Goal: Information Seeking & Learning: Learn about a topic

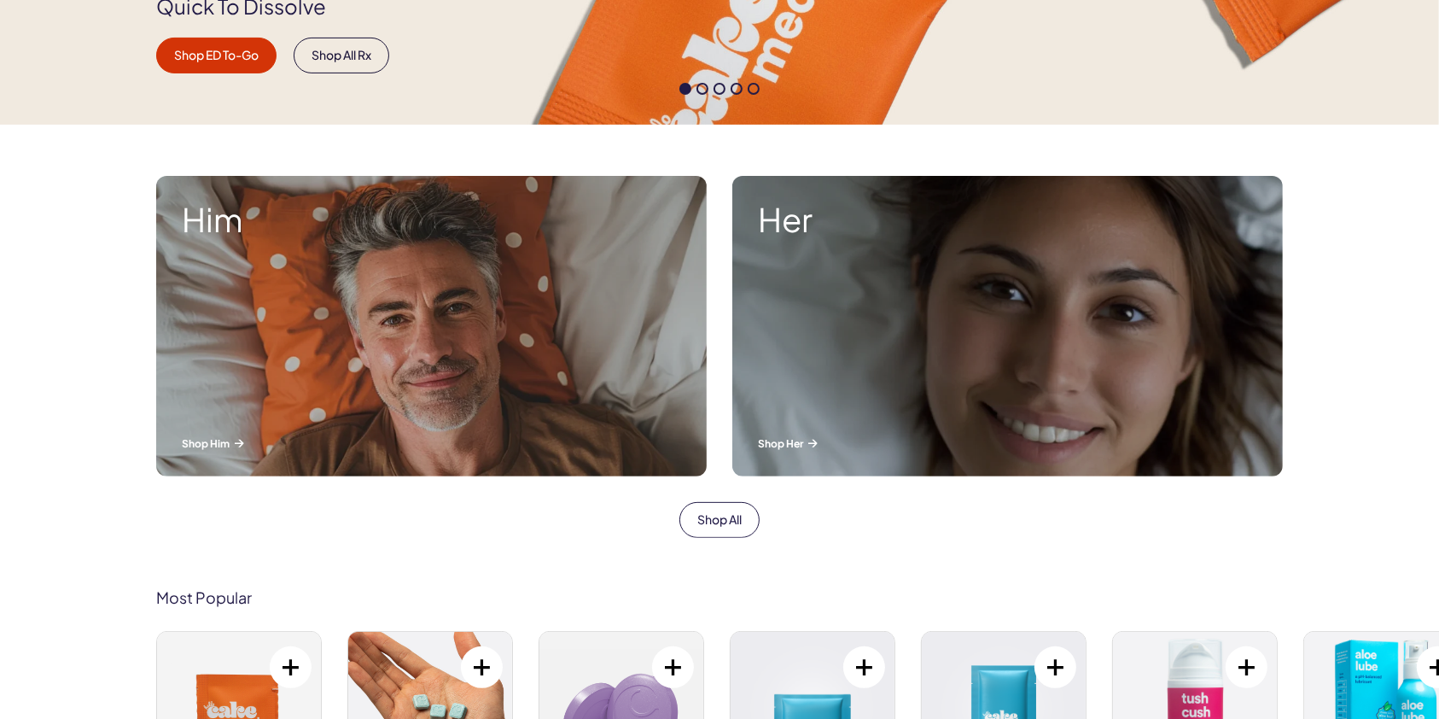
scroll to position [473, 0]
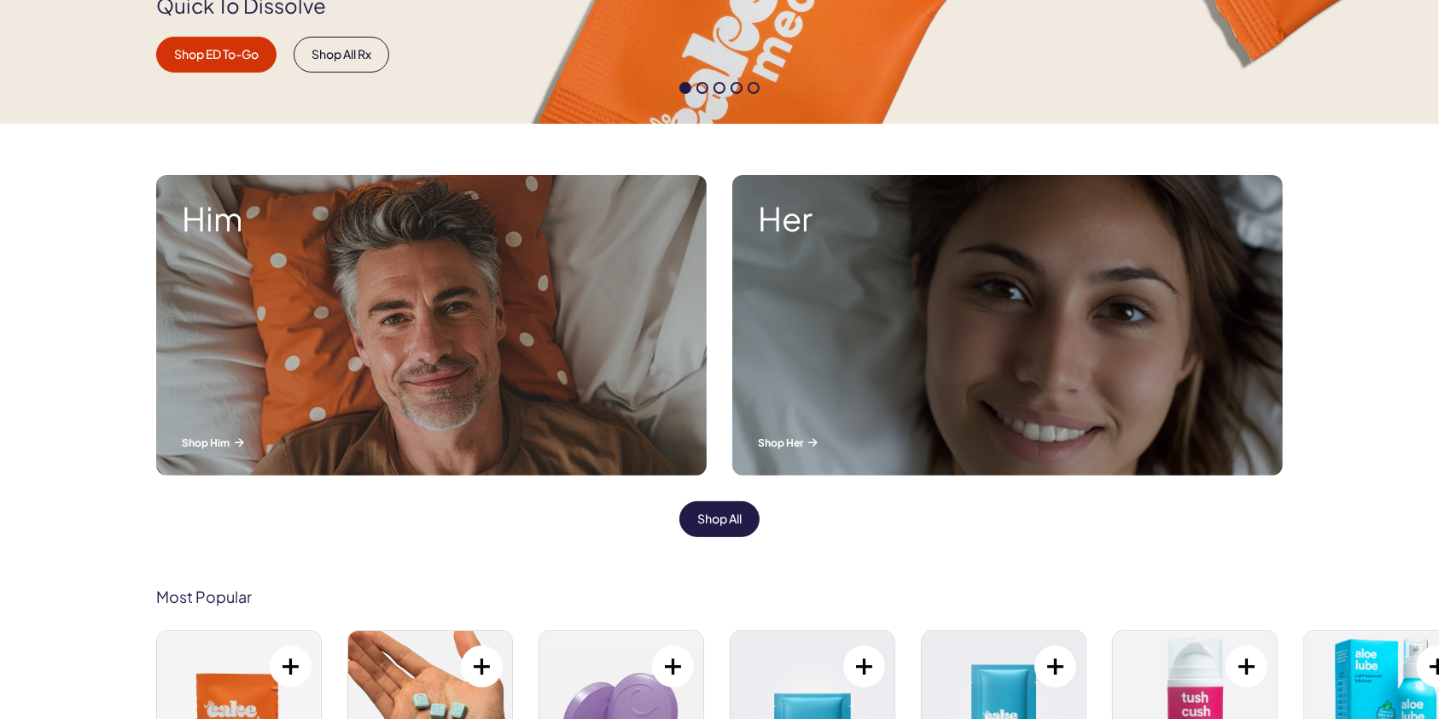
click at [724, 509] on link "Shop All" at bounding box center [719, 519] width 80 height 36
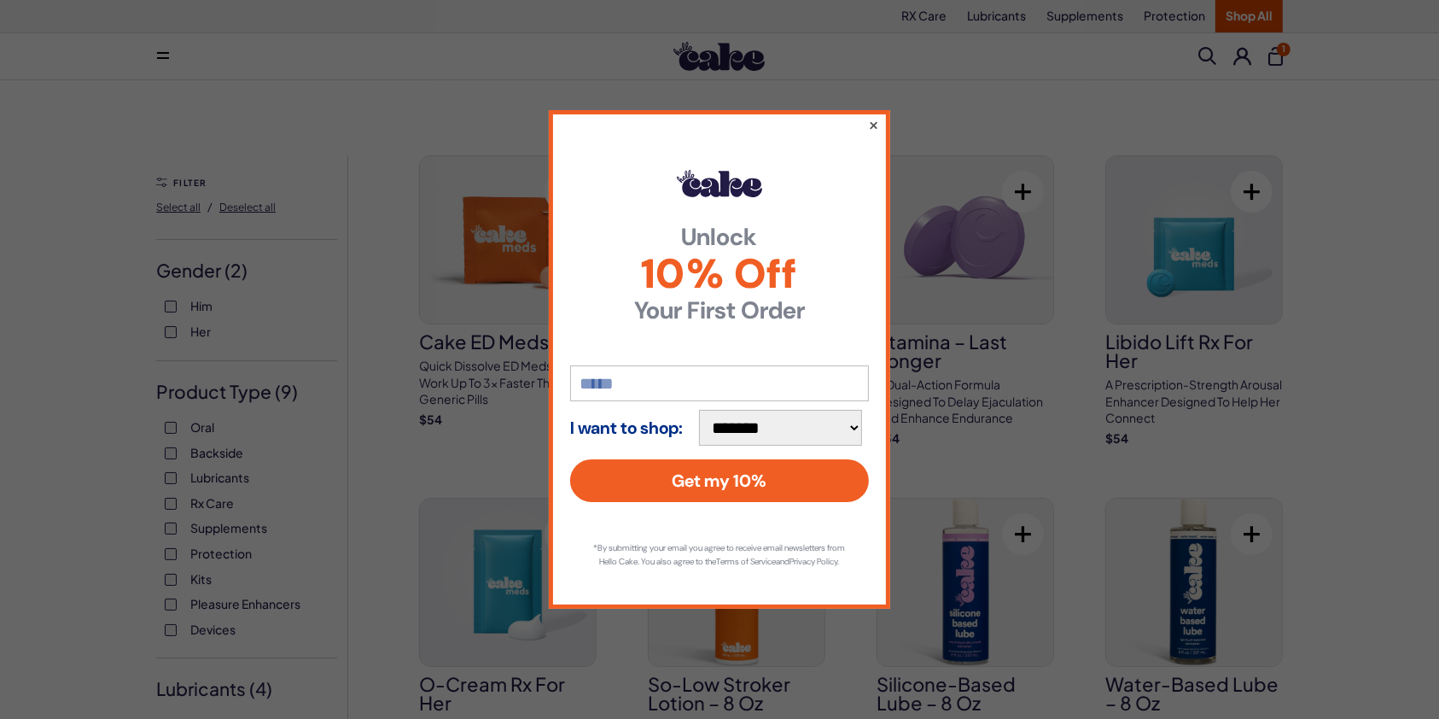
click at [874, 120] on button "×" at bounding box center [873, 124] width 11 height 20
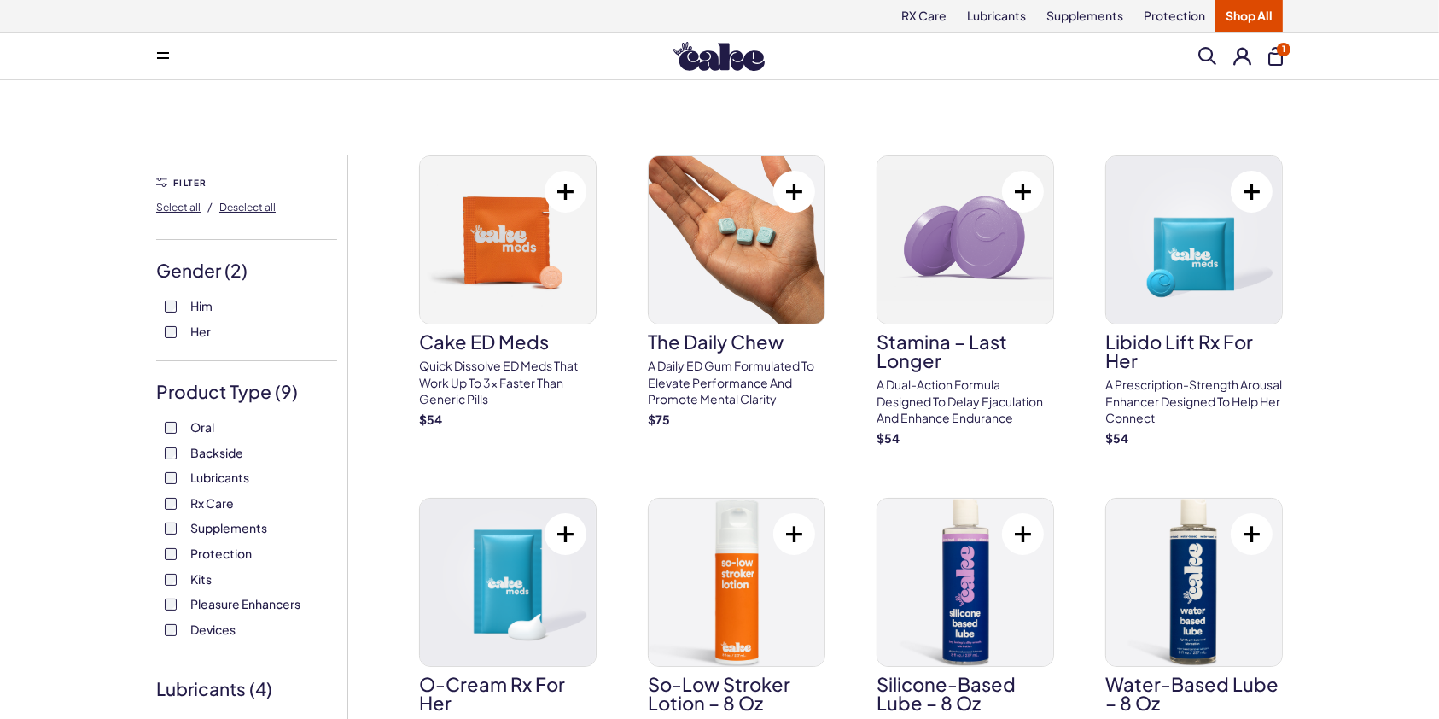
click at [1246, 537] on button at bounding box center [1252, 534] width 42 height 42
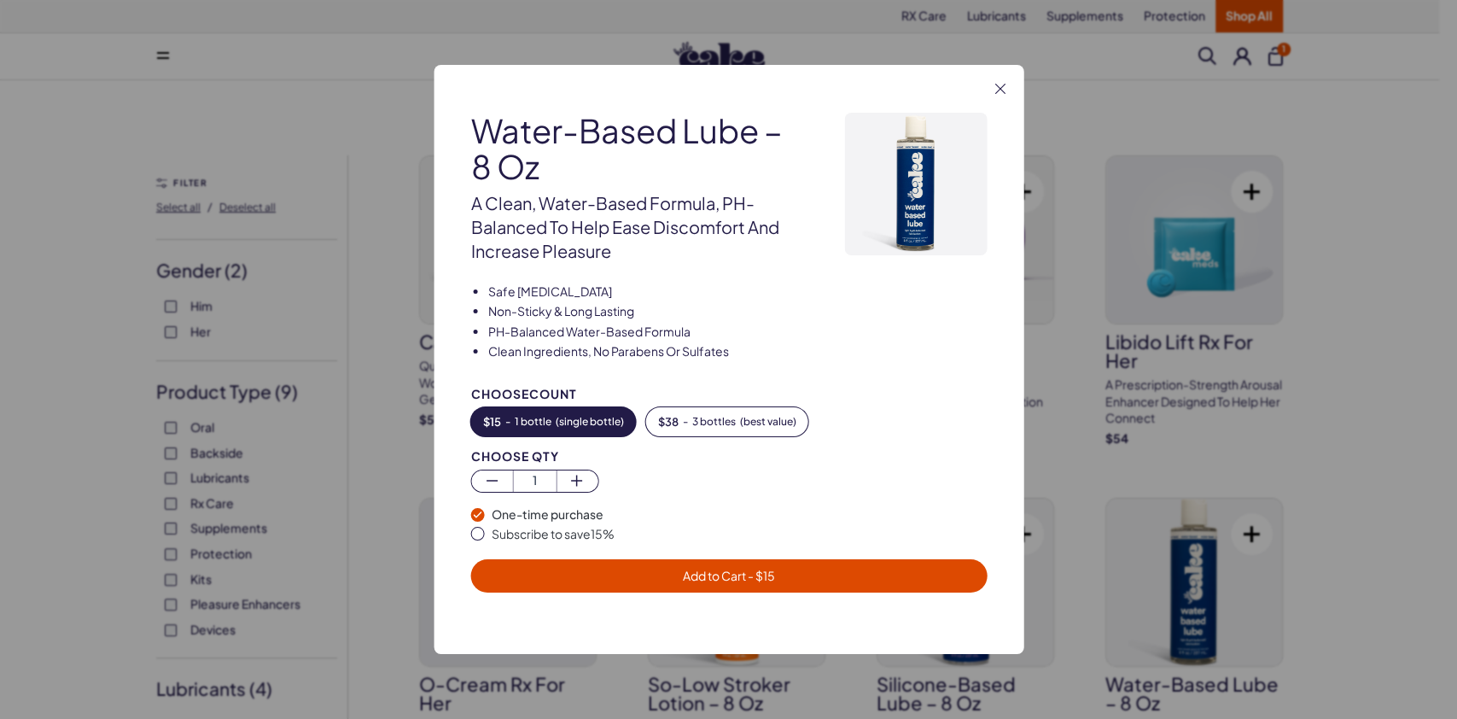
click at [787, 568] on span "Add to Cart - $ 15" at bounding box center [728, 576] width 496 height 20
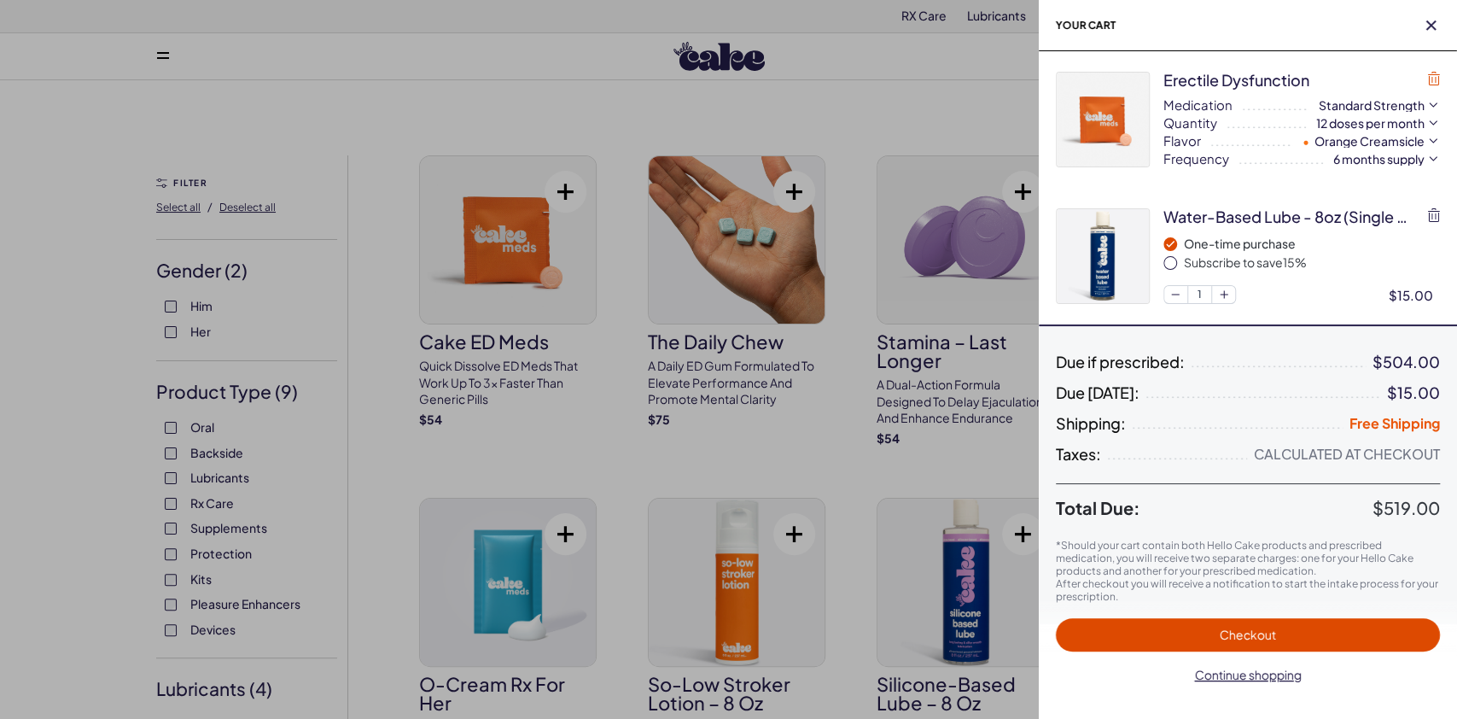
click at [1436, 73] on icon "button" at bounding box center [1434, 79] width 12 height 14
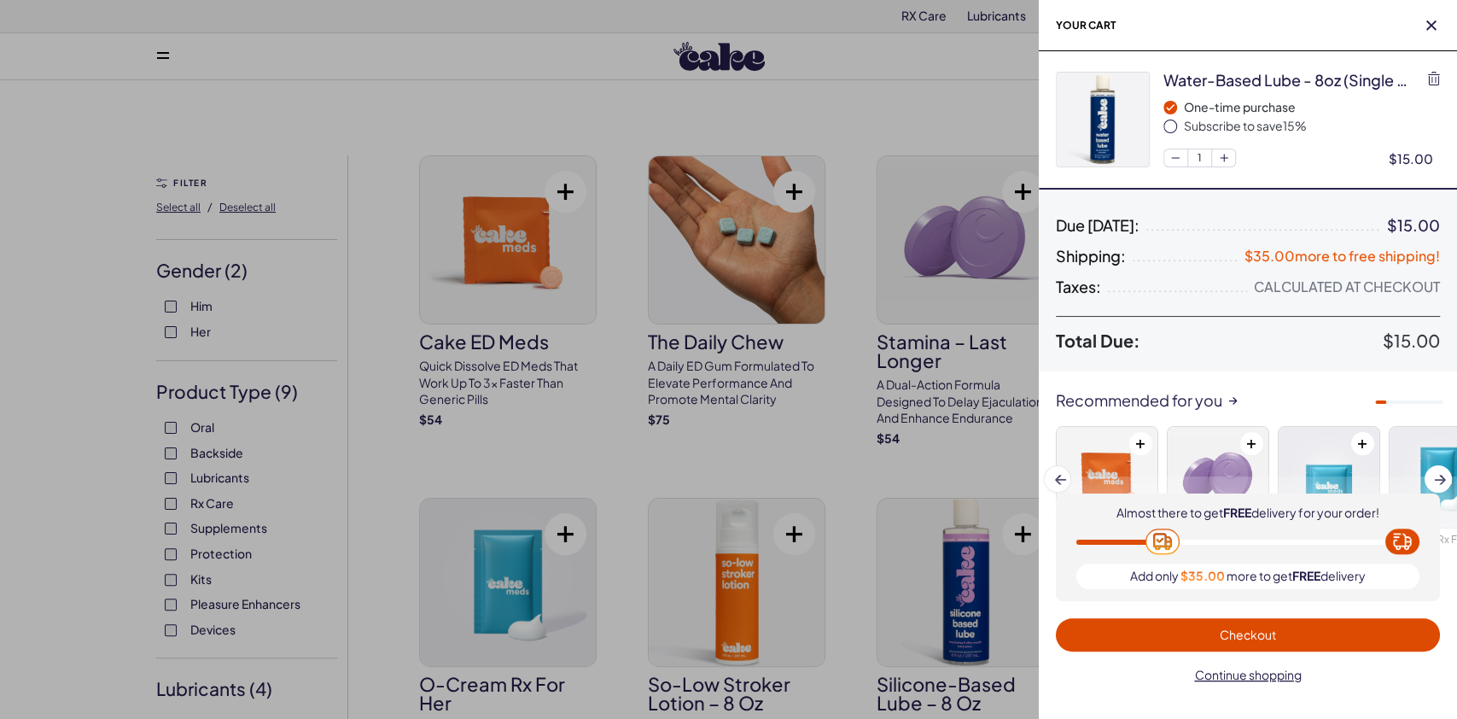
click at [815, 475] on div at bounding box center [728, 359] width 1457 height 719
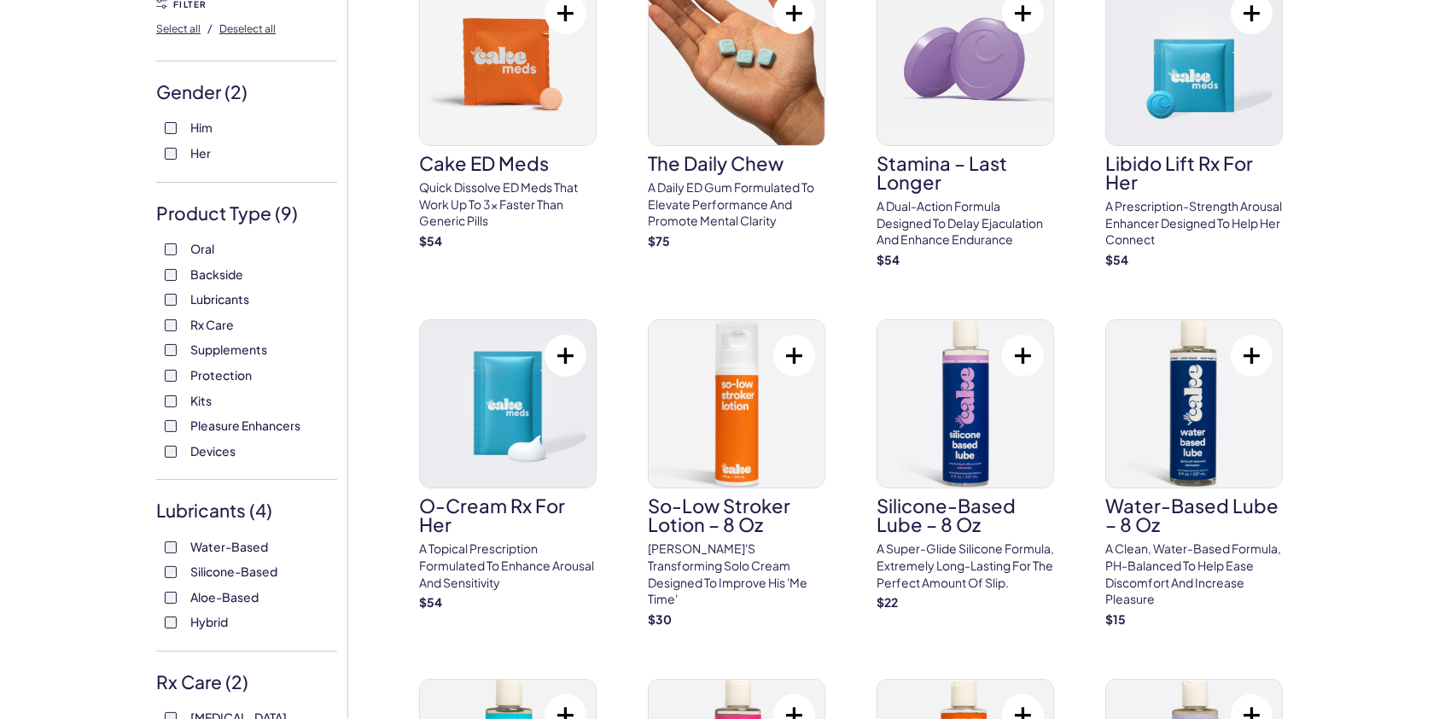
scroll to position [211, 0]
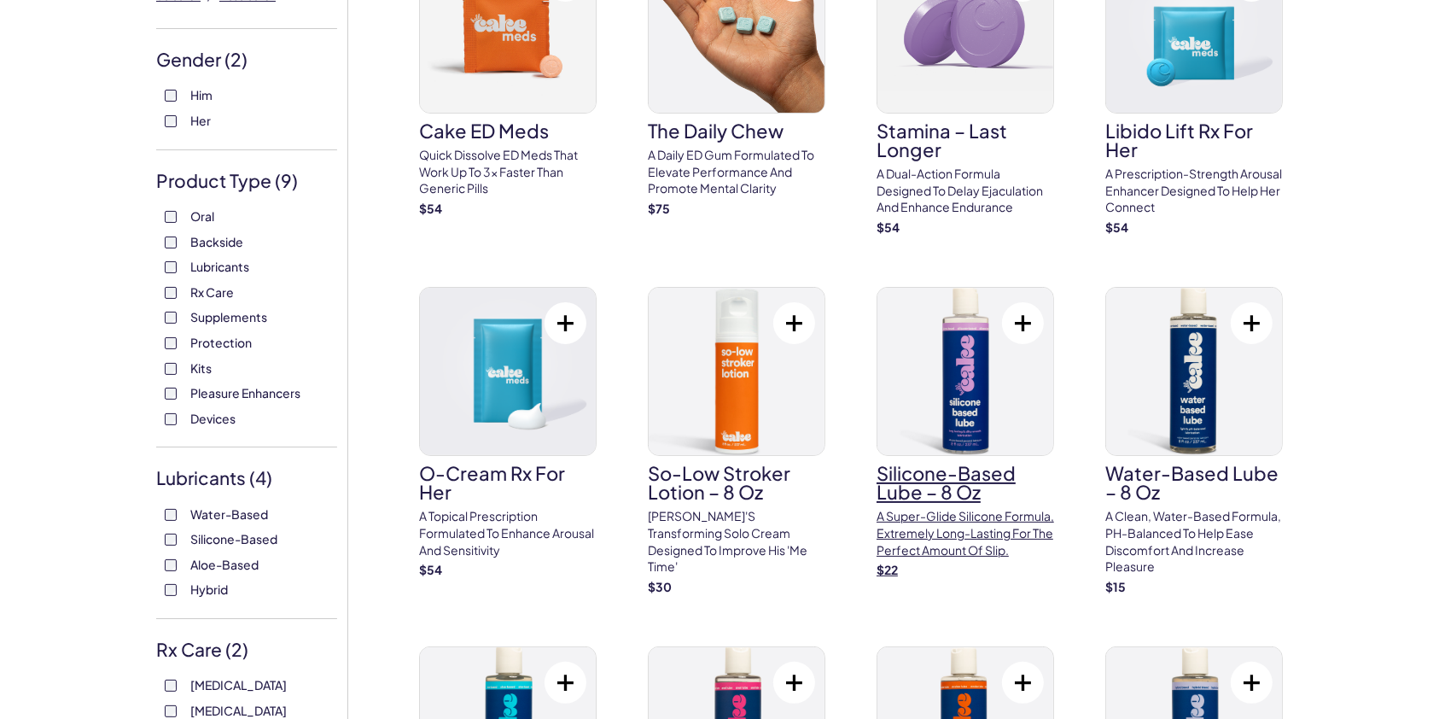
click at [969, 428] on img at bounding box center [965, 371] width 176 height 167
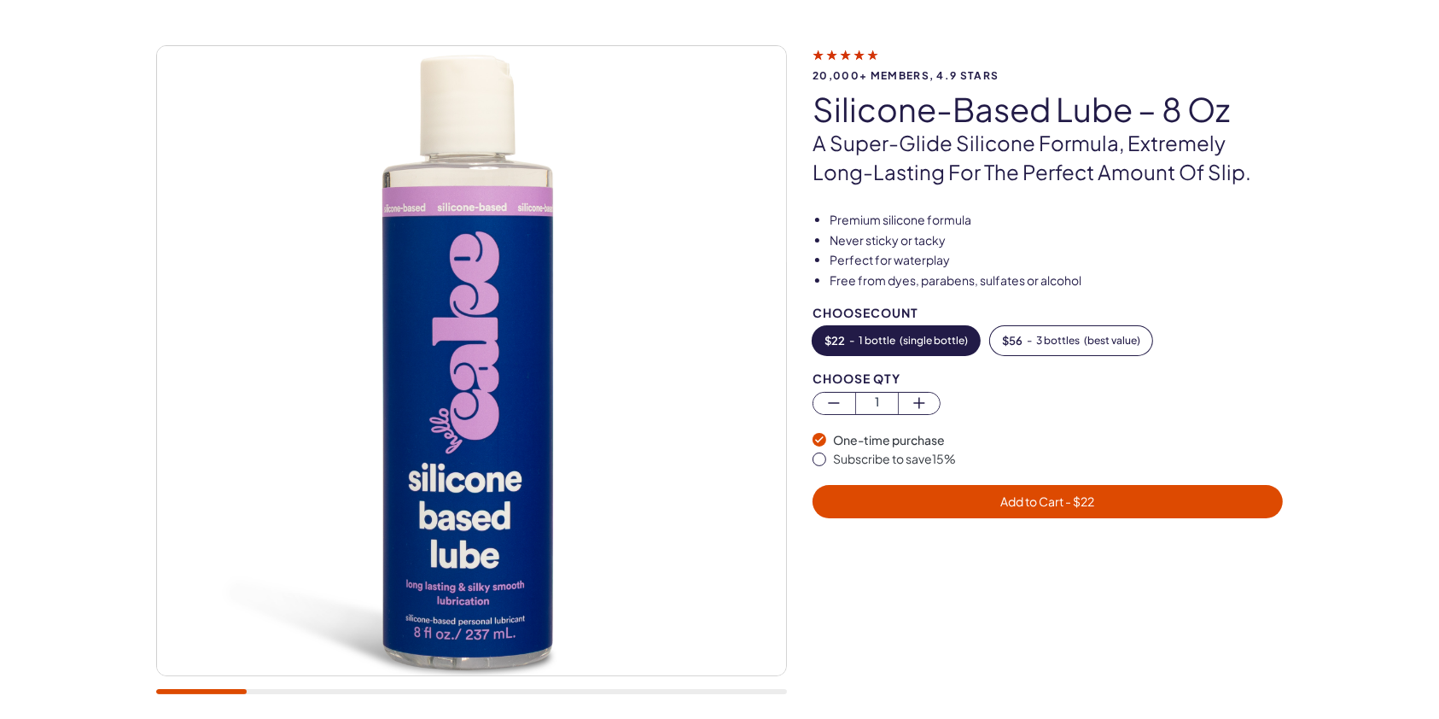
scroll to position [88, 0]
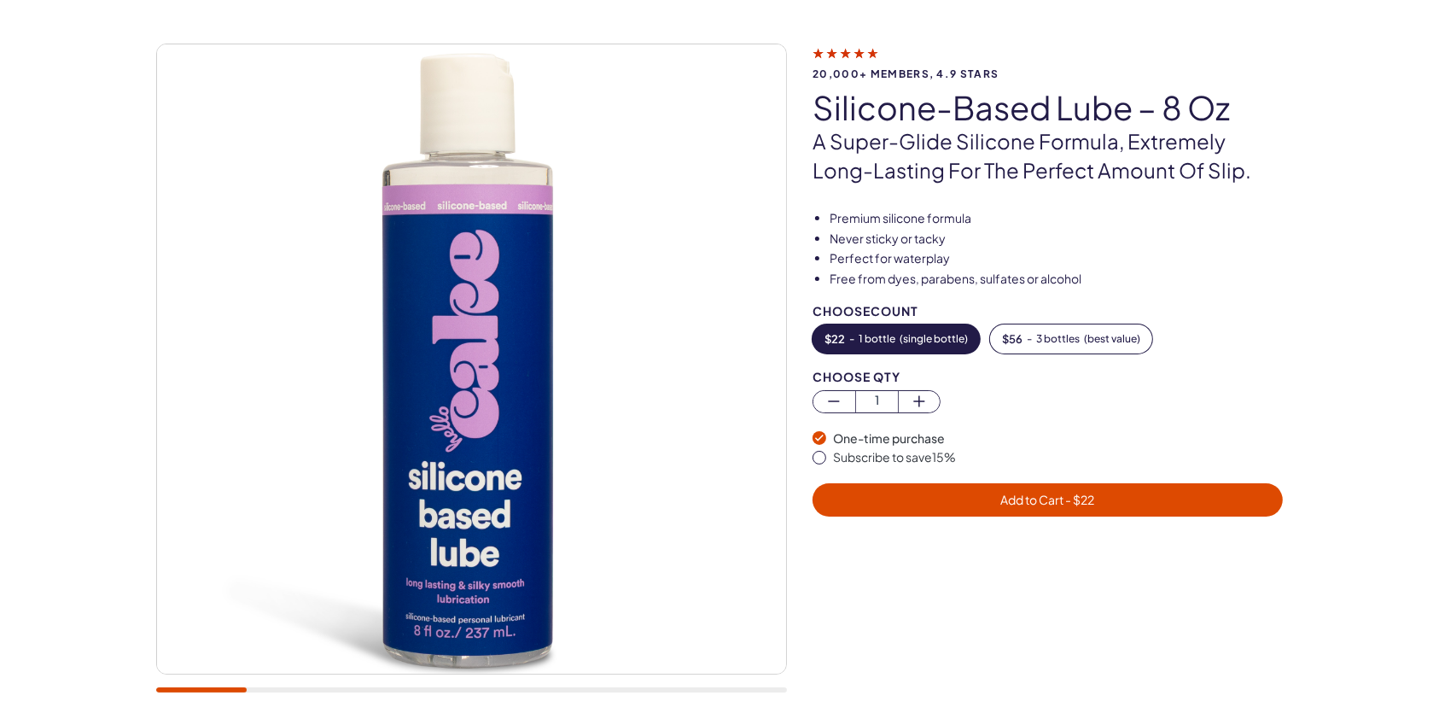
click at [894, 460] on div "Subscribe to save 15 %" at bounding box center [1058, 457] width 450 height 17
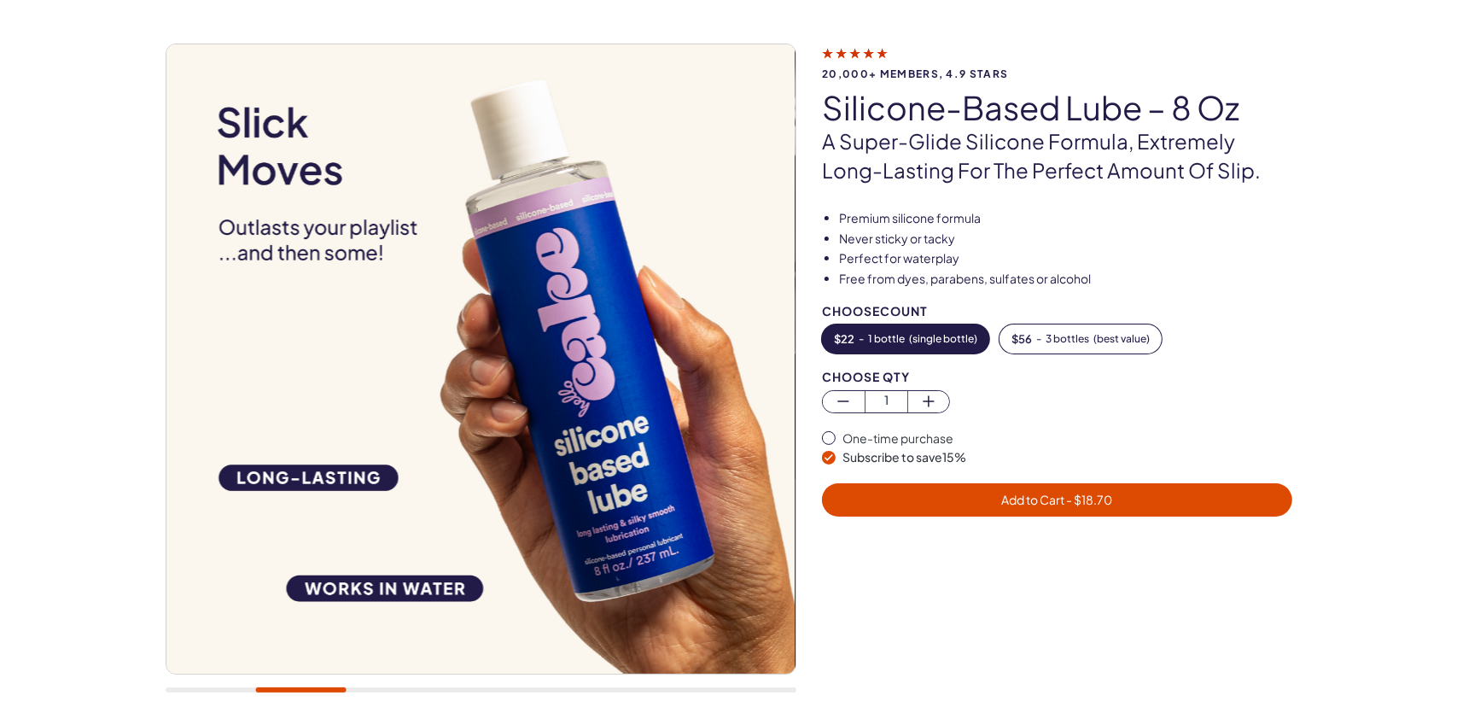
scroll to position [0, 0]
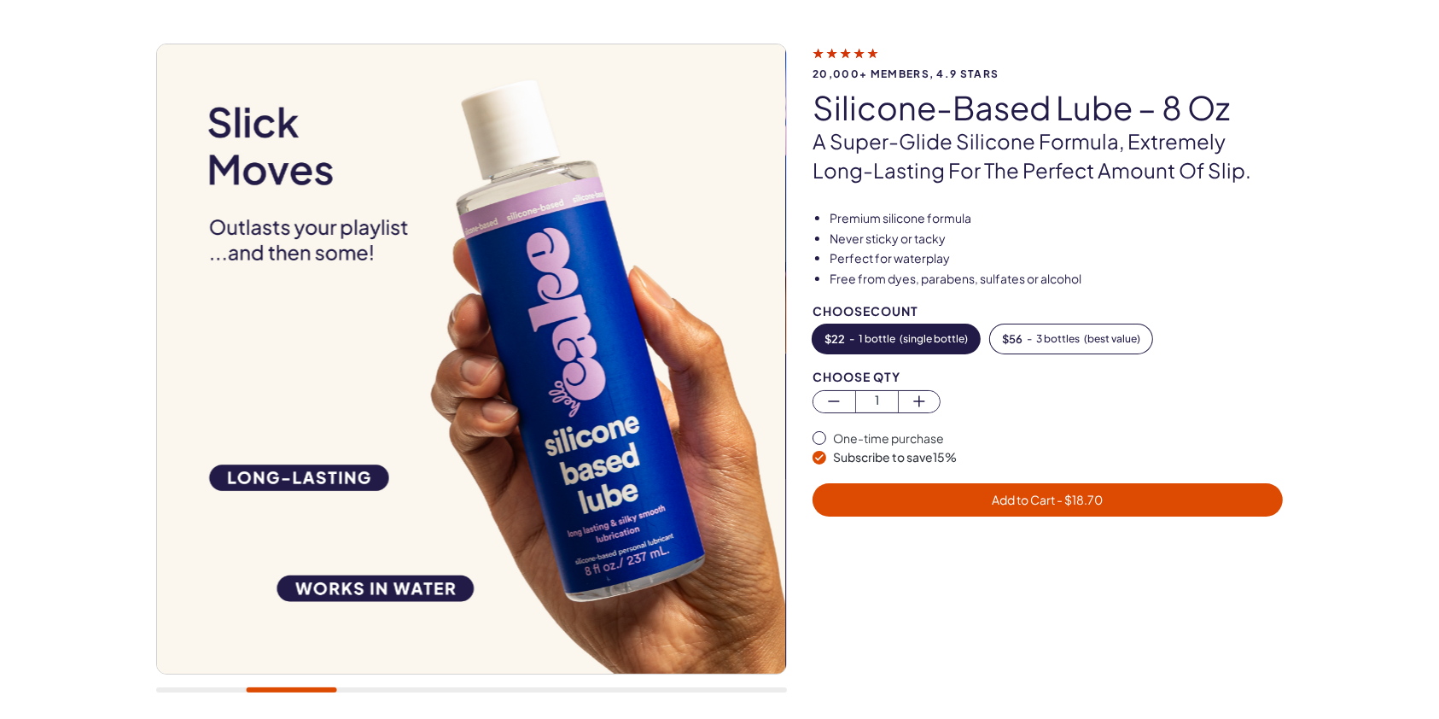
click at [1064, 492] on span "- $ 18.70" at bounding box center [1080, 499] width 48 height 15
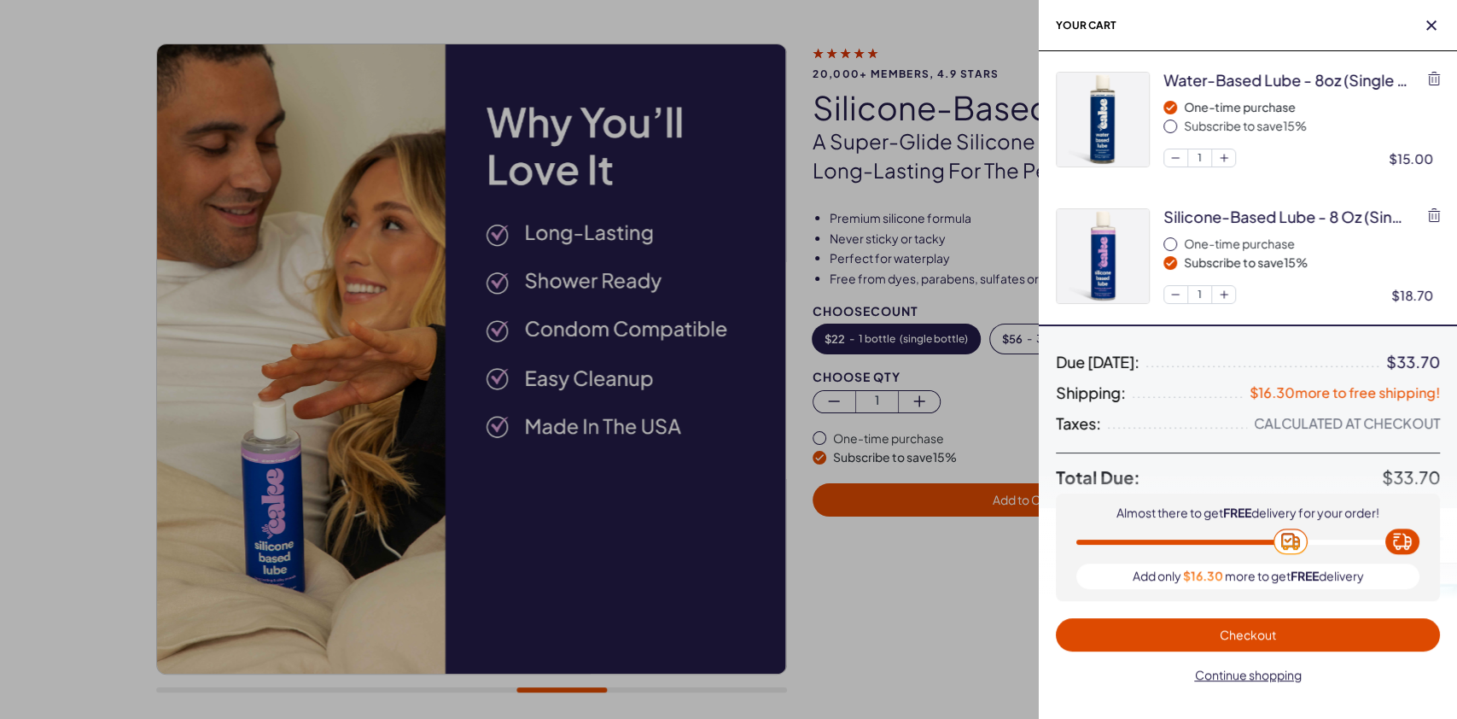
drag, startPoint x: 1429, startPoint y: 30, endPoint x: 1420, endPoint y: 38, distance: 11.5
click at [1430, 30] on icon "button" at bounding box center [1431, 25] width 10 height 10
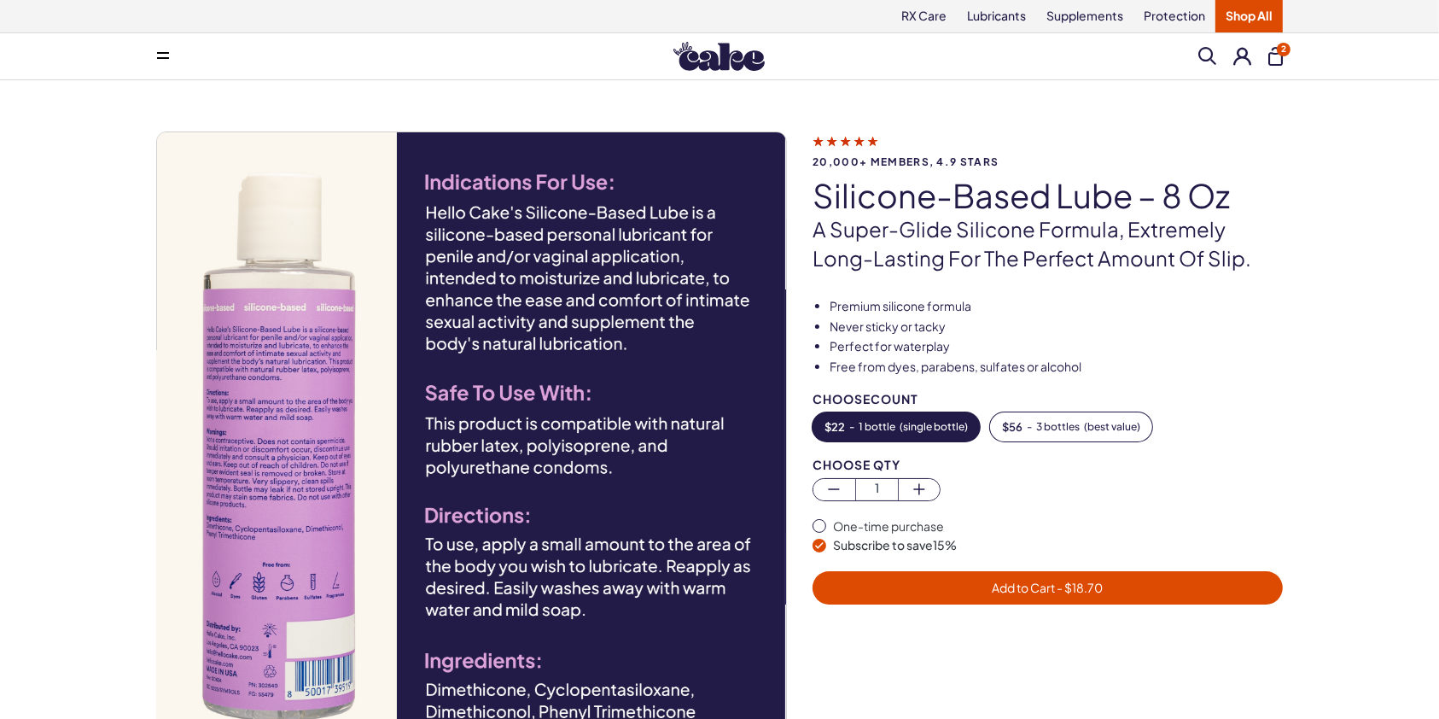
click at [1221, 118] on div "20,000+ members, 4.9 stars Silicone-Based Lube – 8 oz A super-glide silicone fo…" at bounding box center [719, 464] width 1439 height 769
click at [1209, 53] on span at bounding box center [1207, 56] width 18 height 18
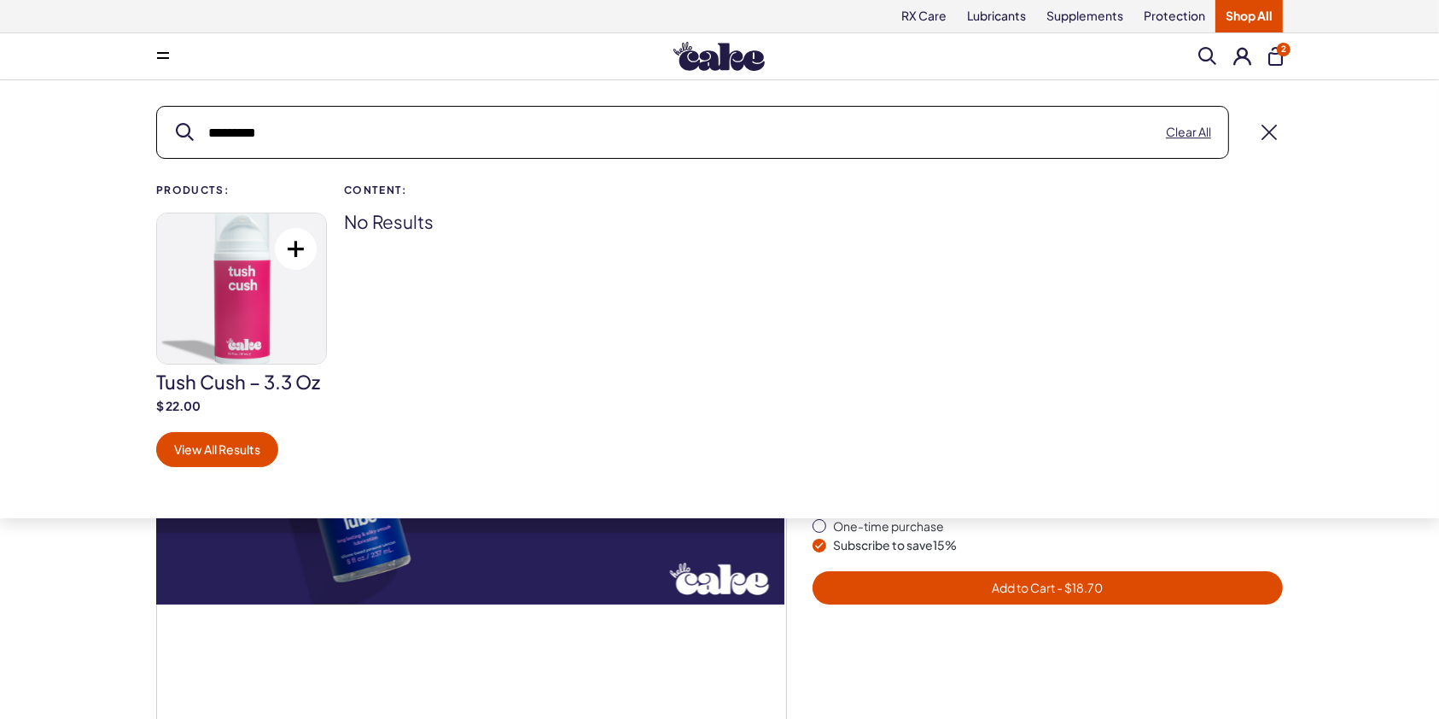
type input "*********"
click at [271, 290] on img at bounding box center [241, 288] width 169 height 150
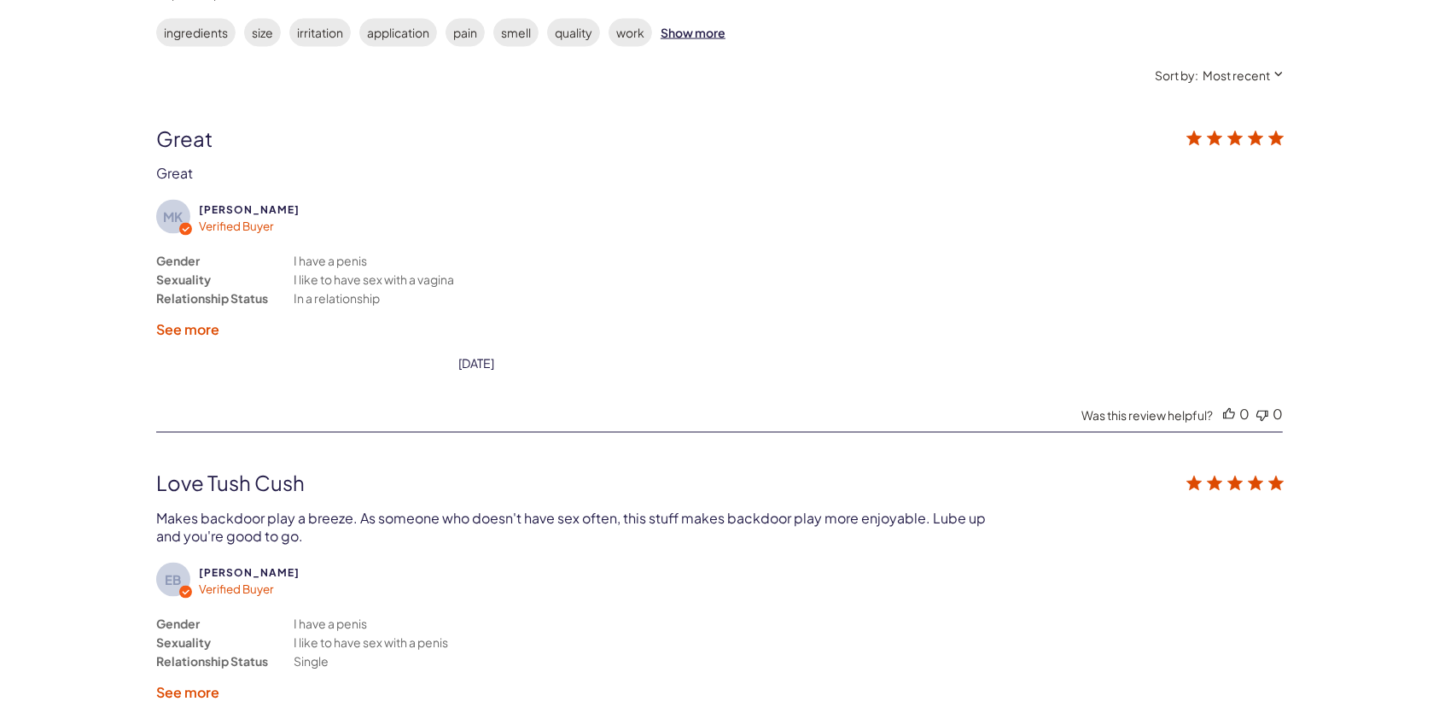
scroll to position [3094, 0]
click at [201, 323] on label "See more" at bounding box center [187, 328] width 63 height 18
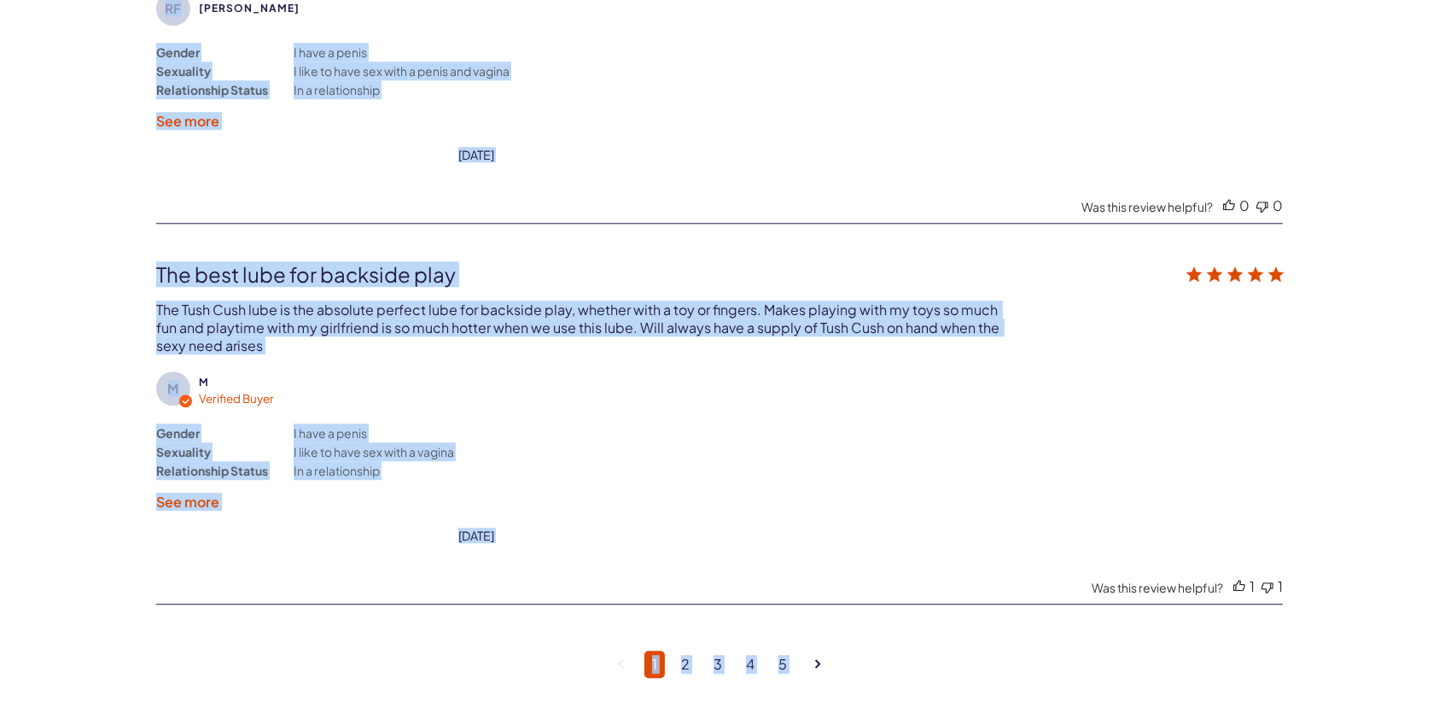
scroll to position [4444, 0]
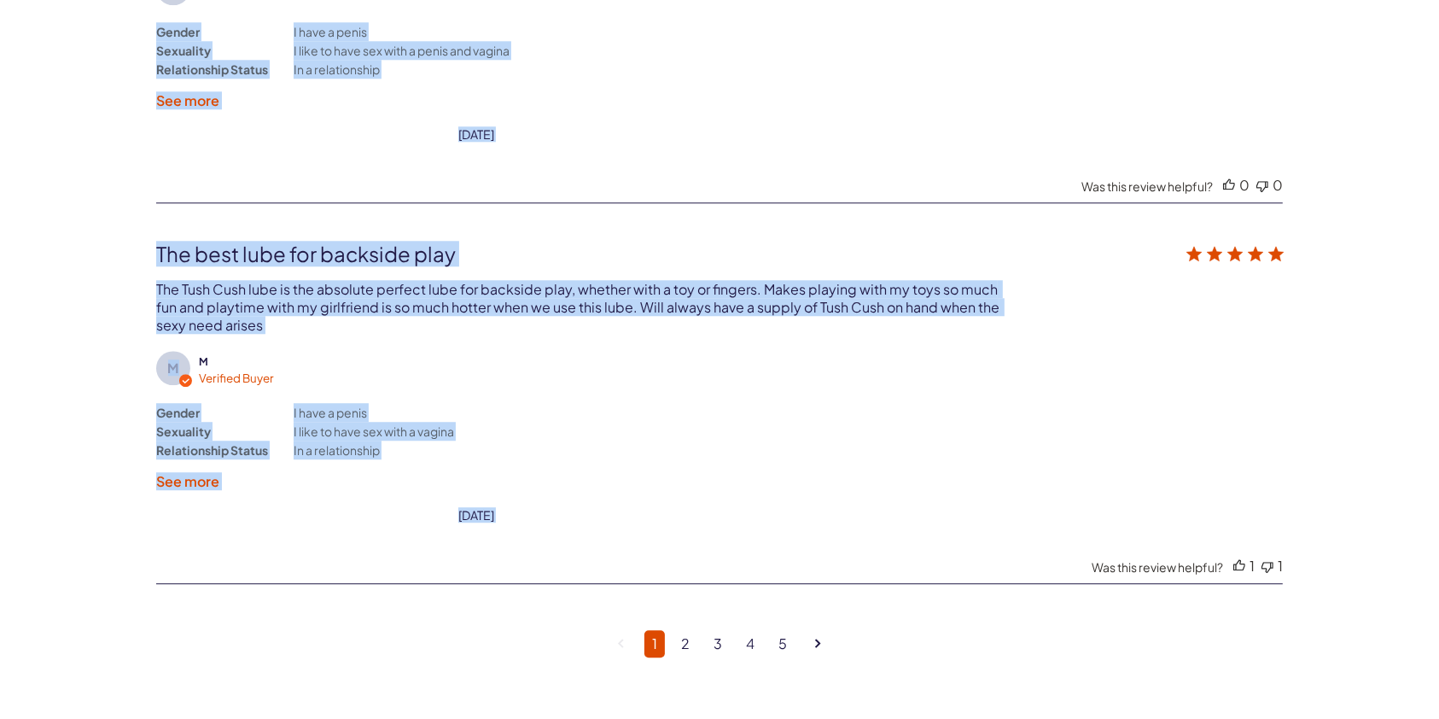
drag, startPoint x: 816, startPoint y: 185, endPoint x: 993, endPoint y: 525, distance: 383.2
copy div "Tush Cush – 3.3 oz Our #1 best selling backside lube for everyone Long-lasting …"
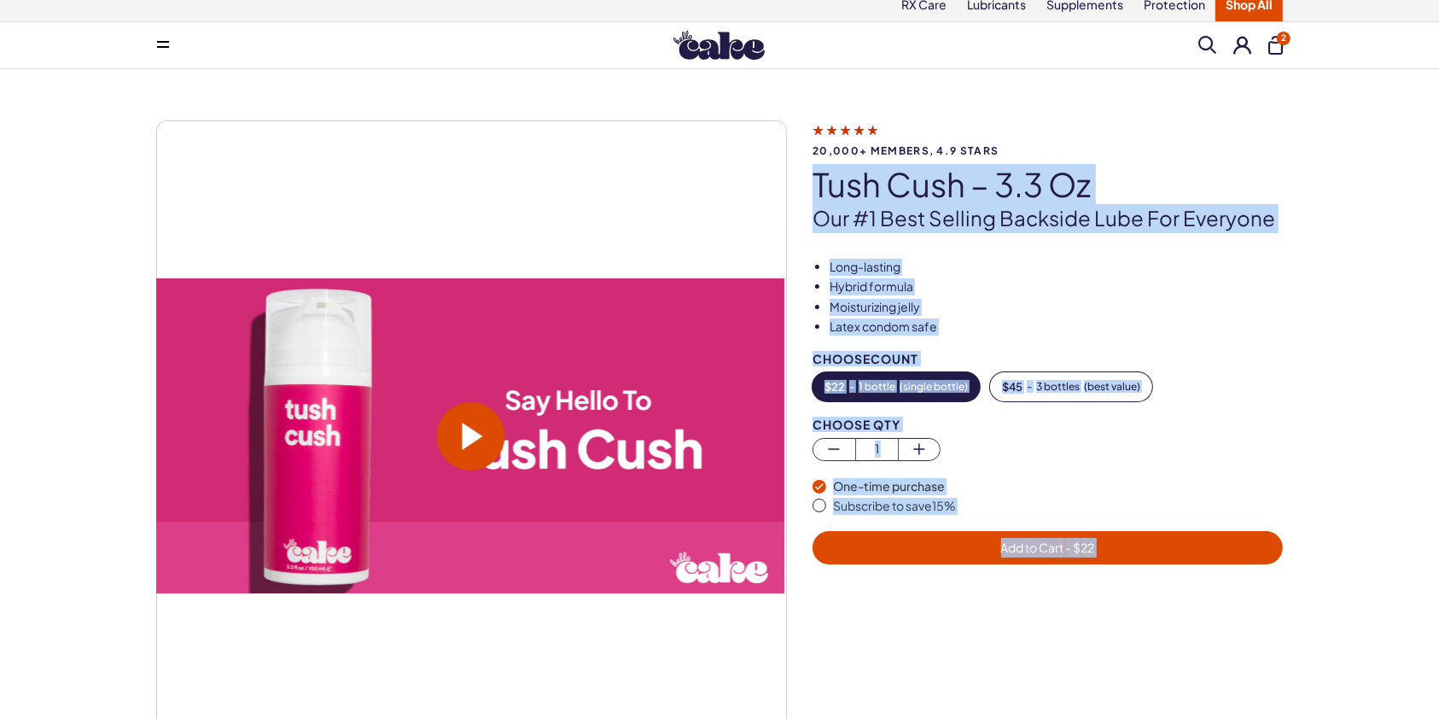
scroll to position [0, 0]
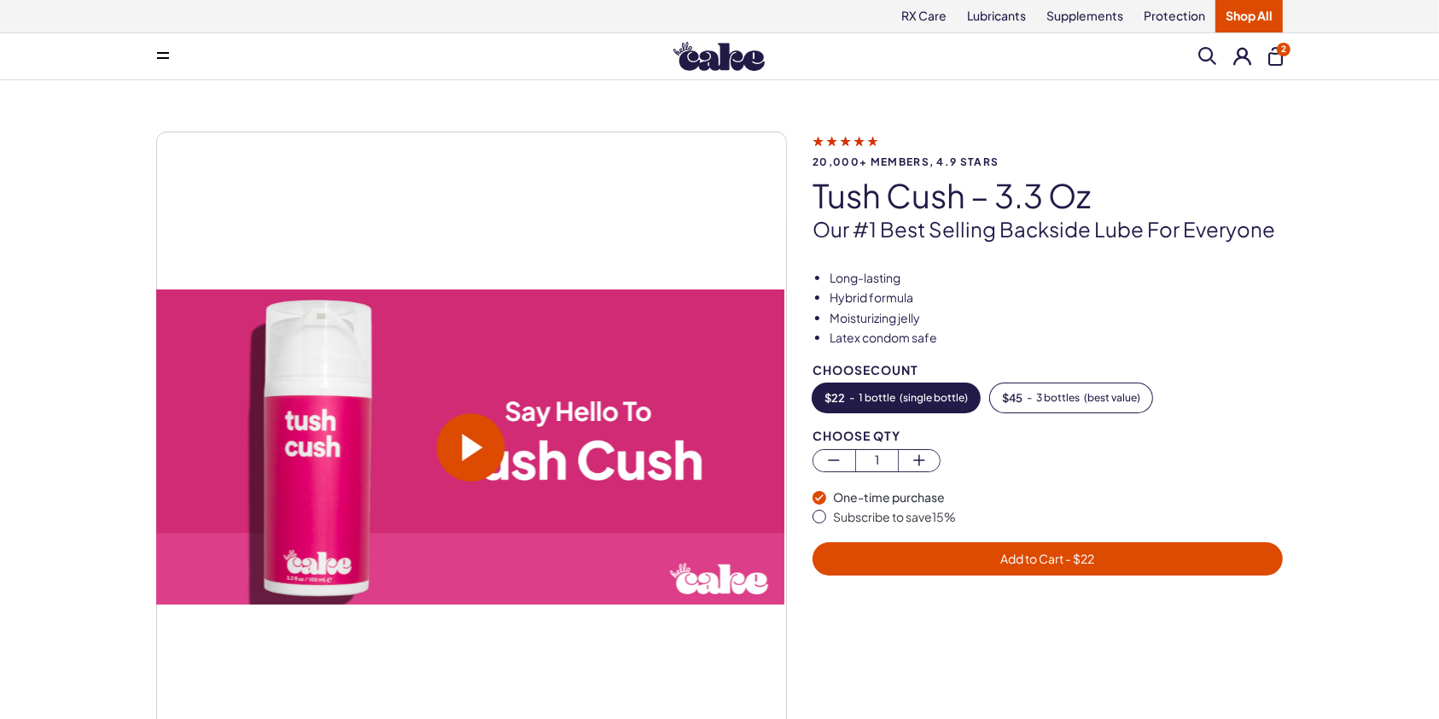
click at [1217, 45] on div "Menu Him Her Everything Rx Care Rx For Him Cake ED Meds - To Go The Daily Chew …" at bounding box center [719, 56] width 1229 height 34
click at [1205, 56] on span at bounding box center [1207, 56] width 18 height 18
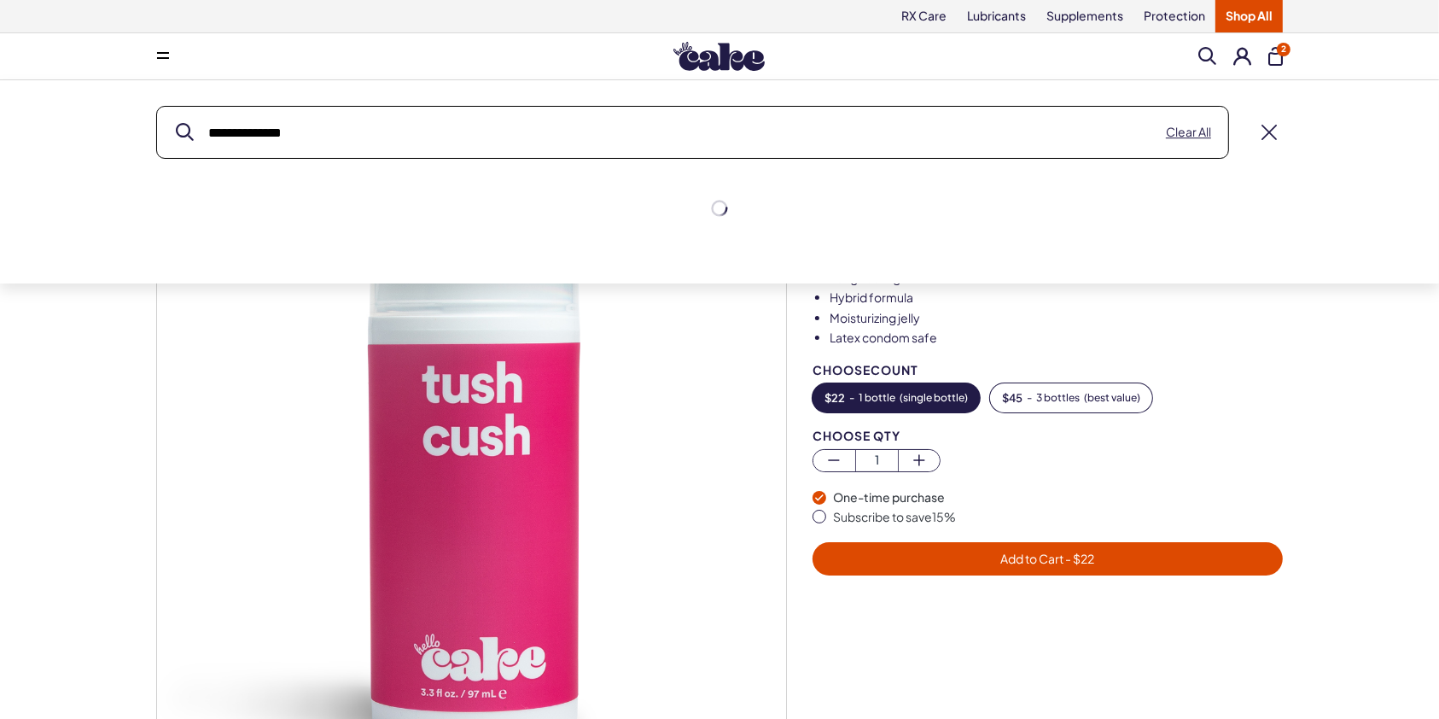
type input "**********"
click at [176, 124] on button "submit" at bounding box center [185, 133] width 18 height 18
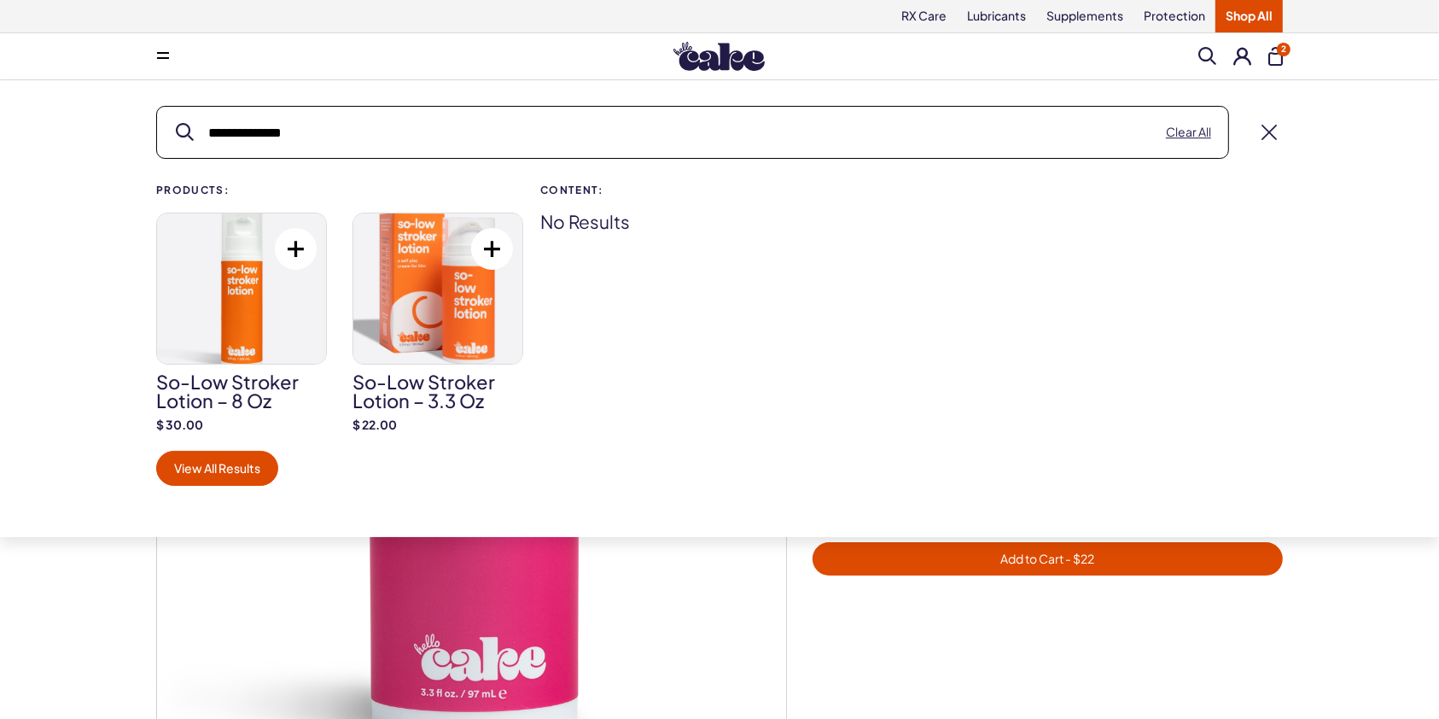
click at [226, 311] on img at bounding box center [241, 288] width 169 height 150
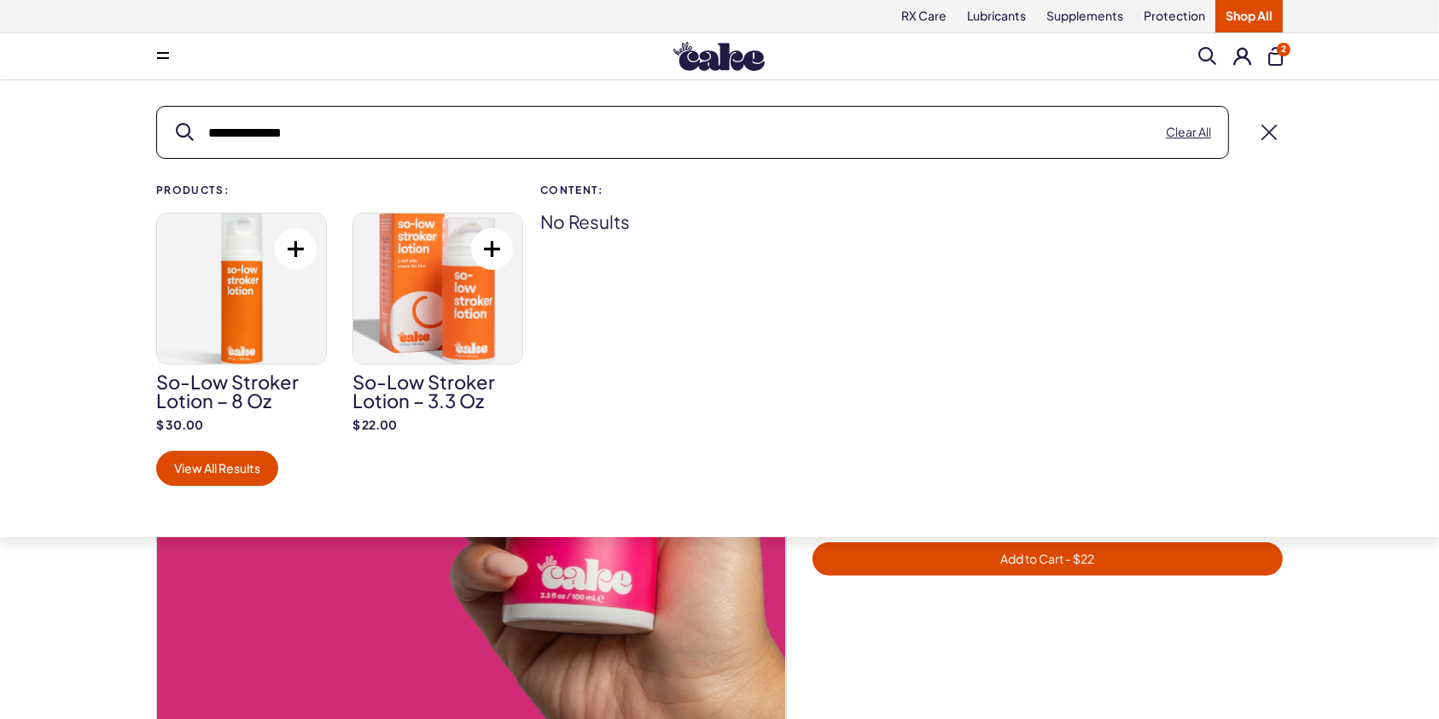
click at [452, 338] on img at bounding box center [437, 288] width 169 height 150
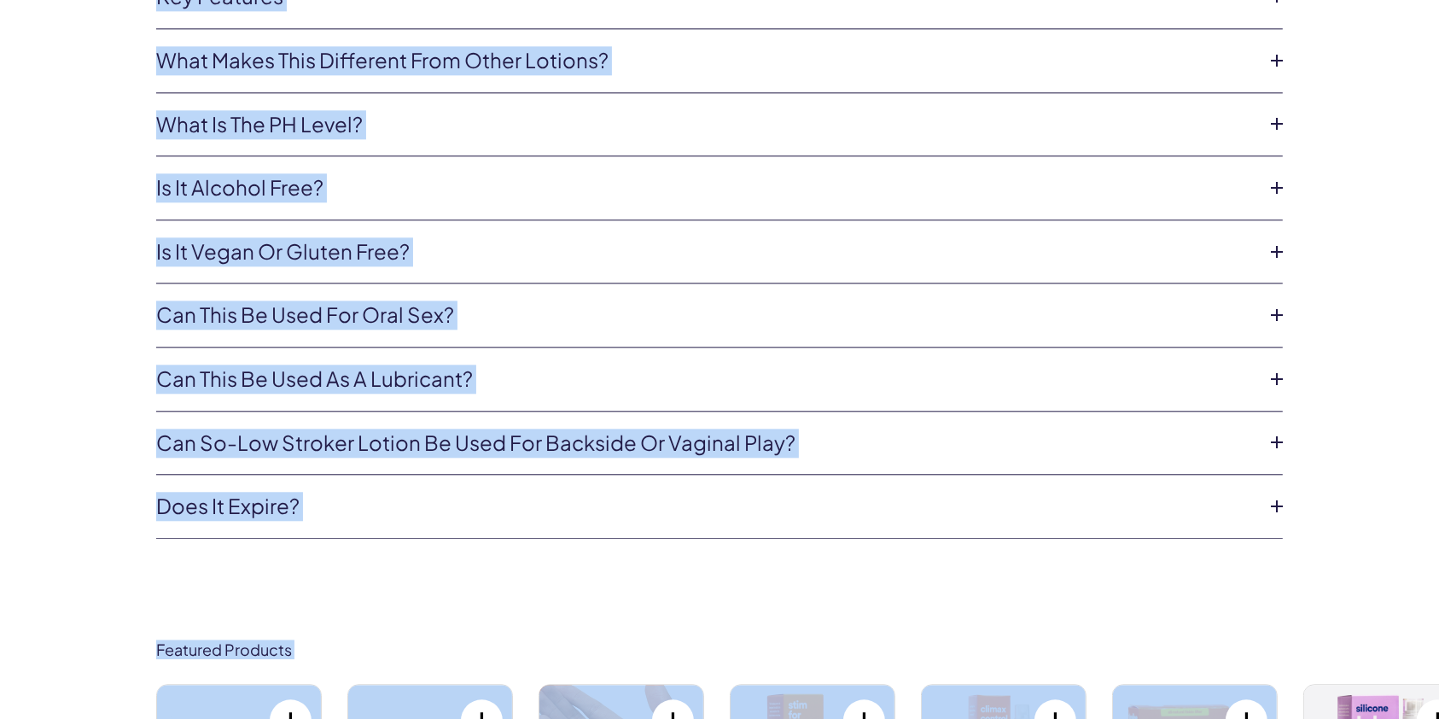
scroll to position [4077, 0]
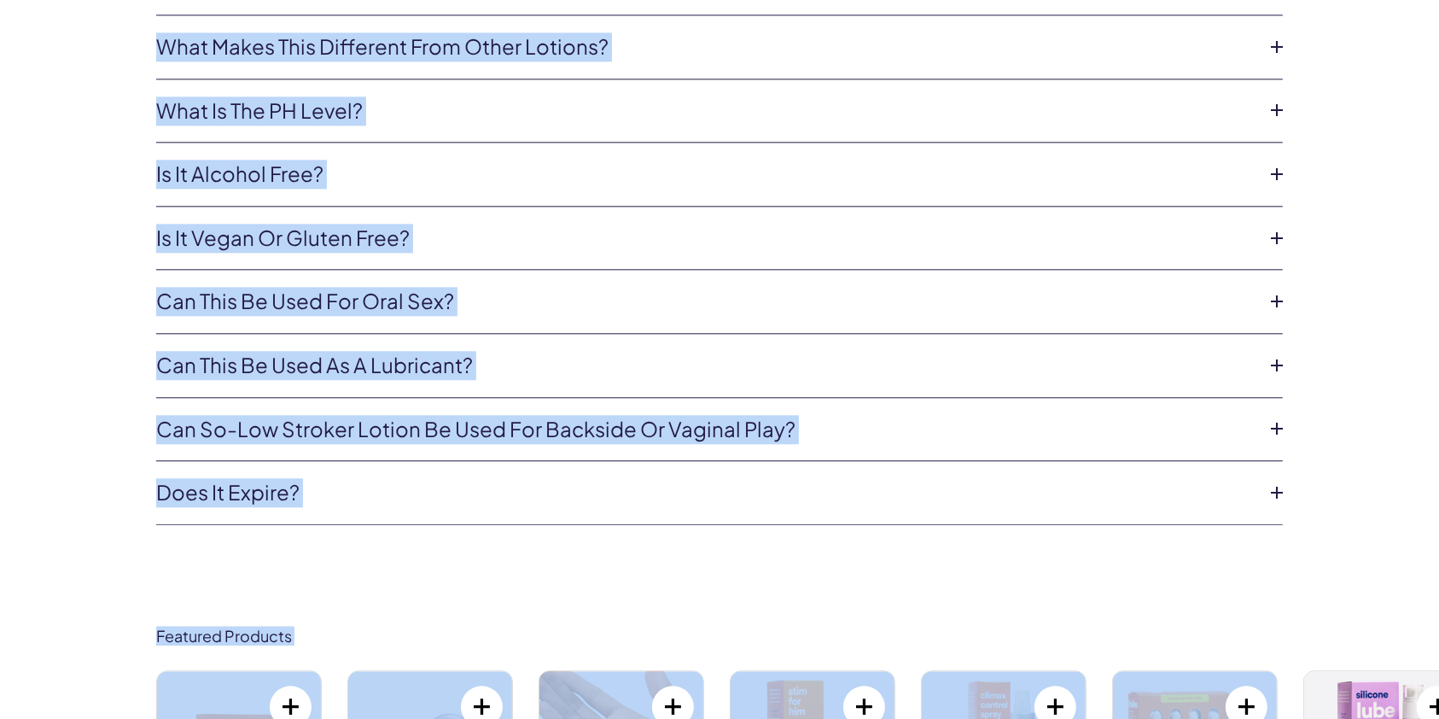
drag, startPoint x: 812, startPoint y: 201, endPoint x: 1109, endPoint y: 538, distance: 448.7
copy div "Lo-Ips Dolorsi Ametco – 6 ad Elit's doeiusmodtem inci utlab etdolore ma aliquae…"
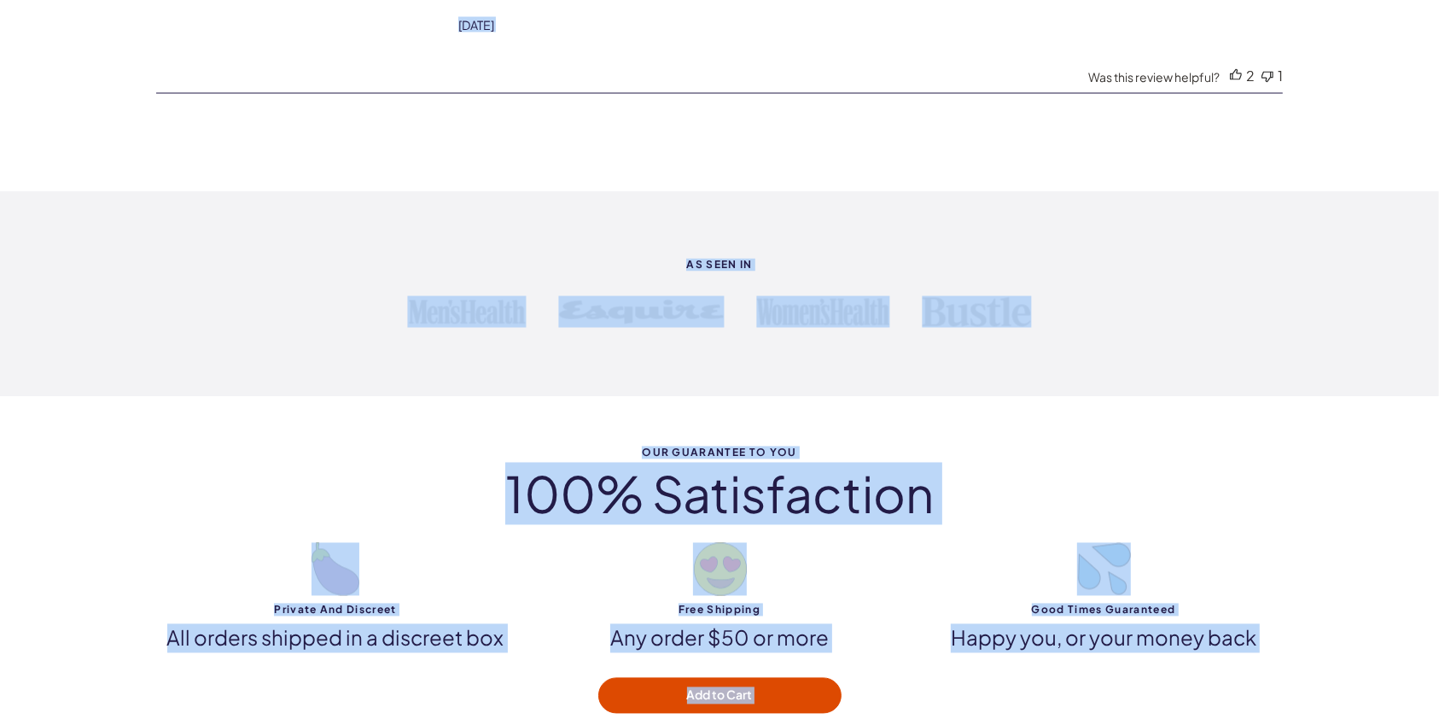
scroll to position [3086, 0]
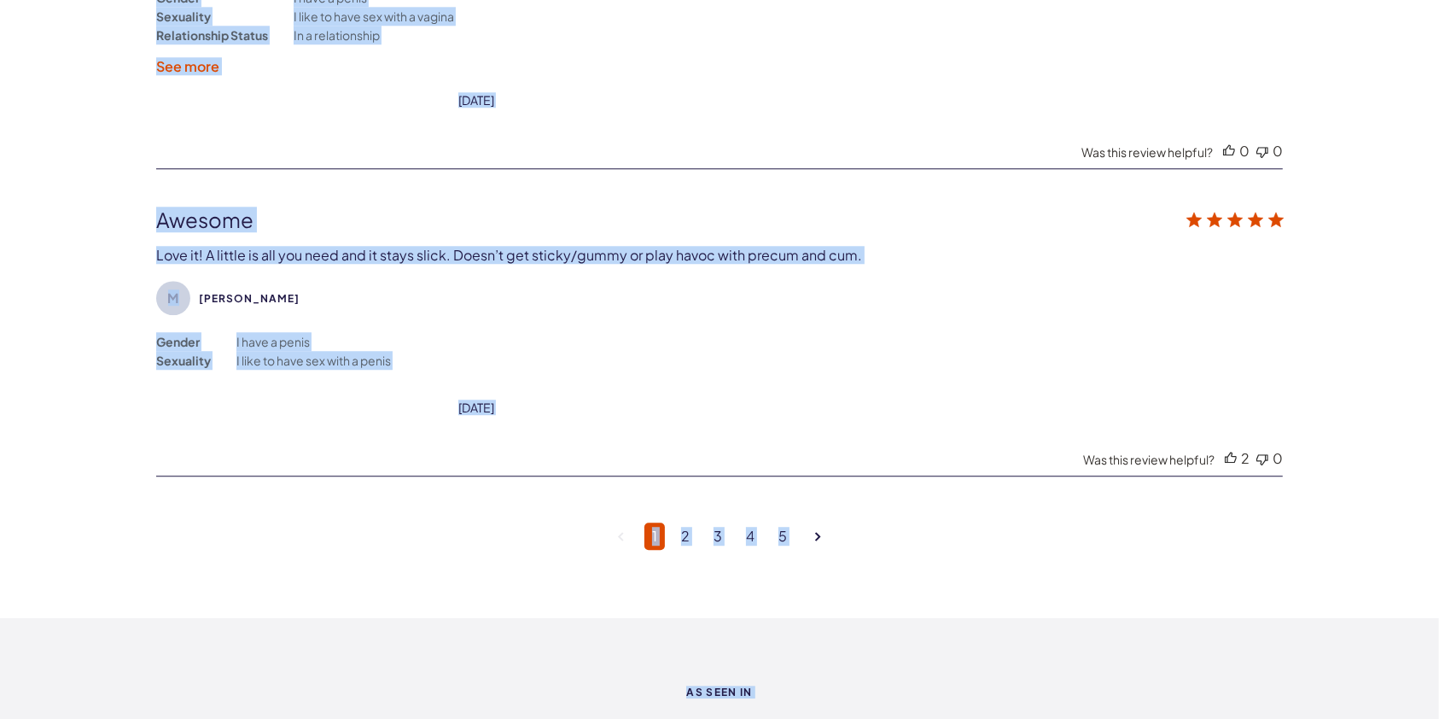
scroll to position [4530, 0]
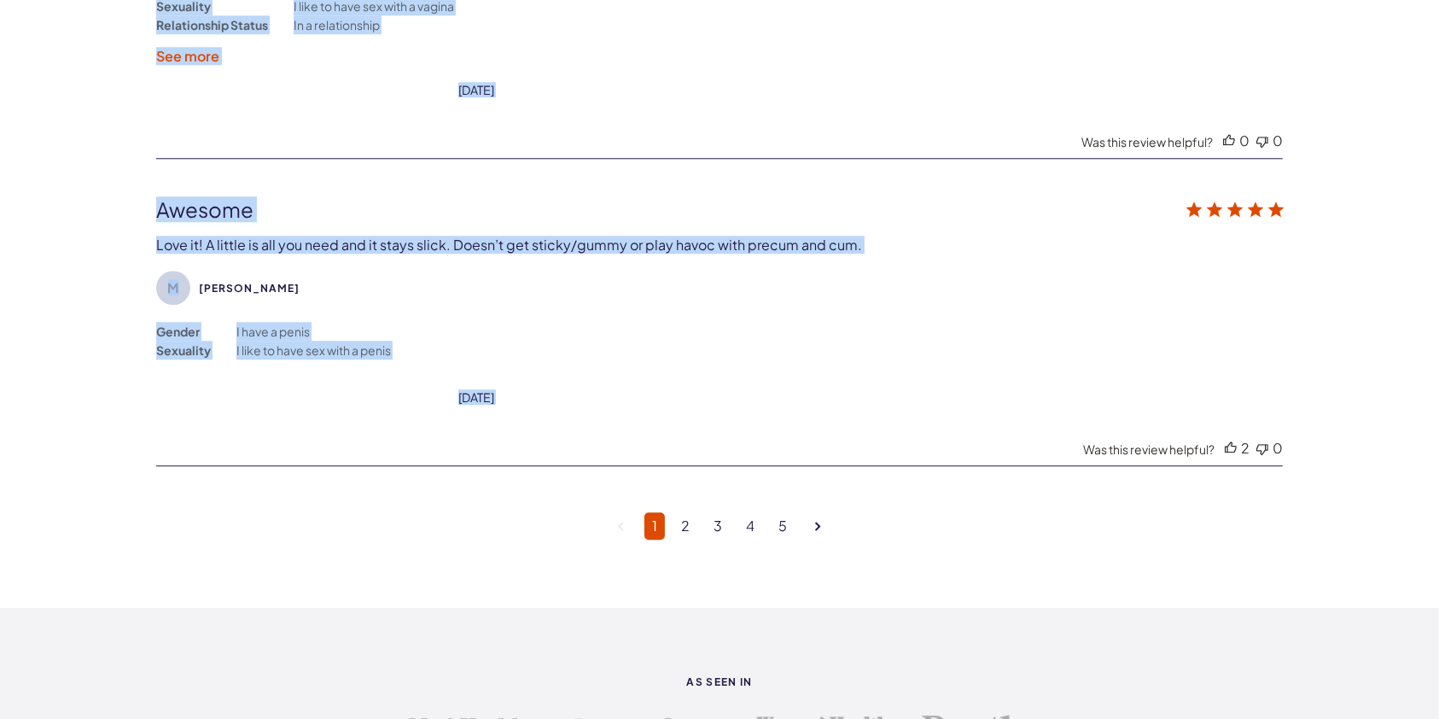
drag, startPoint x: 815, startPoint y: 195, endPoint x: 1042, endPoint y: 414, distance: 315.1
copy div "Lo-Ips Dolorsi Ametco – 4.9 ad Elit's doeiusmodtem inci utlab etdolore ma aliqu…"
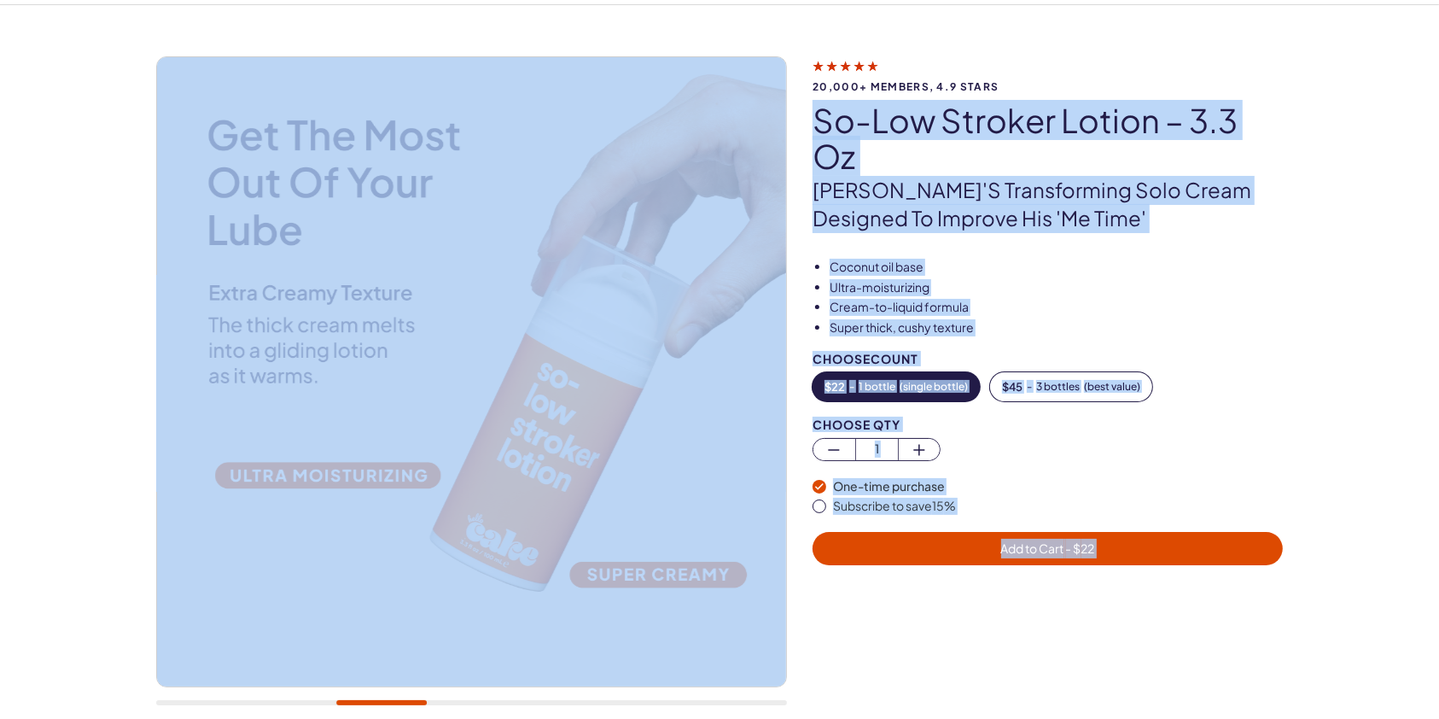
scroll to position [25, 0]
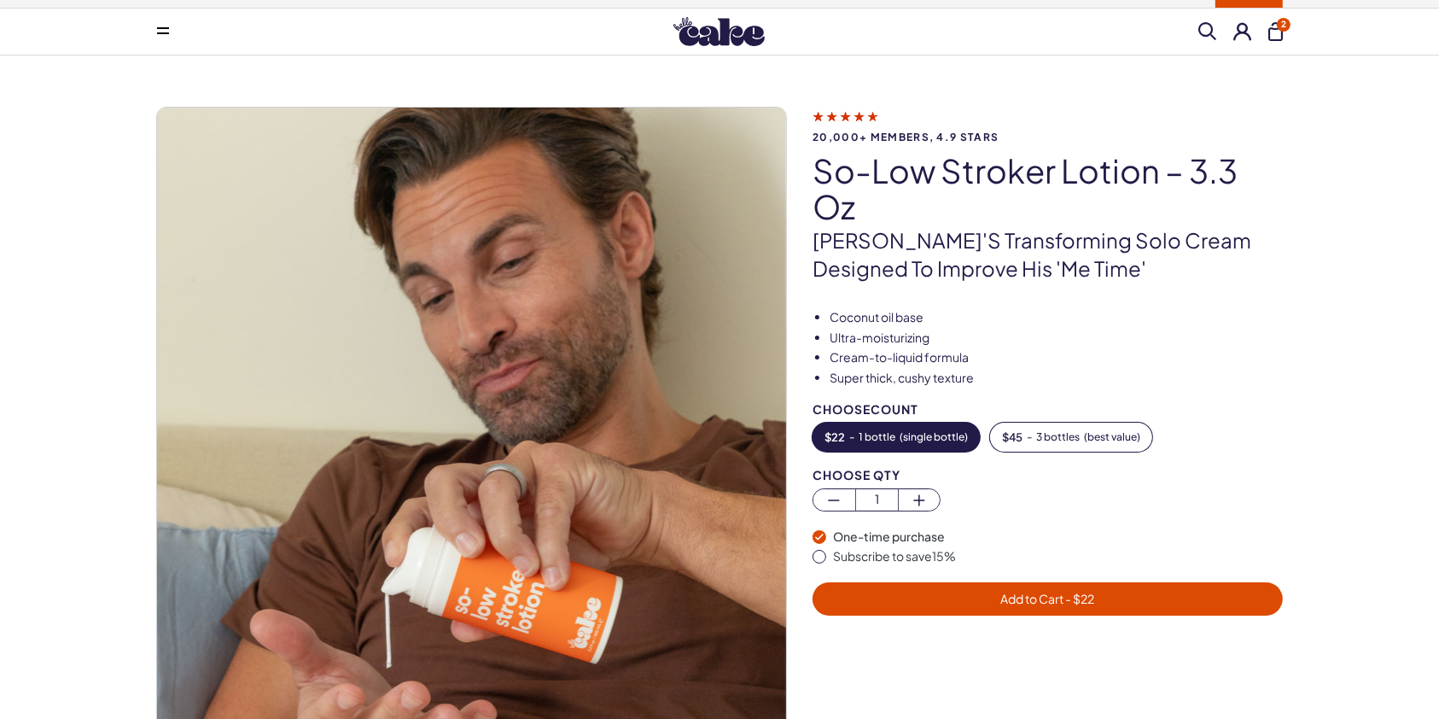
click at [1210, 24] on span at bounding box center [1207, 31] width 18 height 18
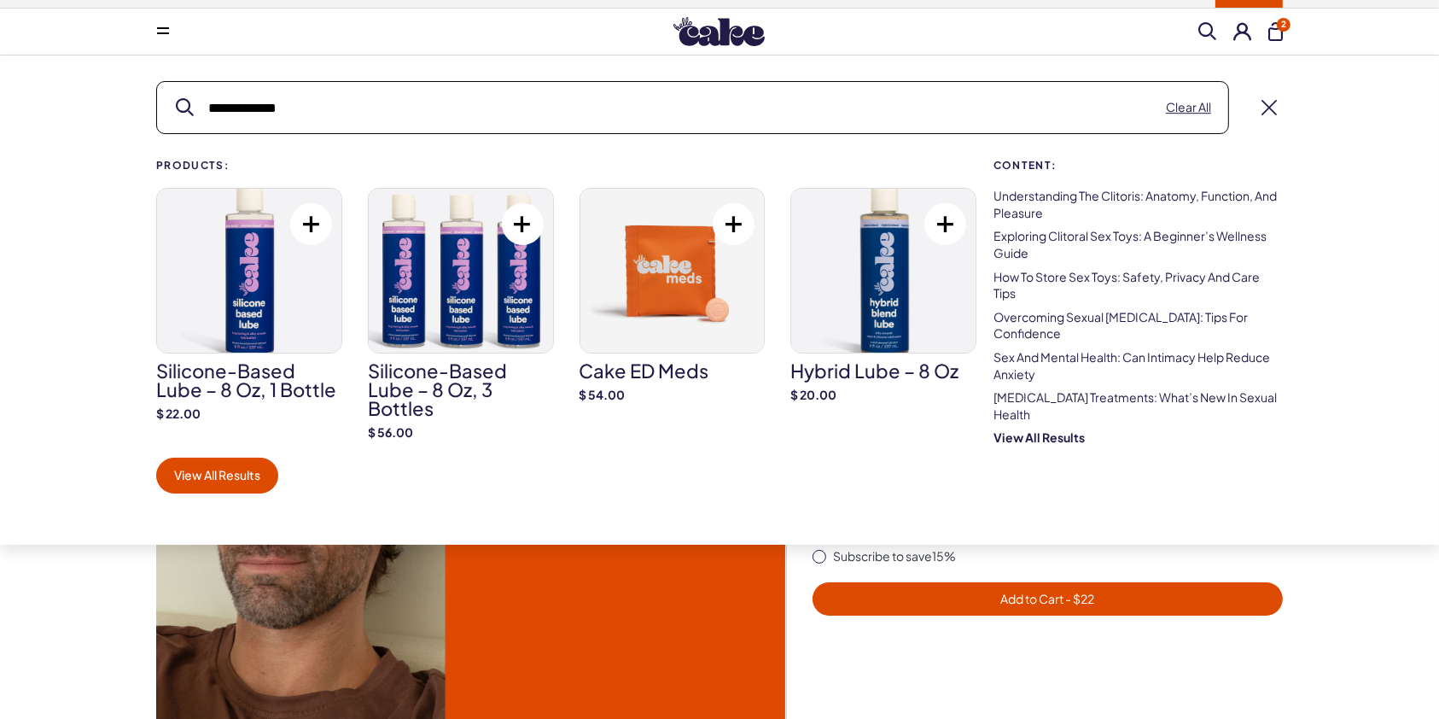
drag, startPoint x: 212, startPoint y: 306, endPoint x: 201, endPoint y: 317, distance: 16.3
drag, startPoint x: 201, startPoint y: 317, endPoint x: 335, endPoint y: 116, distance: 241.9
click at [335, 116] on input "**********" at bounding box center [692, 107] width 1071 height 51
click at [365, 111] on input "**********" at bounding box center [692, 107] width 1071 height 51
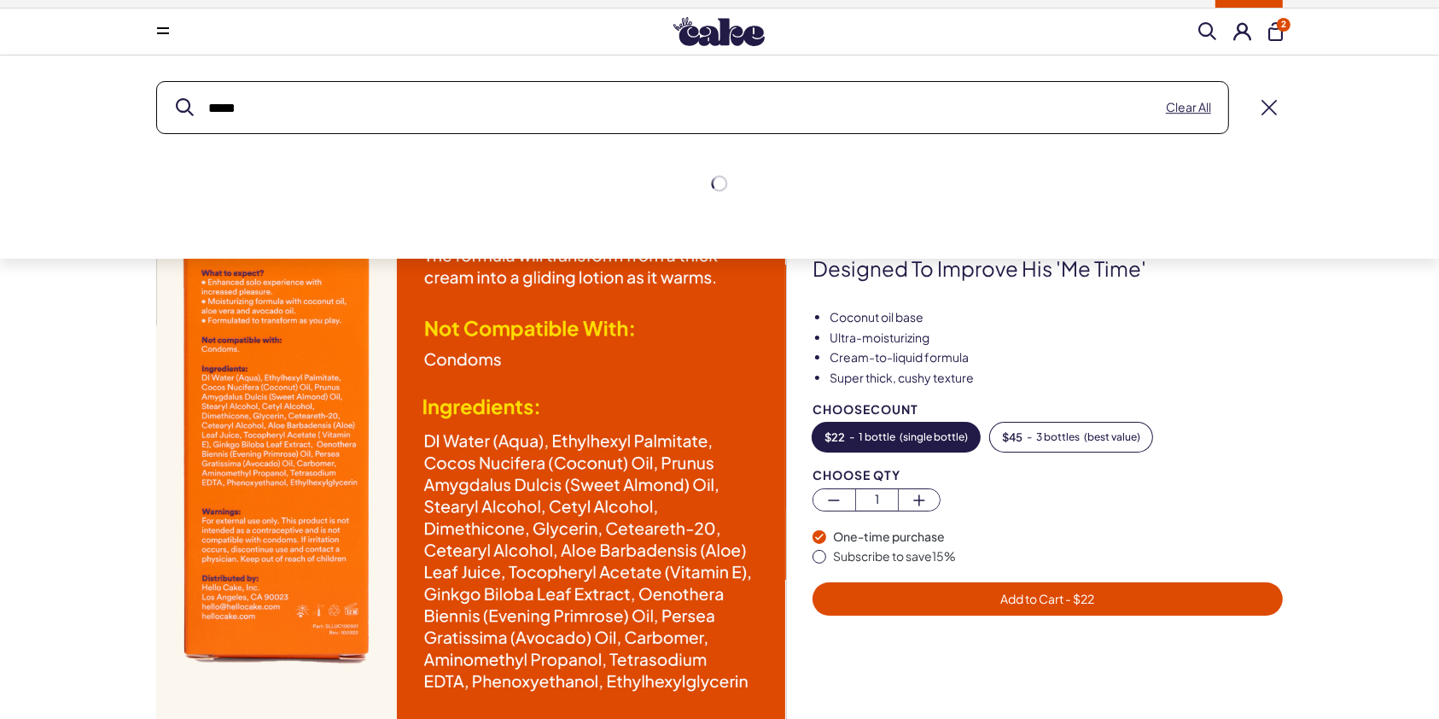
click at [176, 99] on button "submit" at bounding box center [185, 108] width 18 height 18
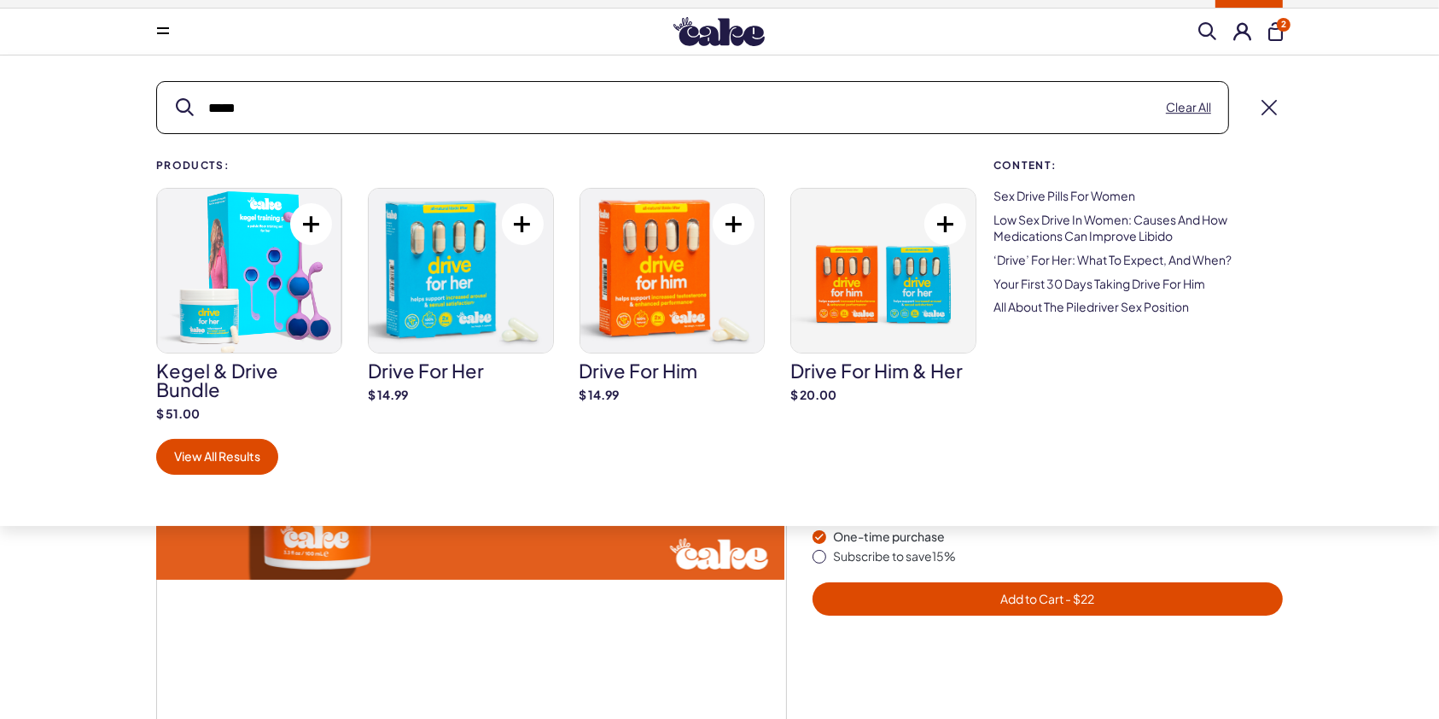
click at [531, 106] on input "*****" at bounding box center [692, 107] width 1071 height 51
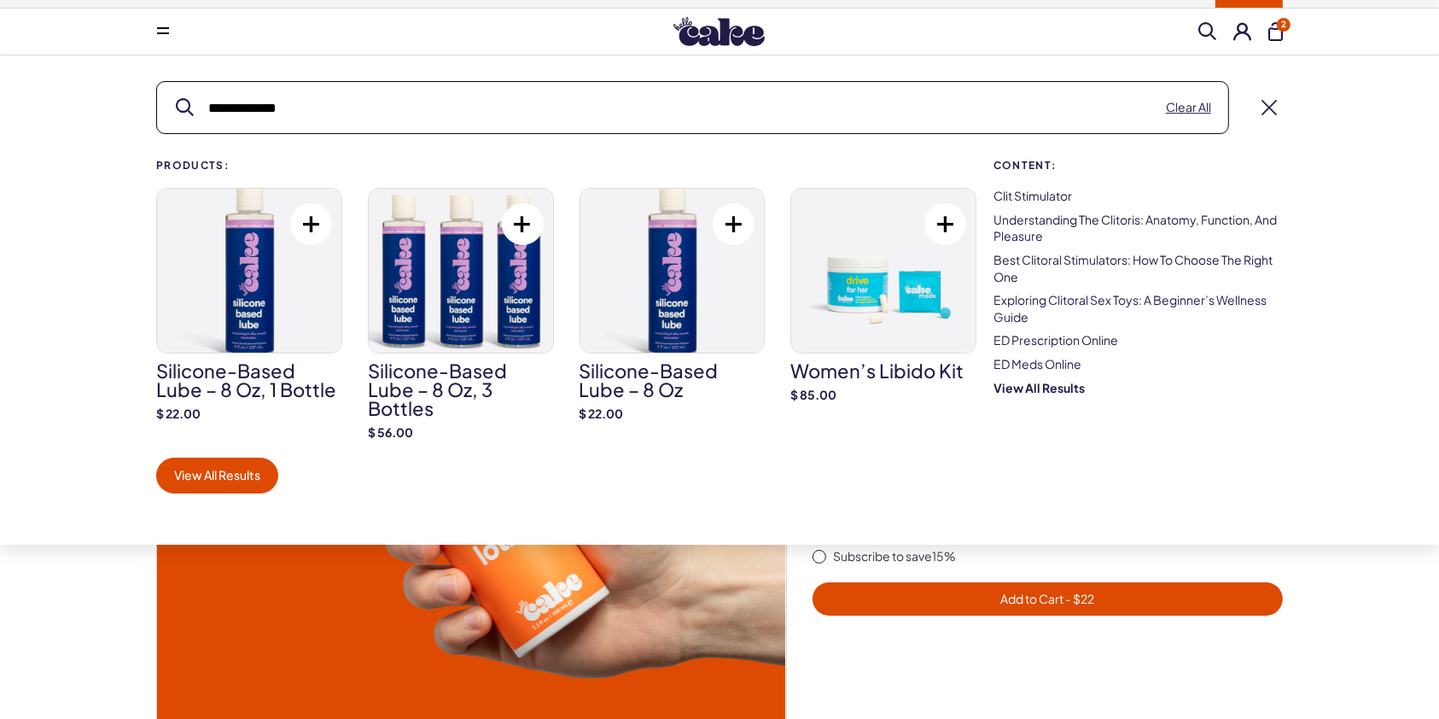
click at [1080, 102] on input "**********" at bounding box center [692, 107] width 1071 height 51
type input "**********"
click at [176, 99] on button "submit" at bounding box center [185, 108] width 18 height 18
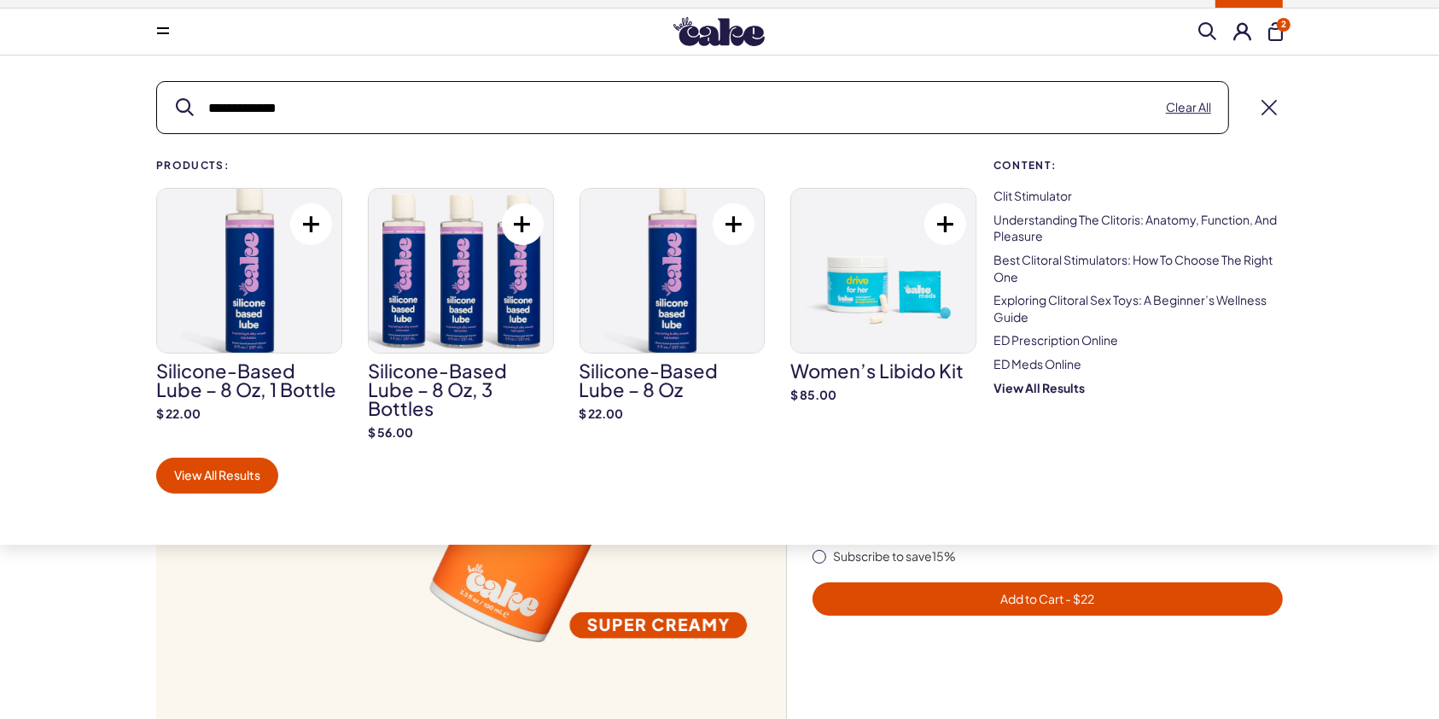
click at [710, 126] on input "**********" at bounding box center [692, 107] width 1071 height 51
click at [176, 99] on button "submit" at bounding box center [185, 108] width 18 height 18
click at [247, 470] on link "View All Results" at bounding box center [217, 475] width 122 height 36
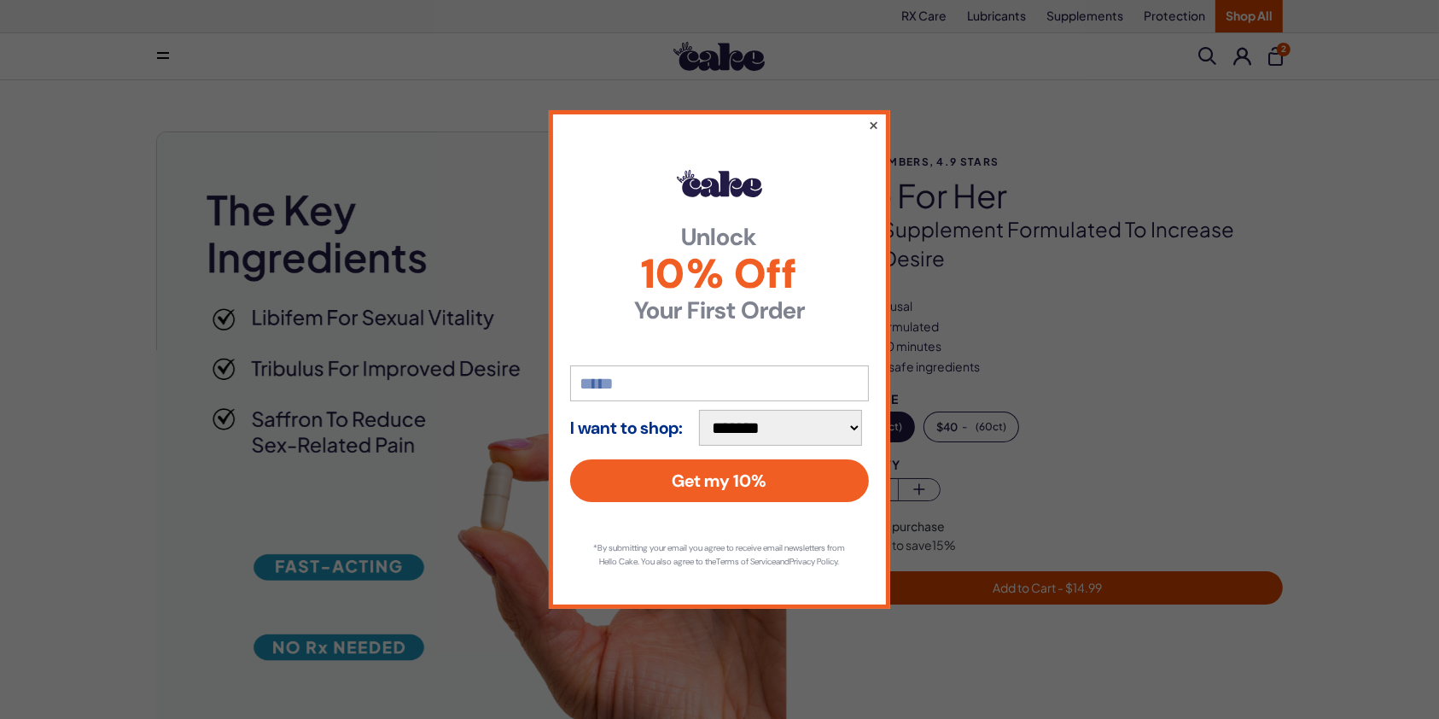
click at [870, 115] on button "×" at bounding box center [873, 124] width 11 height 20
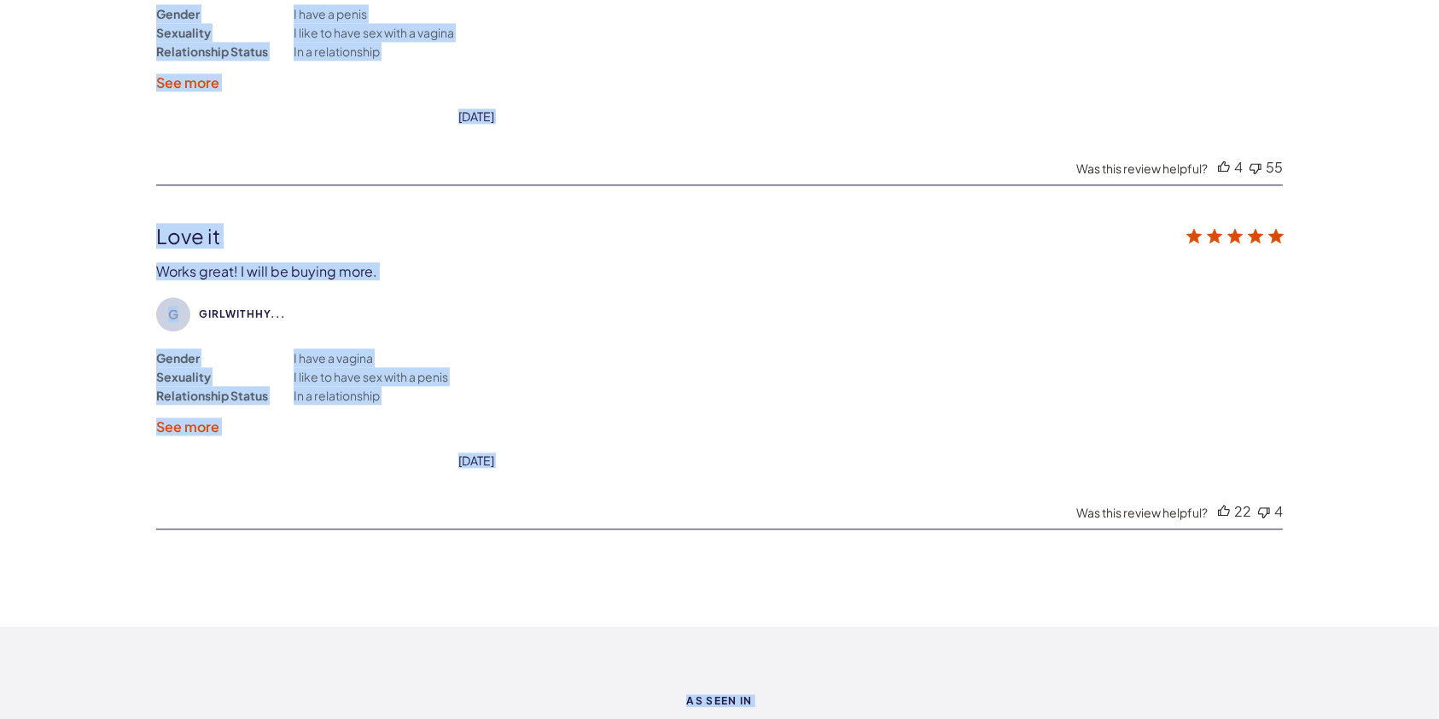
scroll to position [3939, 0]
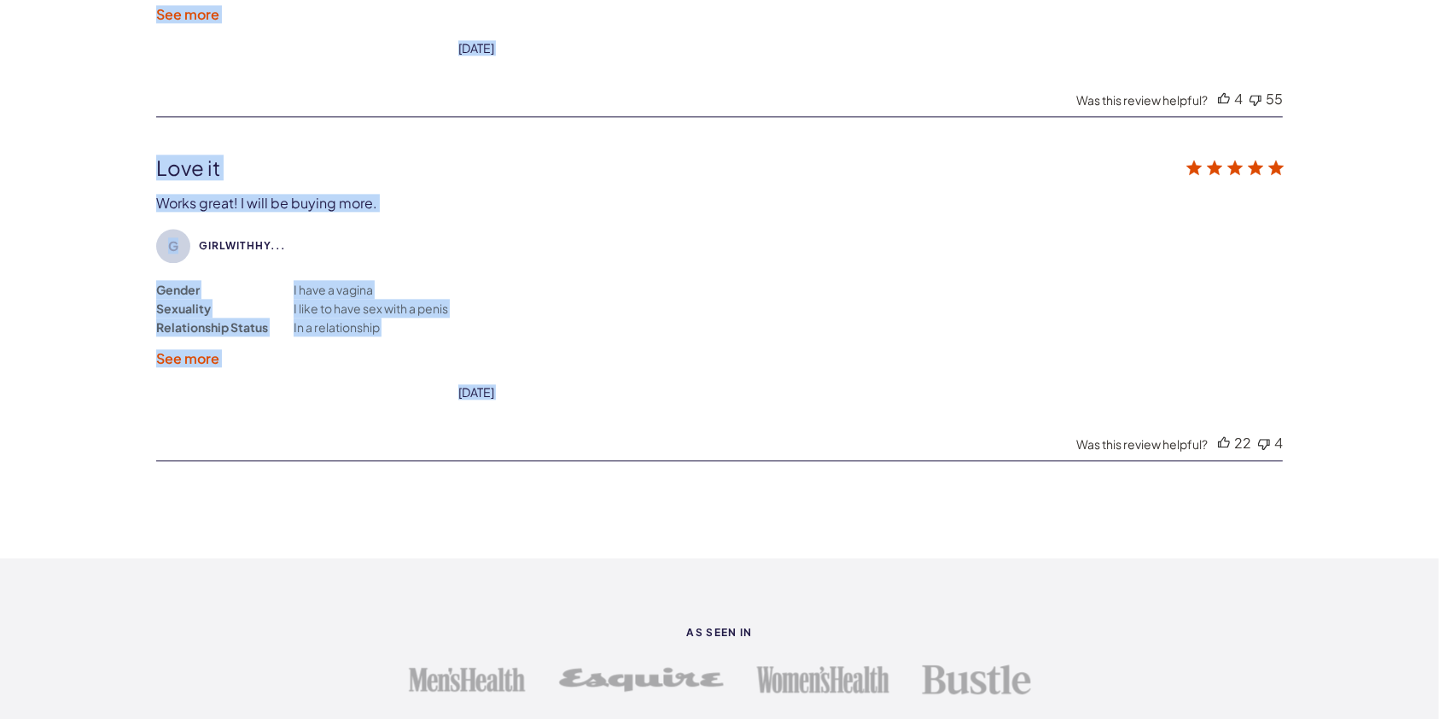
drag, startPoint x: 812, startPoint y: 196, endPoint x: 1103, endPoint y: 393, distance: 350.3
copy div "drive for her A daily supplement formulated to increase sexual desire Boosts ar…"
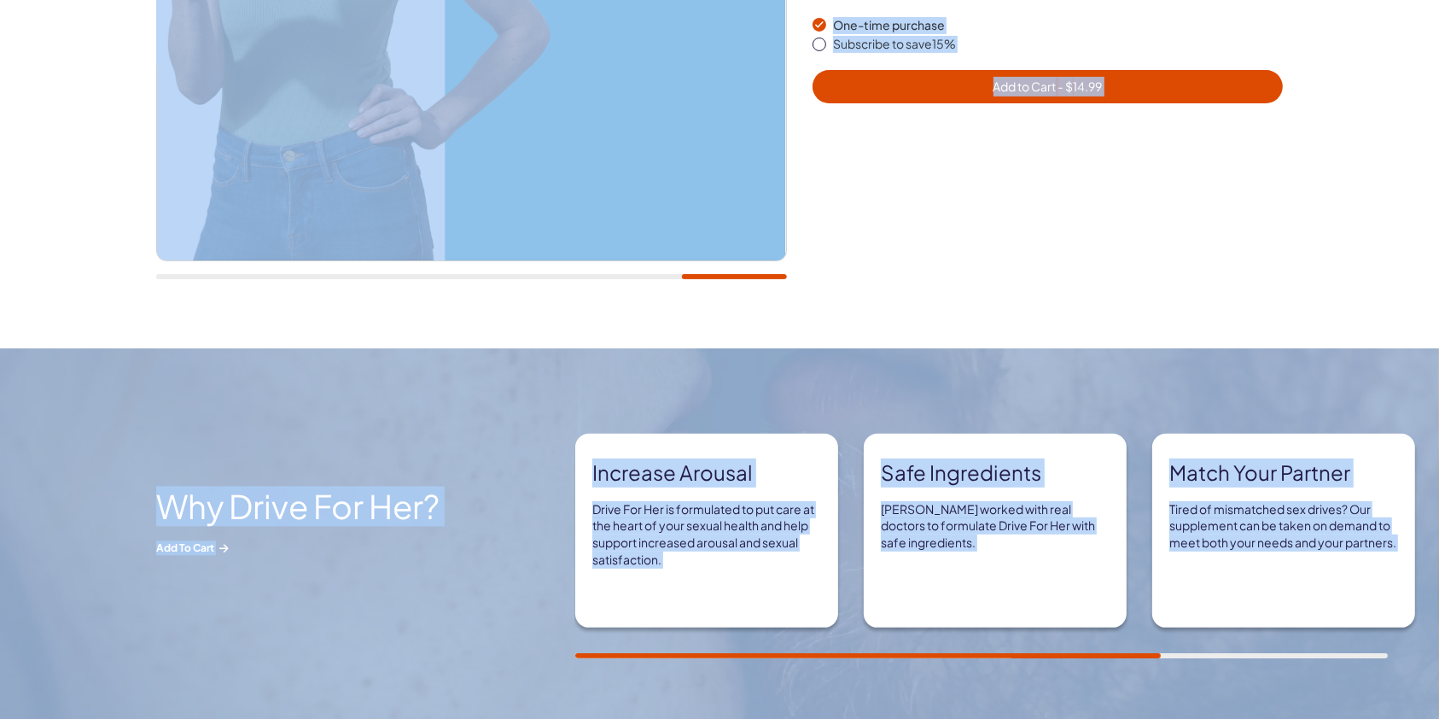
scroll to position [0, 0]
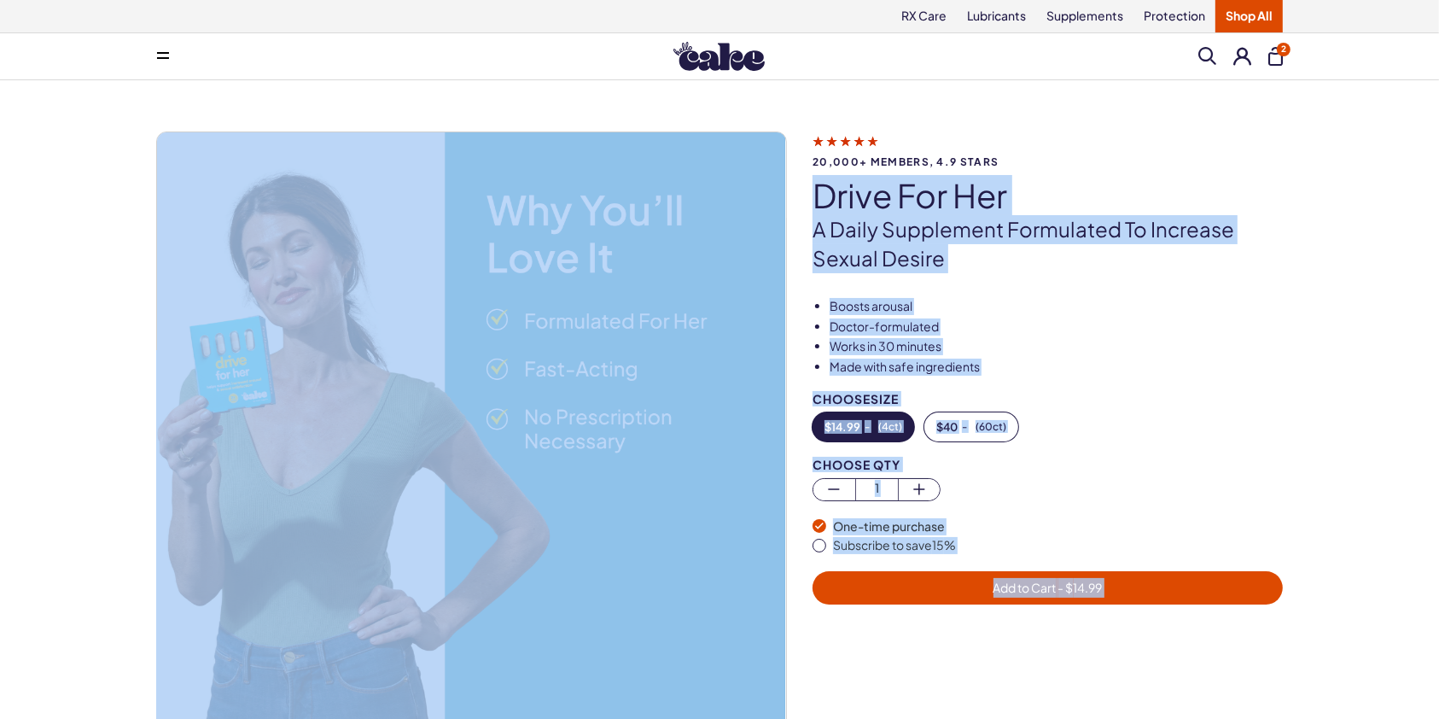
click at [1395, 311] on div "20,000+ members, 4.9 stars drive for her A daily supplement formulated to incre…" at bounding box center [719, 464] width 1439 height 769
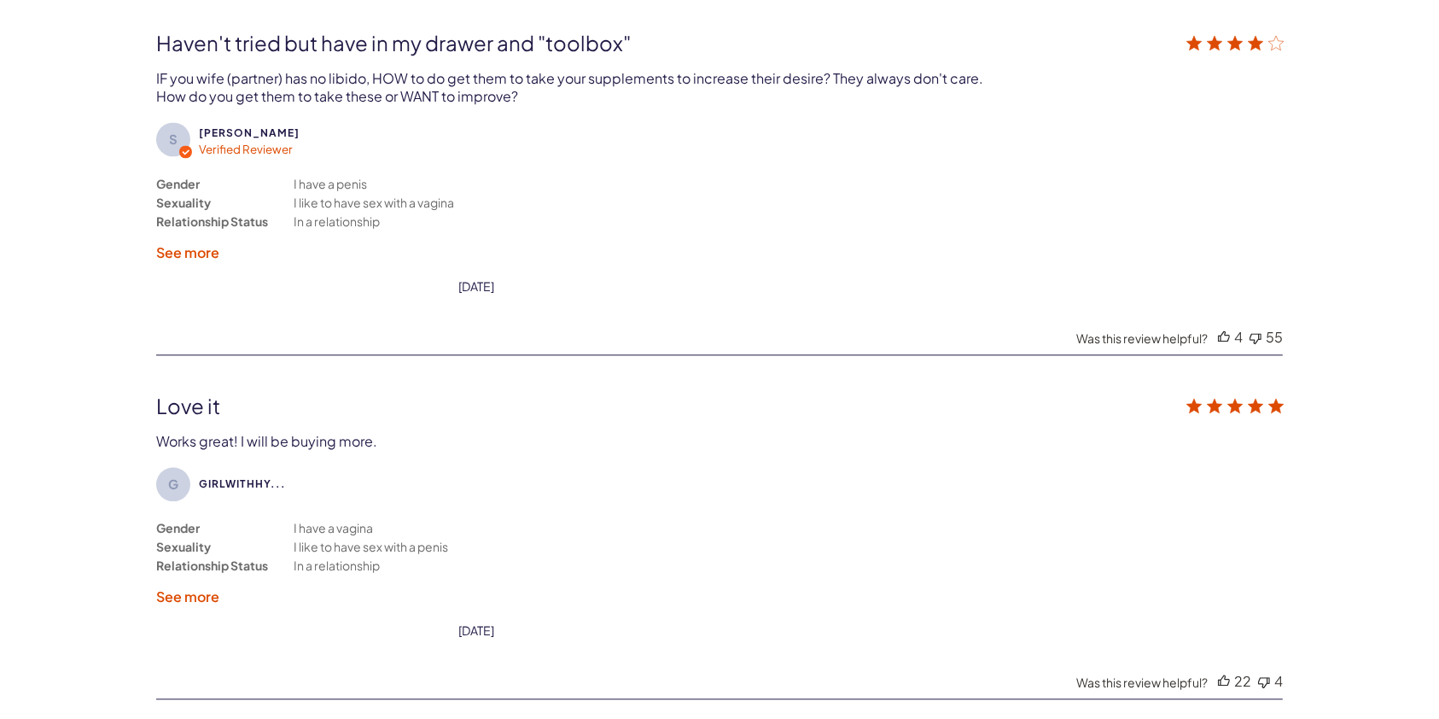
scroll to position [3703, 0]
click at [924, 476] on div "G Girlwithhy..." at bounding box center [719, 482] width 1126 height 34
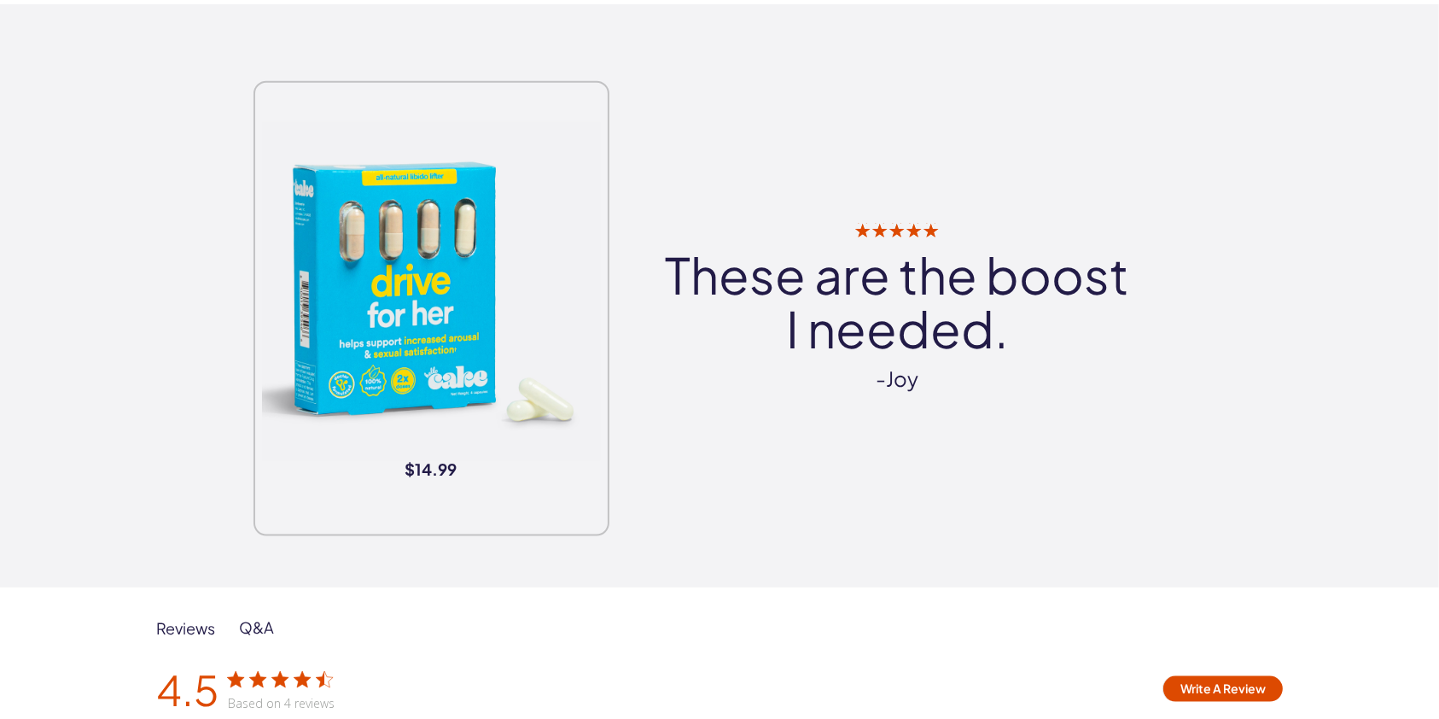
scroll to position [2113, 0]
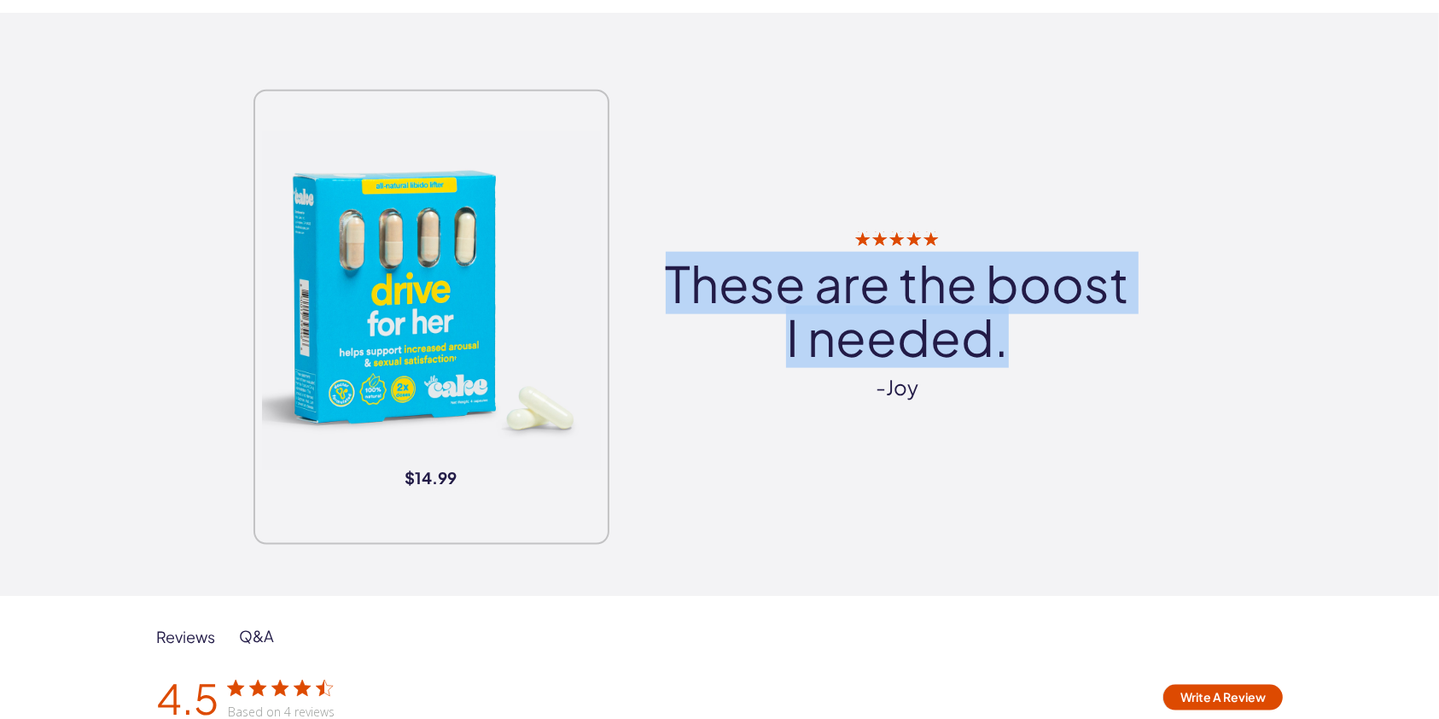
drag, startPoint x: 672, startPoint y: 284, endPoint x: 1032, endPoint y: 332, distance: 362.4
click at [1032, 332] on q "These are the boost I needed." at bounding box center [898, 310] width 474 height 109
copy q "These are the boost I needed."
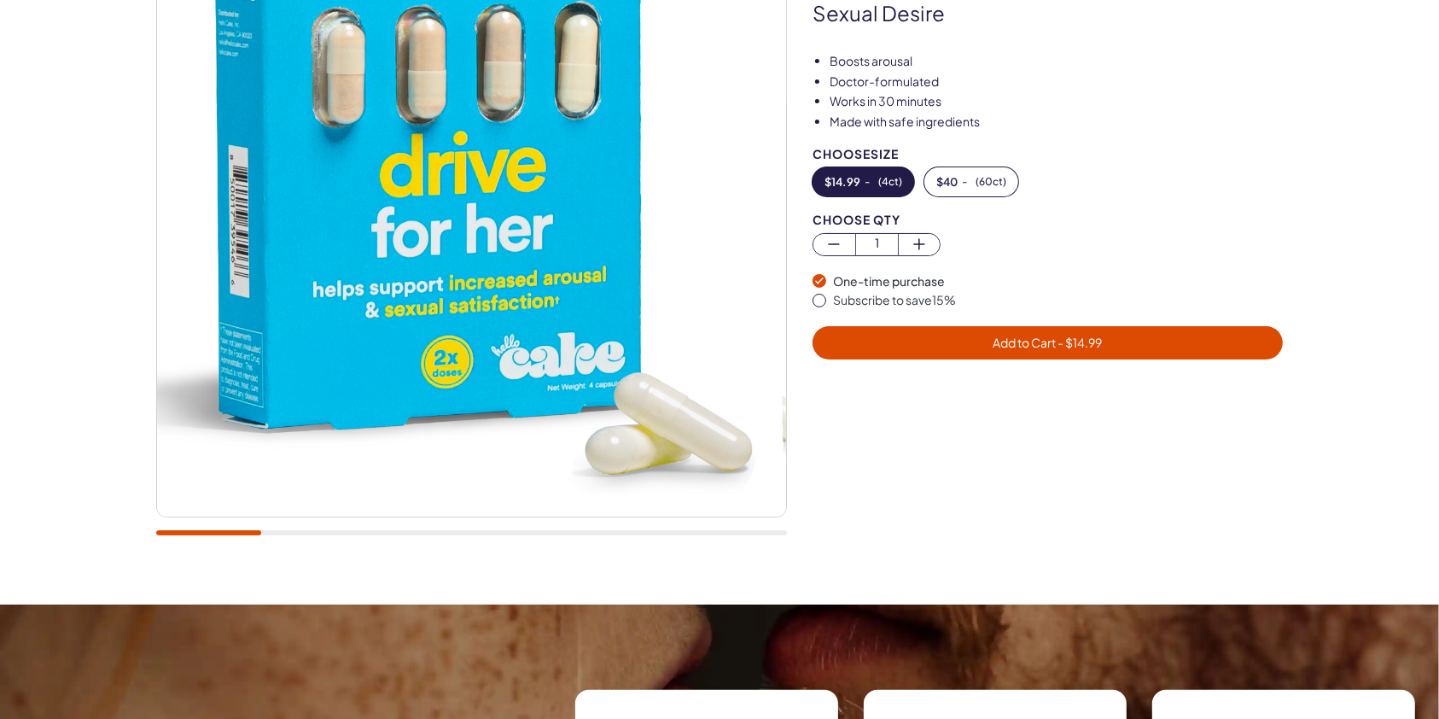
scroll to position [76, 0]
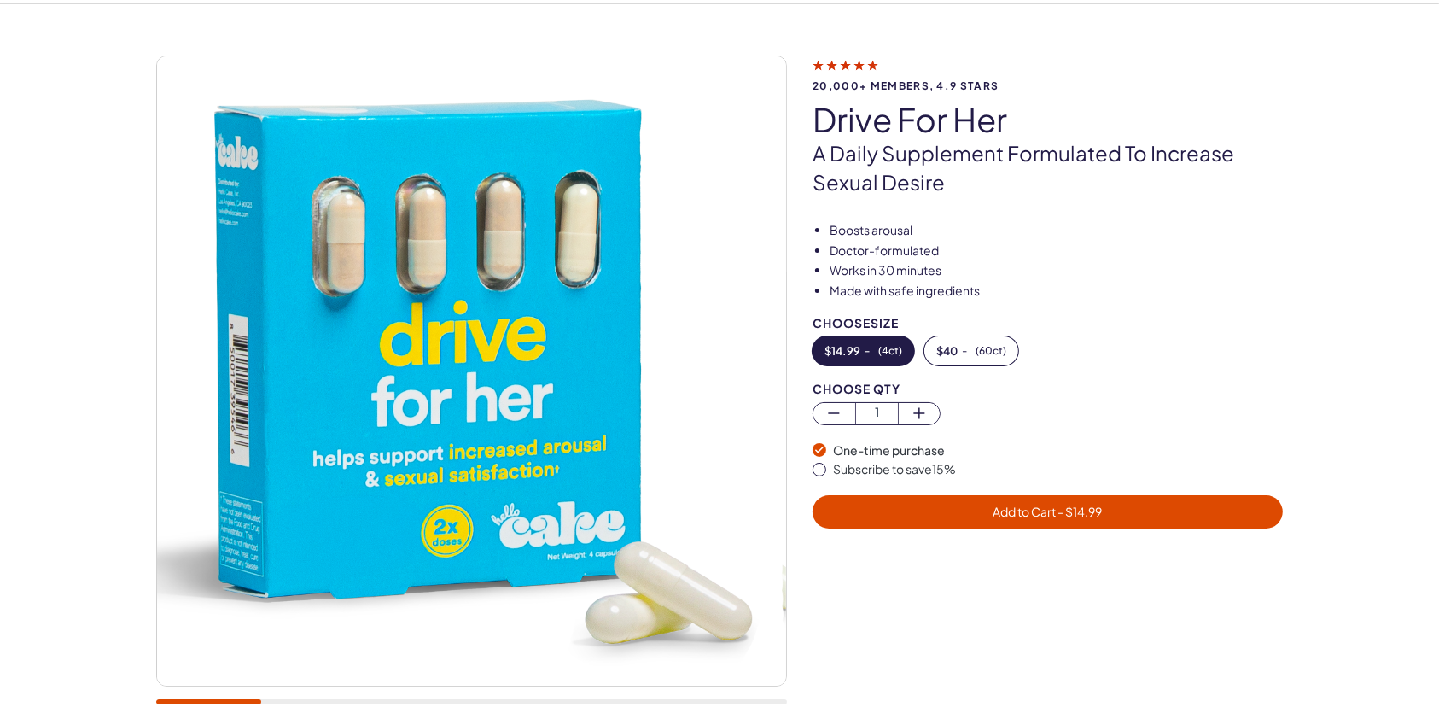
click at [298, 703] on div at bounding box center [471, 388] width 631 height 666
click at [294, 694] on div at bounding box center [471, 388] width 631 height 666
click at [298, 699] on div at bounding box center [471, 701] width 631 height 5
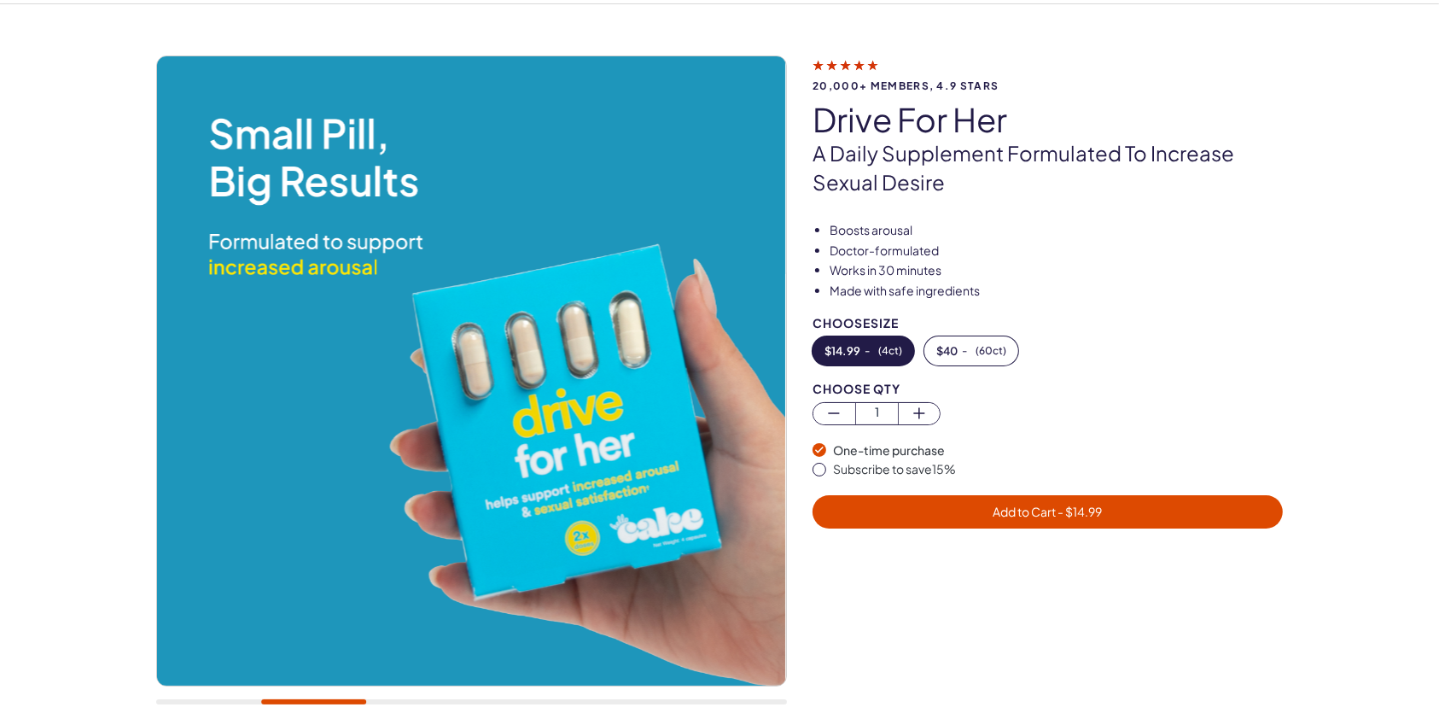
click at [394, 700] on div at bounding box center [471, 701] width 631 height 5
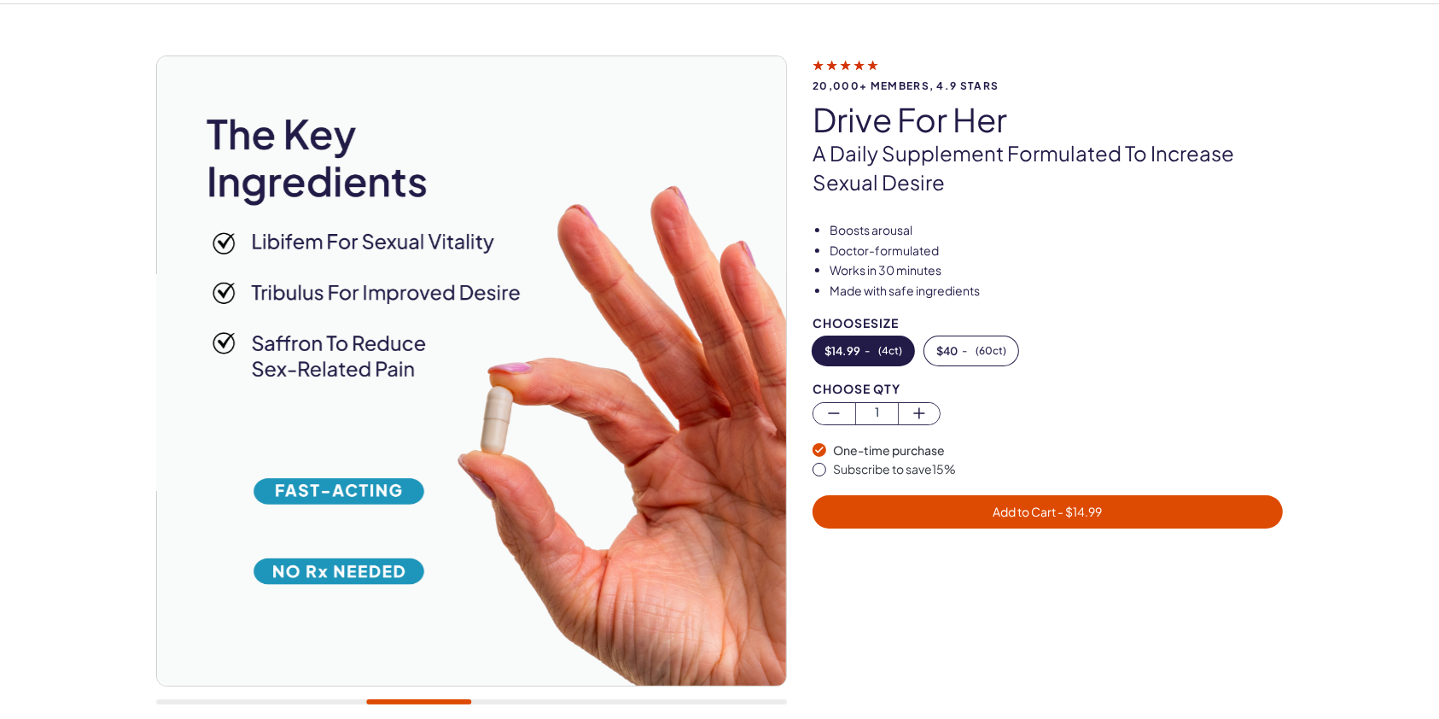
click at [502, 701] on div at bounding box center [471, 701] width 631 height 5
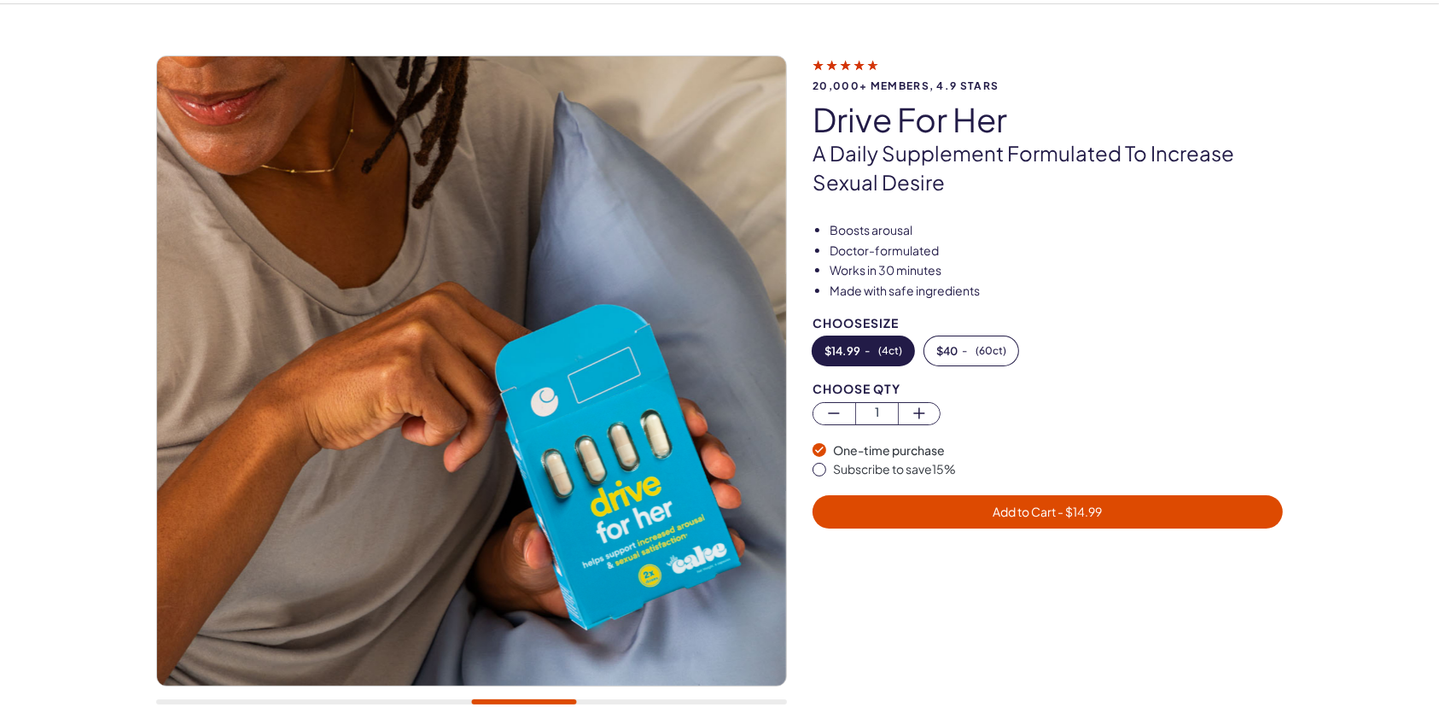
click at [608, 702] on div at bounding box center [471, 701] width 631 height 5
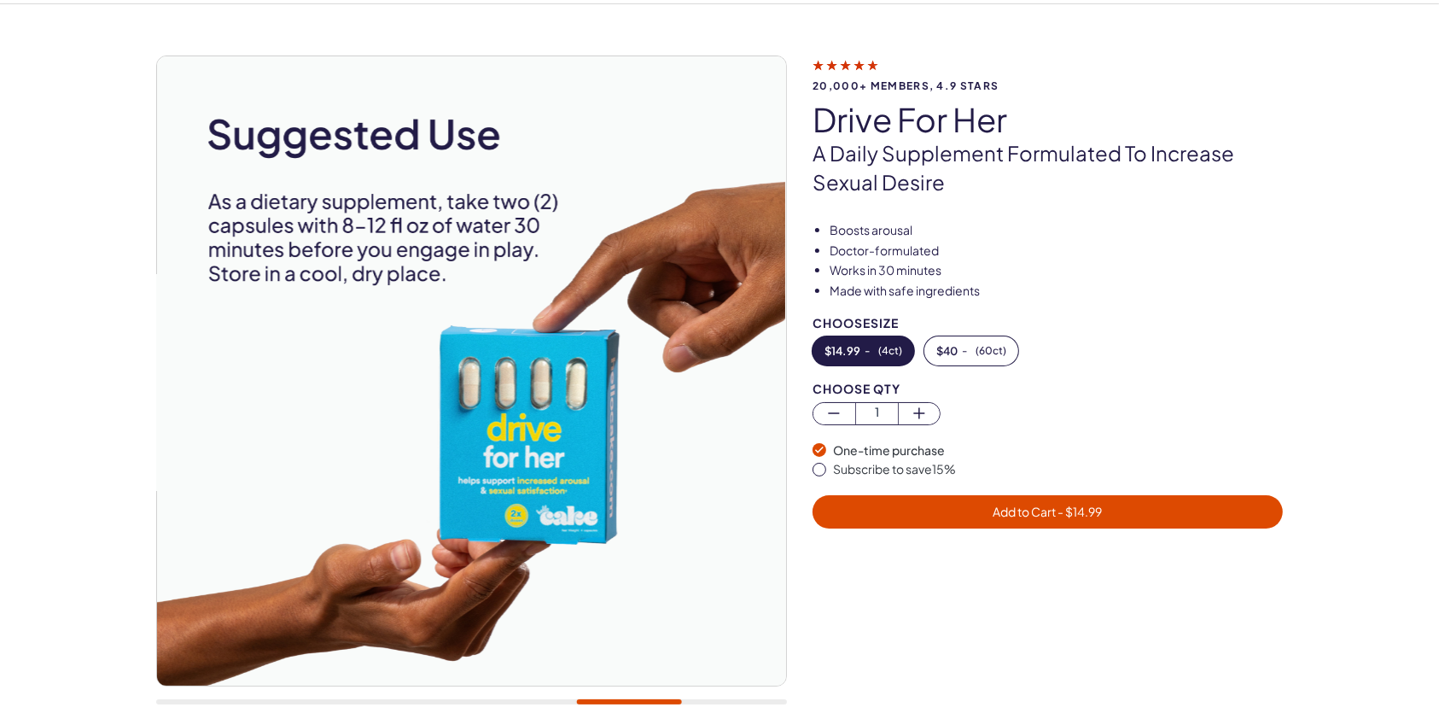
click at [709, 699] on div at bounding box center [471, 701] width 631 height 5
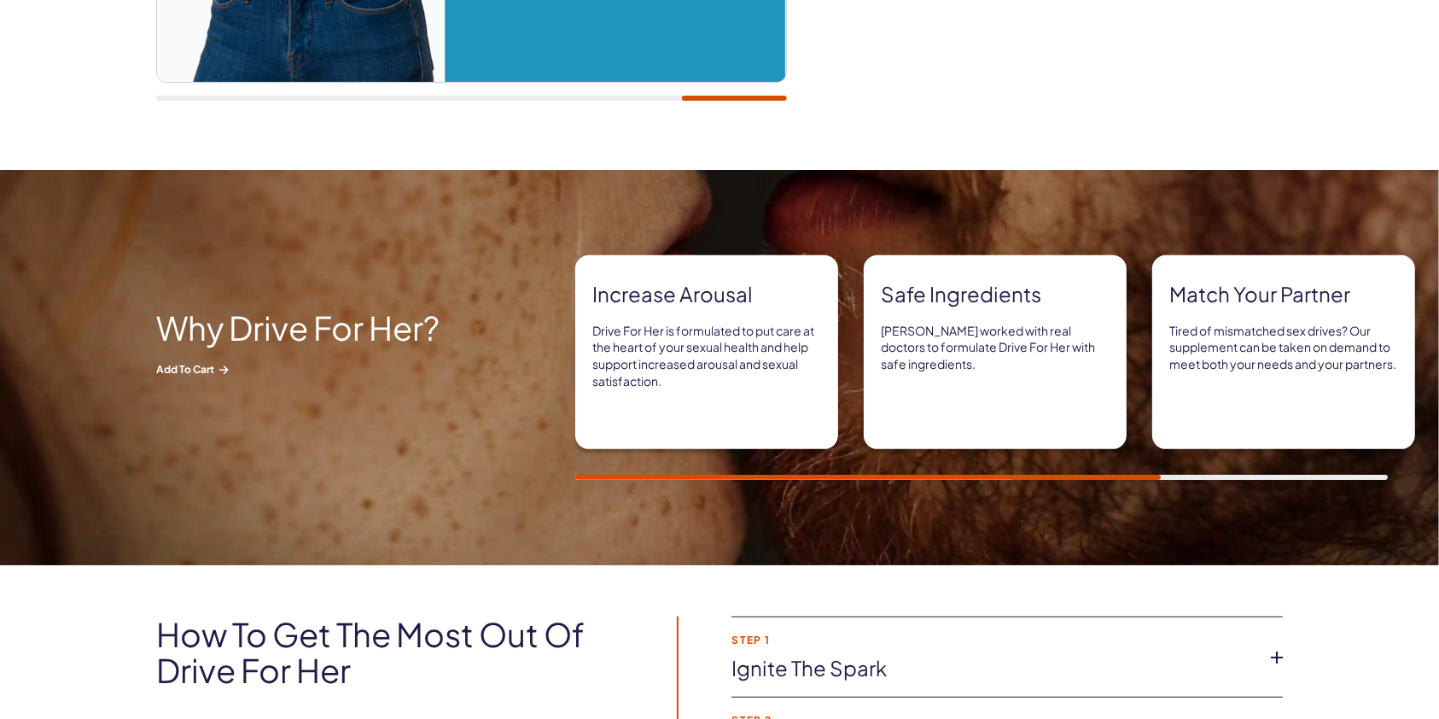
scroll to position [686, 0]
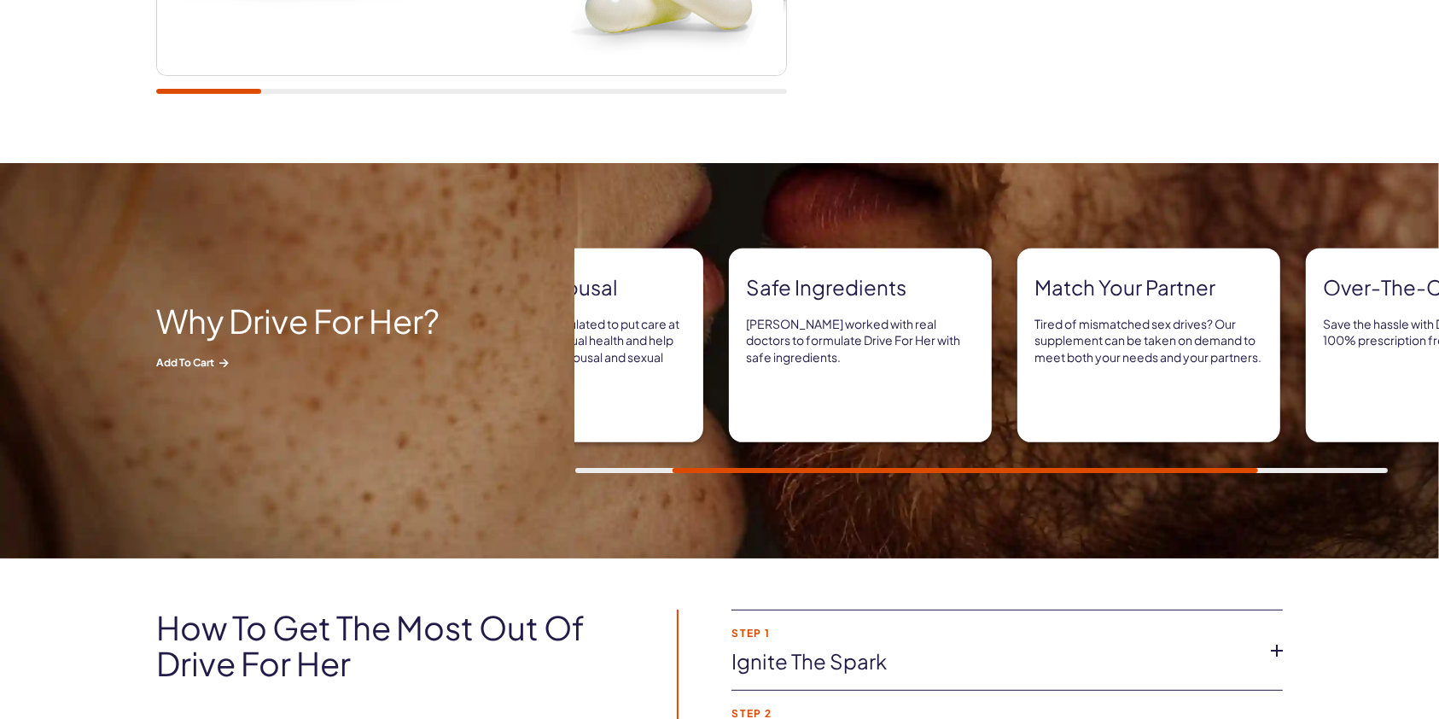
click at [1098, 468] on div at bounding box center [964, 470] width 585 height 5
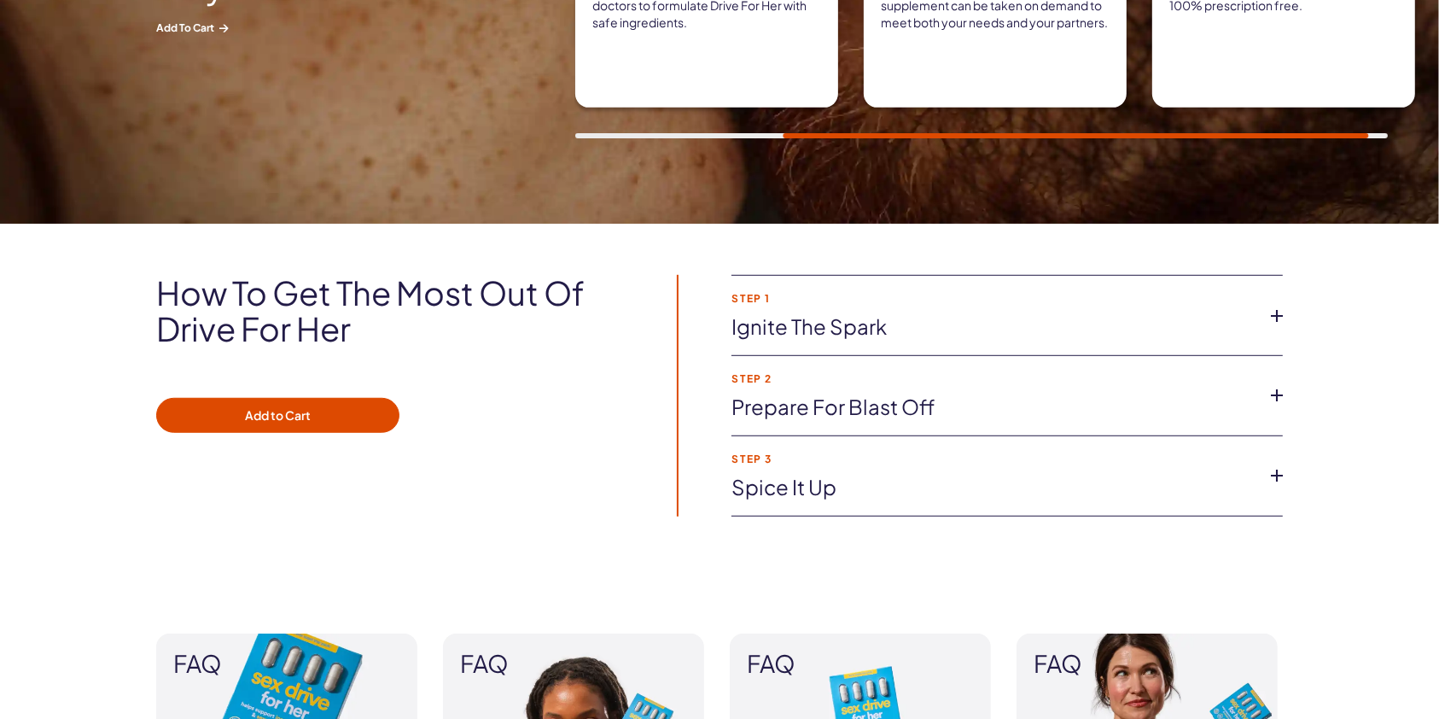
scroll to position [986, 0]
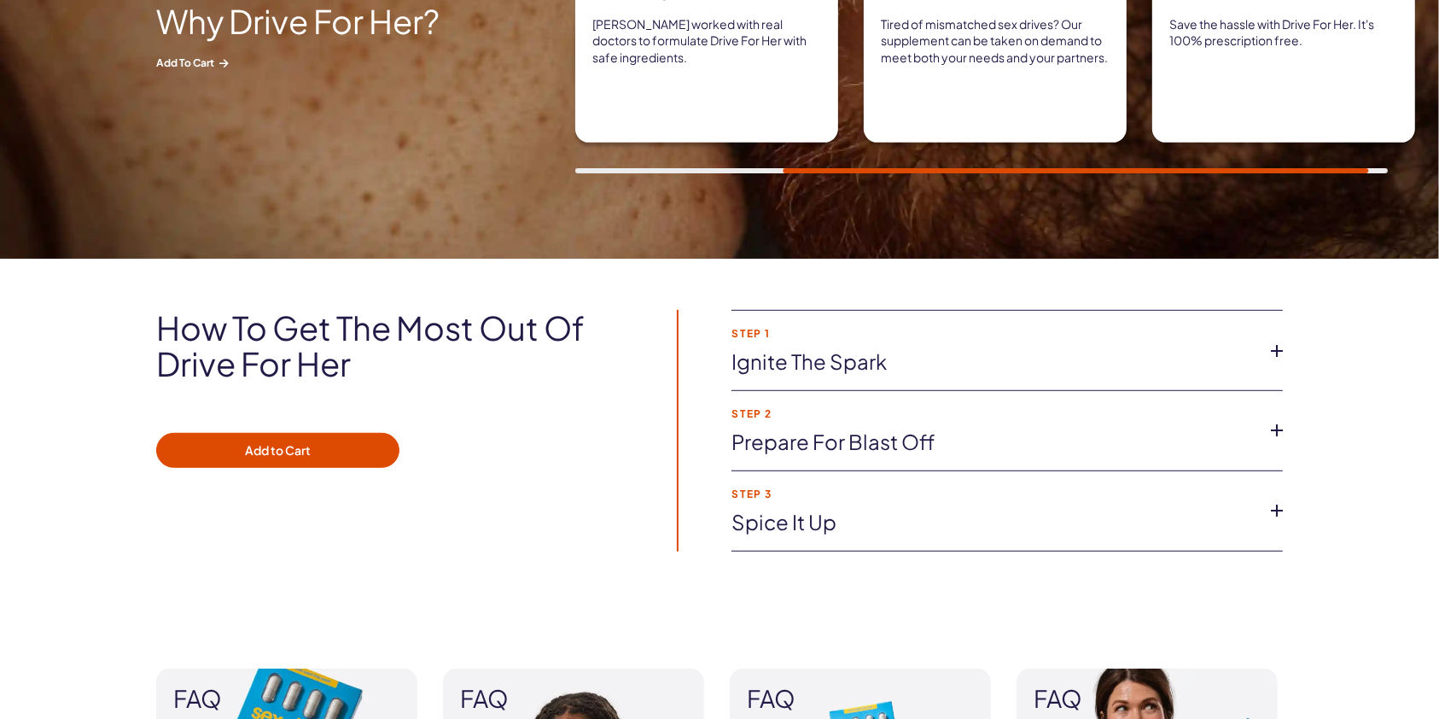
click at [926, 370] on link "Ignite the spark" at bounding box center [993, 361] width 524 height 29
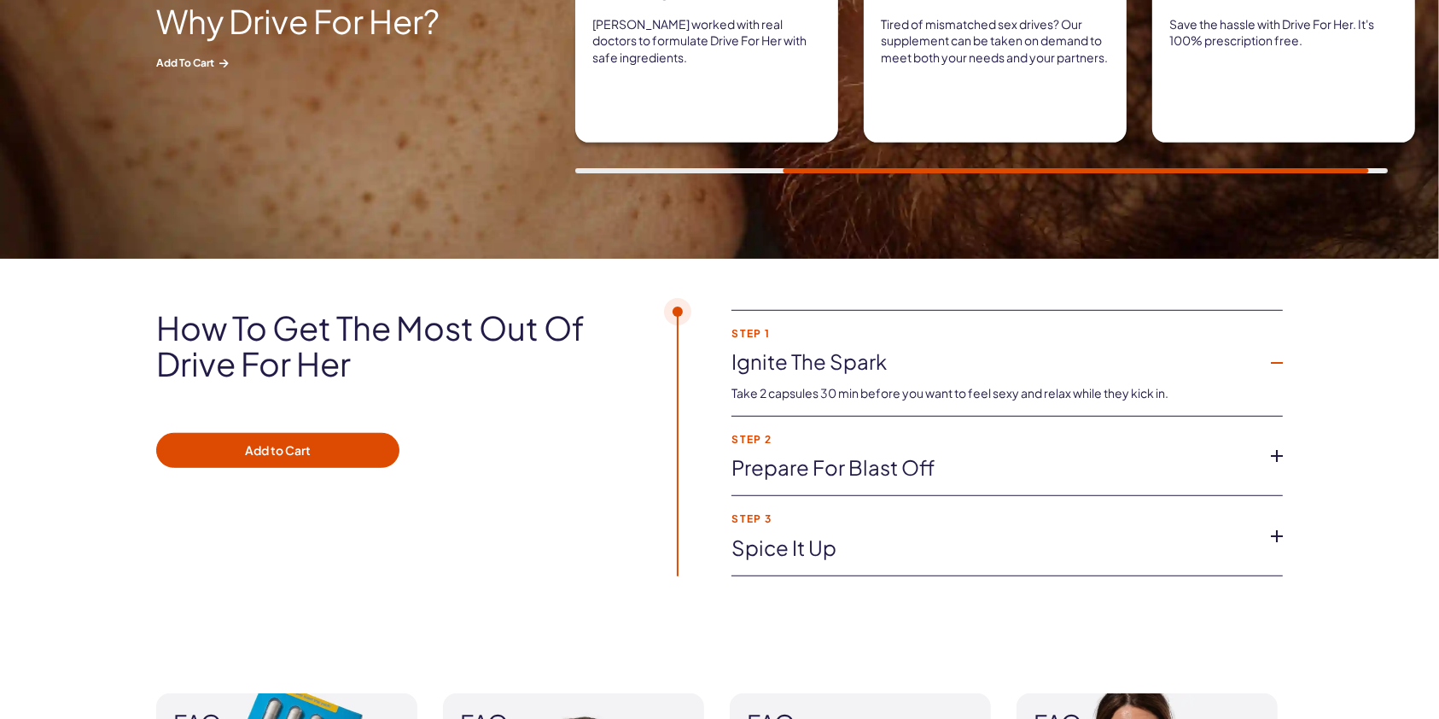
click at [947, 460] on link "Prepare for blast off" at bounding box center [993, 467] width 524 height 29
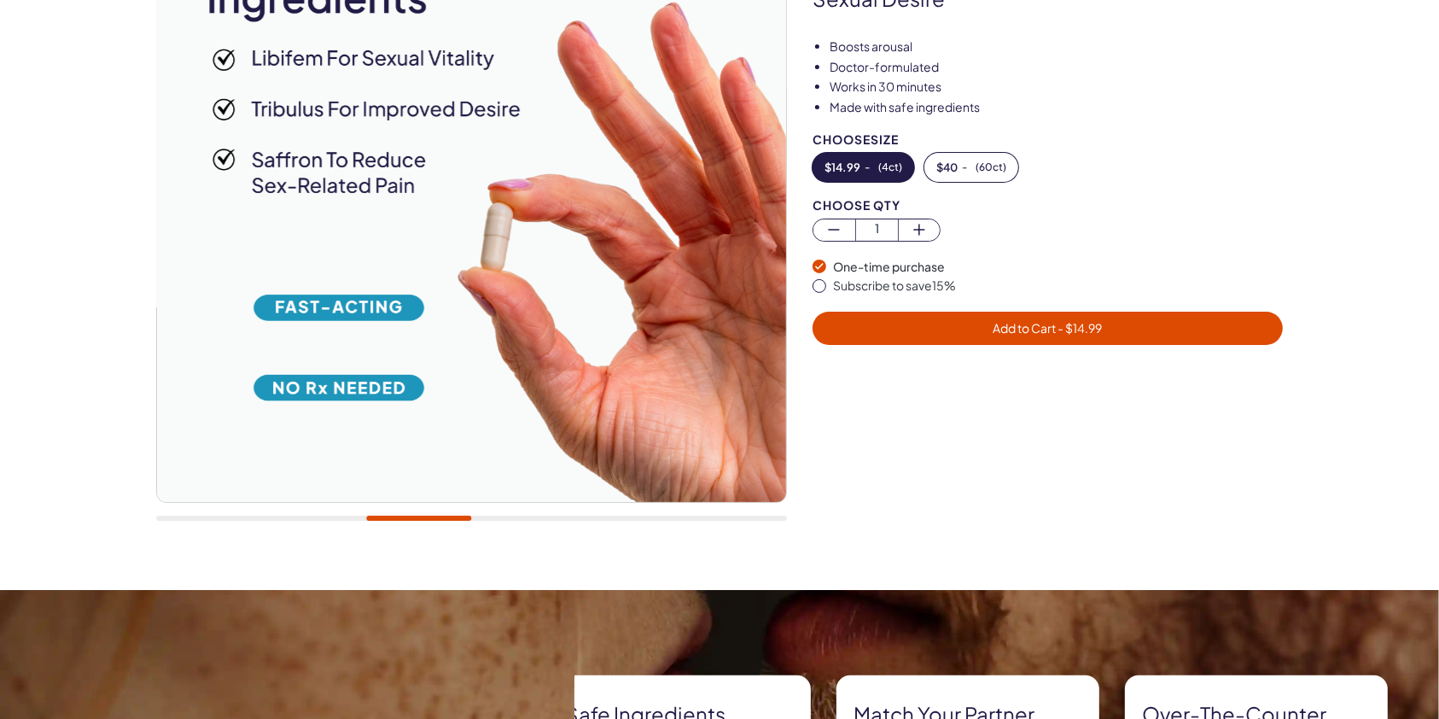
scroll to position [180, 0]
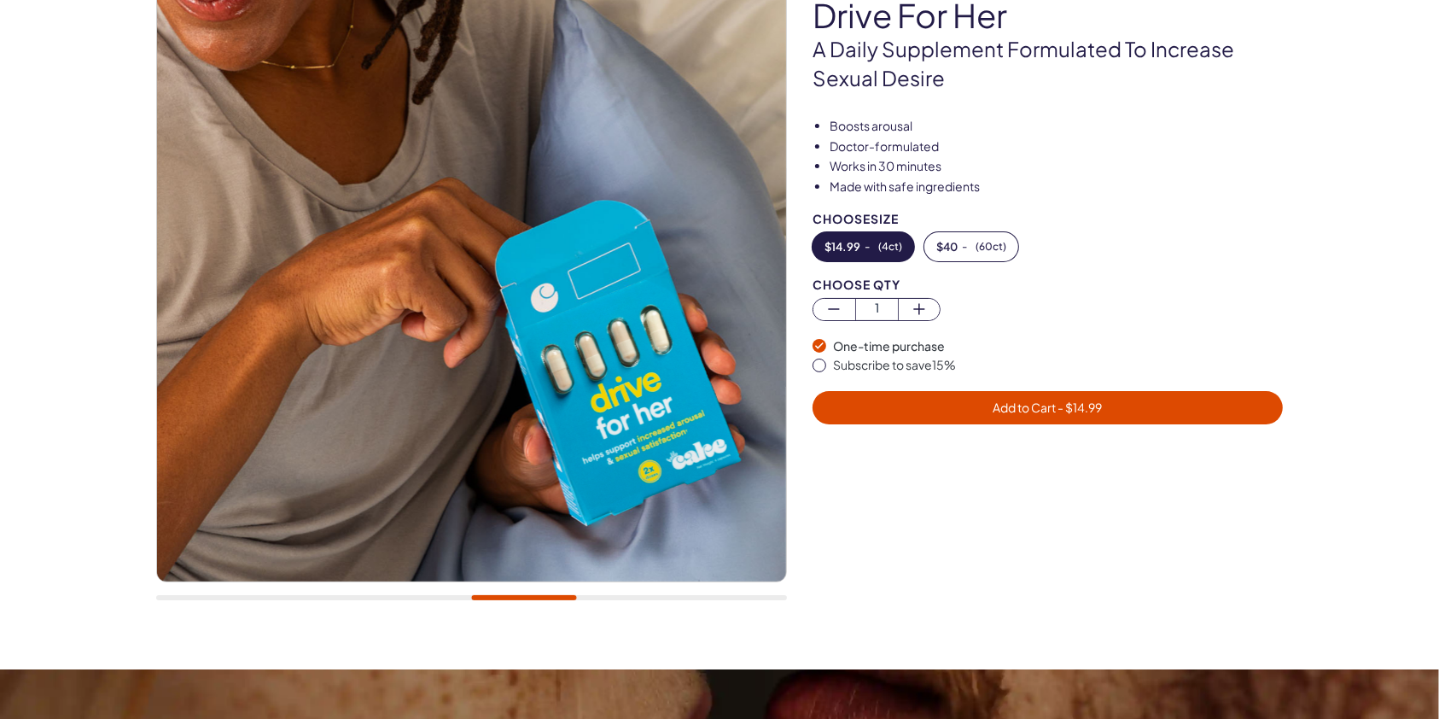
click at [509, 600] on div at bounding box center [471, 284] width 631 height 666
drag, startPoint x: 542, startPoint y: 601, endPoint x: 557, endPoint y: 594, distance: 16.8
click at [557, 594] on div at bounding box center [471, 284] width 631 height 666
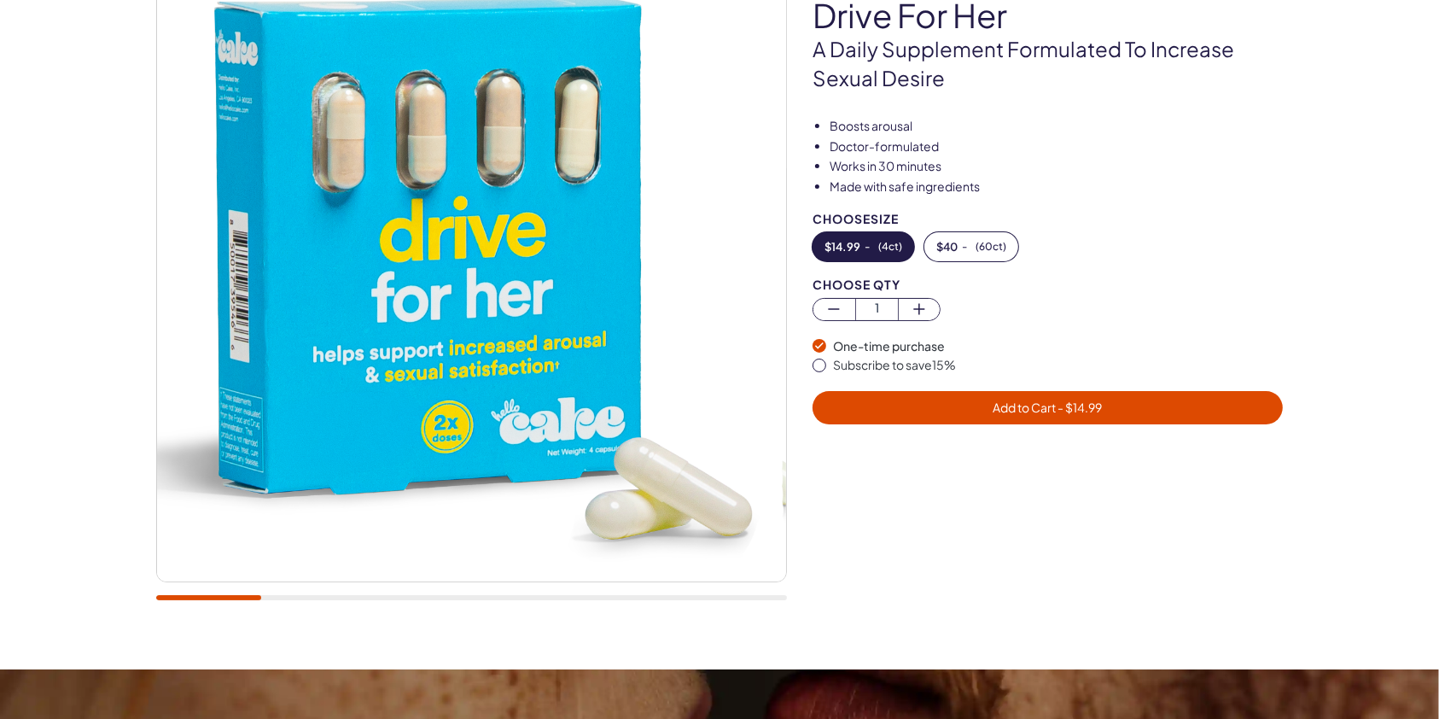
click at [218, 595] on div at bounding box center [208, 597] width 105 height 5
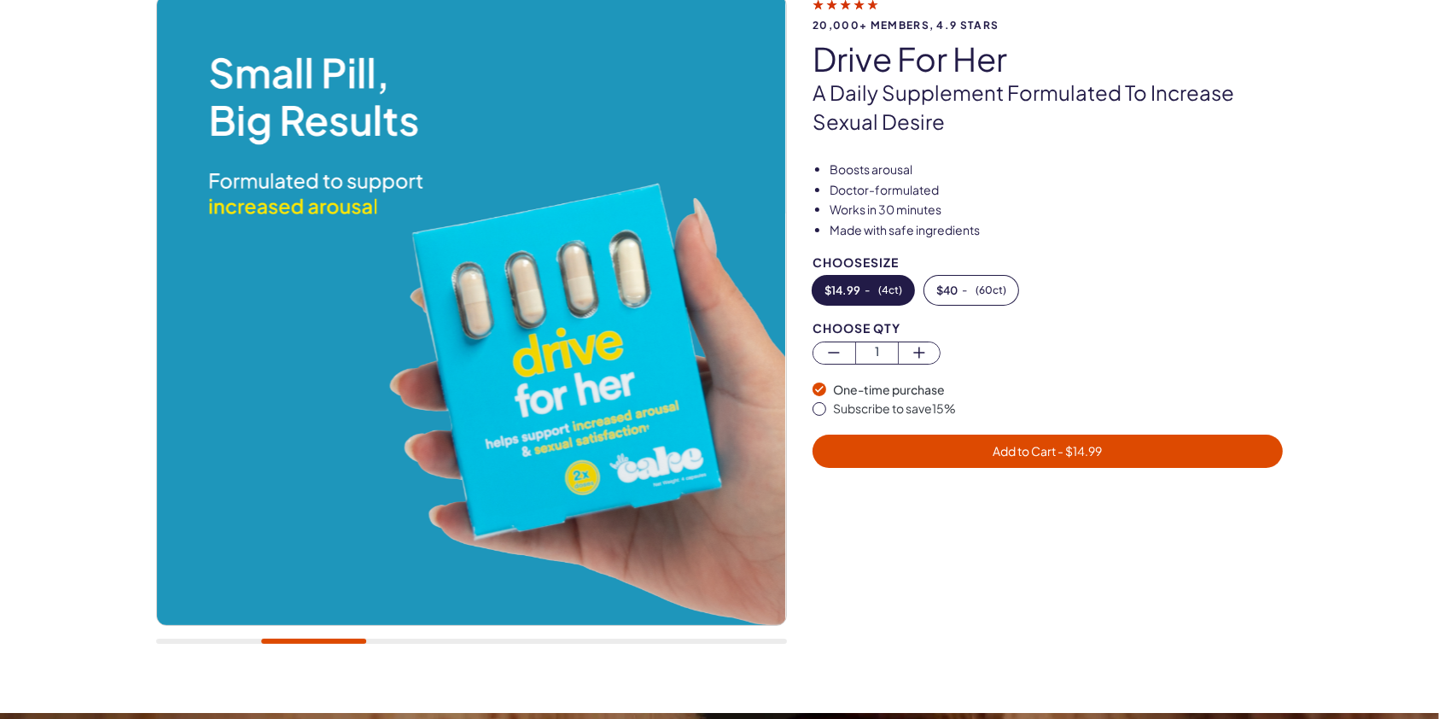
scroll to position [137, 0]
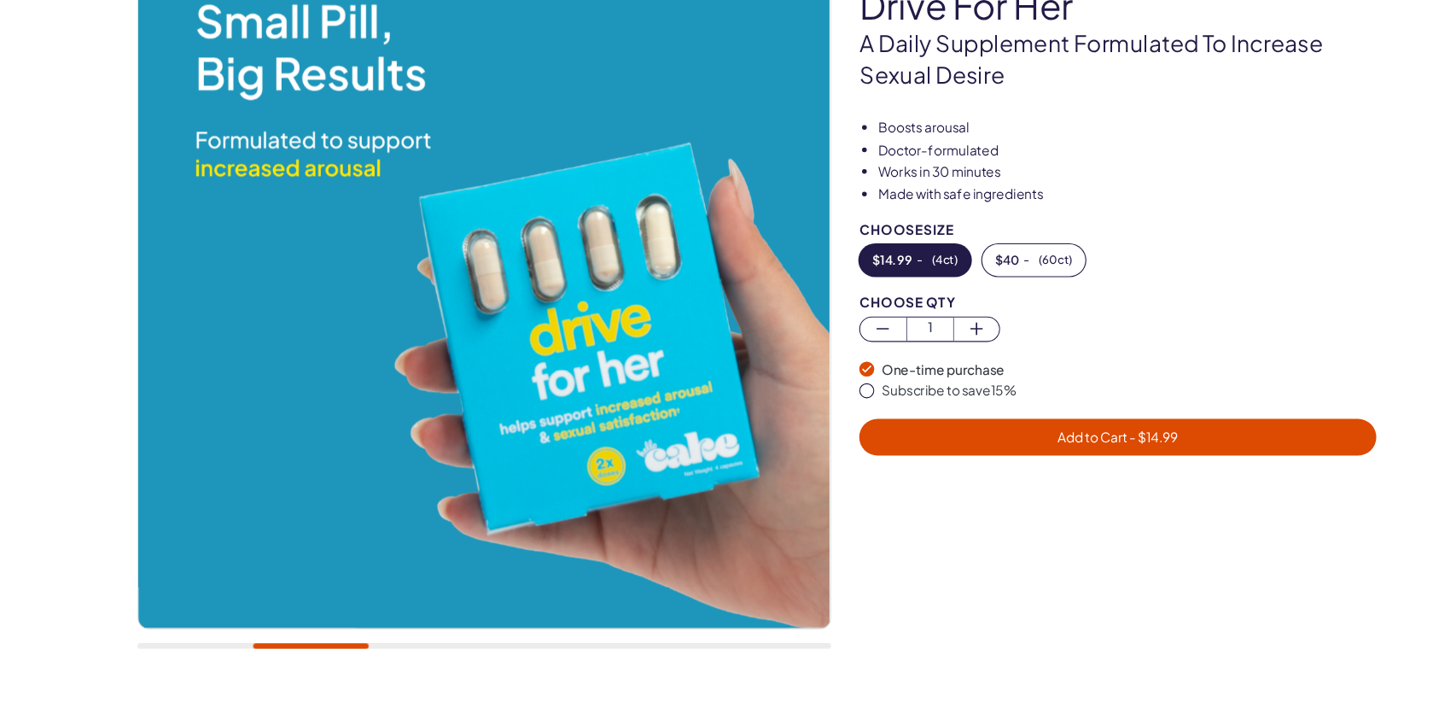
click at [404, 641] on div at bounding box center [471, 640] width 631 height 5
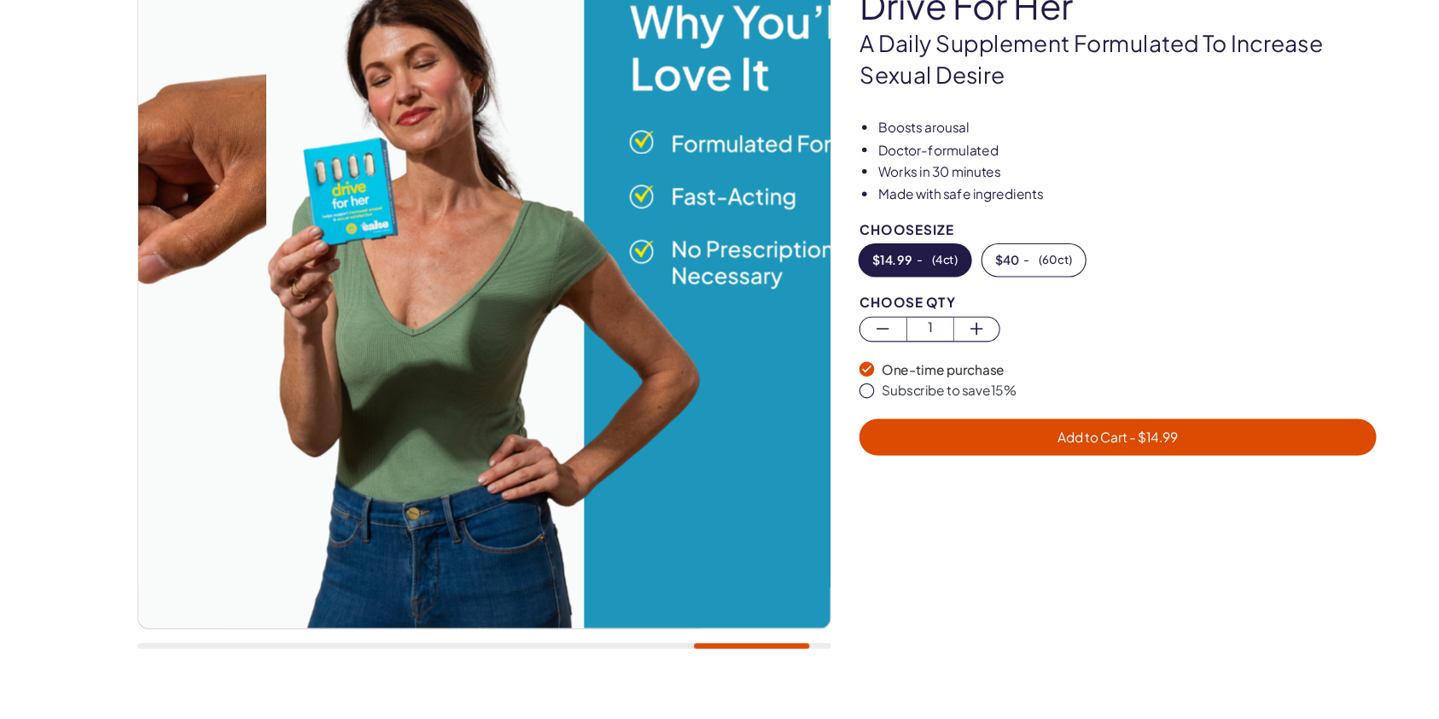
click at [718, 622] on div at bounding box center [471, 328] width 631 height 666
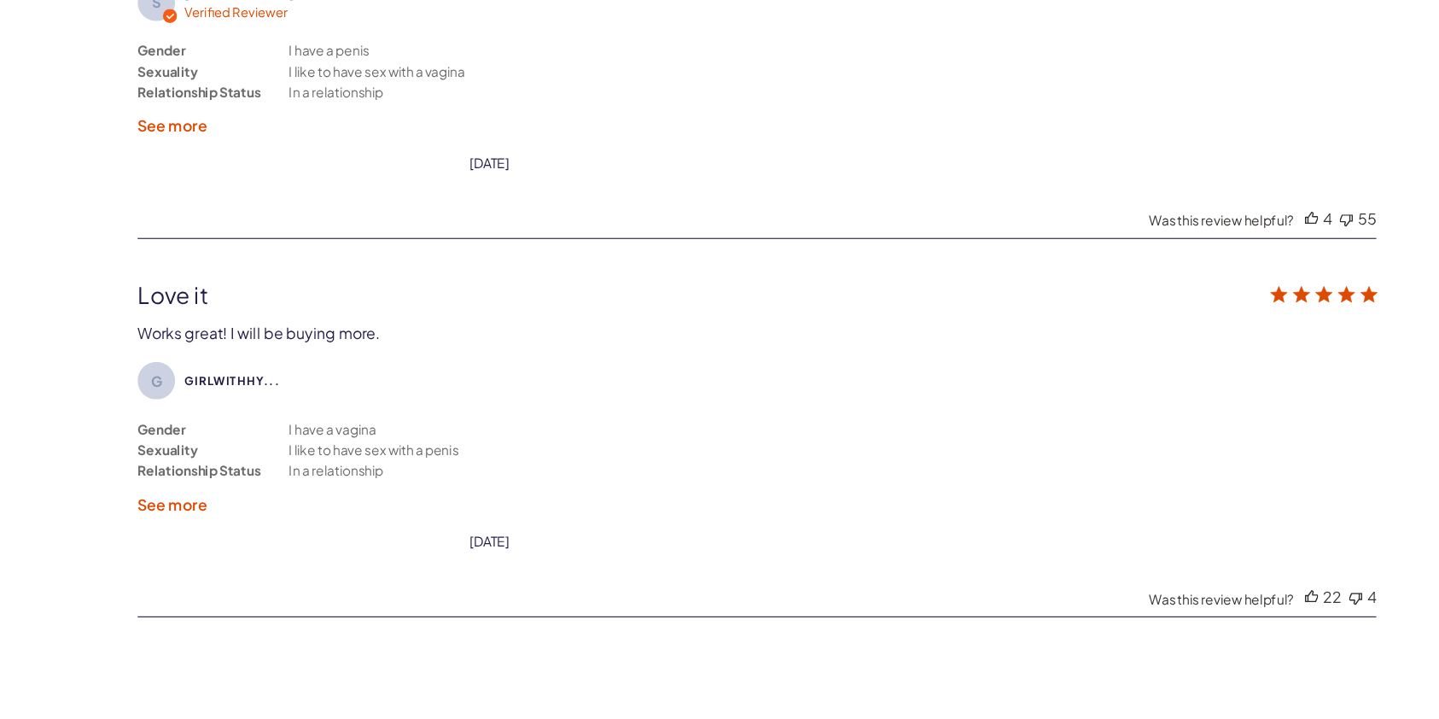
scroll to position [3799, 0]
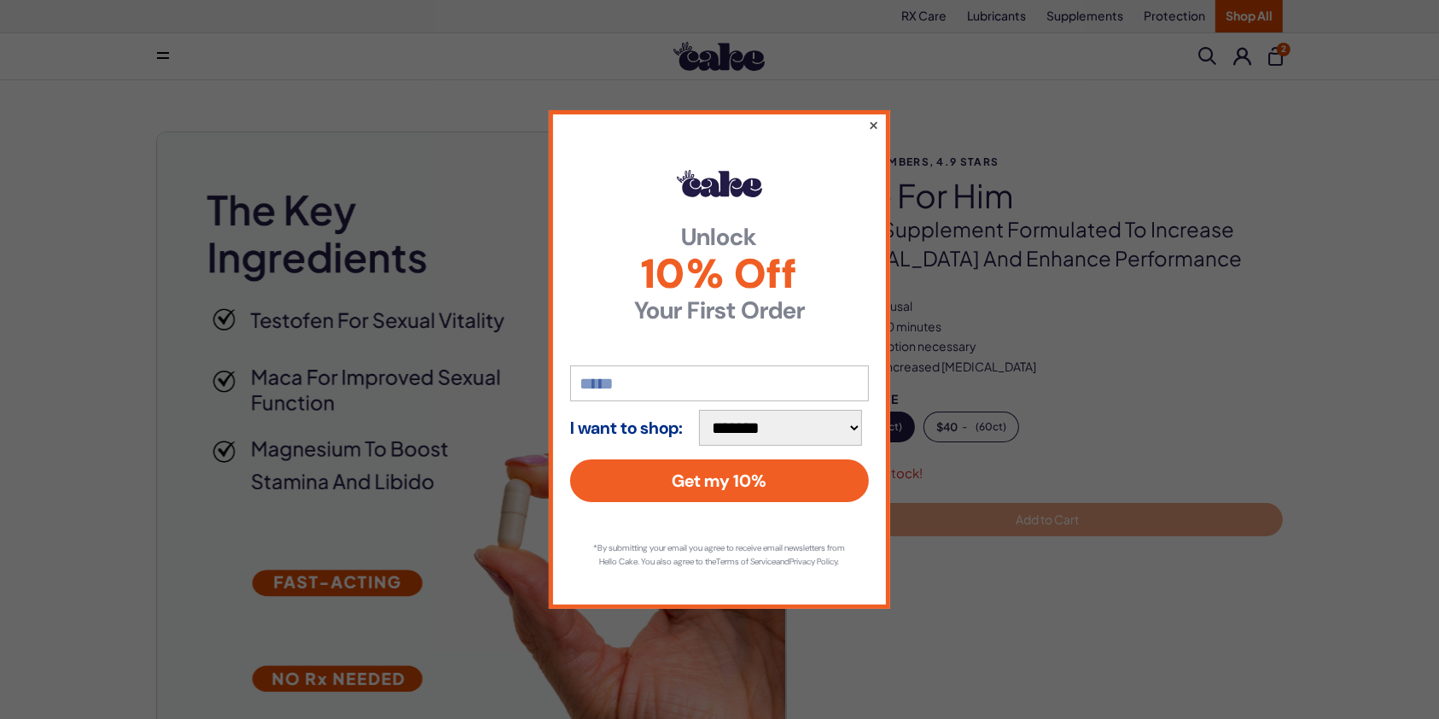
click at [877, 119] on button "×" at bounding box center [873, 124] width 11 height 20
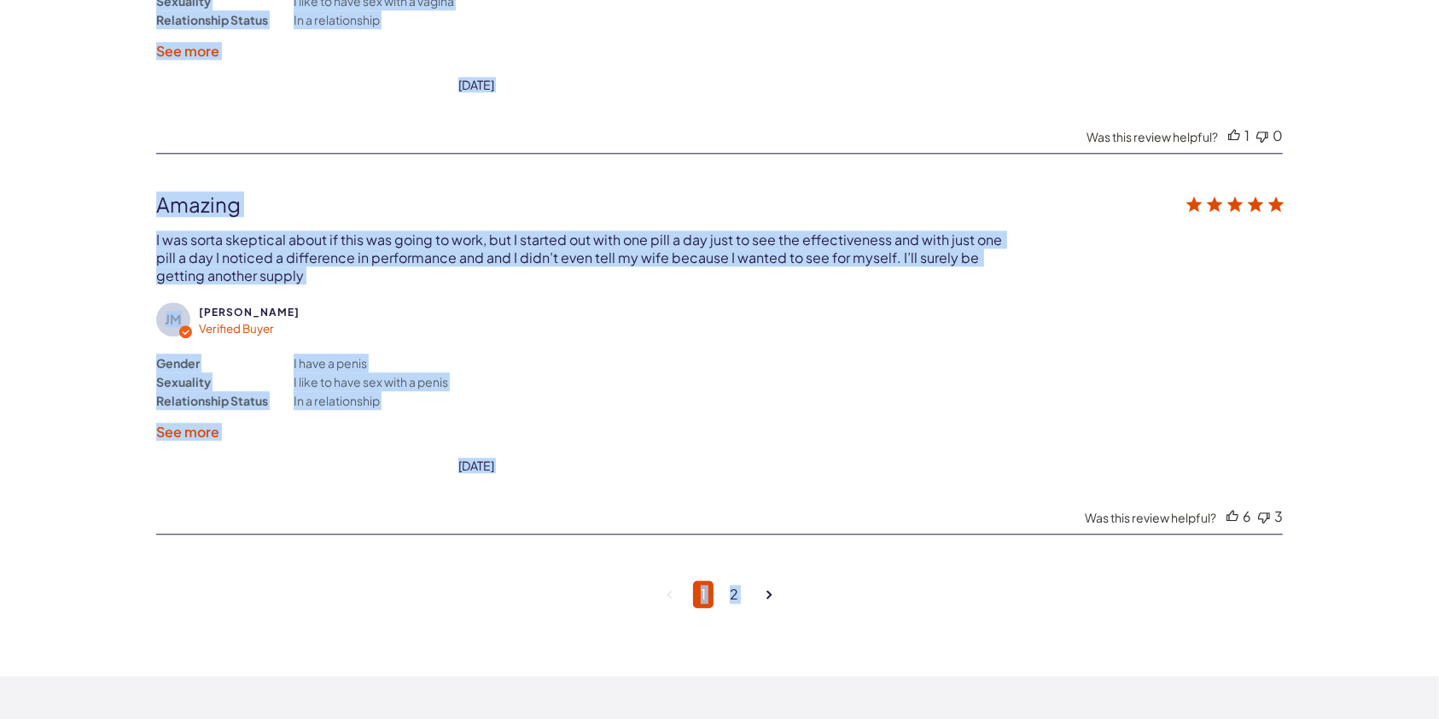
scroll to position [4367, 0]
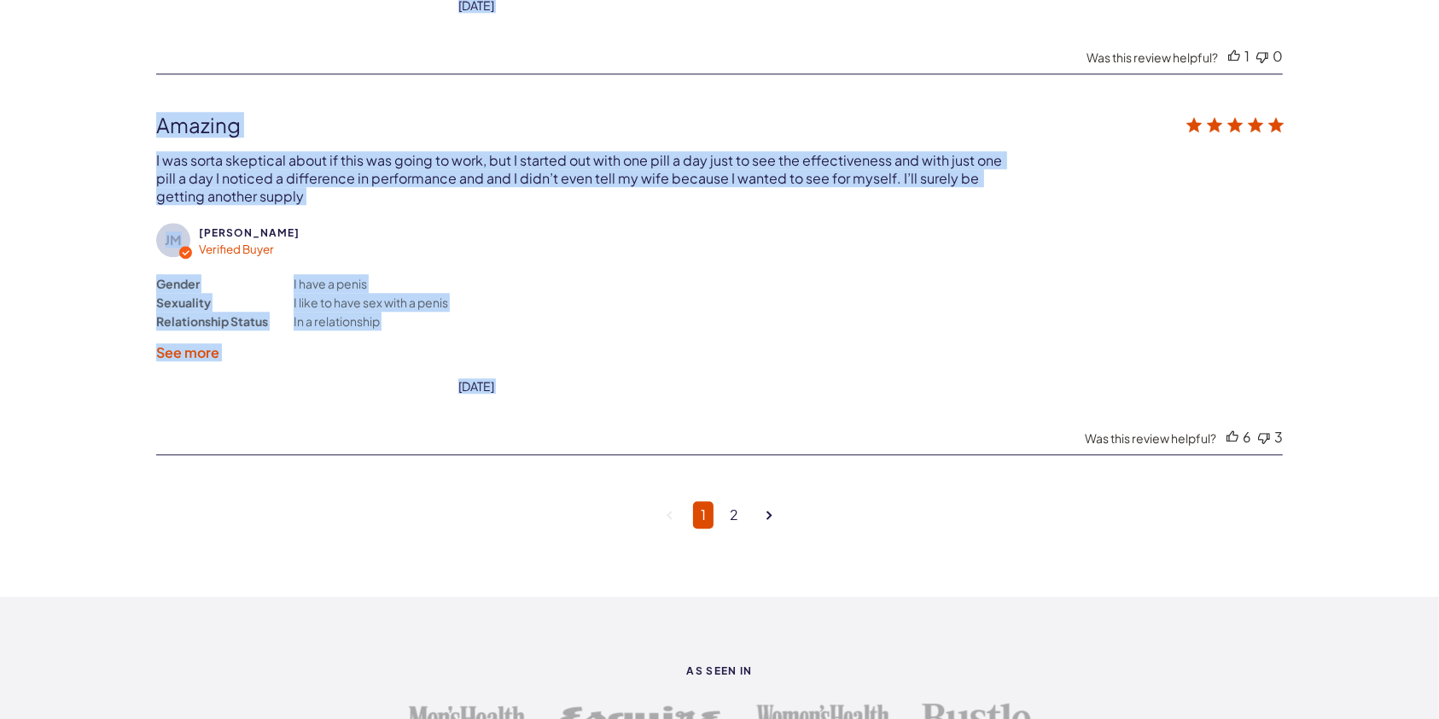
drag, startPoint x: 815, startPoint y: 196, endPoint x: 1038, endPoint y: 374, distance: 284.8
copy div "drive for him A daily supplement formulated to increase testosterone and enhanc…"
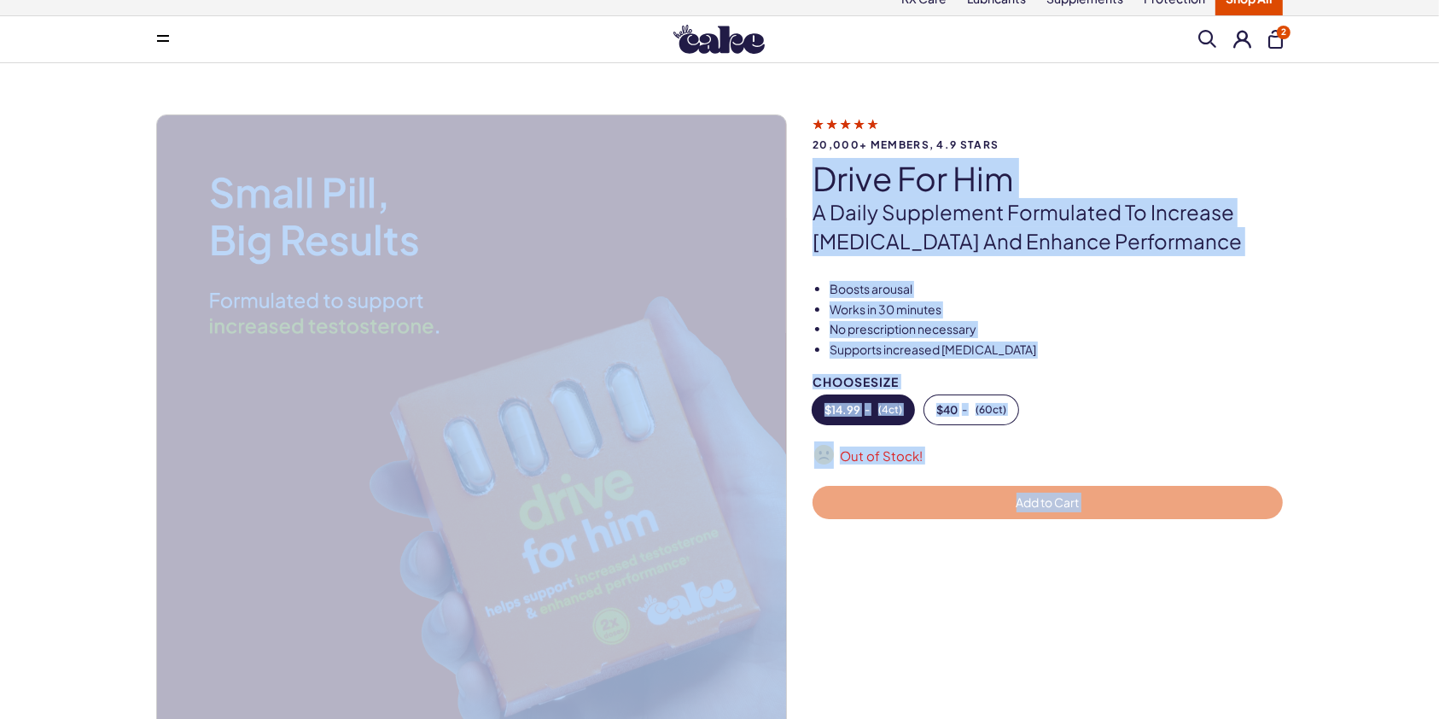
scroll to position [0, 0]
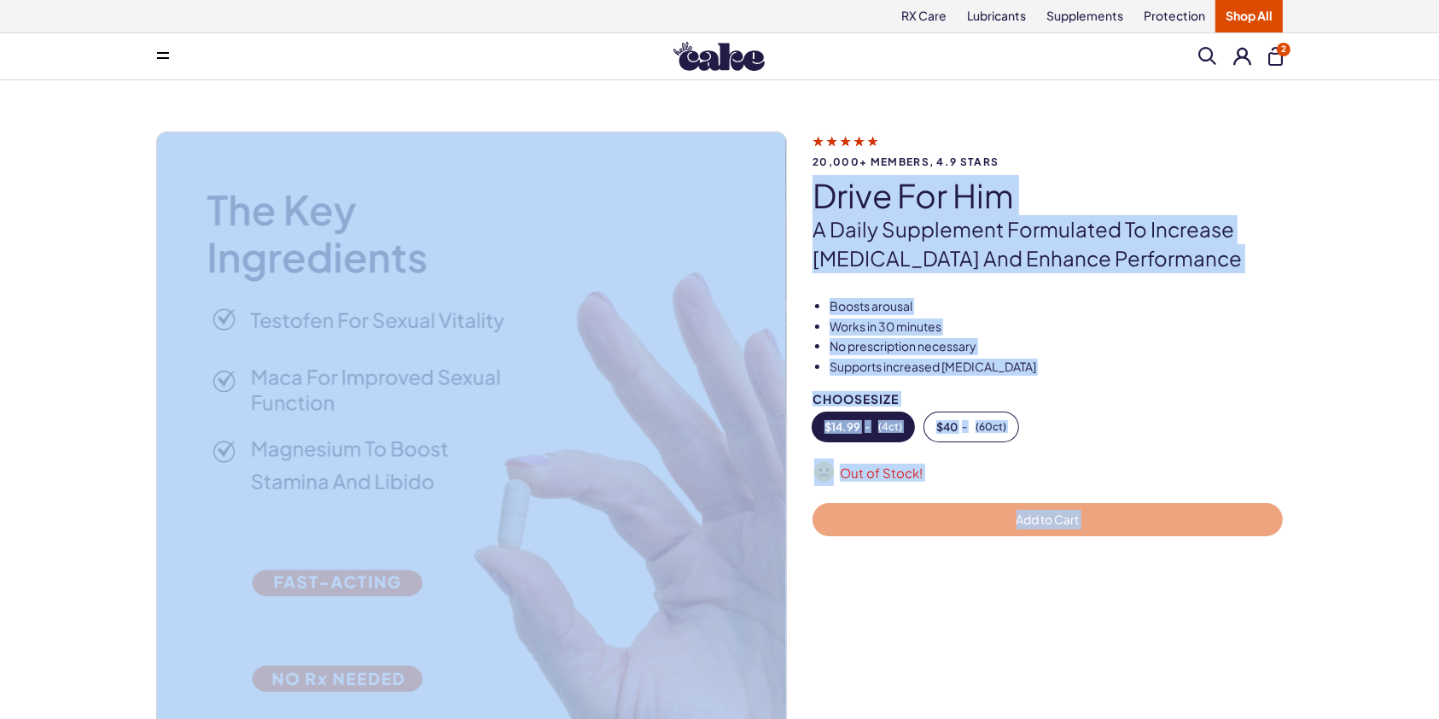
click at [1304, 259] on div "20,000+ members, 4.9 stars drive for him A daily supplement formulated to incre…" at bounding box center [1060, 201] width 496 height 141
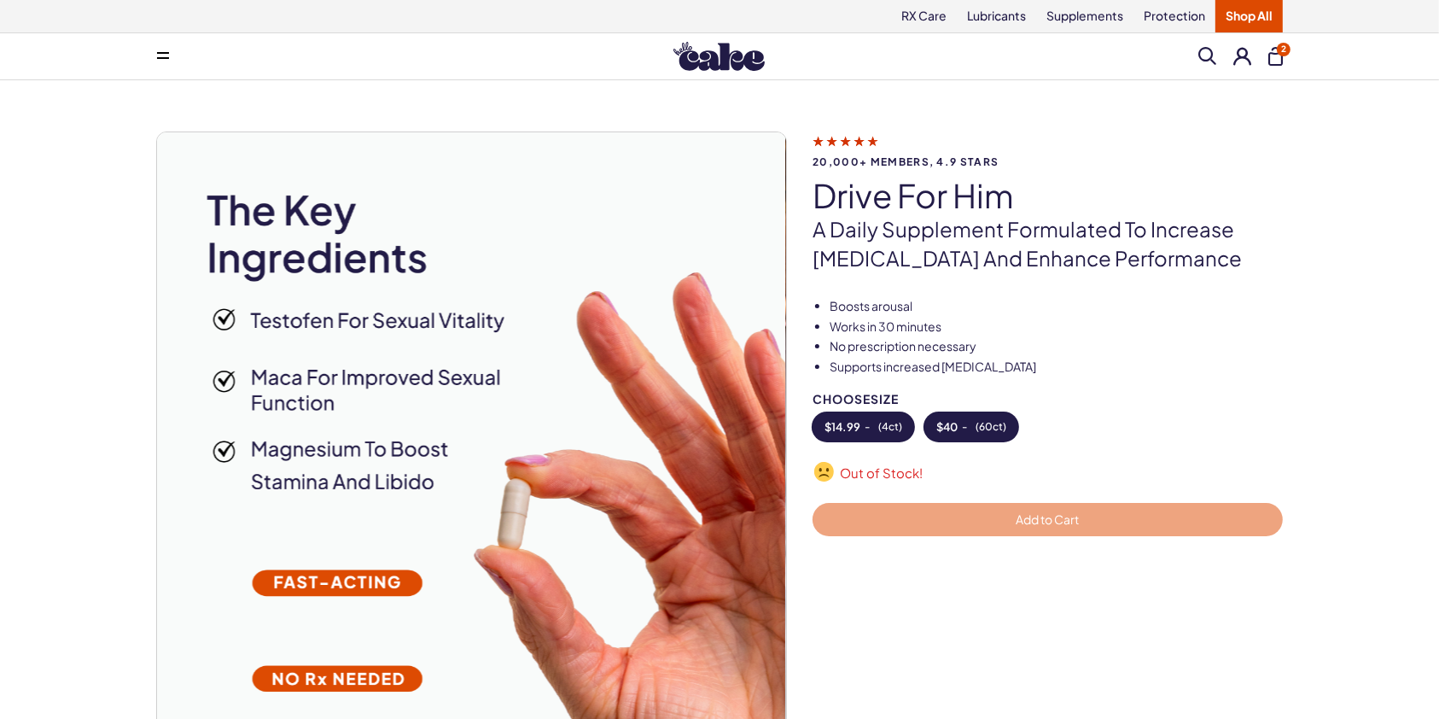
click at [977, 422] on span "( 60ct )" at bounding box center [990, 427] width 31 height 12
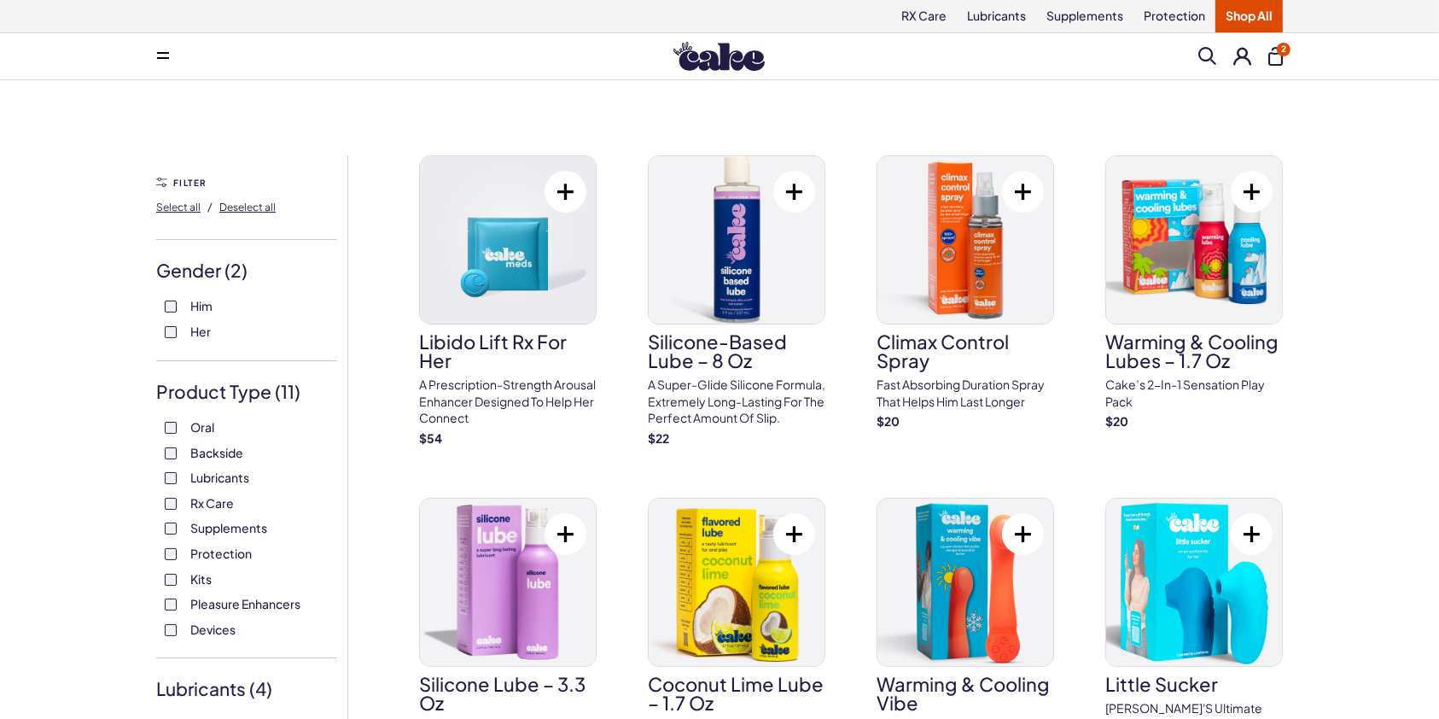
click at [1213, 51] on span at bounding box center [1207, 56] width 18 height 18
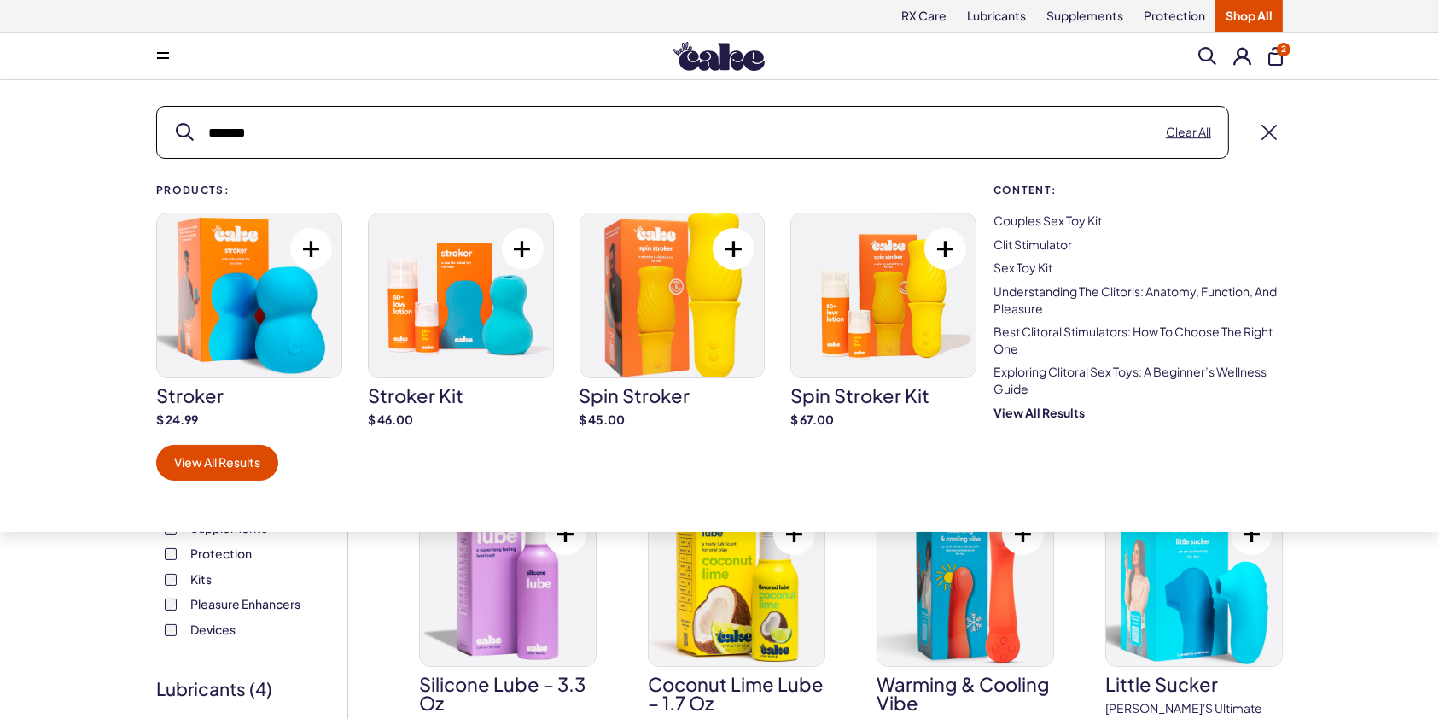
click at [878, 113] on input "*******" at bounding box center [692, 132] width 1071 height 51
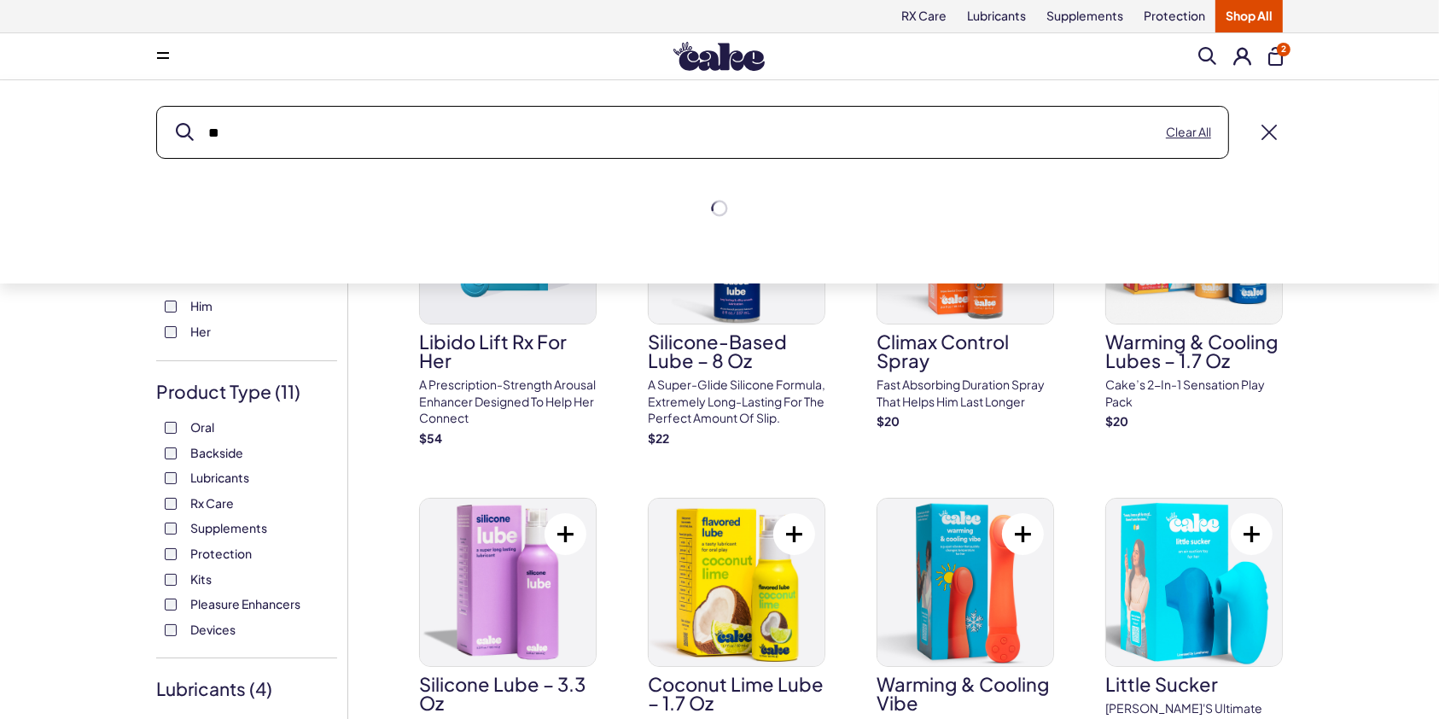
type input "*"
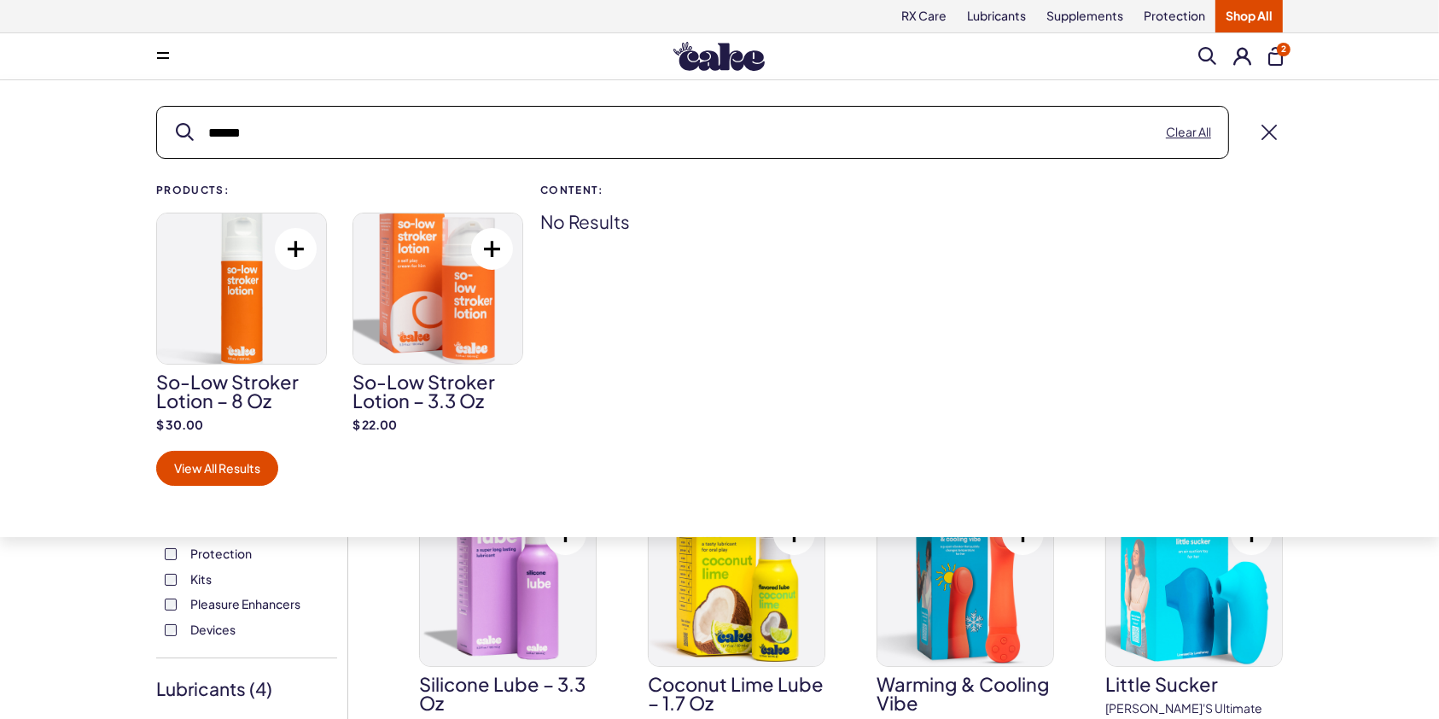
type input "******"
click at [439, 323] on img at bounding box center [437, 288] width 169 height 150
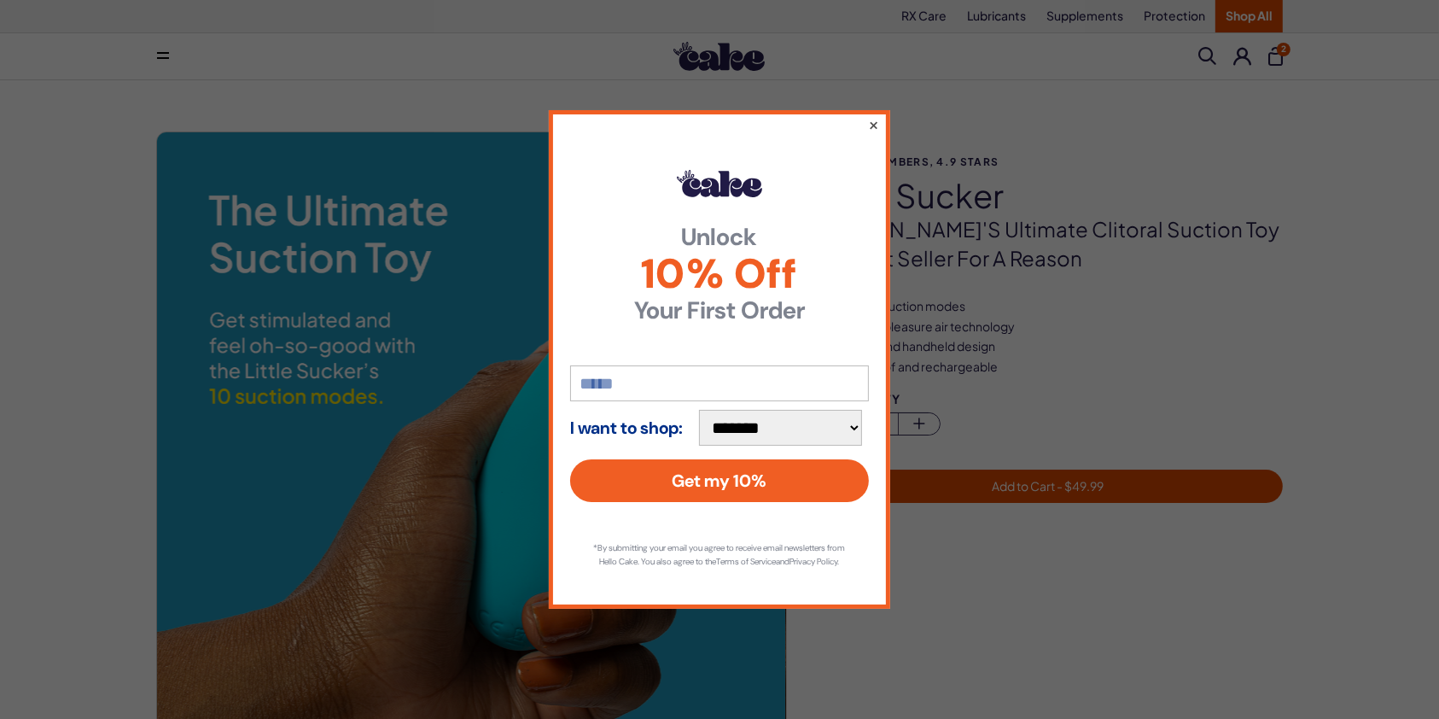
click at [873, 115] on button "×" at bounding box center [873, 124] width 11 height 20
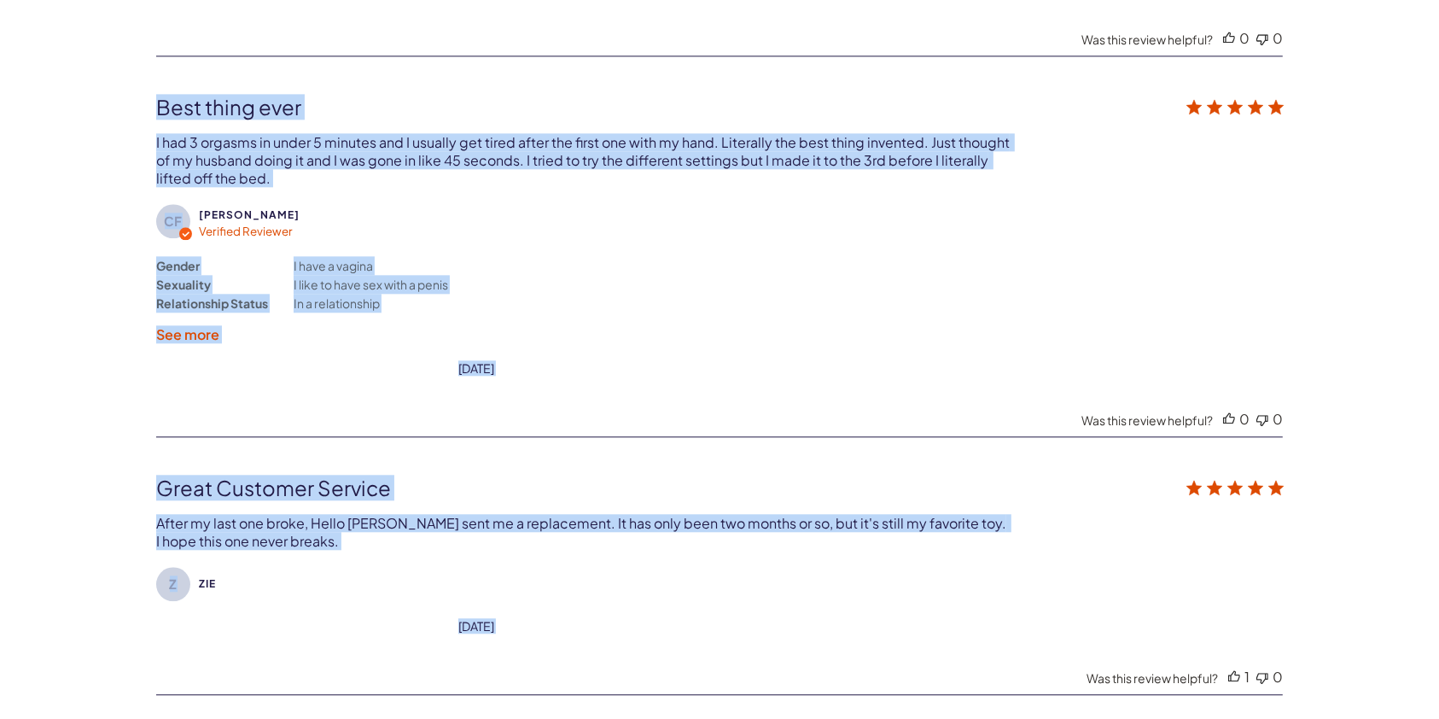
scroll to position [4168, 0]
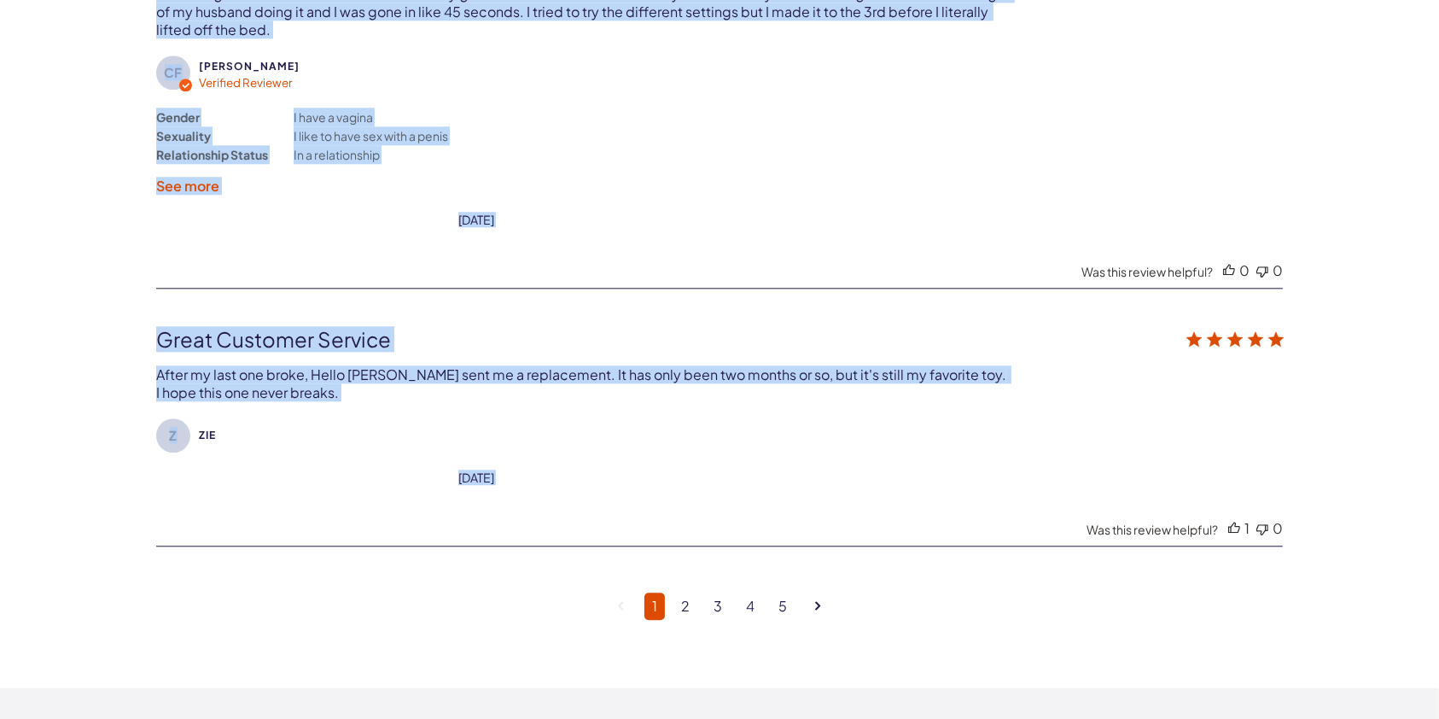
drag, startPoint x: 817, startPoint y: 197, endPoint x: 1026, endPoint y: 498, distance: 366.7
copy div "little sucker Cake's ultimate clitoral suction toy is a best seller for a reaso…"
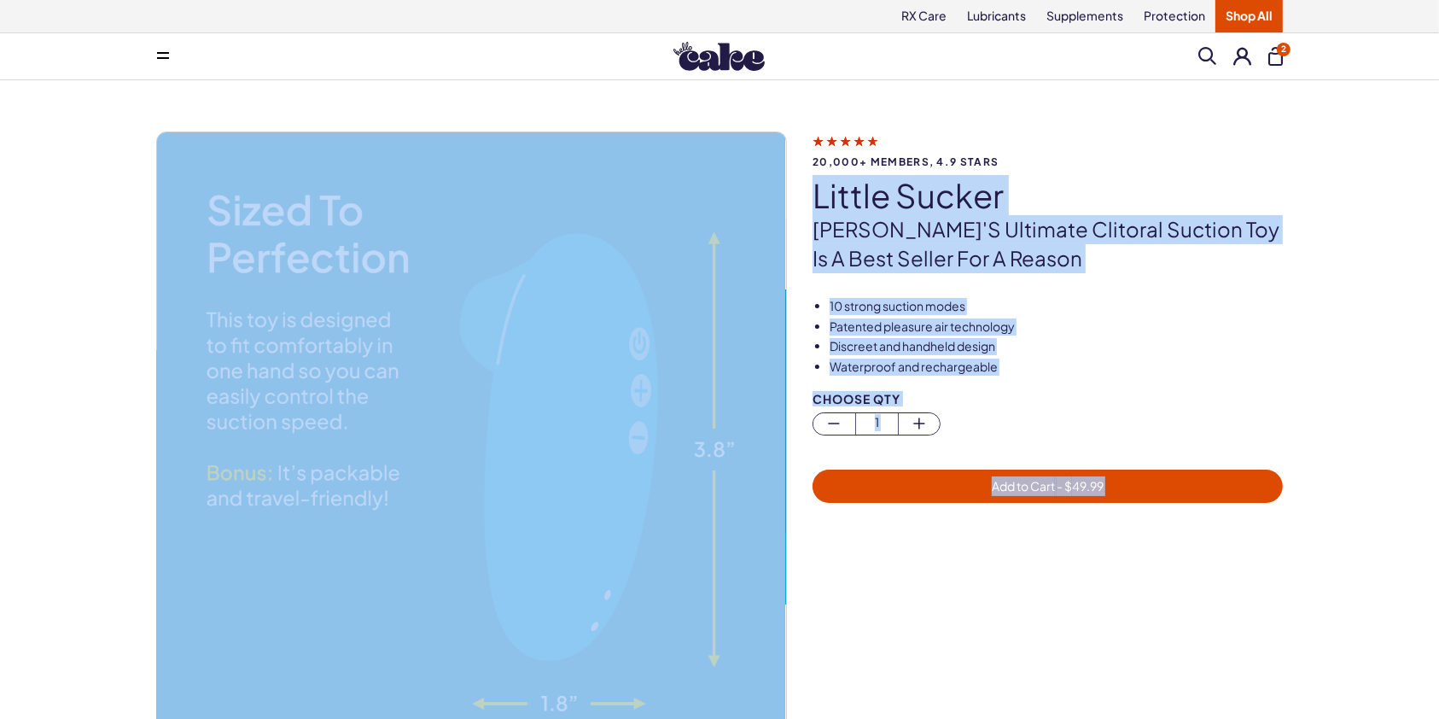
click at [1344, 240] on div "20,000+ members, 4.9 stars little sucker Cake's ultimate clitoral suction toy i…" at bounding box center [719, 464] width 1439 height 769
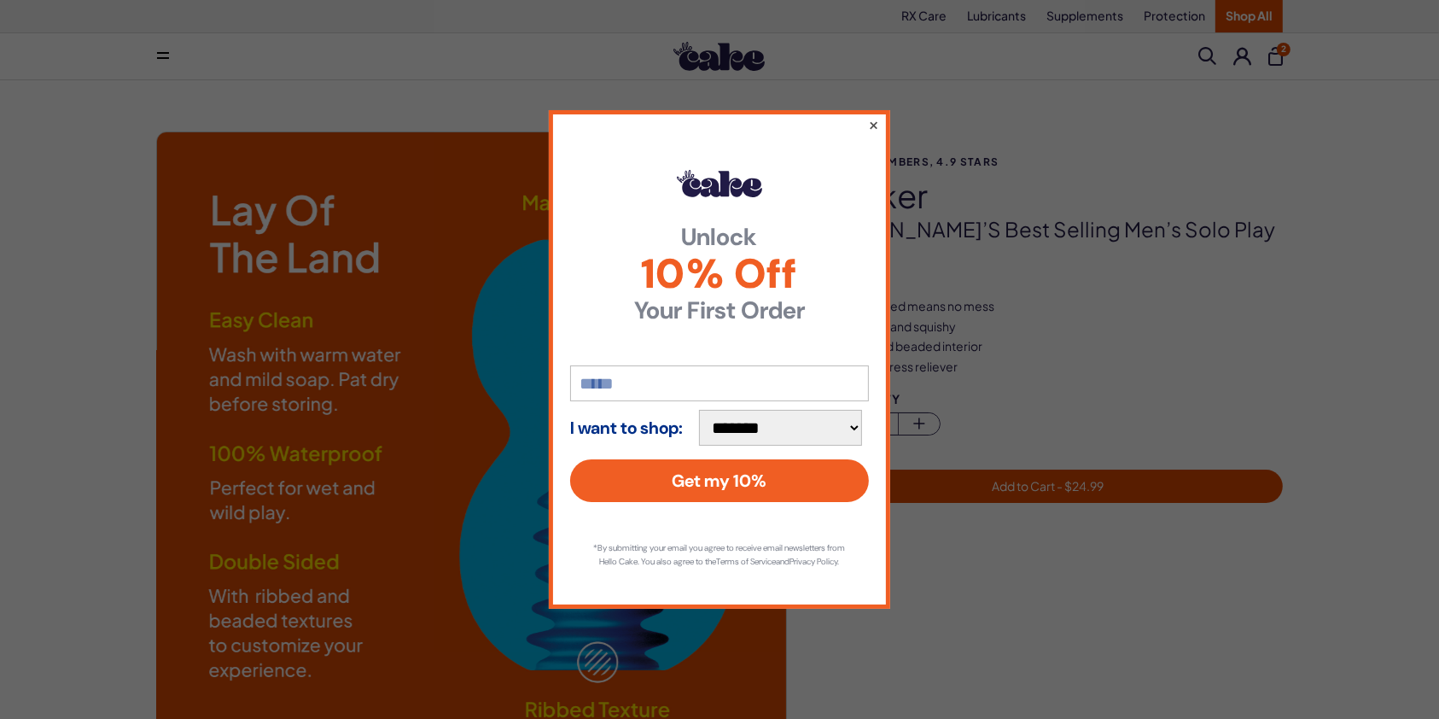
click at [874, 114] on button "×" at bounding box center [873, 124] width 11 height 20
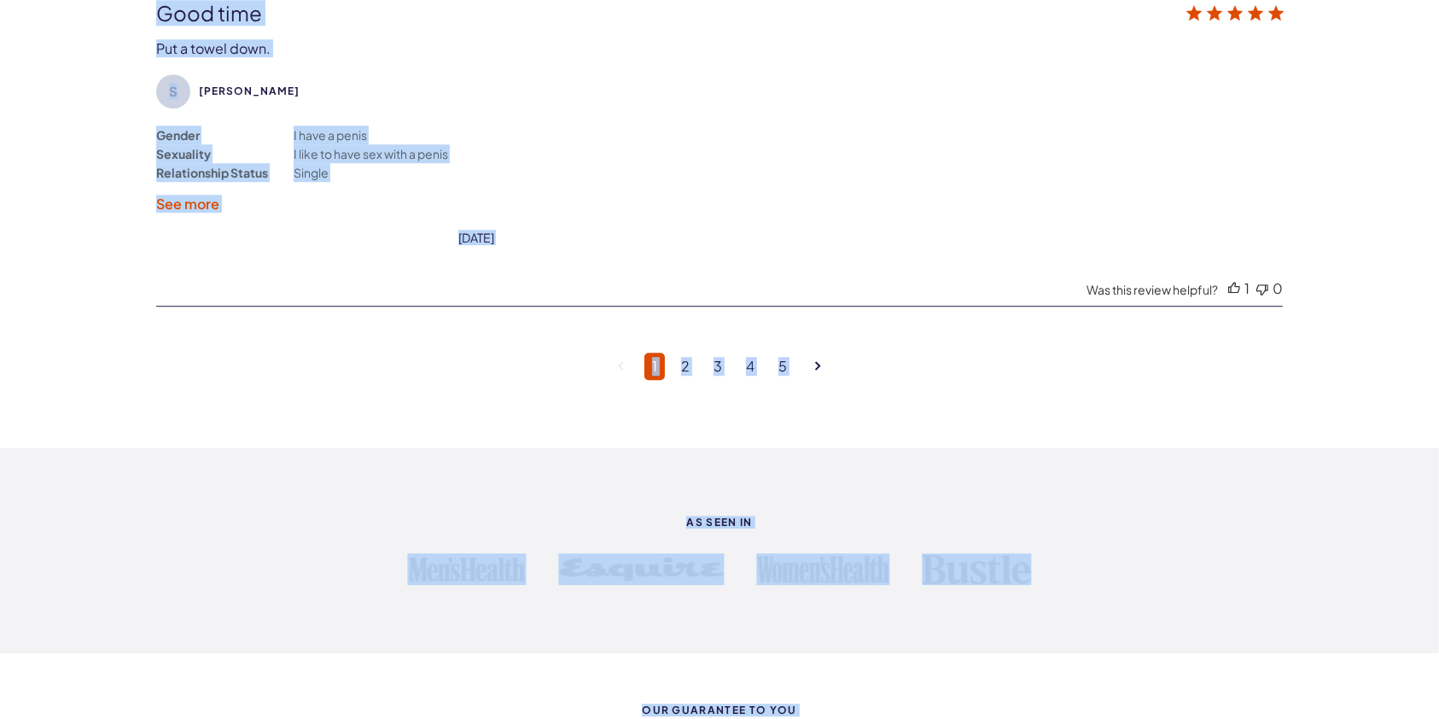
scroll to position [4791, 0]
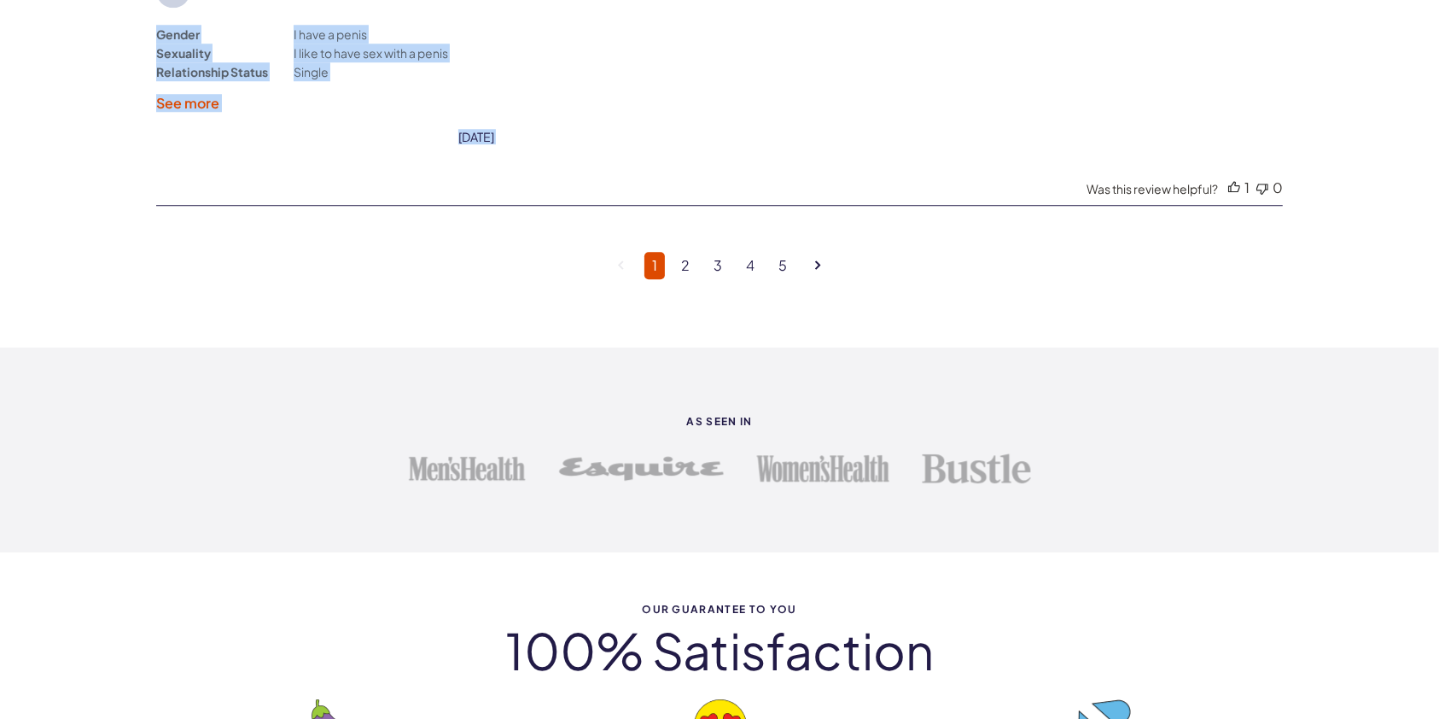
drag, startPoint x: 819, startPoint y: 195, endPoint x: 963, endPoint y: 186, distance: 144.5
copy div "stroker Cake’s best selling men’s solo play toy Open-ended means no mess Super …"
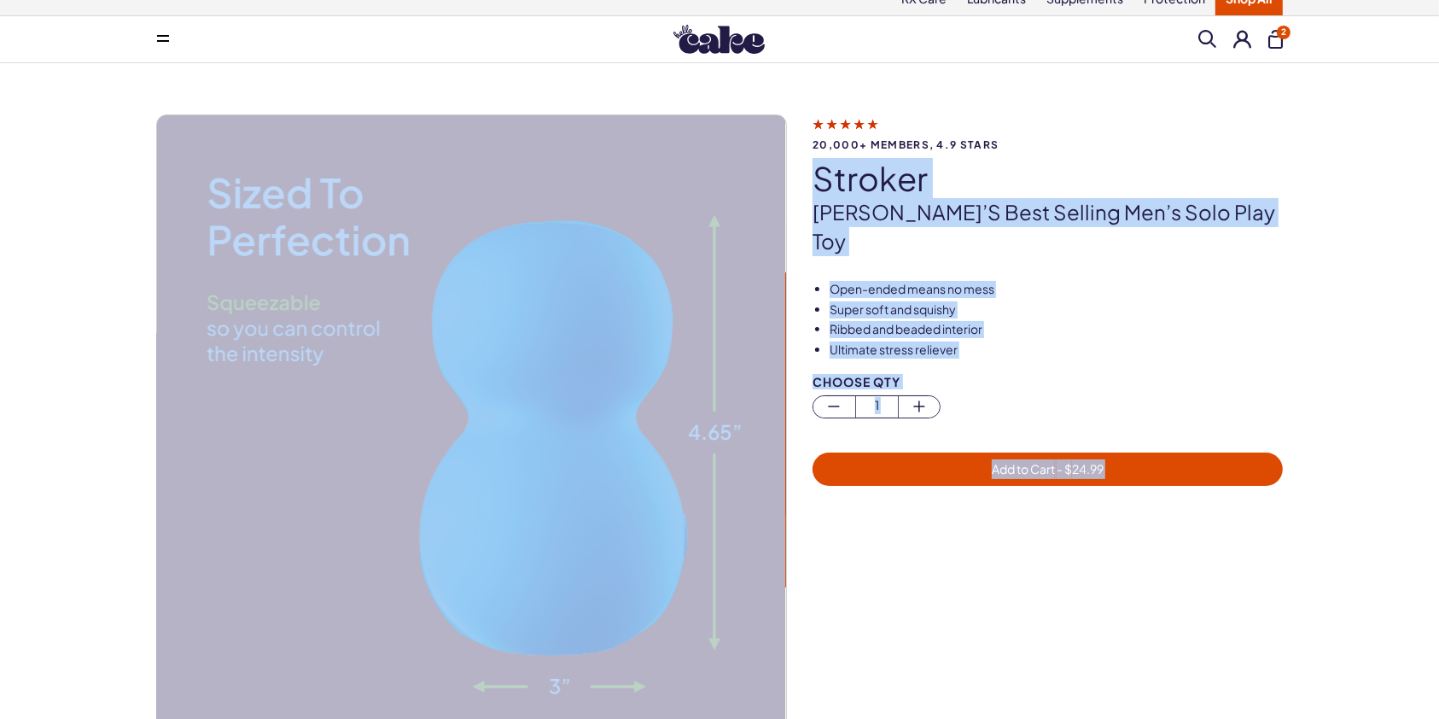
scroll to position [0, 0]
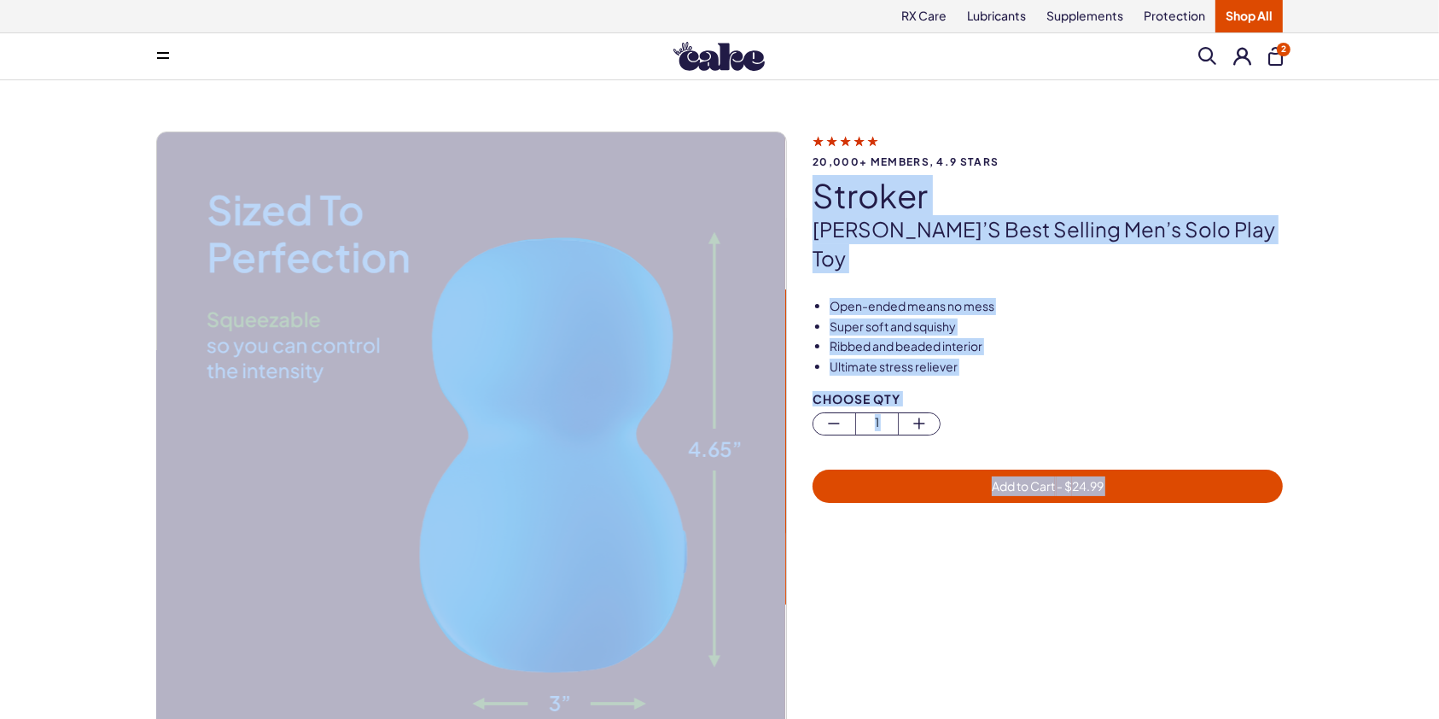
click at [1371, 212] on div "20,000+ members, 4.9 stars stroker Cake’s best selling men’s solo play toy Open…" at bounding box center [719, 464] width 1439 height 769
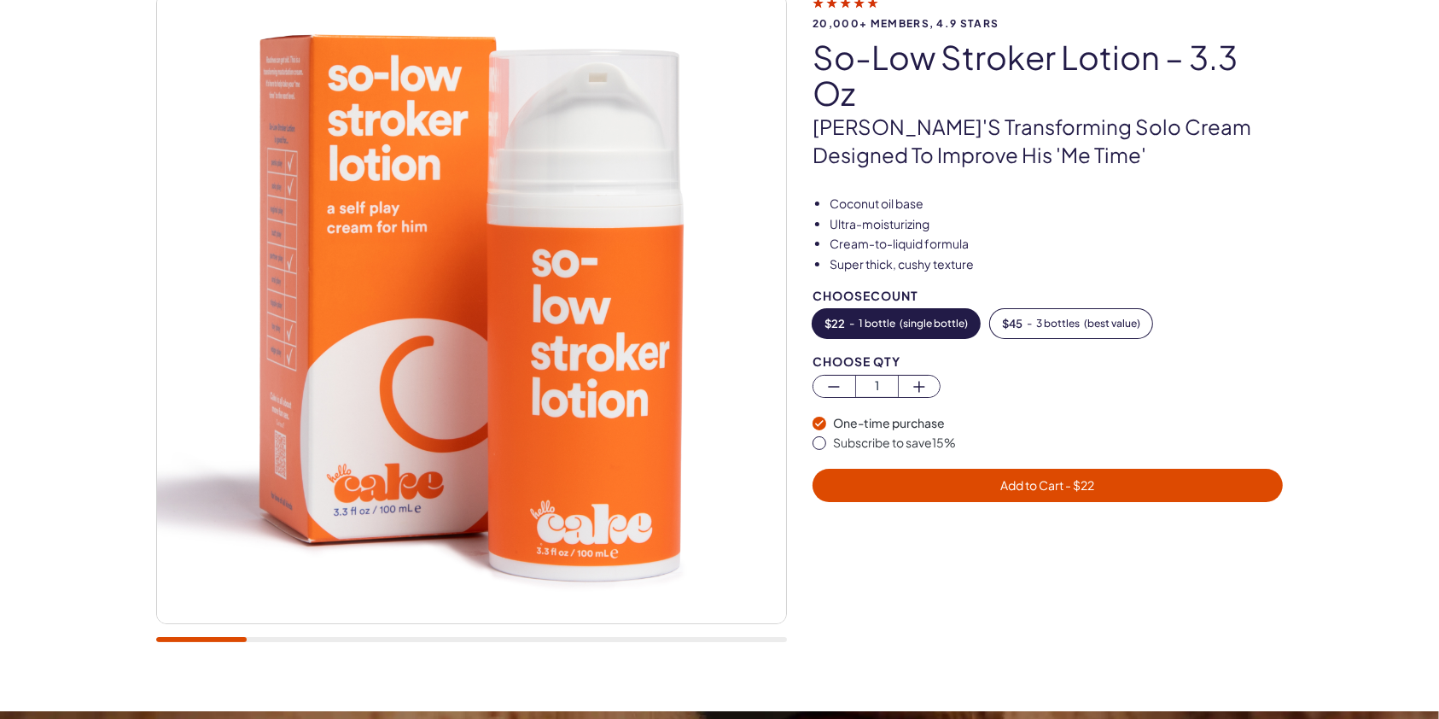
scroll to position [168, 0]
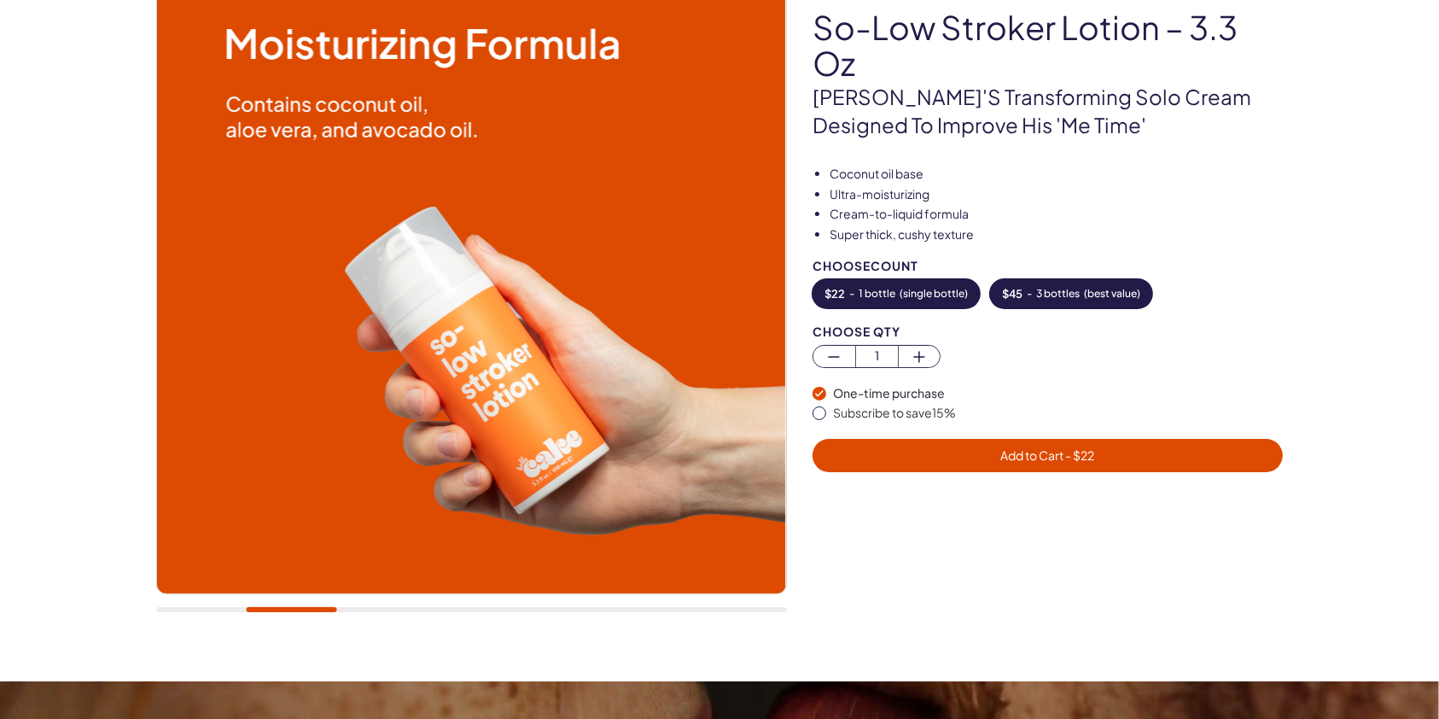
click at [1113, 304] on button "$ 45 - 3 bottles ( best value )" at bounding box center [1071, 293] width 162 height 29
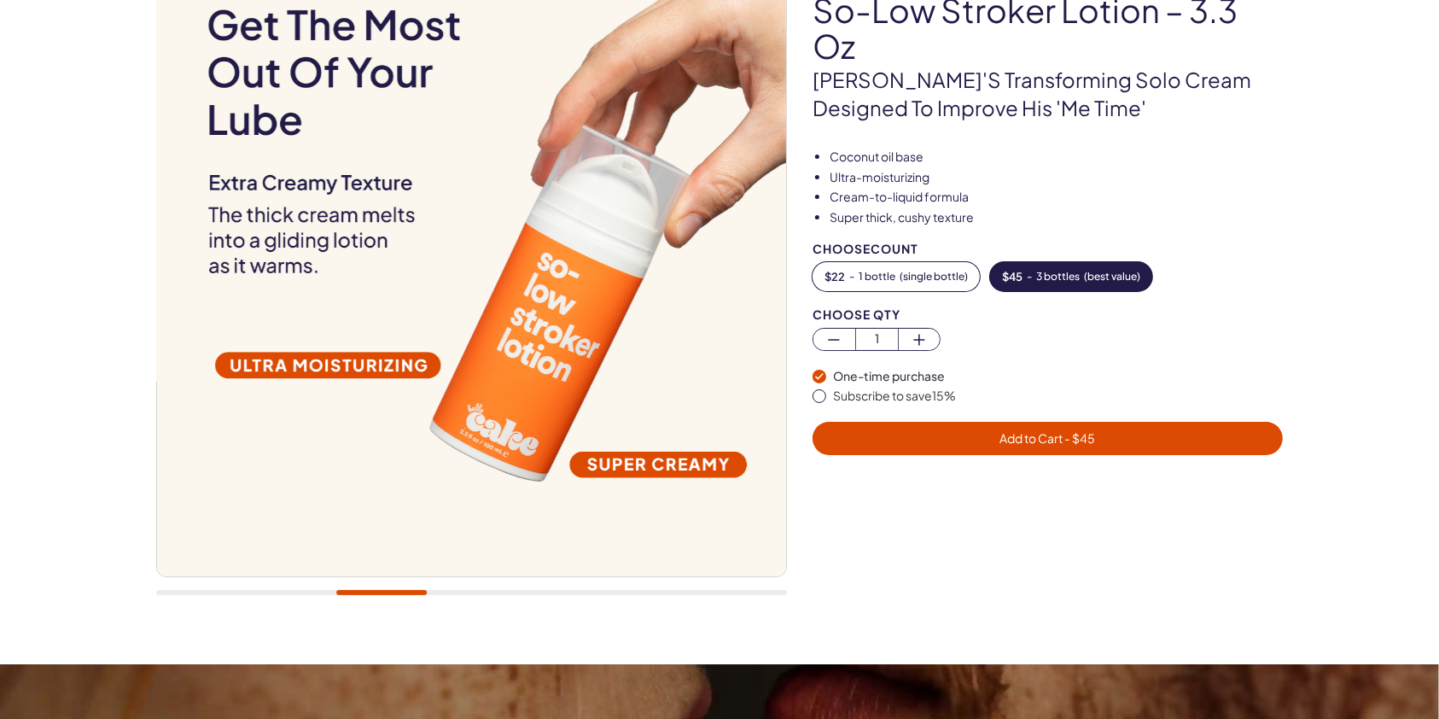
scroll to position [181, 0]
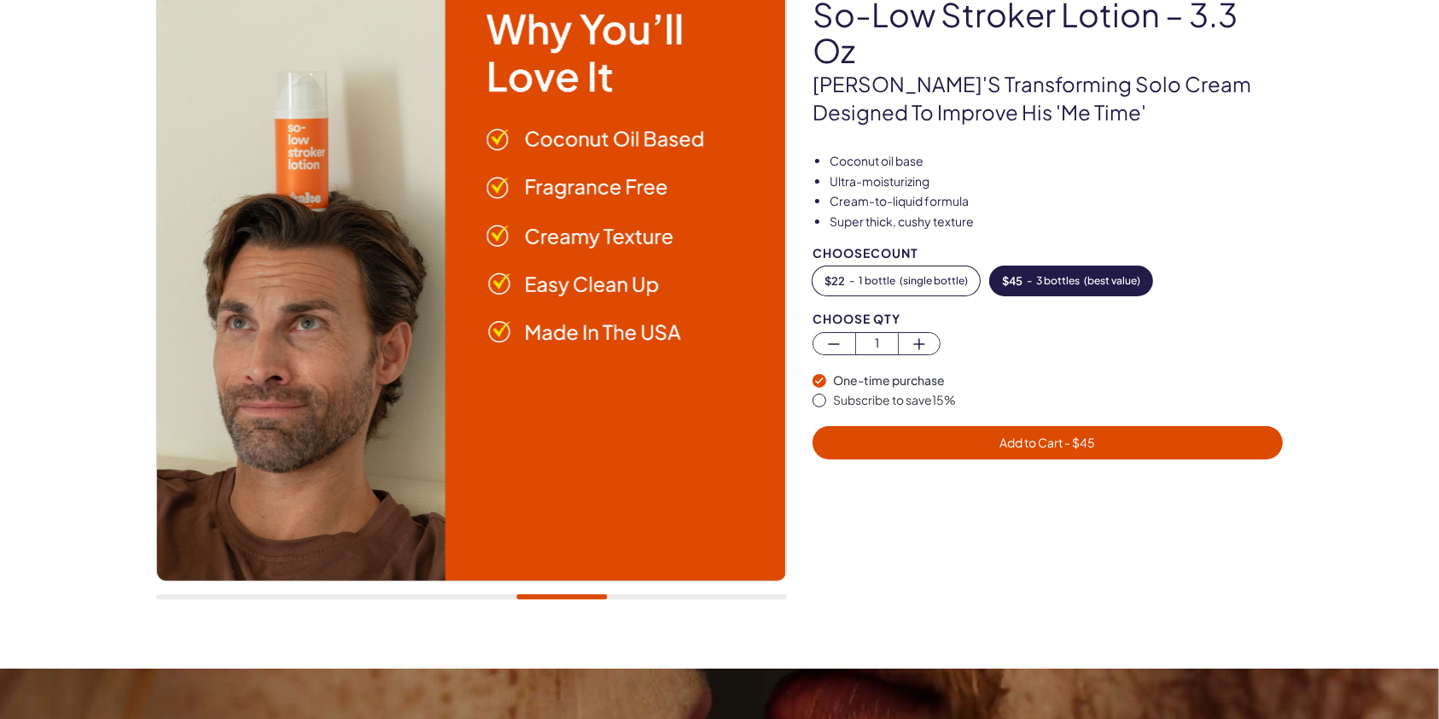
click at [722, 163] on img at bounding box center [470, 265] width 629 height 629
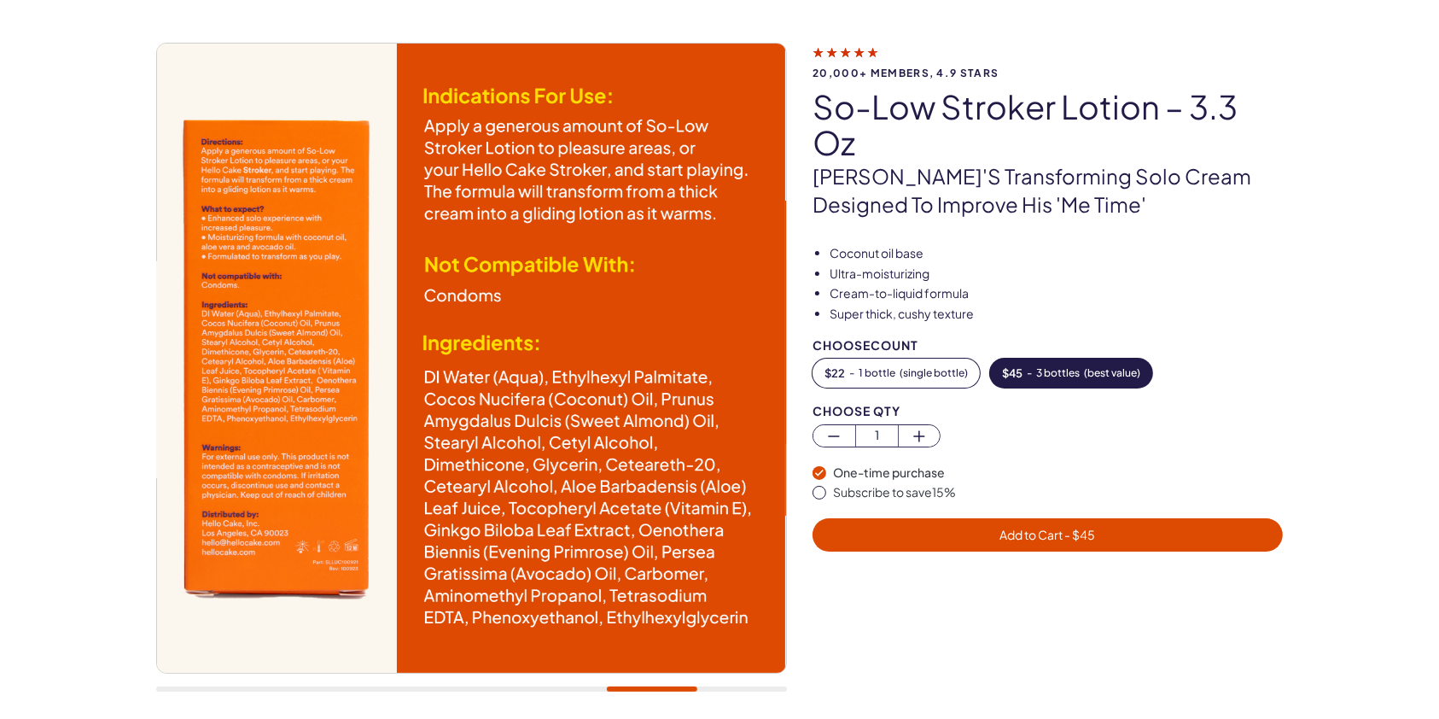
scroll to position [89, 0]
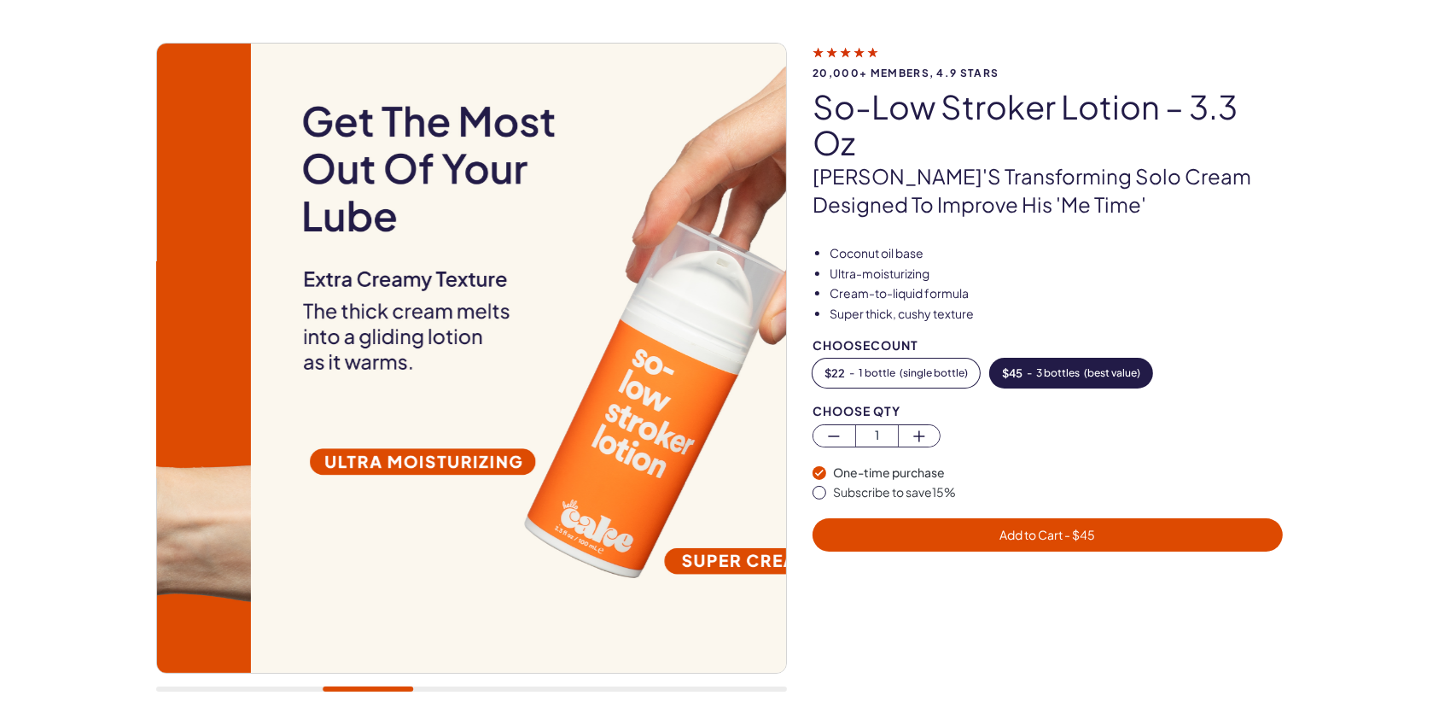
click at [354, 673] on div at bounding box center [471, 376] width 631 height 666
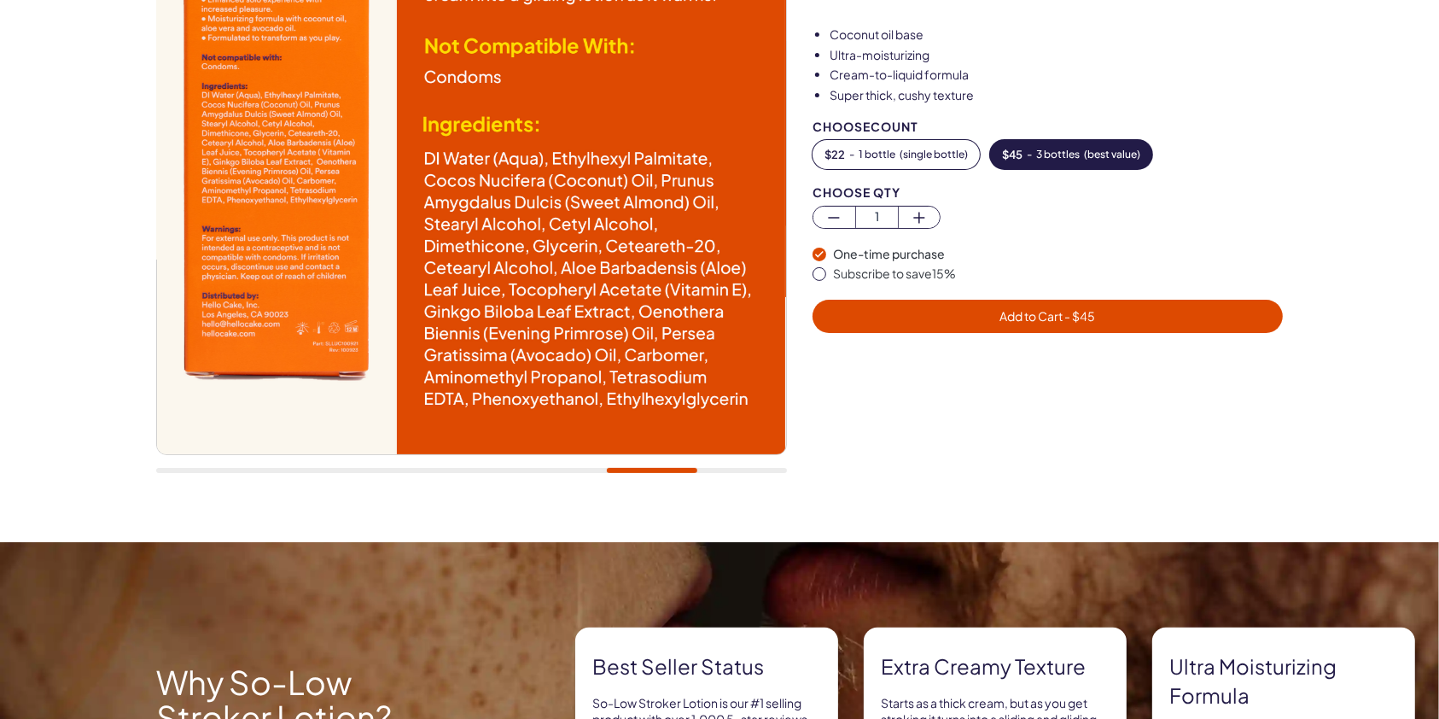
scroll to position [0, 0]
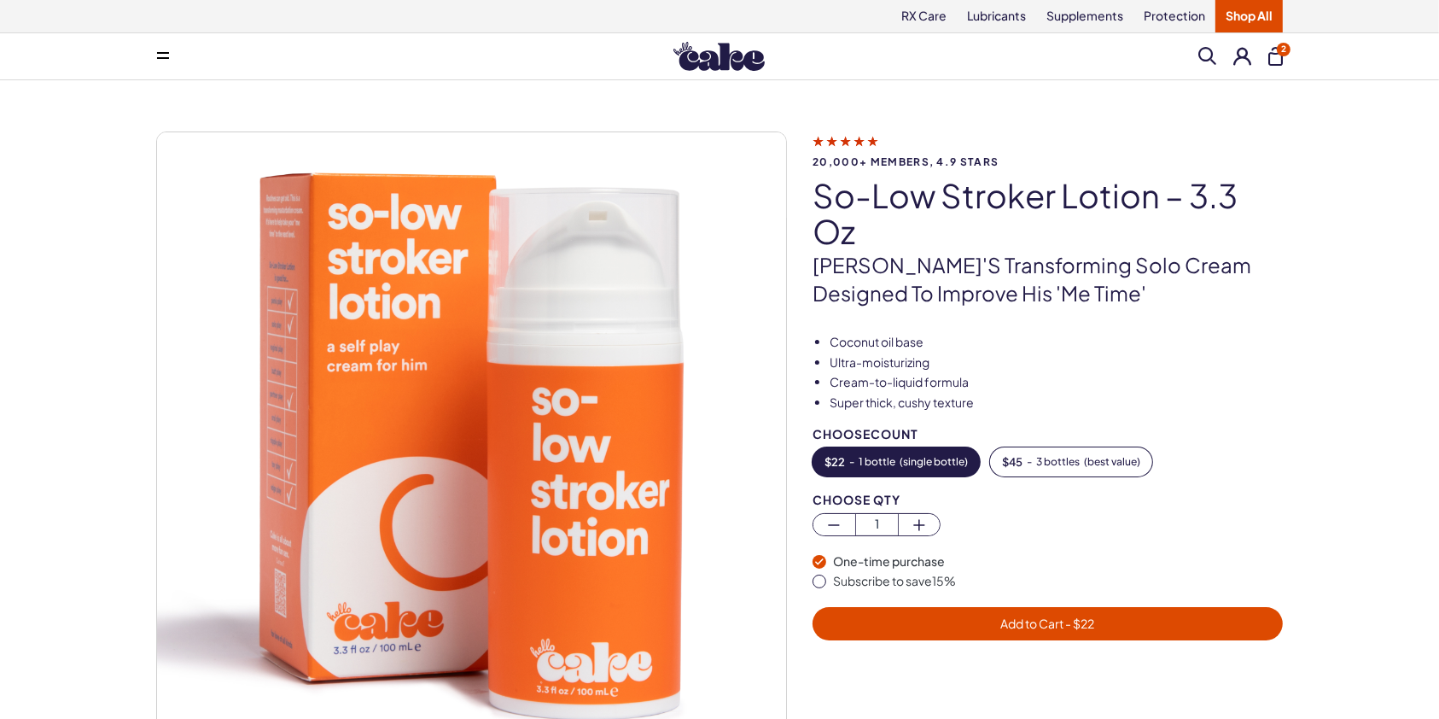
click at [1202, 60] on span at bounding box center [1207, 56] width 18 height 18
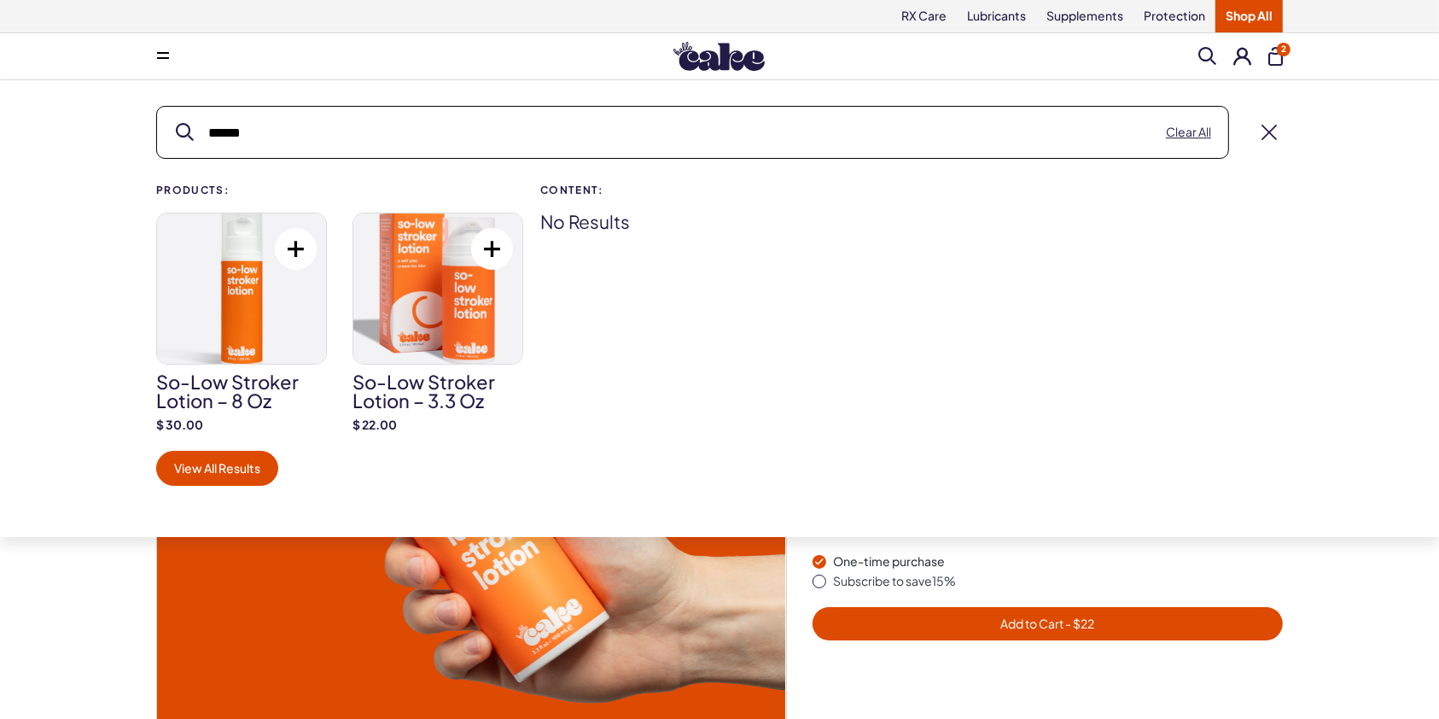
type input "******"
click at [283, 300] on img at bounding box center [241, 288] width 169 height 150
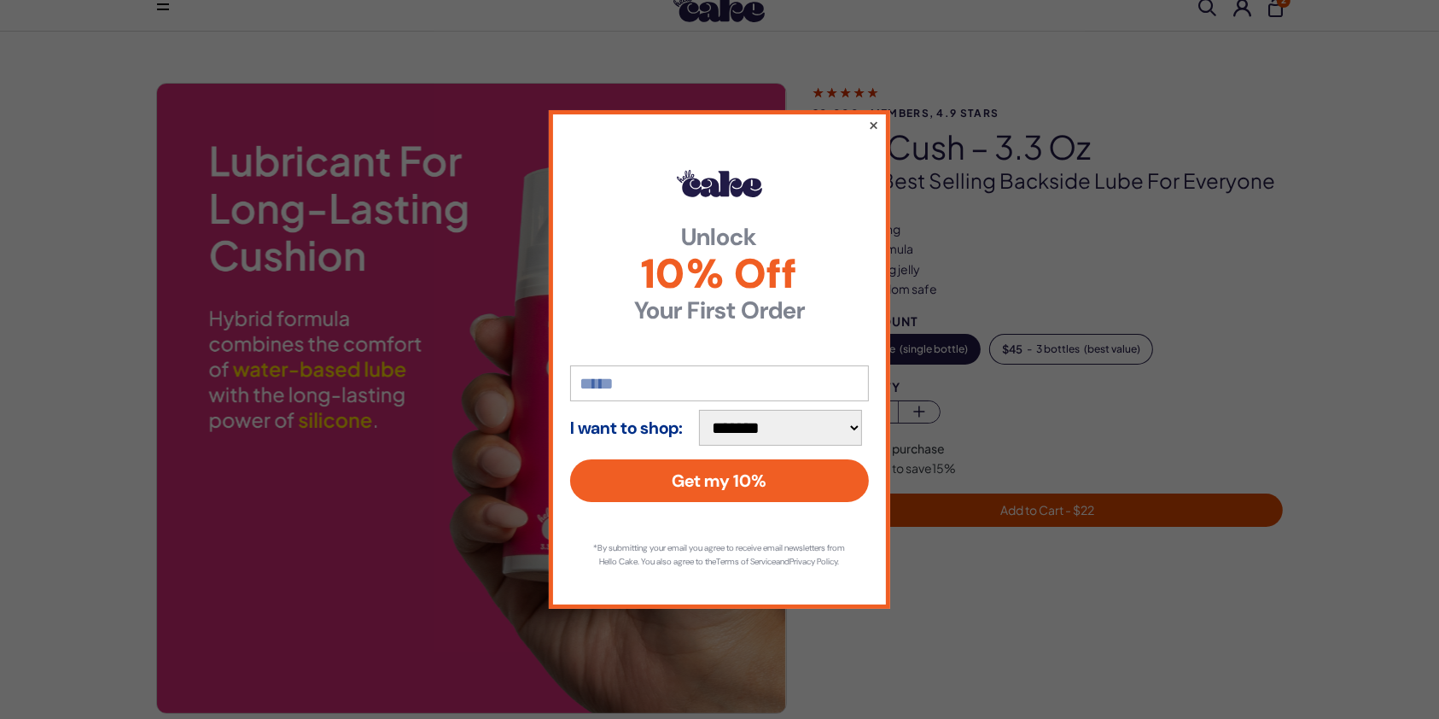
click at [876, 123] on button "×" at bounding box center [873, 124] width 11 height 20
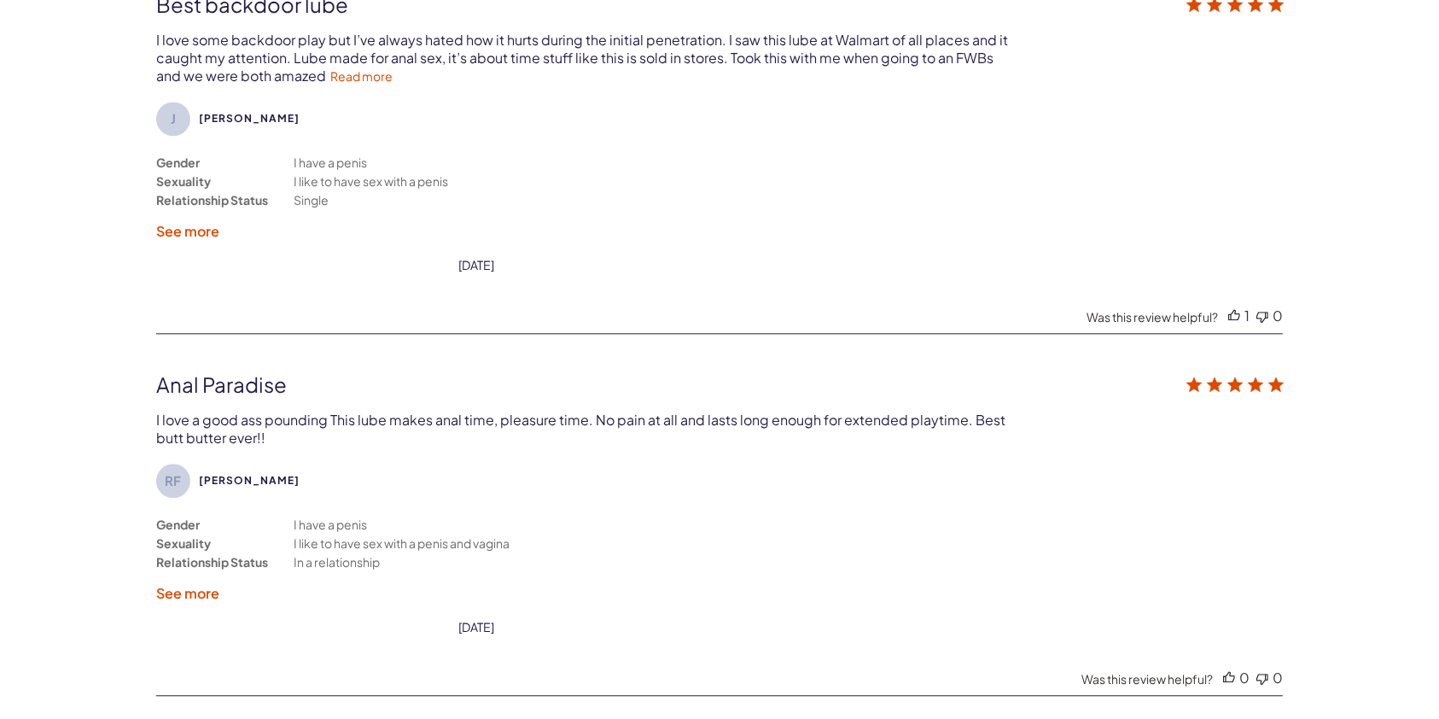
scroll to position [3949, 0]
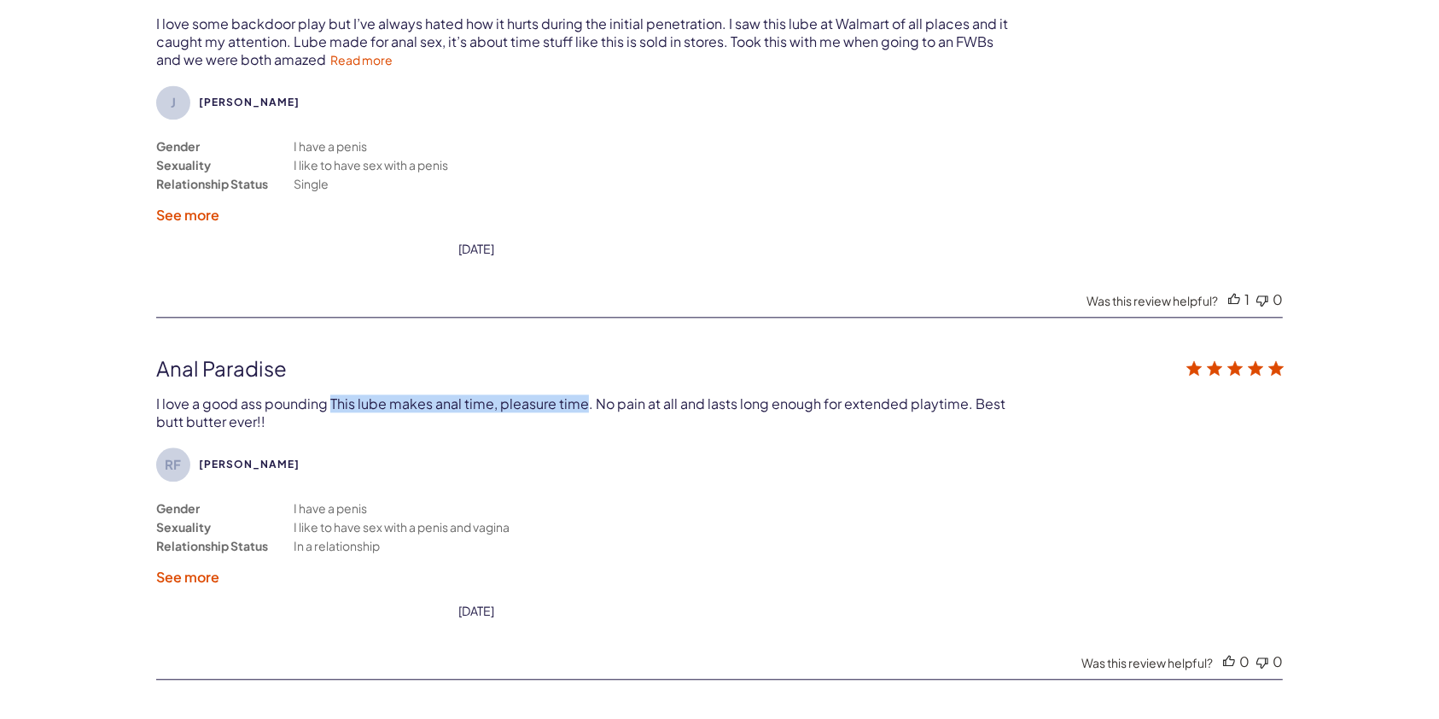
drag, startPoint x: 329, startPoint y: 390, endPoint x: 583, endPoint y: 387, distance: 253.5
click at [583, 394] on div "I love a good ass pounding This lube makes anal time, pleasure time. No pain at…" at bounding box center [582, 412] width 852 height 36
copy div "This lube makes anal time, pleasure time"
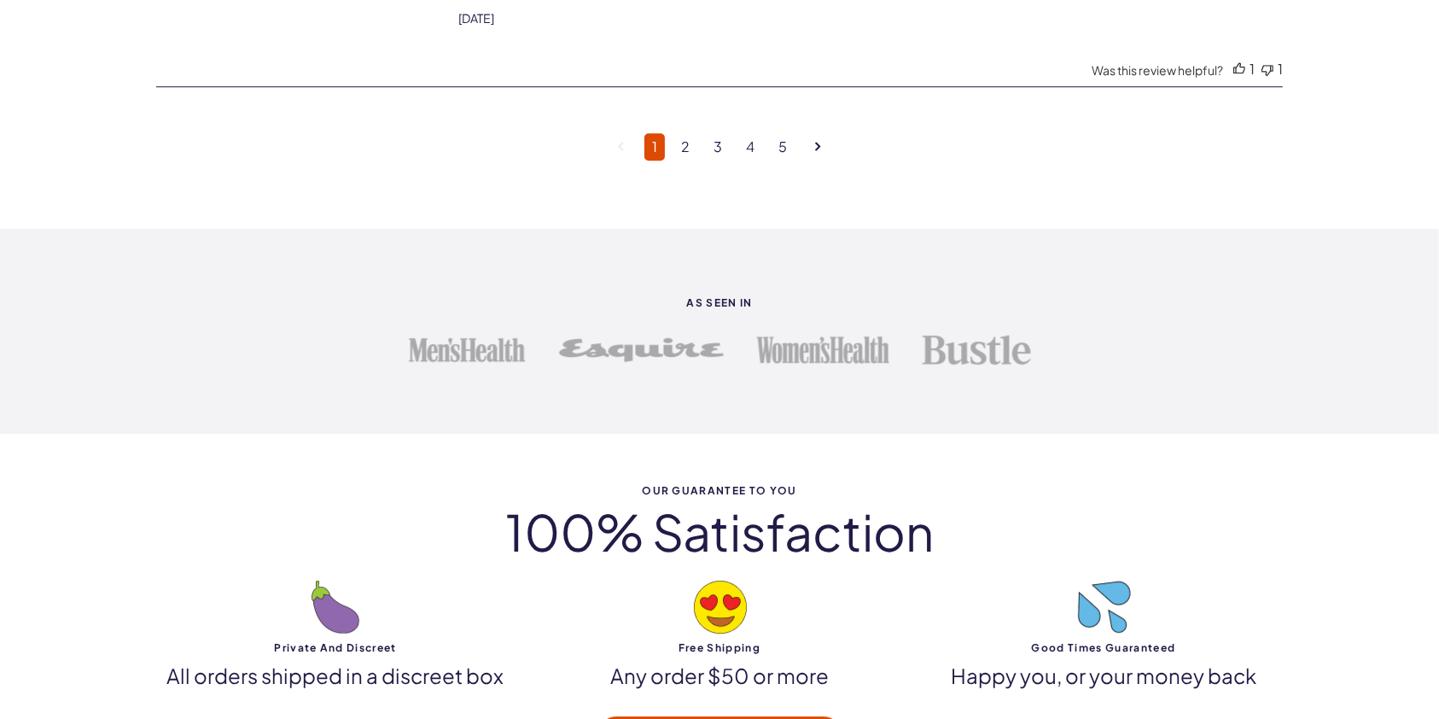
scroll to position [4915, 0]
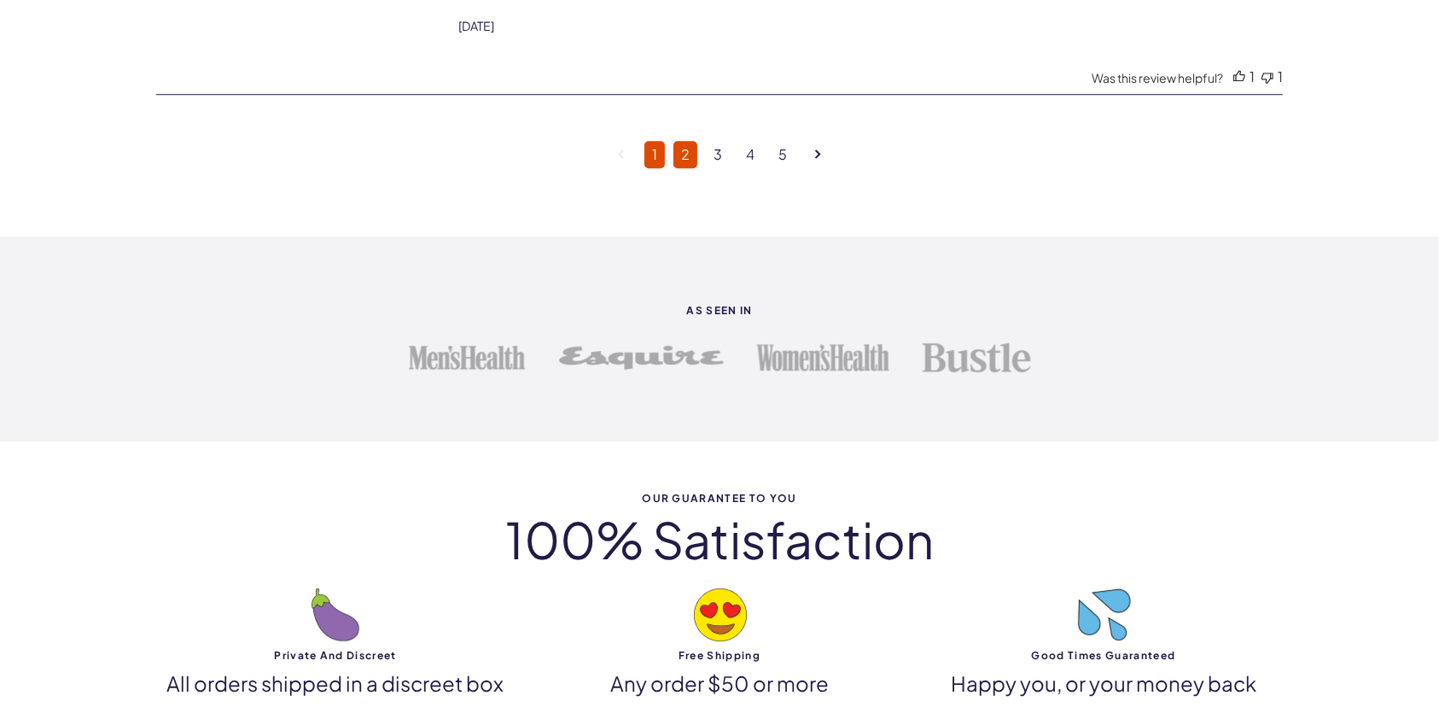
click at [680, 141] on link "2" at bounding box center [685, 154] width 24 height 27
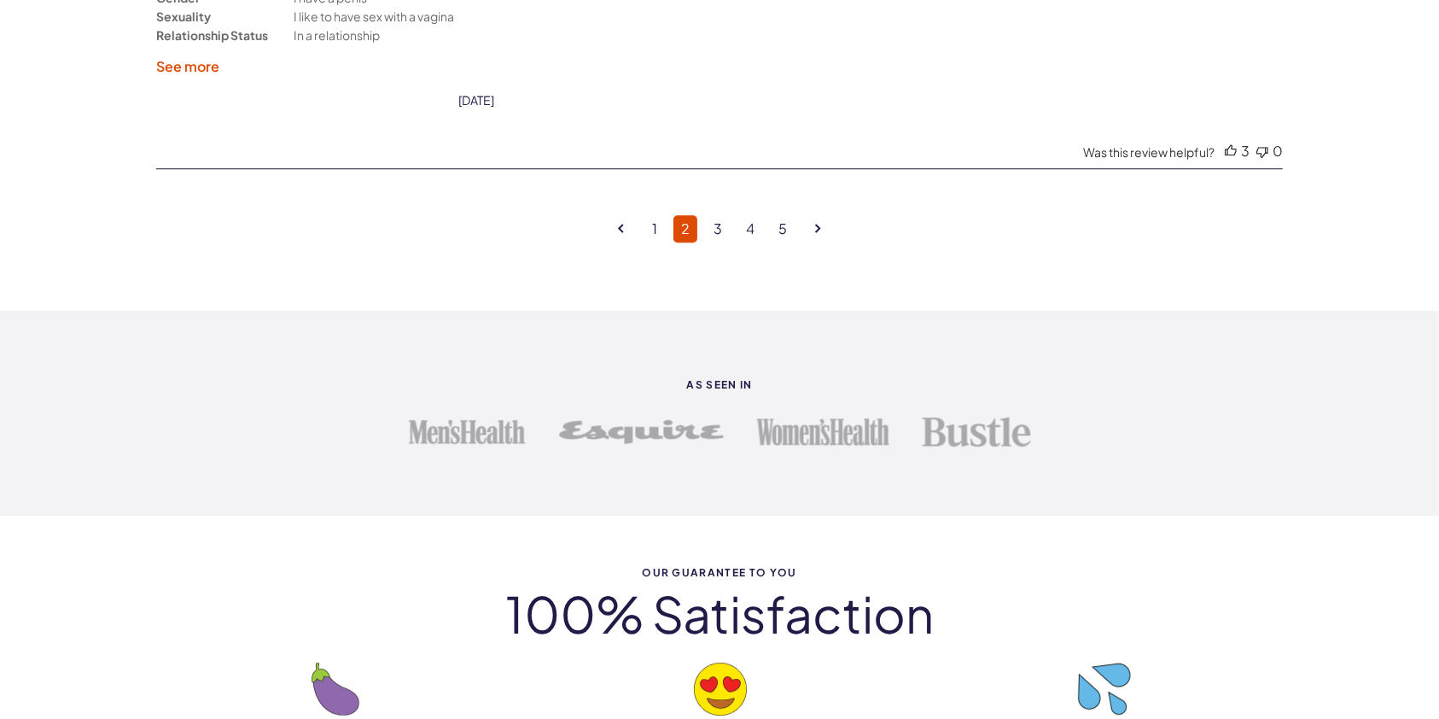
scroll to position [4673, 0]
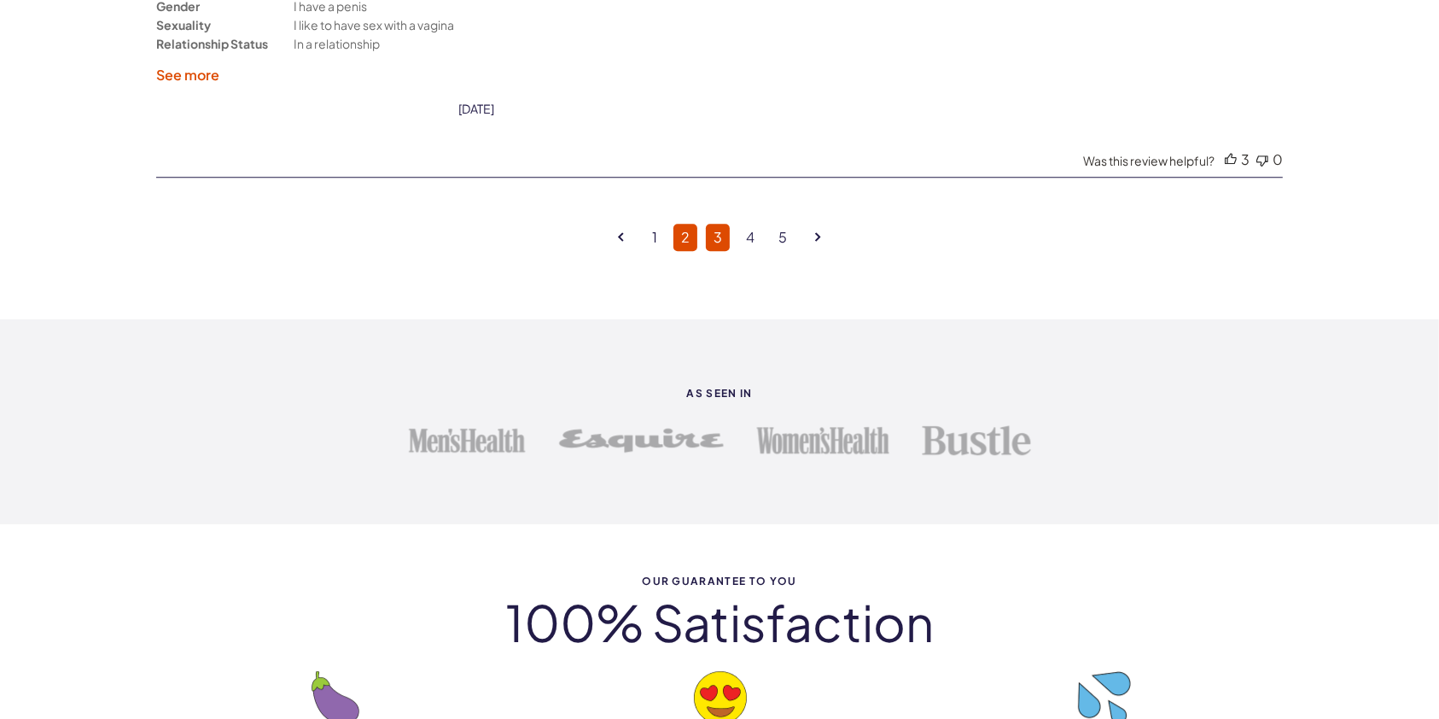
click at [715, 224] on link "3" at bounding box center [718, 237] width 24 height 27
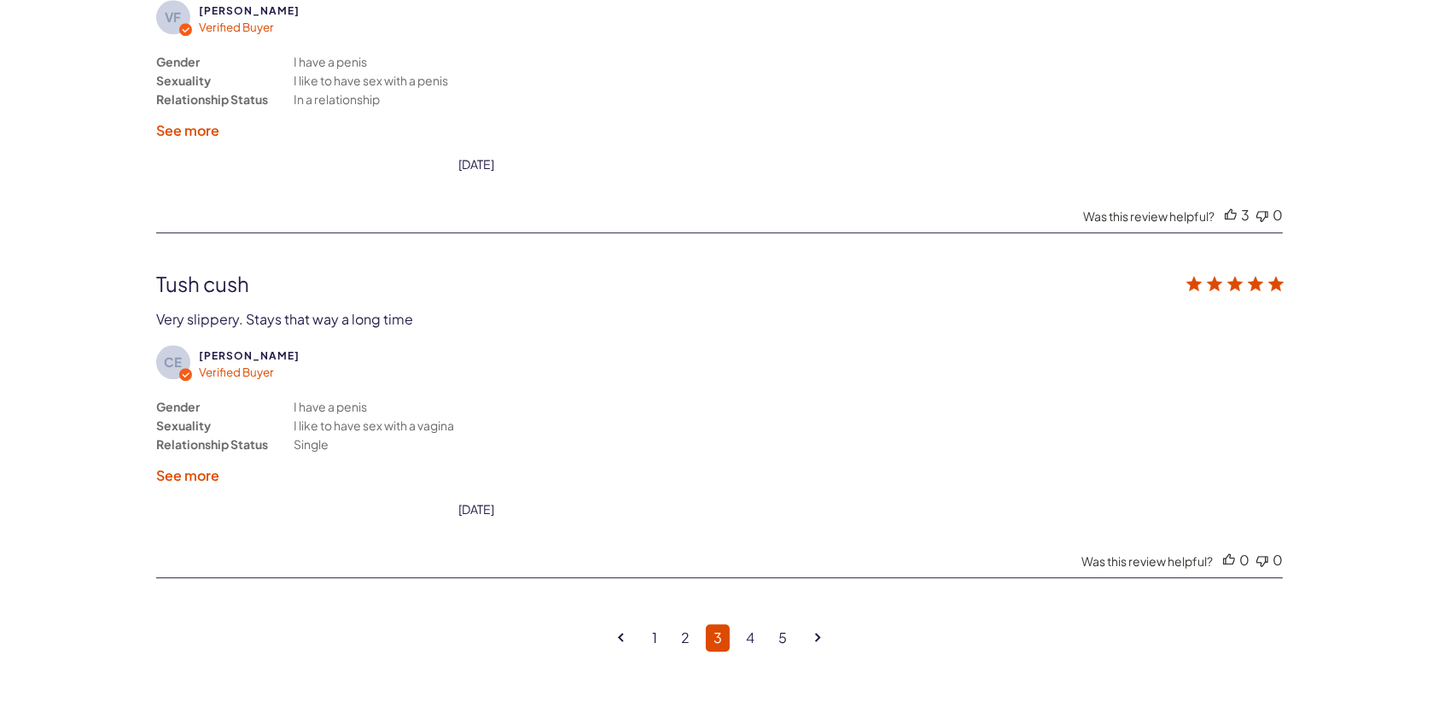
scroll to position [4352, 0]
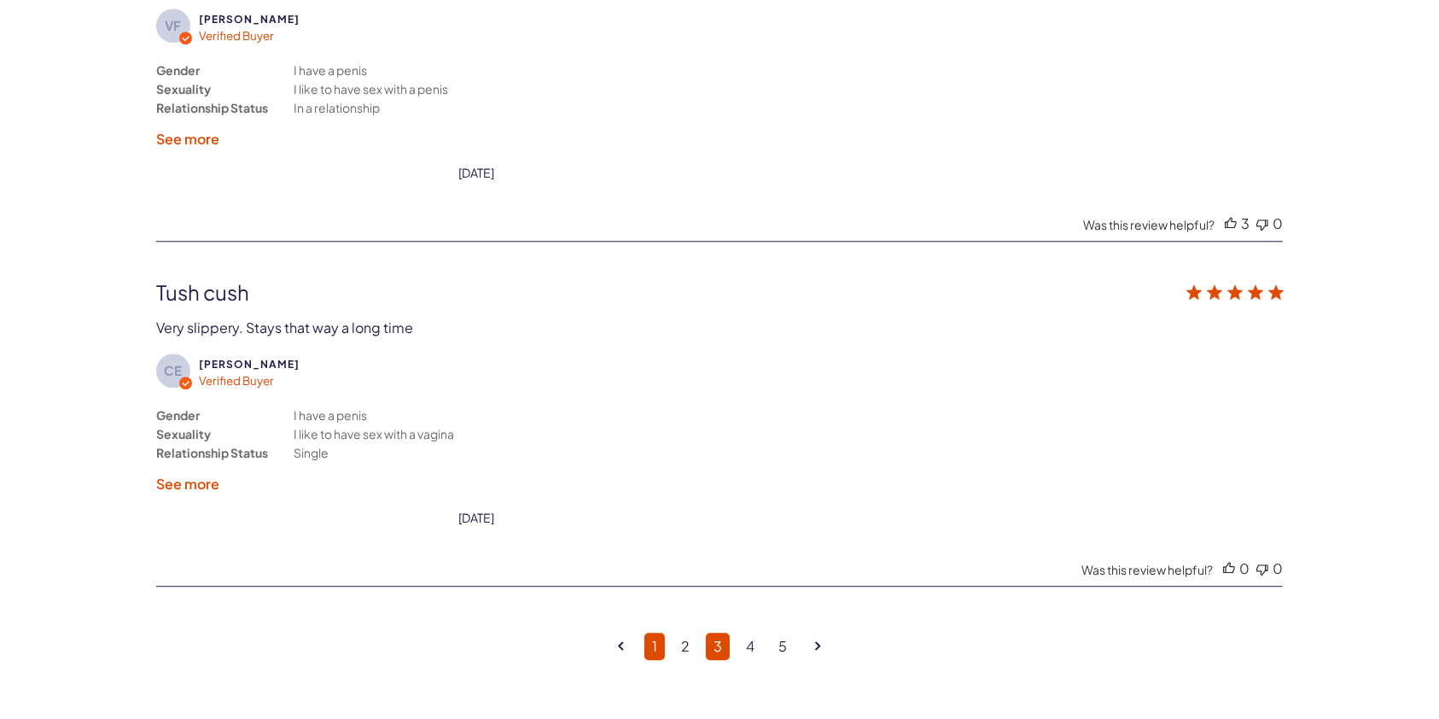
click at [655, 632] on link "1" at bounding box center [654, 645] width 20 height 27
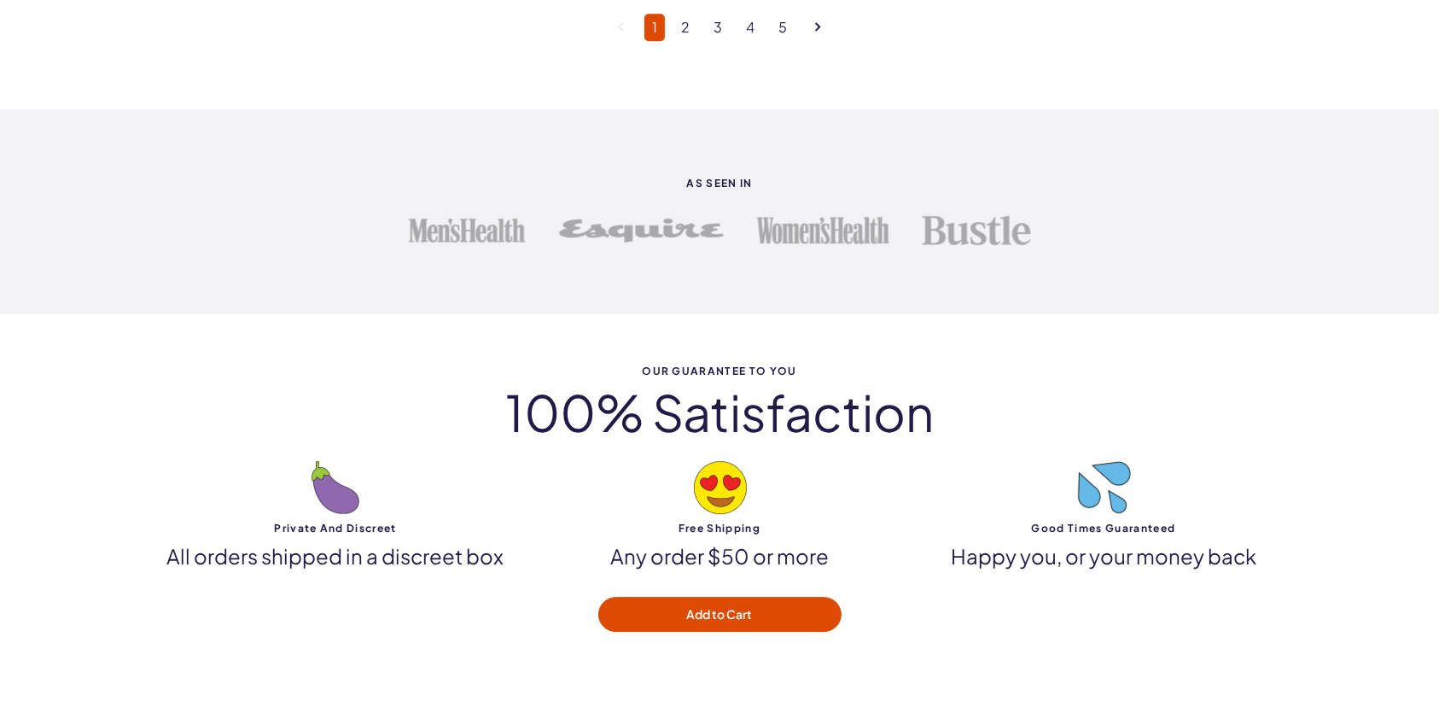
scroll to position [0, 0]
click at [707, 14] on link "3" at bounding box center [718, 27] width 24 height 27
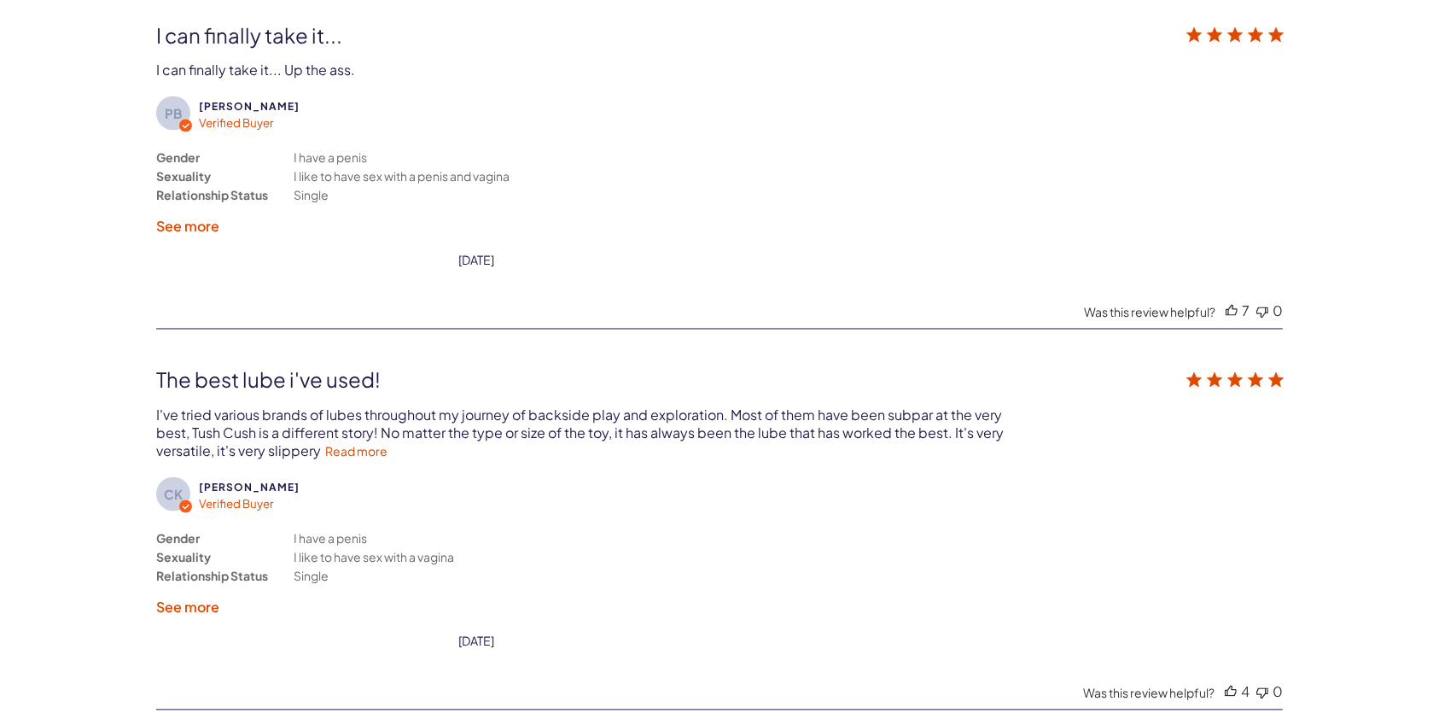
scroll to position [3179, 0]
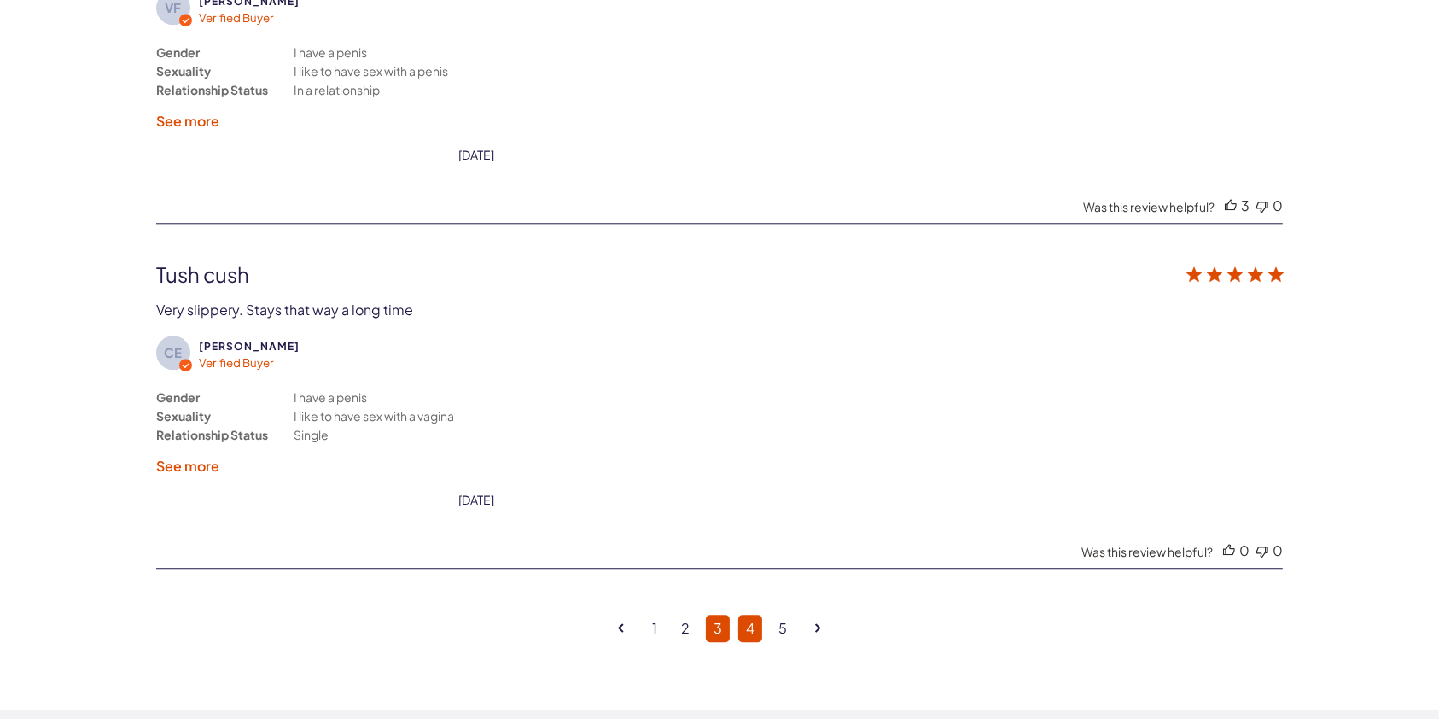
click at [756, 622] on link "4" at bounding box center [750, 627] width 24 height 27
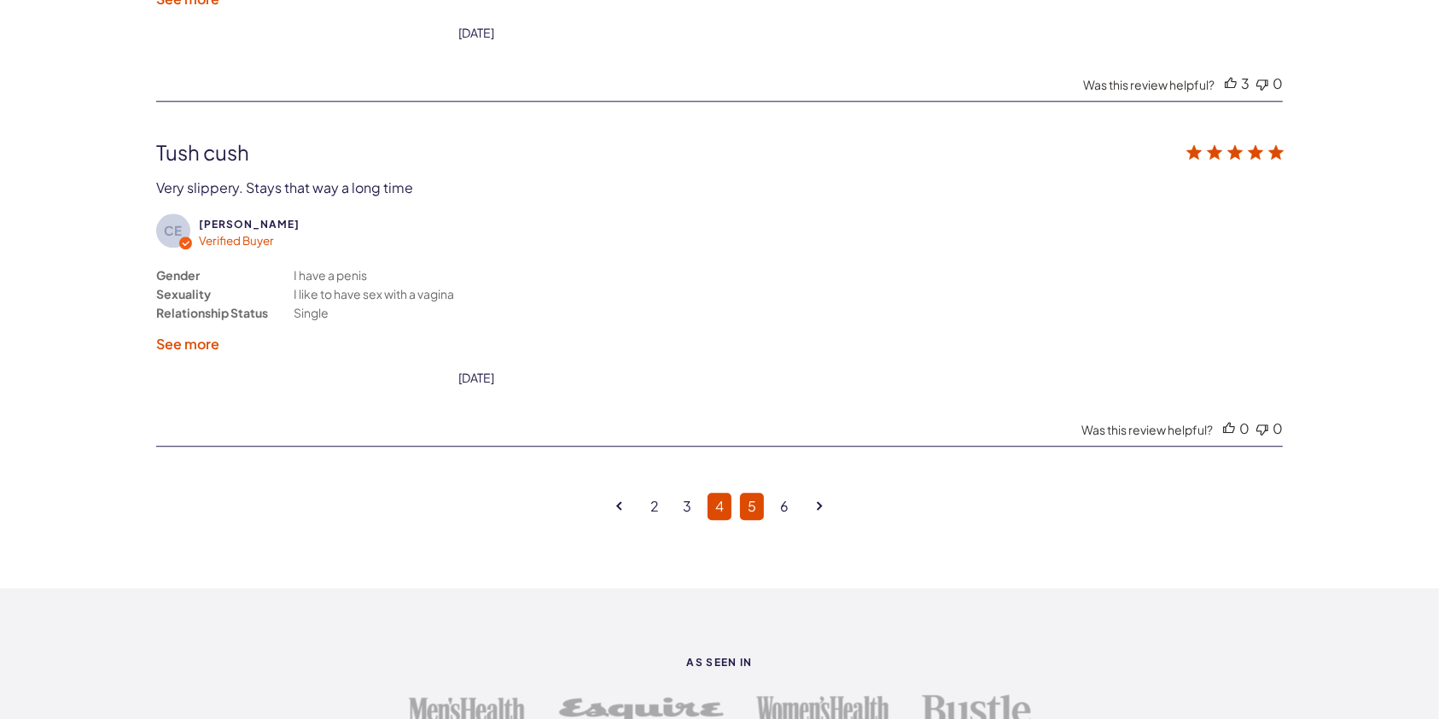
click at [751, 492] on link "5" at bounding box center [752, 505] width 24 height 27
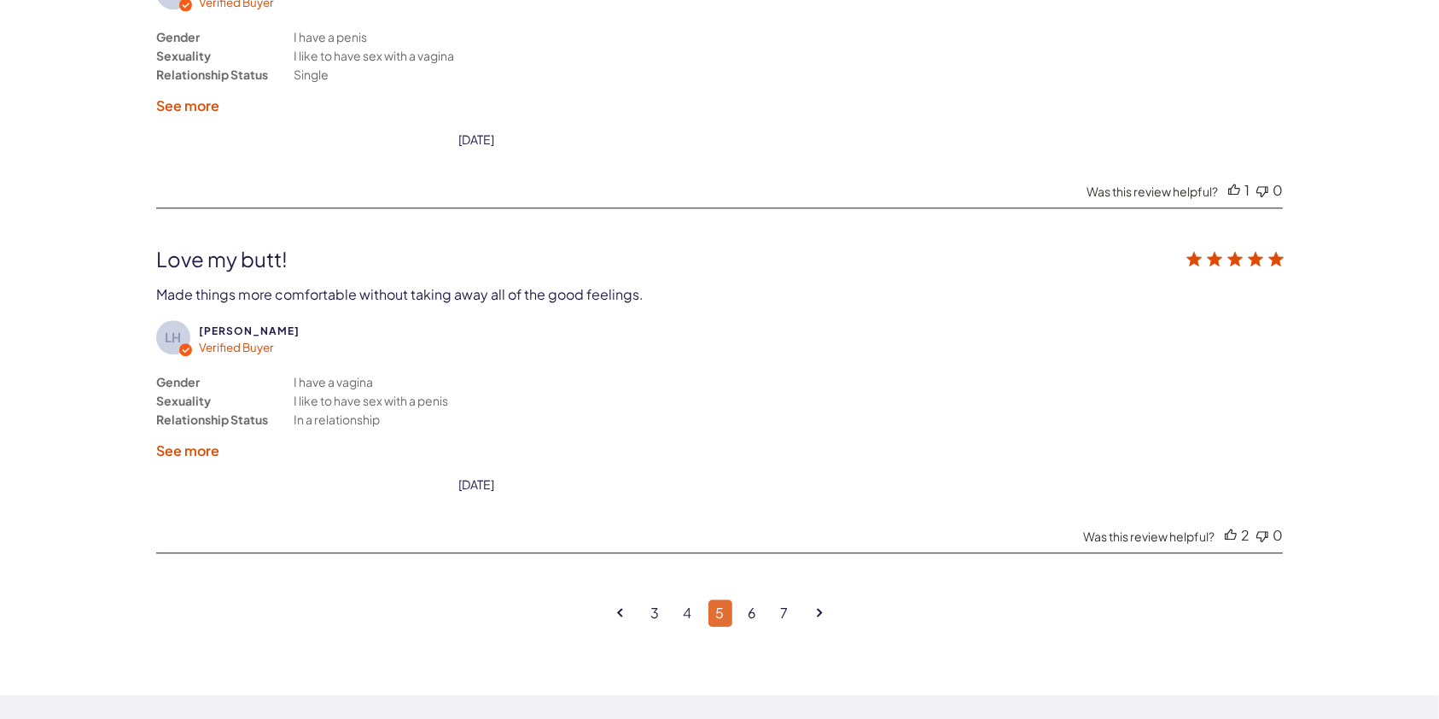
scroll to position [4351, 0]
click at [757, 598] on link "6" at bounding box center [753, 611] width 24 height 27
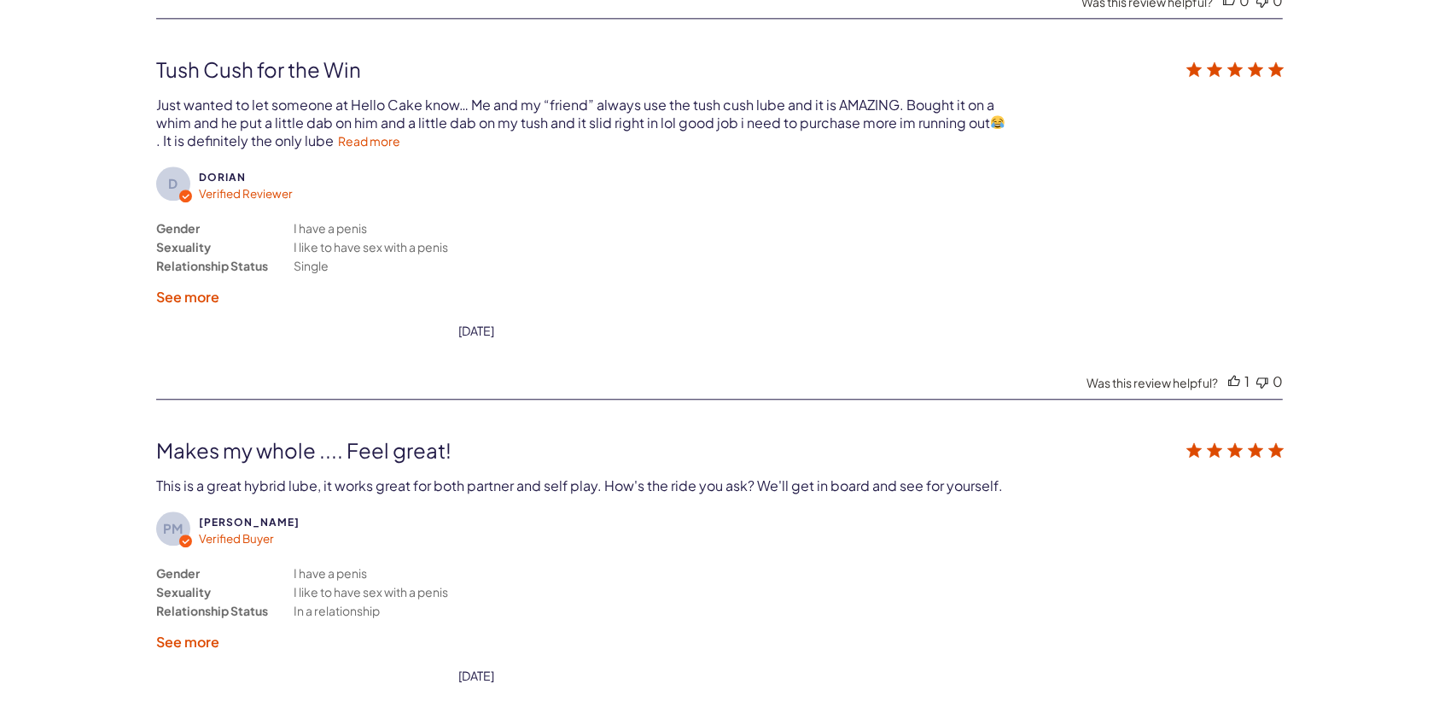
scroll to position [4233, 0]
click at [360, 133] on div "Just wanted to let someone at Hello Cake know… Me and my “friend” always use th…" at bounding box center [580, 121] width 849 height 54
click at [348, 131] on link "Read more" at bounding box center [369, 138] width 62 height 15
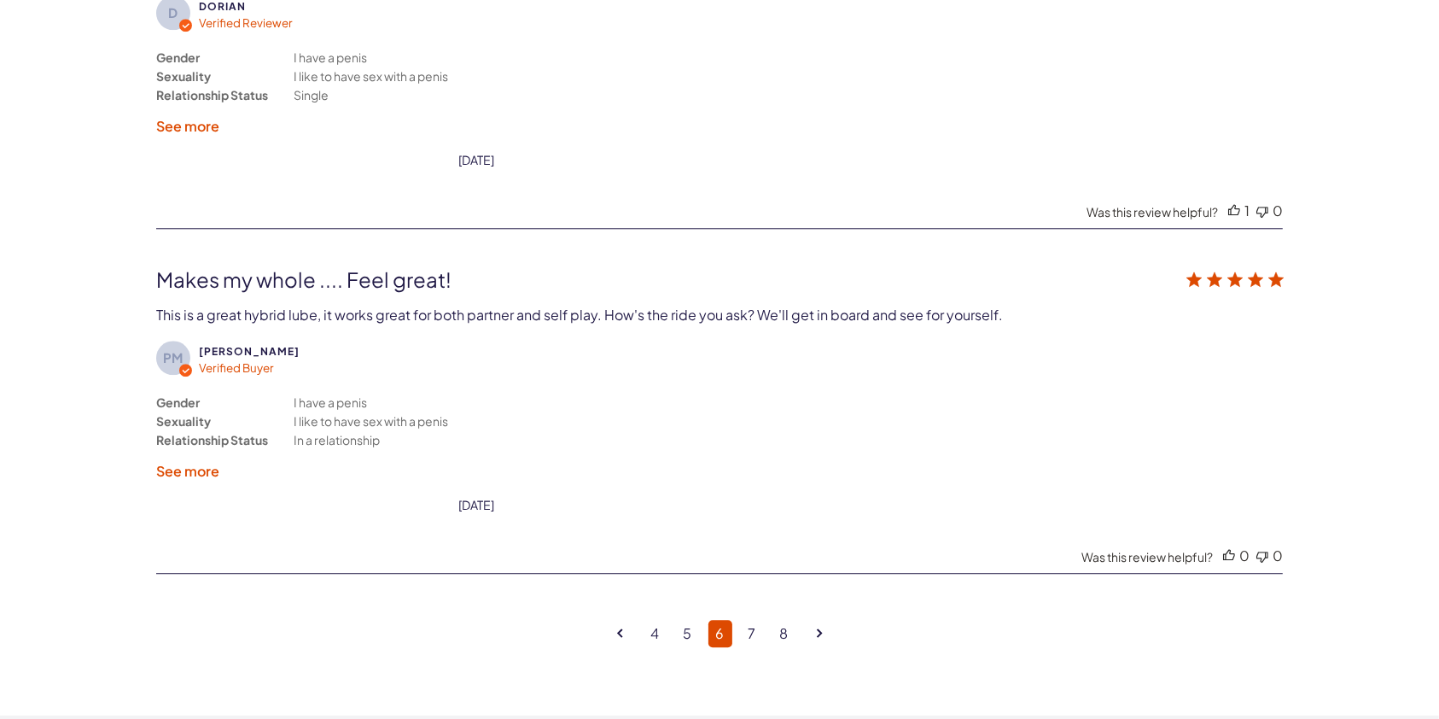
scroll to position [4413, 0]
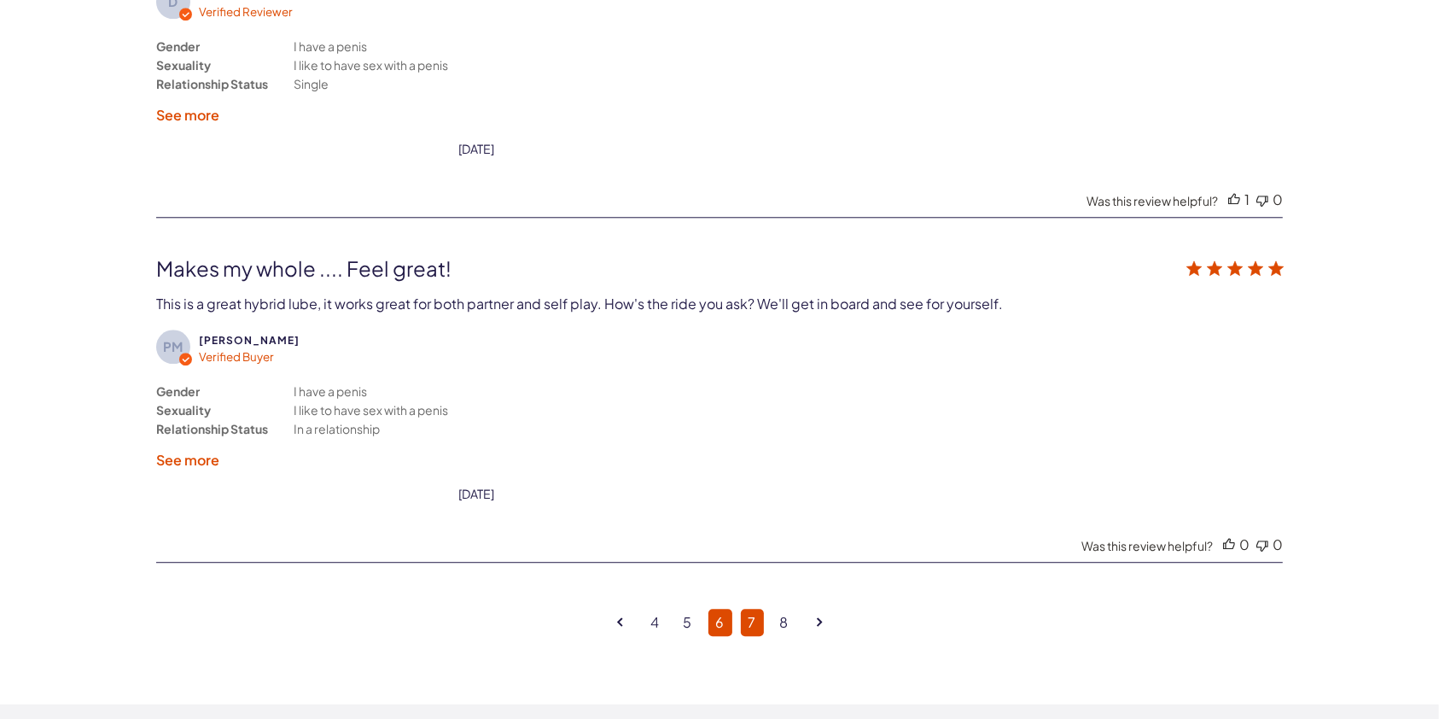
click at [754, 608] on link "7" at bounding box center [752, 621] width 23 height 27
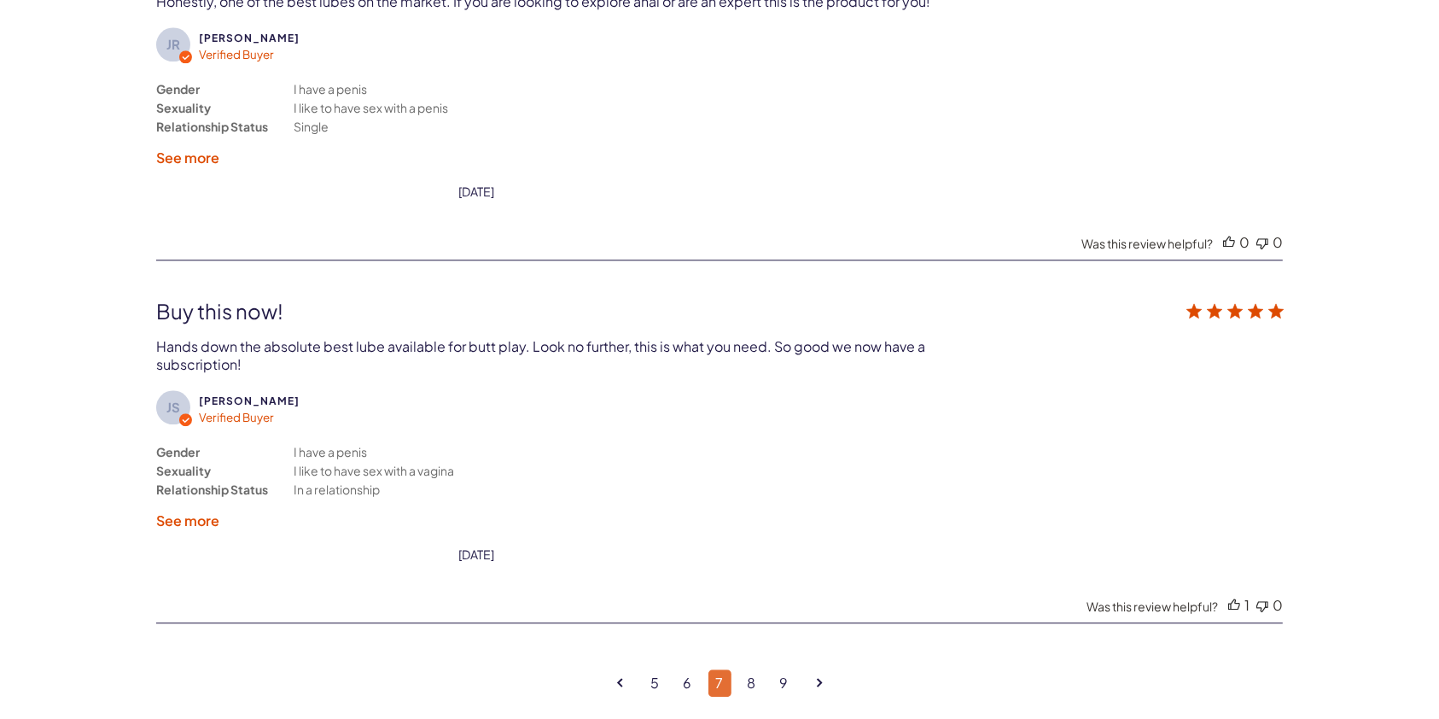
scroll to position [4444, 0]
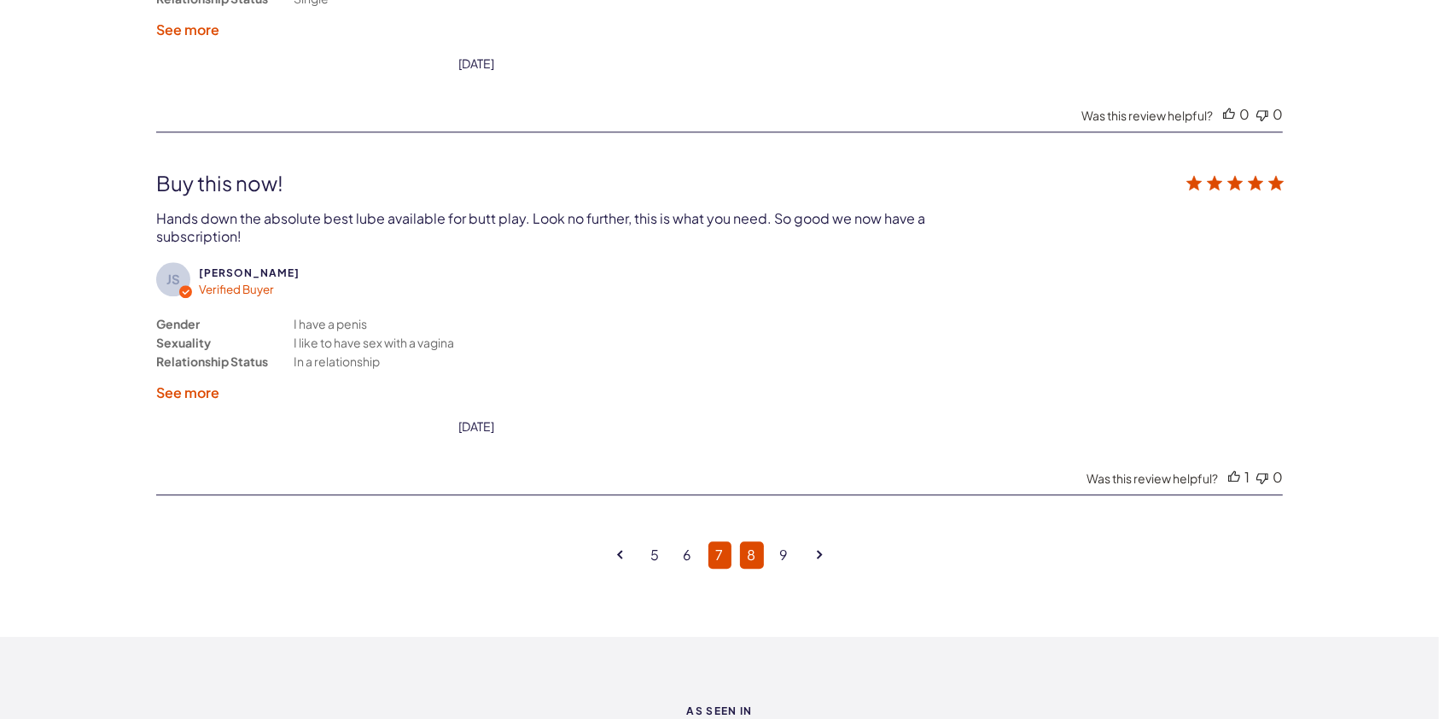
click at [751, 541] on link "8" at bounding box center [752, 554] width 24 height 27
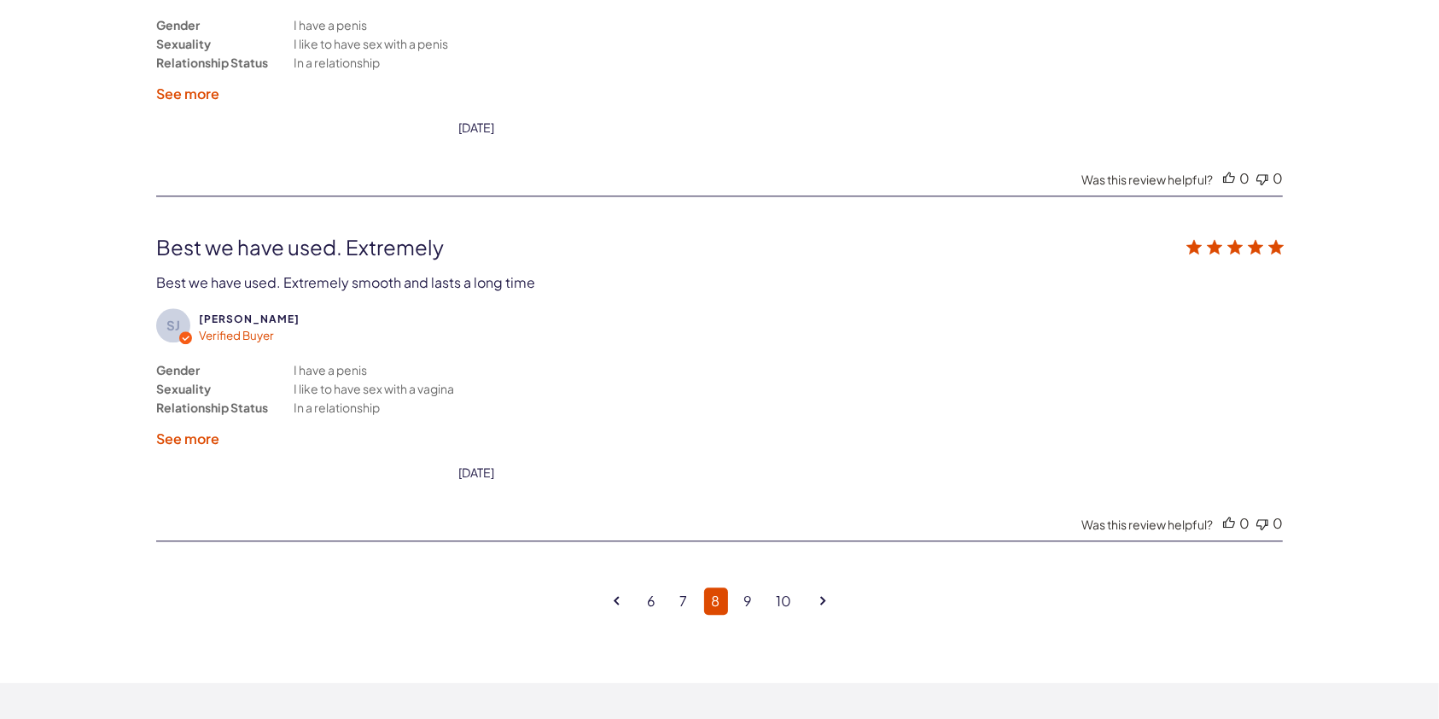
scroll to position [4386, 0]
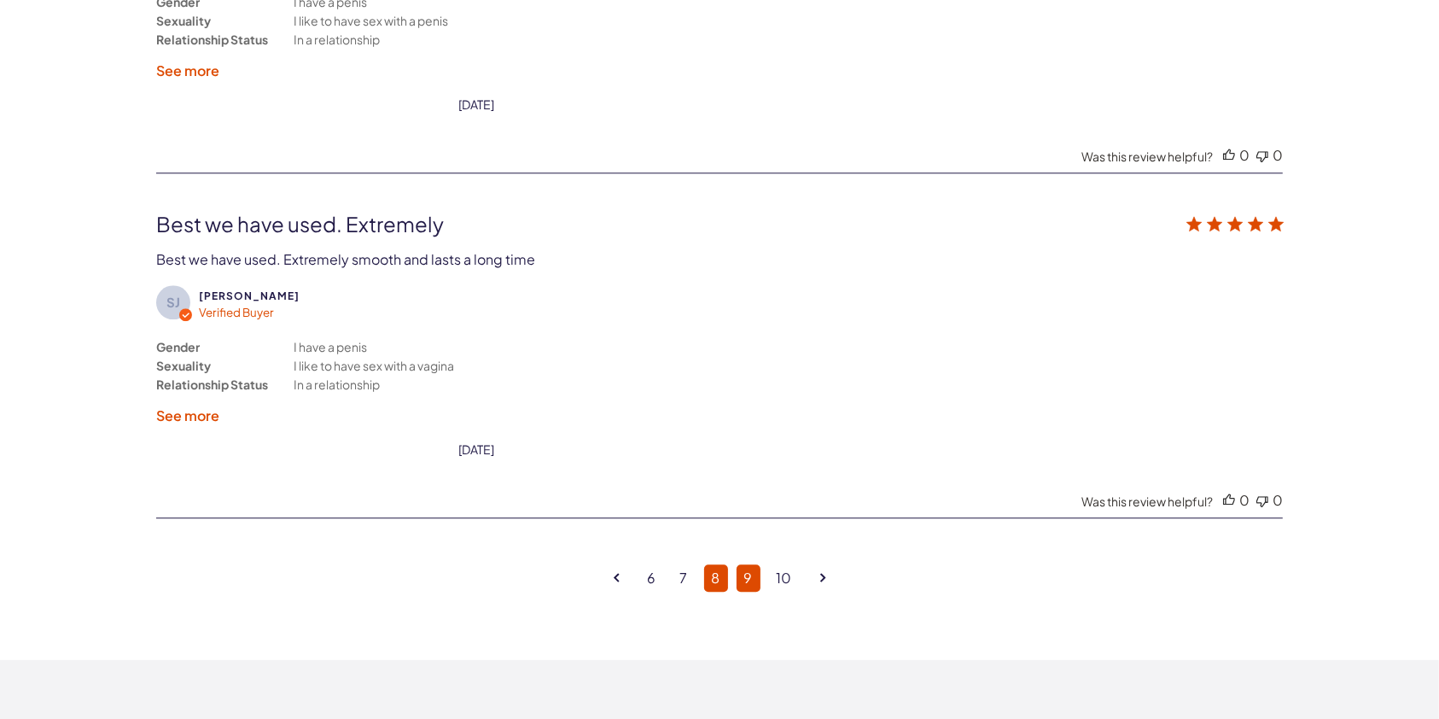
click at [746, 564] on link "9" at bounding box center [748, 577] width 24 height 27
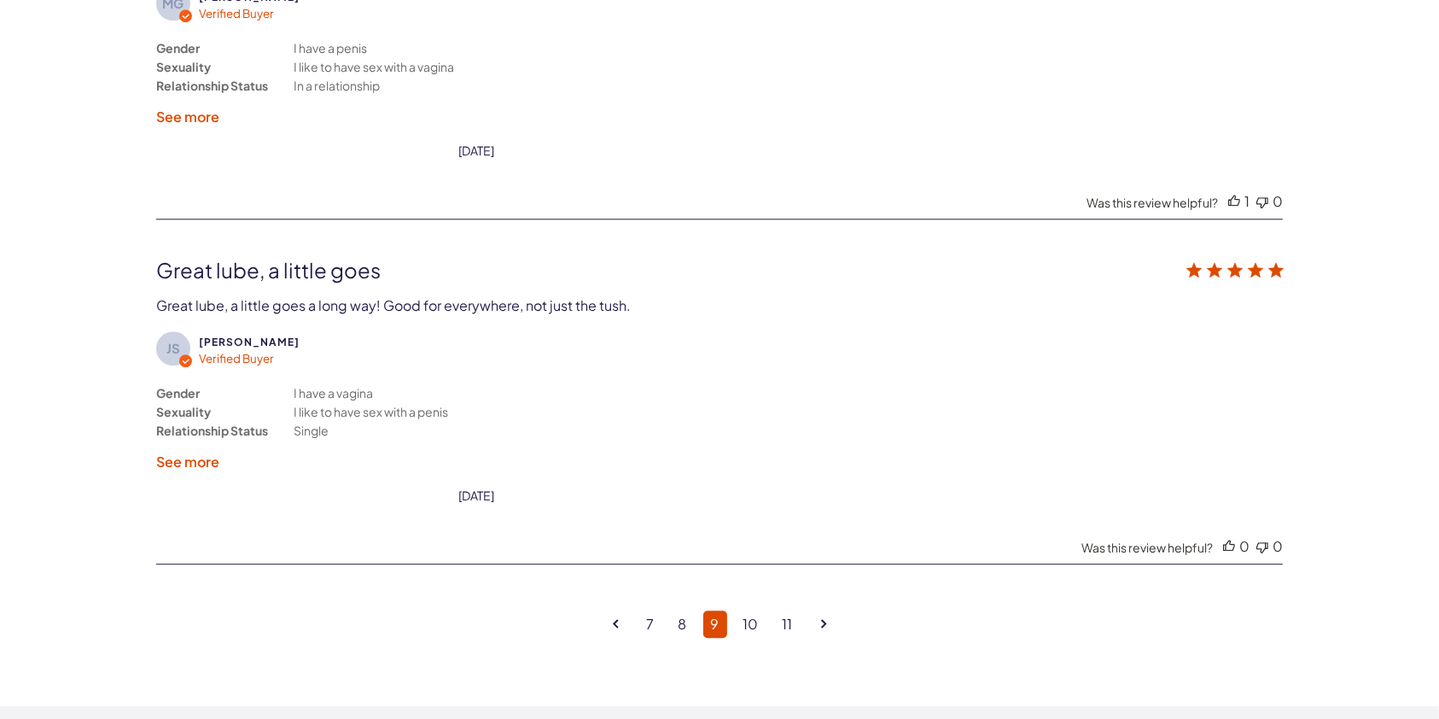
scroll to position [4357, 0]
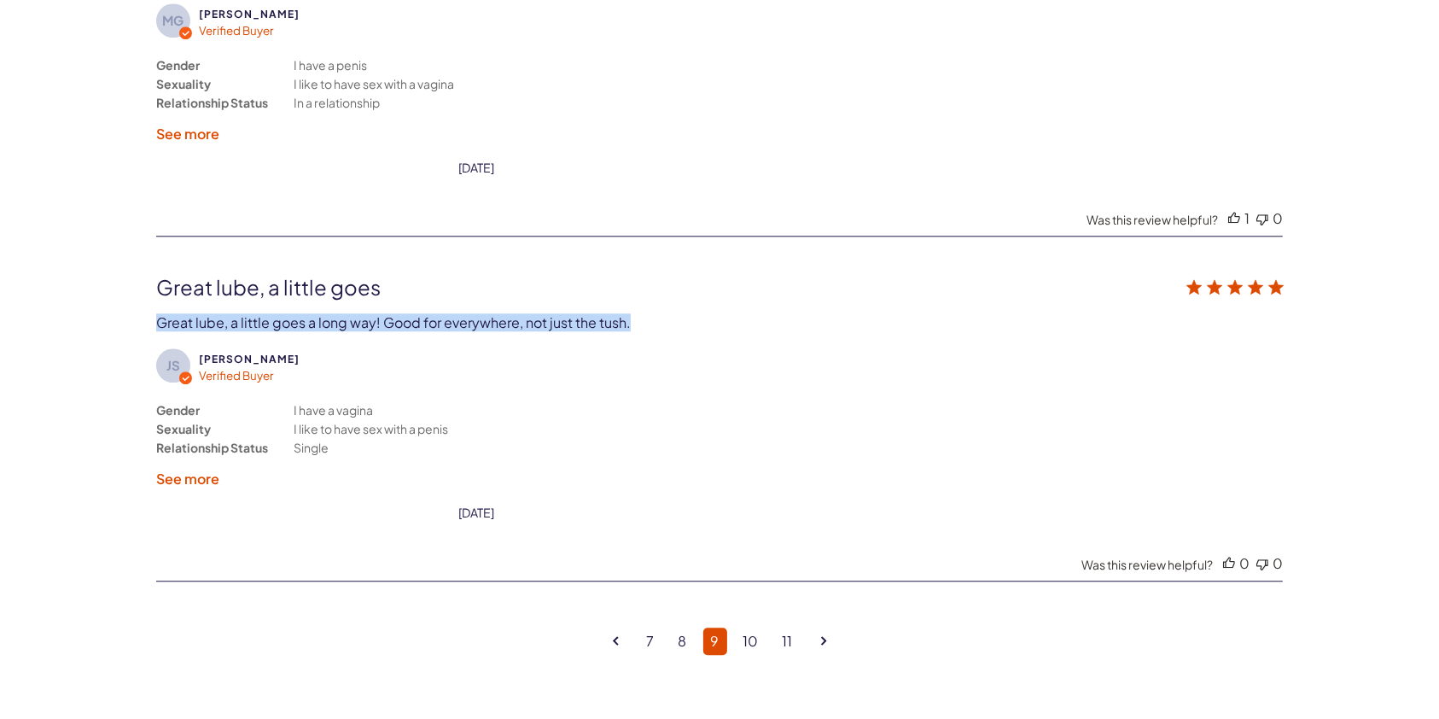
drag, startPoint x: 157, startPoint y: 303, endPoint x: 651, endPoint y: 314, distance: 494.2
click at [651, 314] on div "Great lube, a little goes Great lube, a little goes a long way! Good for everyw…" at bounding box center [719, 302] width 1126 height 57
copy div "Great lube, a little goes a long way! Good for everywhere, not just the tush."
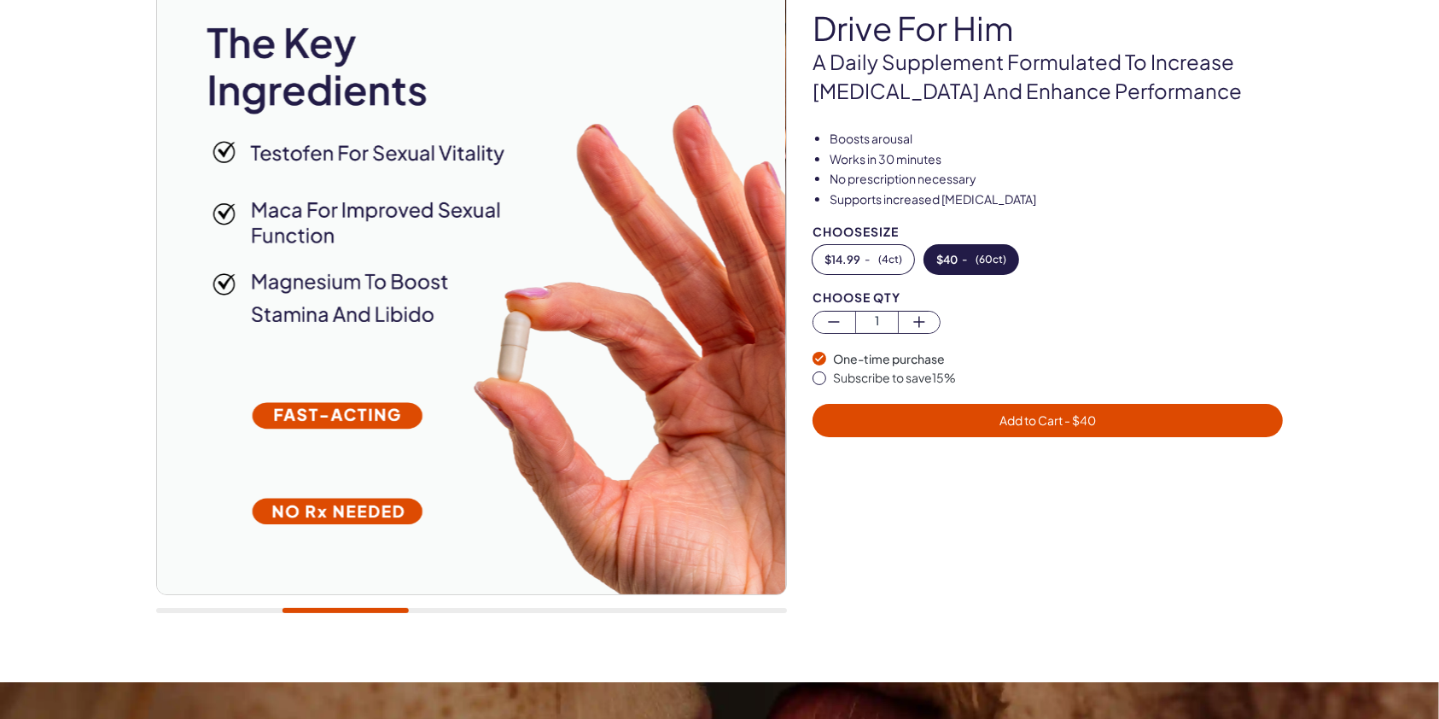
scroll to position [168, 0]
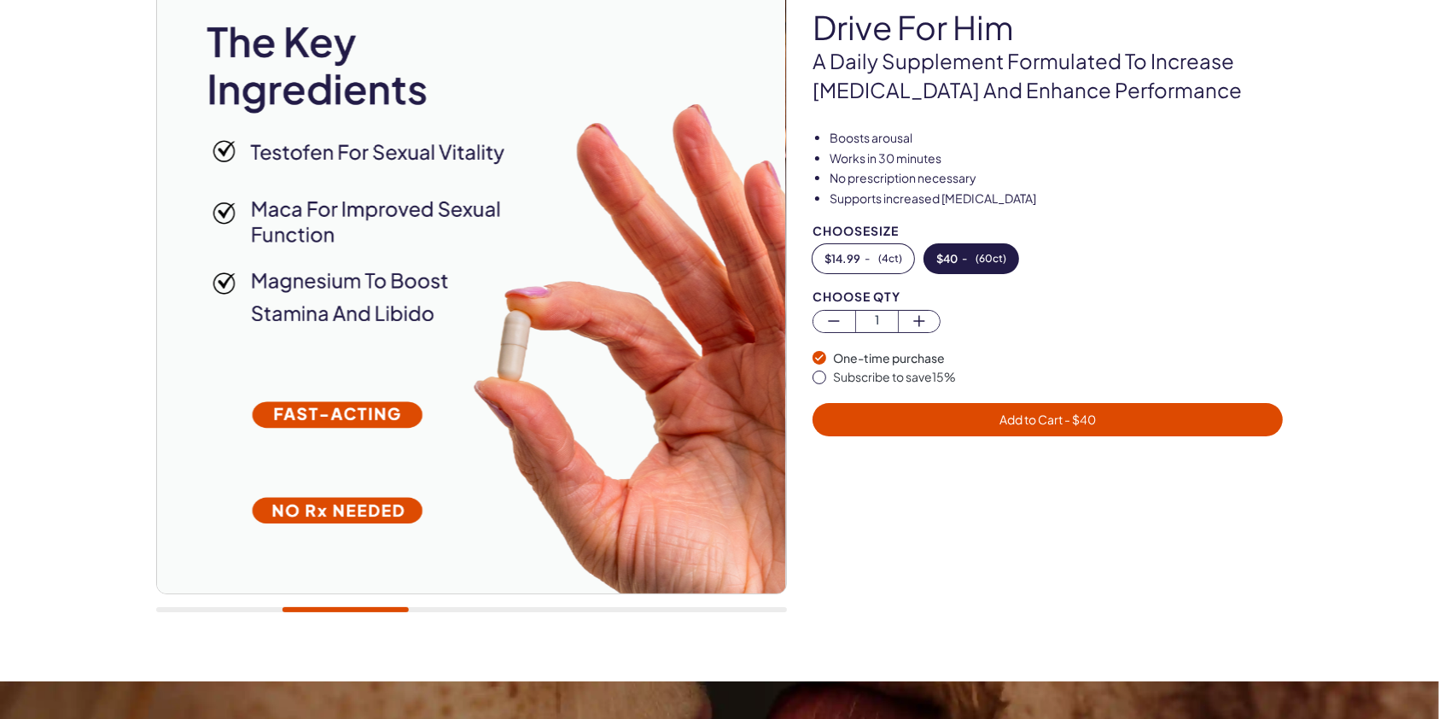
click at [238, 604] on div at bounding box center [471, 296] width 631 height 666
click at [240, 608] on div at bounding box center [471, 609] width 631 height 5
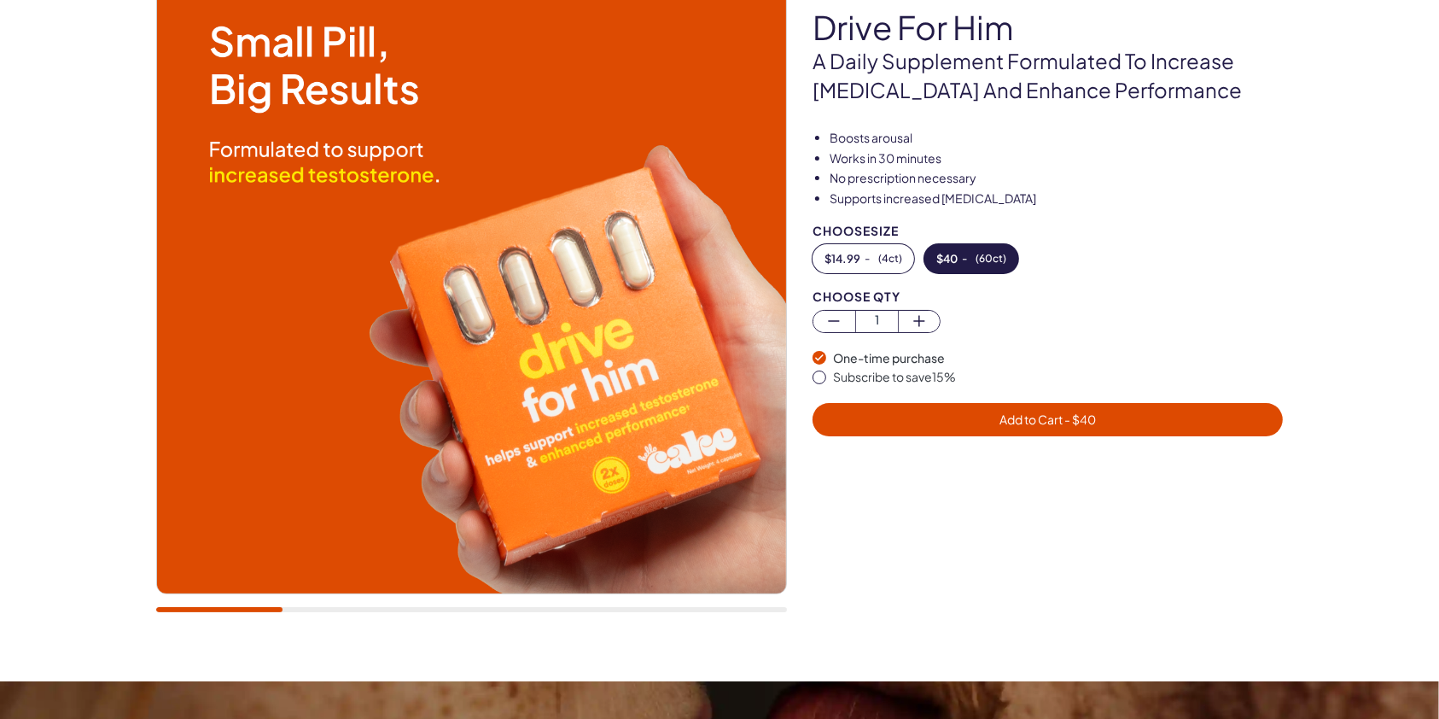
click at [391, 604] on div at bounding box center [471, 296] width 631 height 666
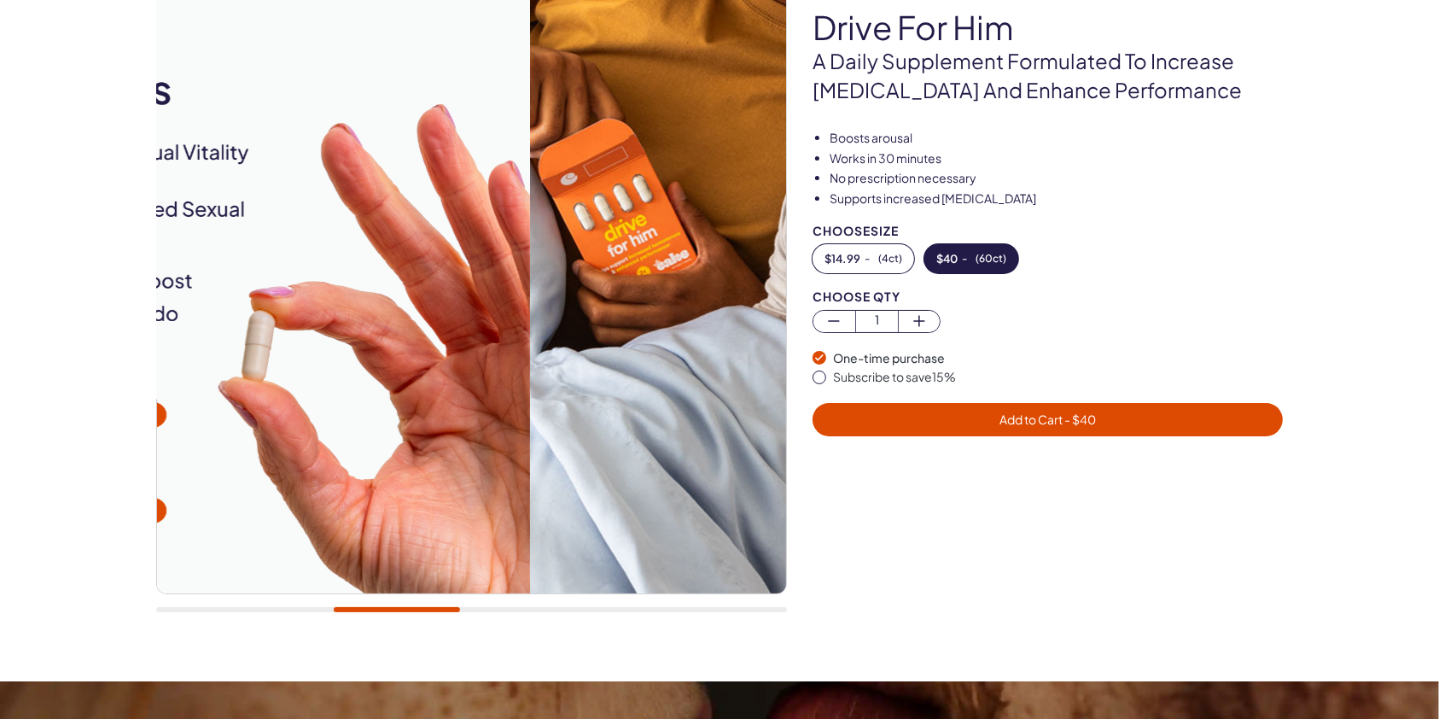
click at [396, 611] on div at bounding box center [471, 296] width 631 height 666
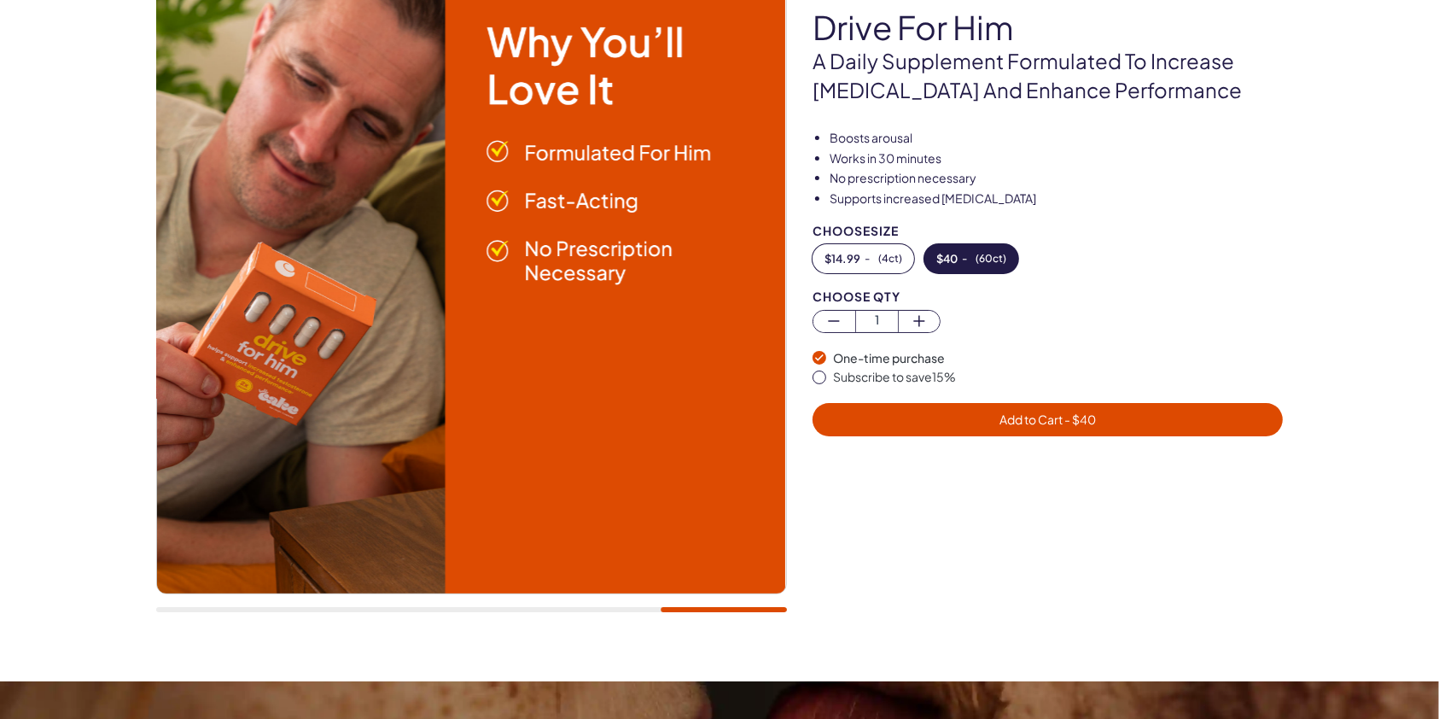
click at [775, 602] on div at bounding box center [471, 296] width 631 height 666
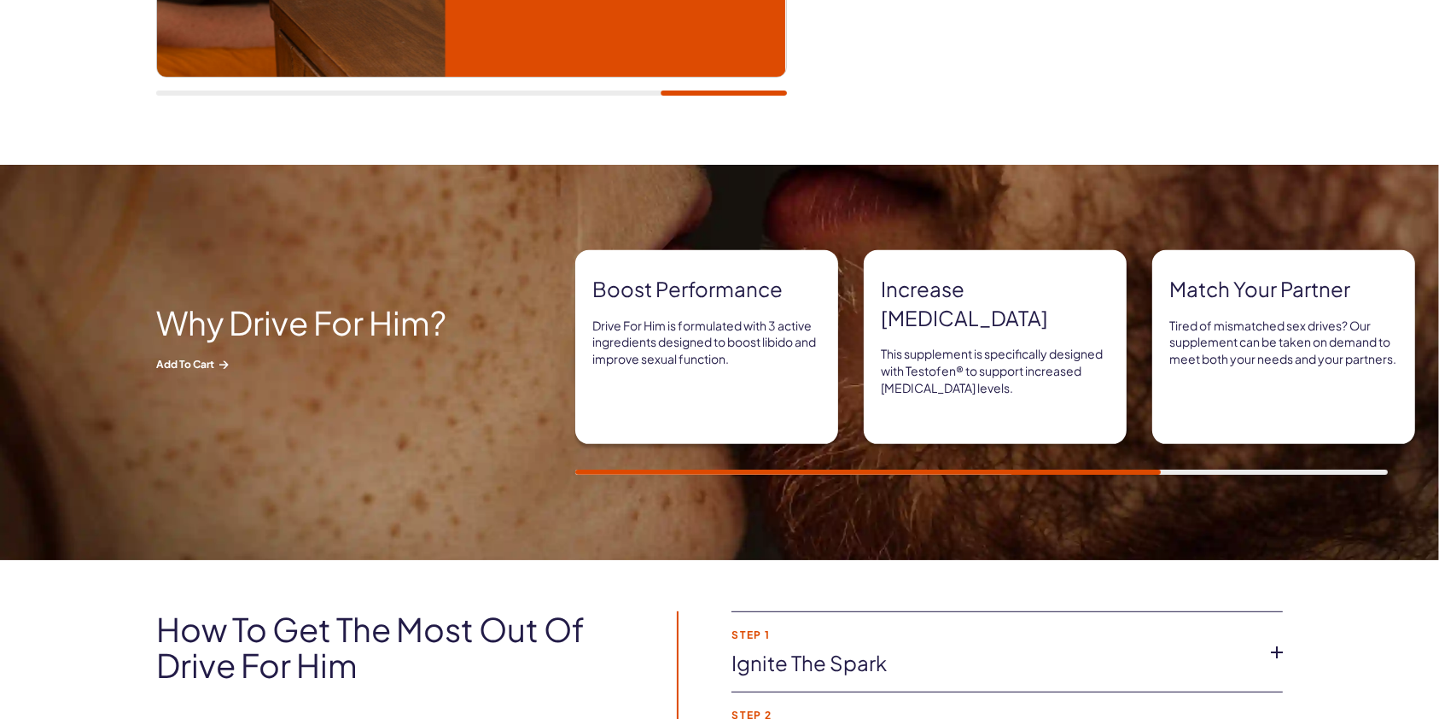
scroll to position [687, 0]
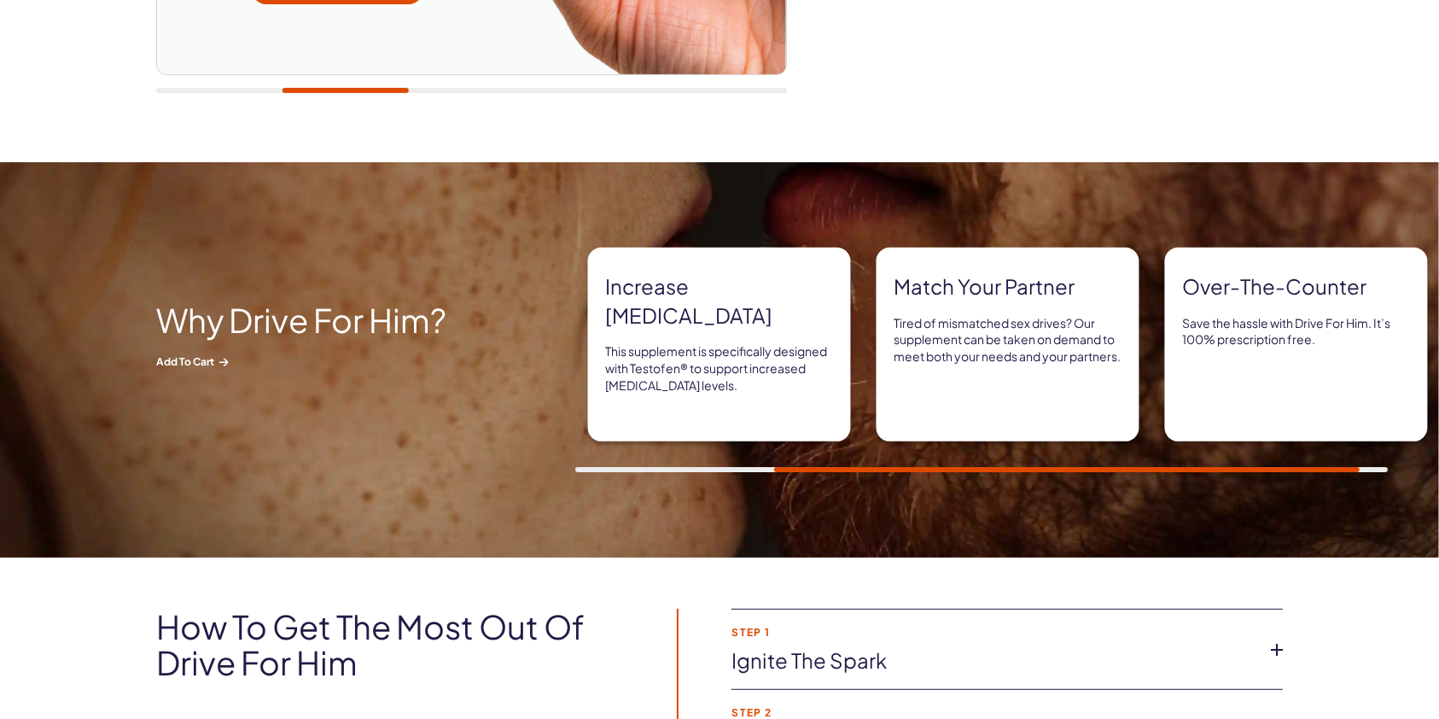
click at [1151, 463] on div "Boost performance Drive For Him is formulated with 3 active ingredients designe…" at bounding box center [1007, 359] width 864 height 224
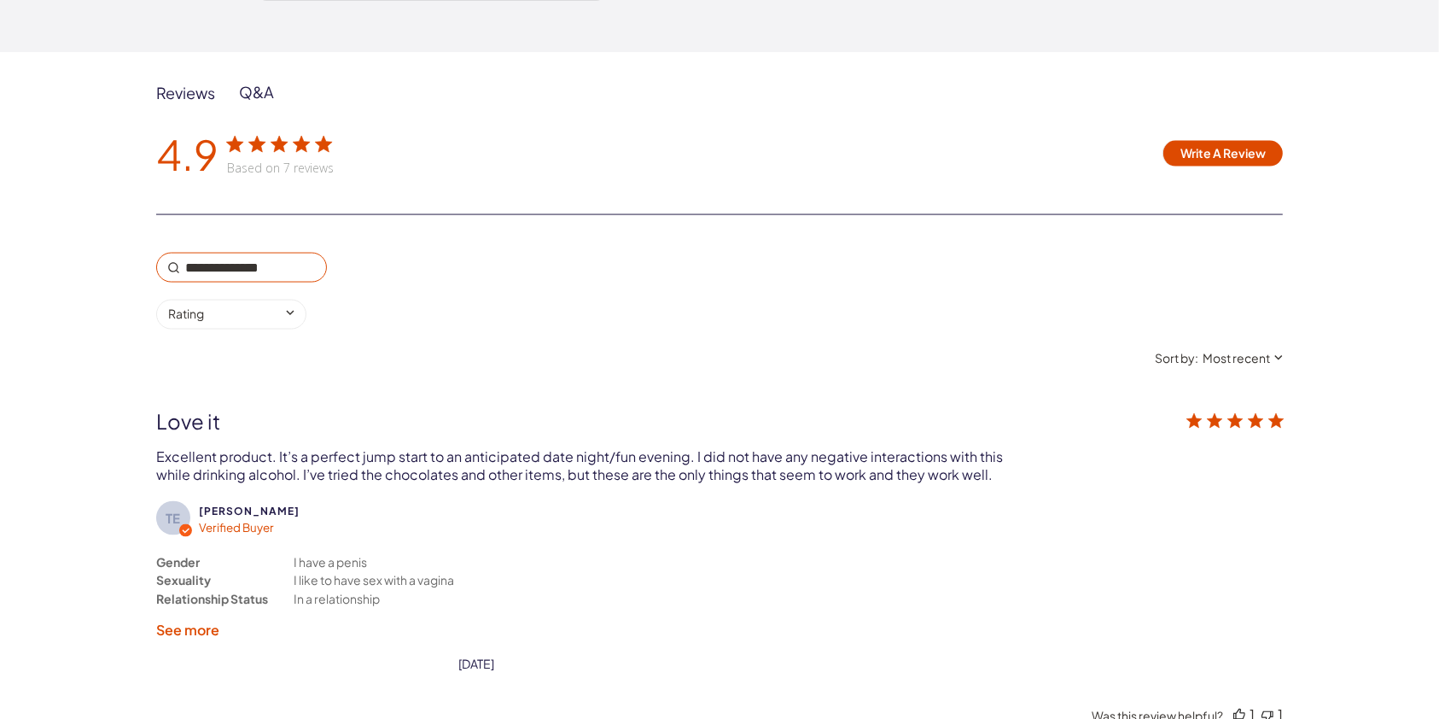
scroll to position [2735, 0]
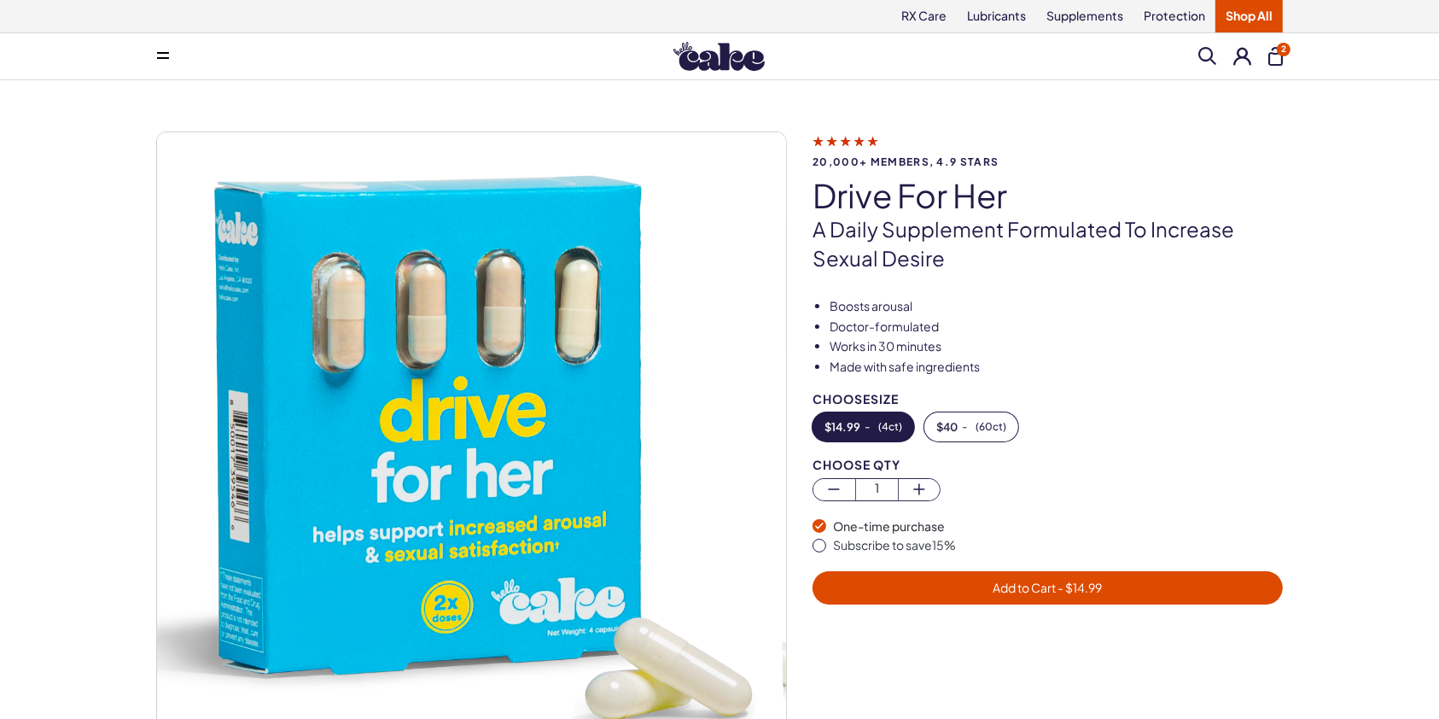
click at [1201, 56] on span at bounding box center [1207, 56] width 18 height 18
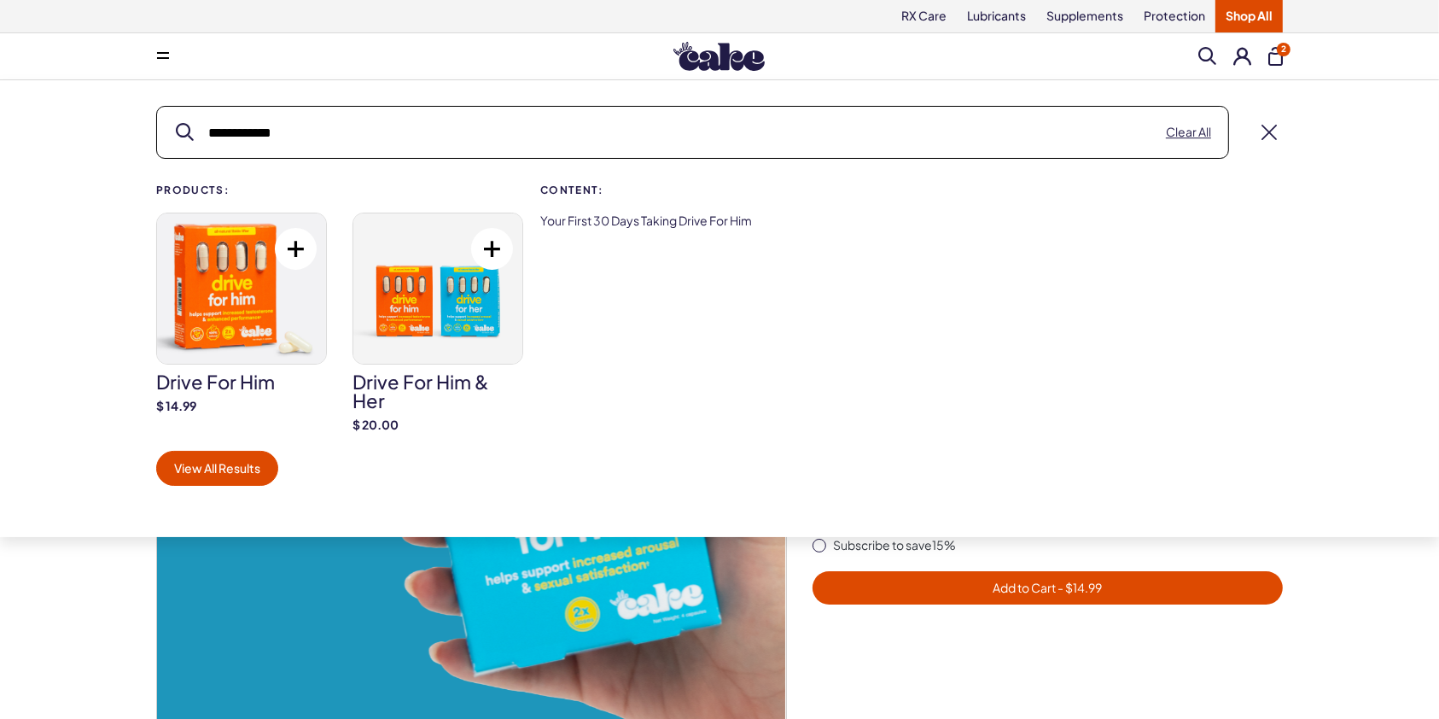
click at [447, 310] on img at bounding box center [437, 288] width 169 height 150
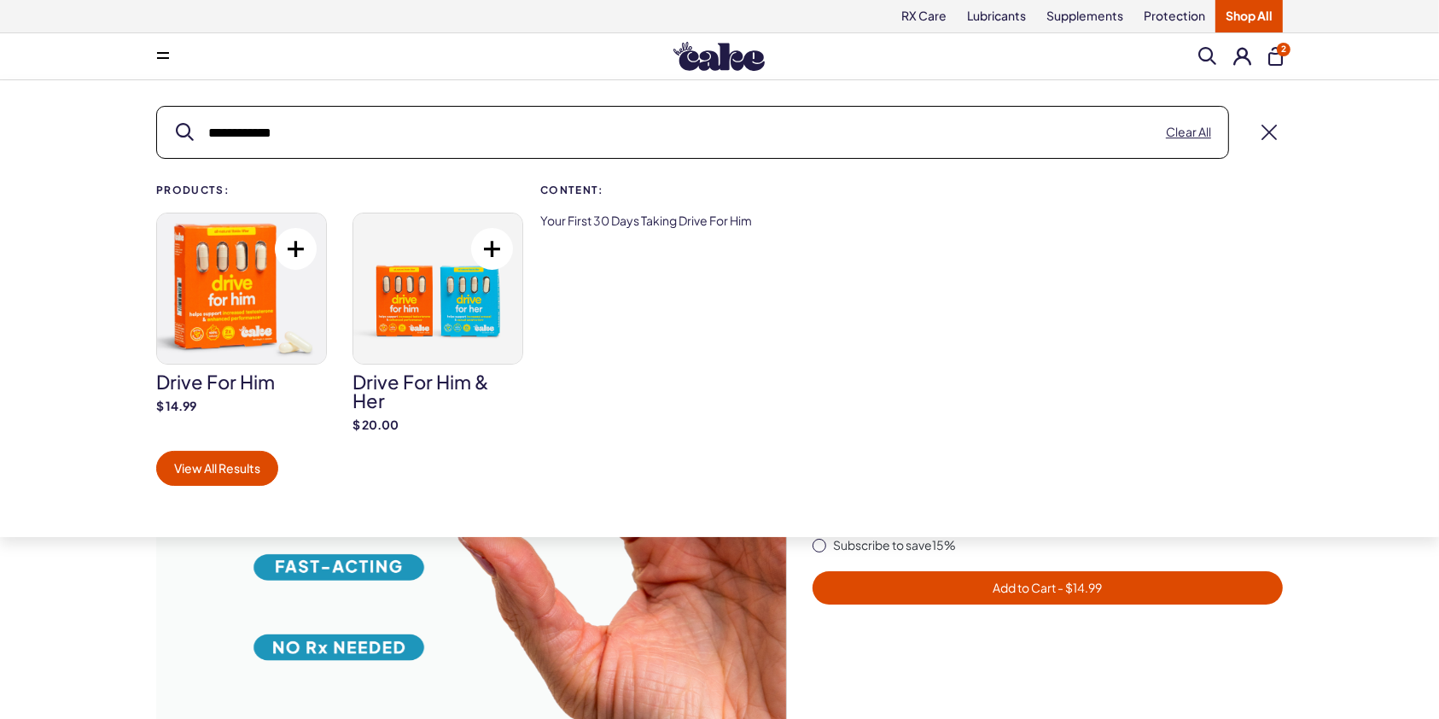
click at [359, 149] on input "**********" at bounding box center [692, 132] width 1071 height 51
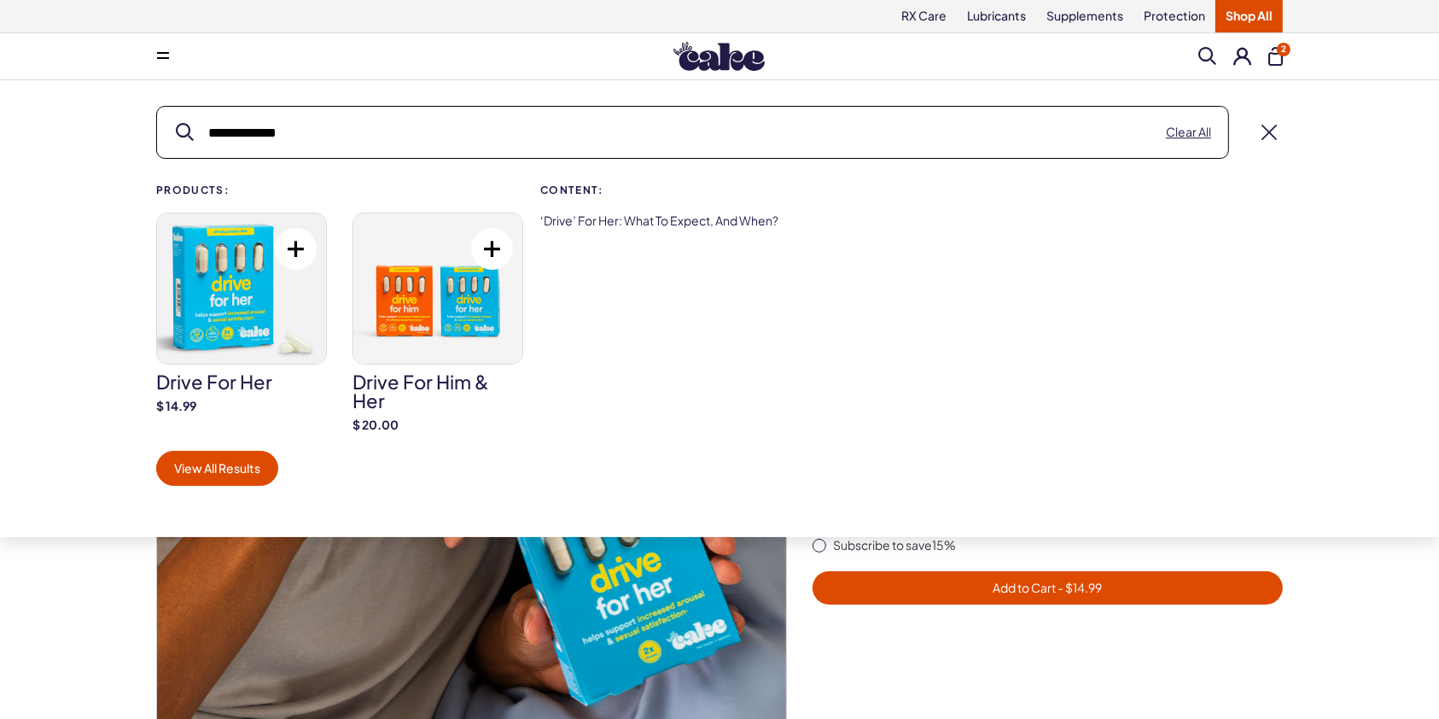
type input "**********"
click at [253, 329] on img at bounding box center [241, 288] width 169 height 150
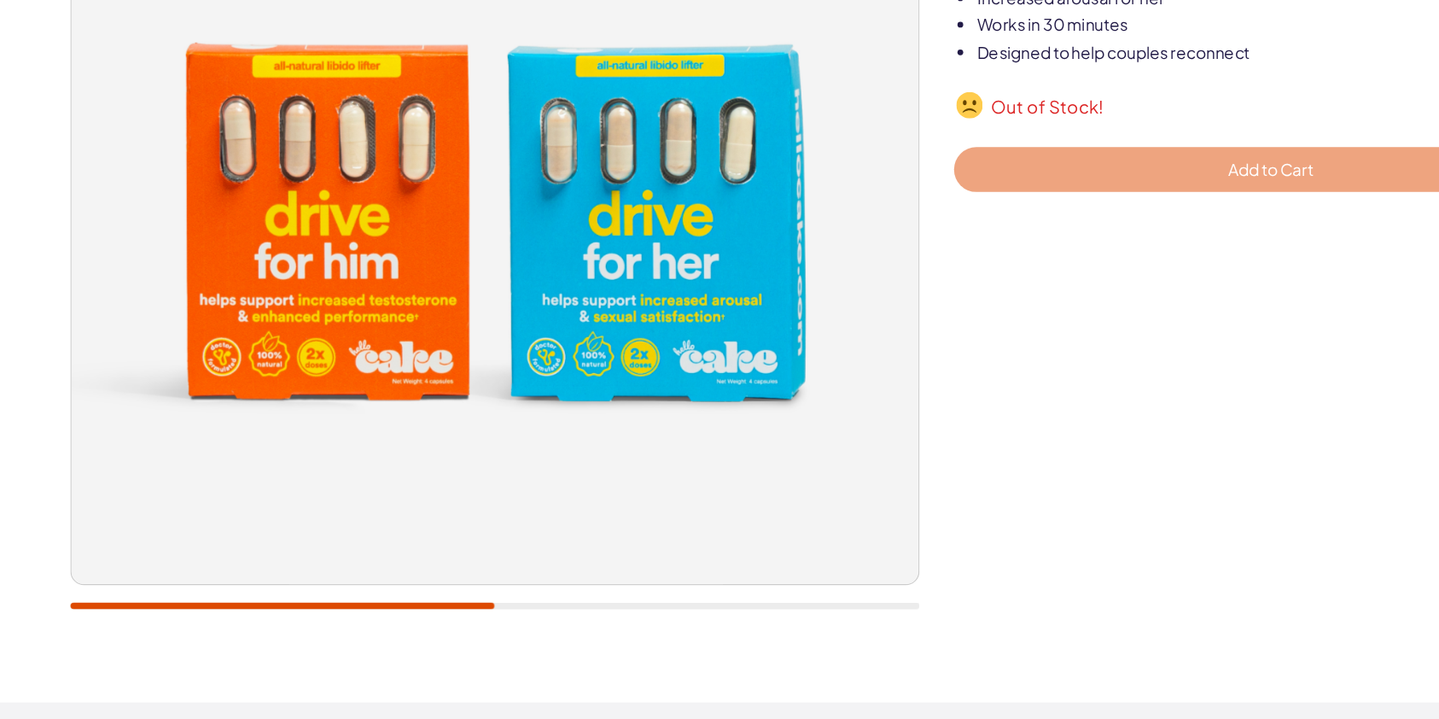
scroll to position [324, 0]
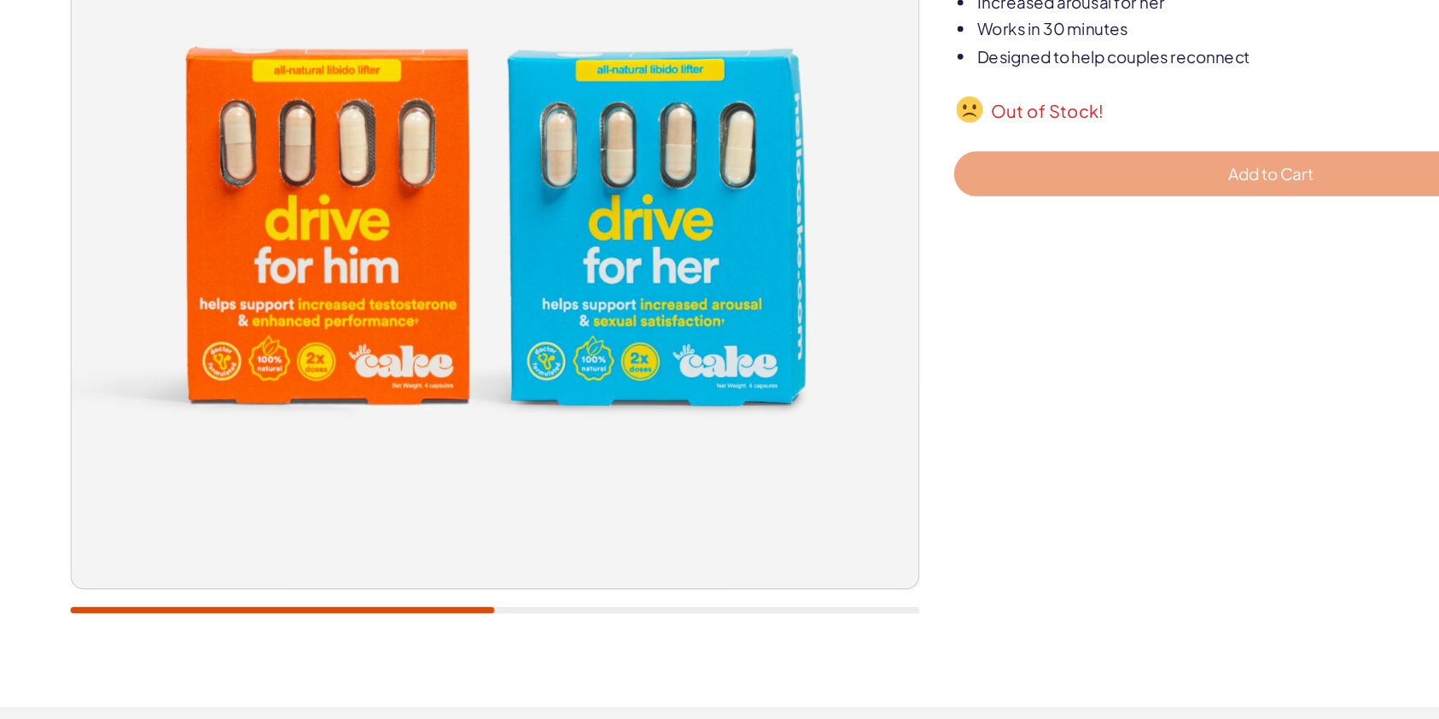
click at [504, 451] on div at bounding box center [471, 453] width 631 height 5
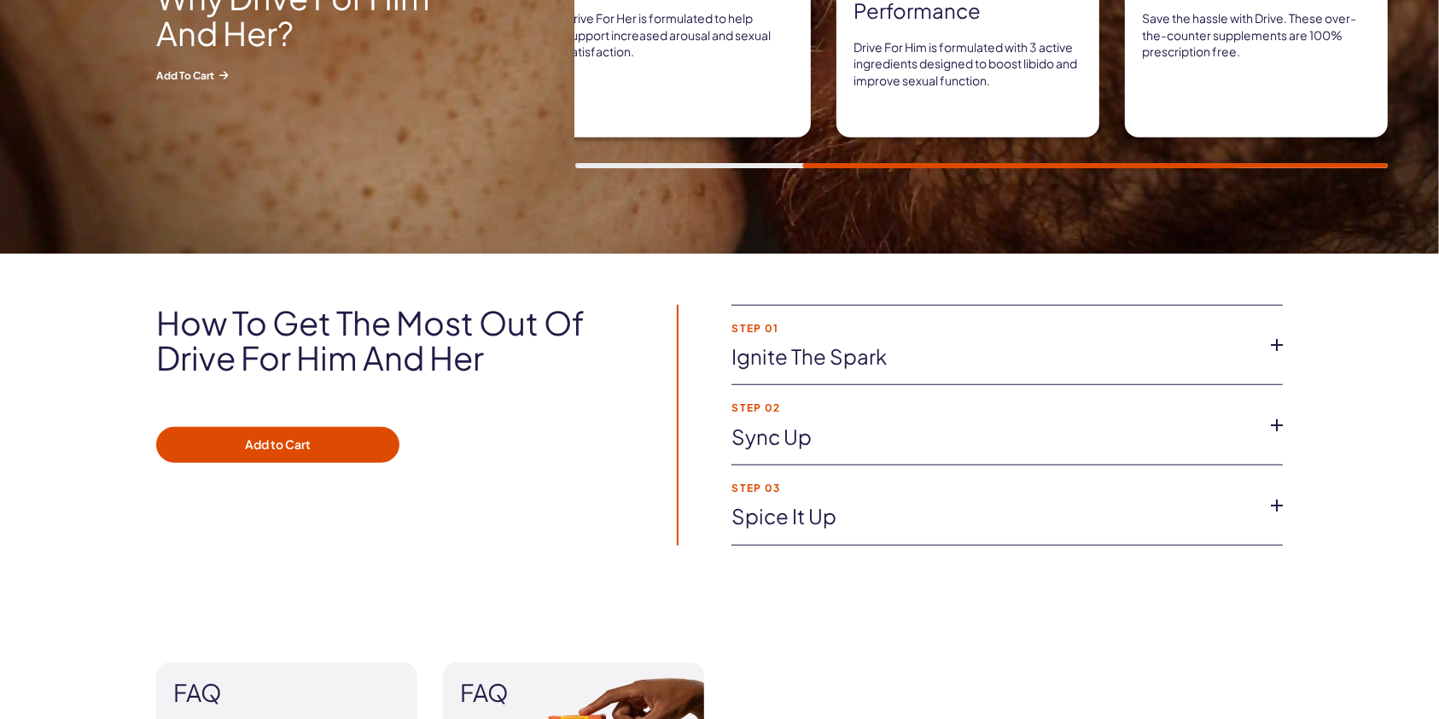
scroll to position [1437, 0]
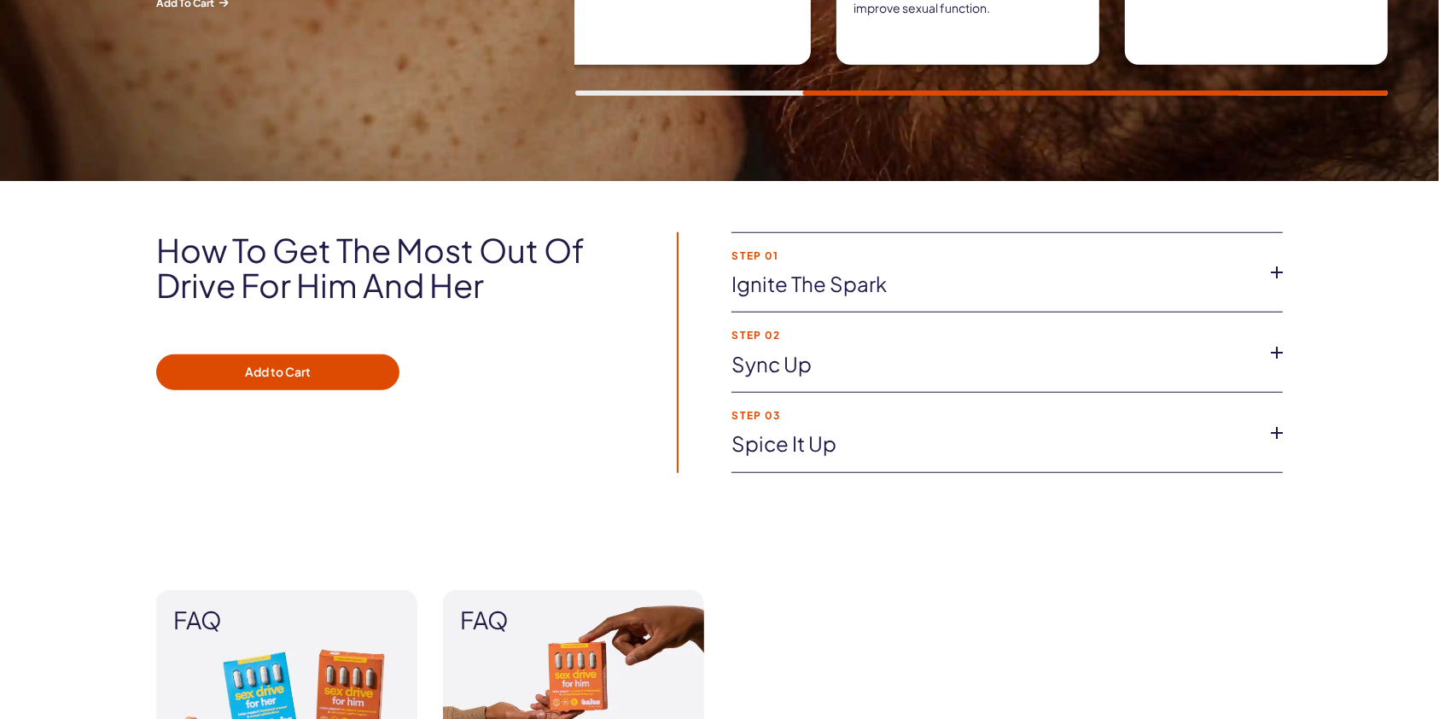
click at [959, 288] on link "Ignite the spark" at bounding box center [993, 284] width 524 height 29
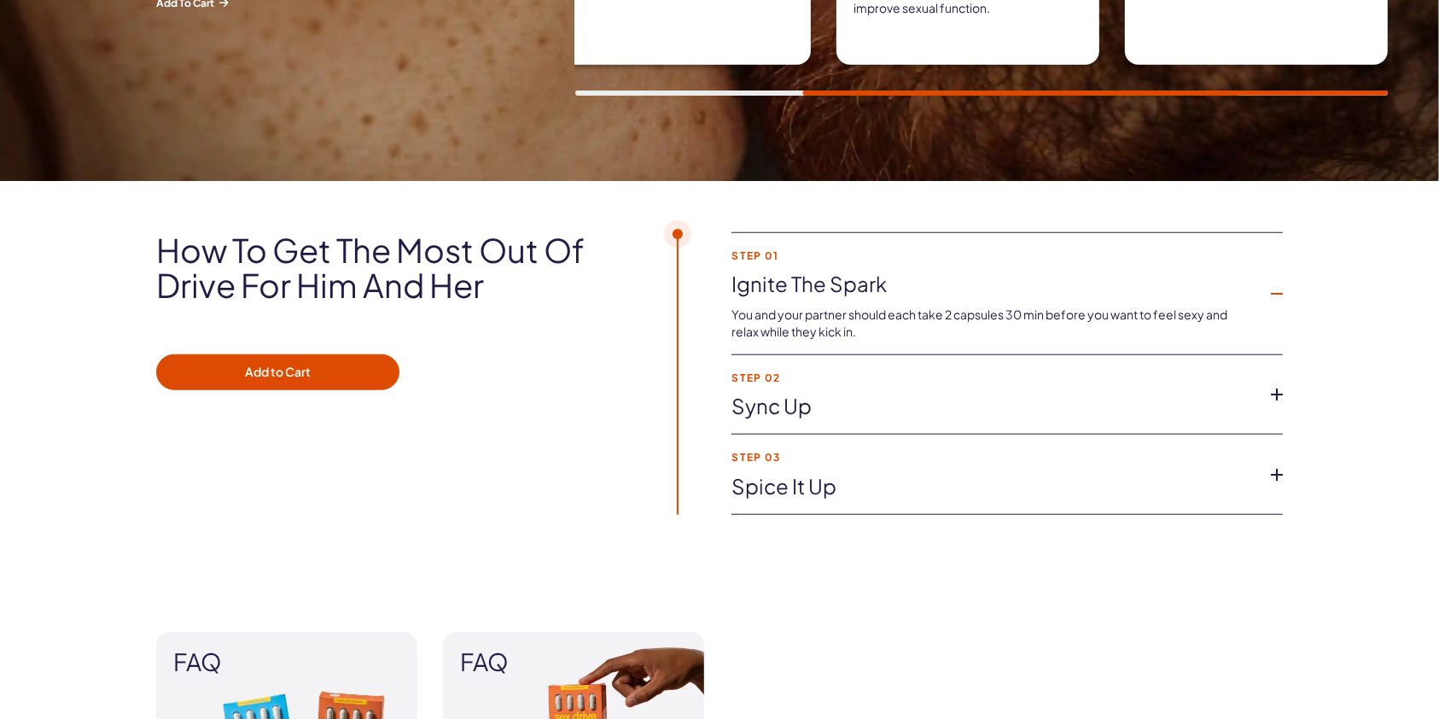
click at [981, 410] on link "Sync up" at bounding box center [993, 406] width 524 height 29
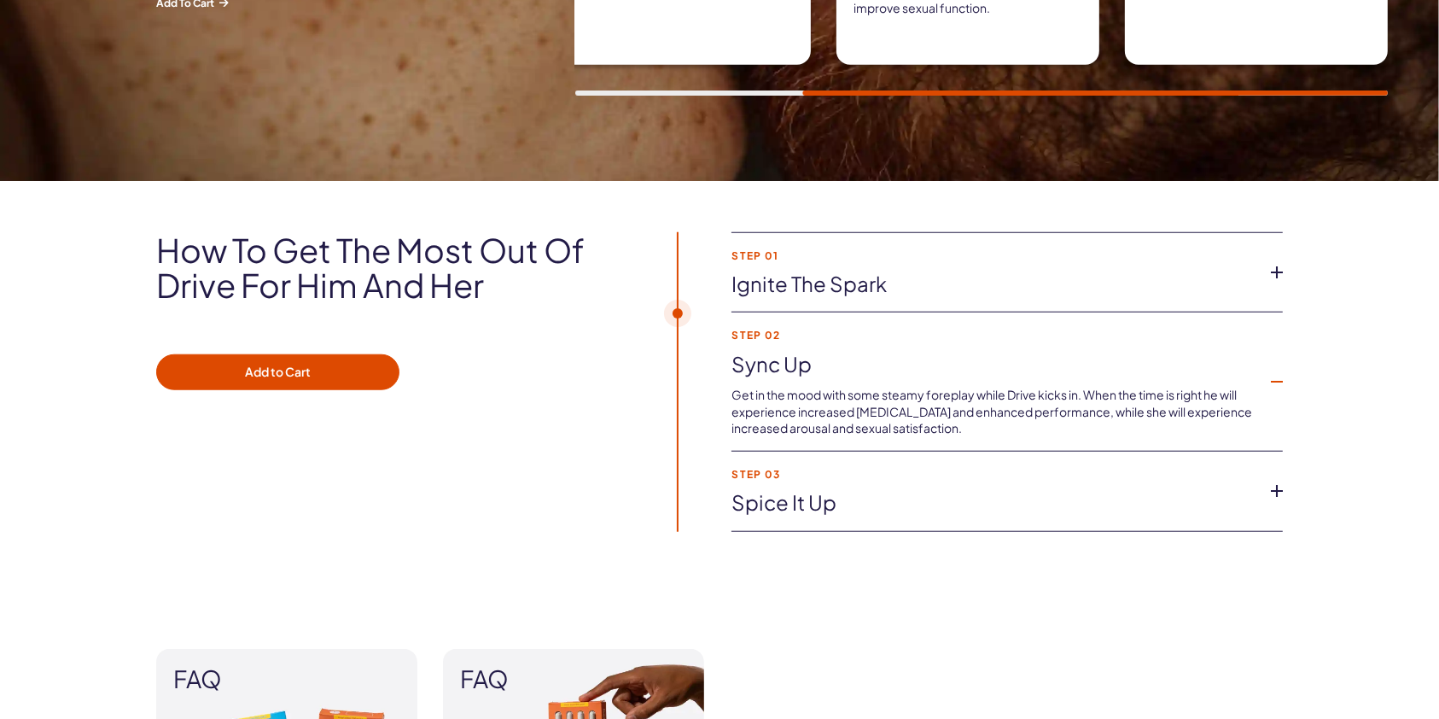
click at [1017, 495] on link "Spice it up" at bounding box center [993, 502] width 524 height 29
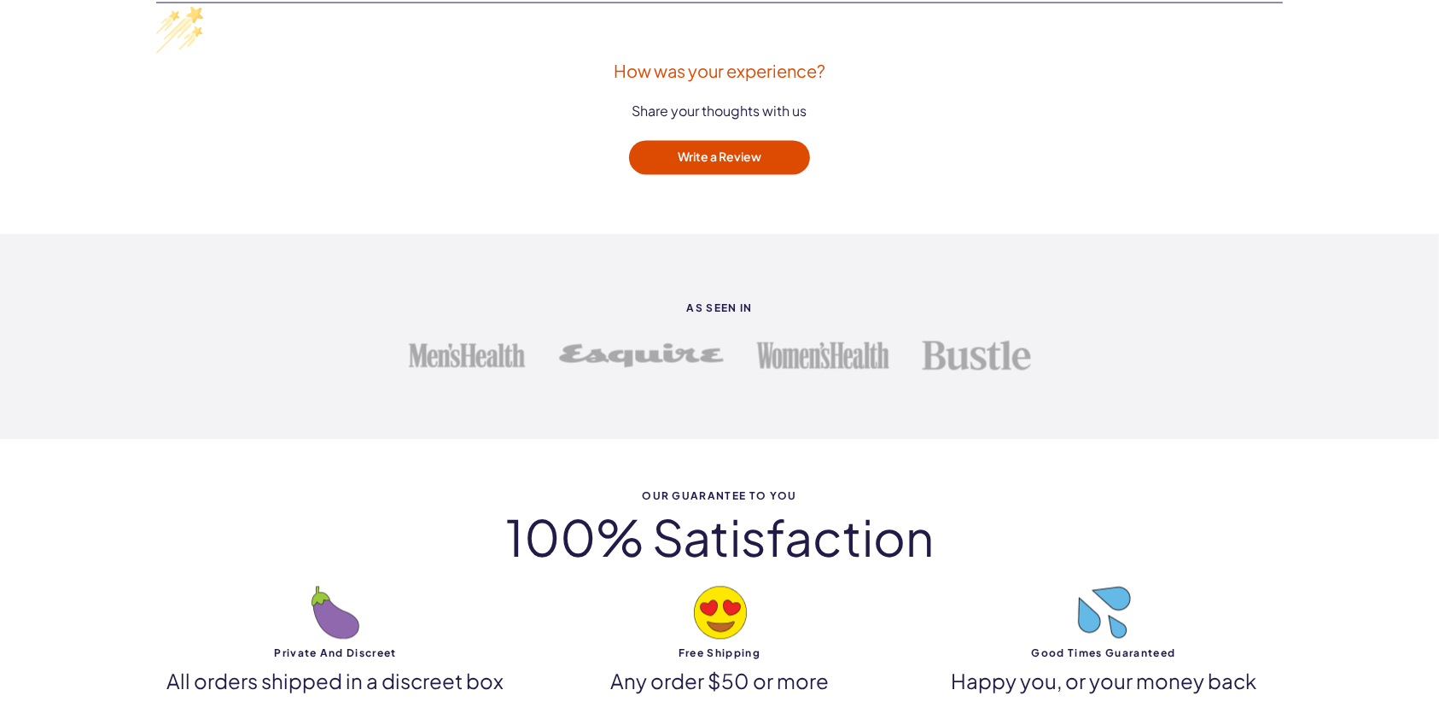
scroll to position [3297, 0]
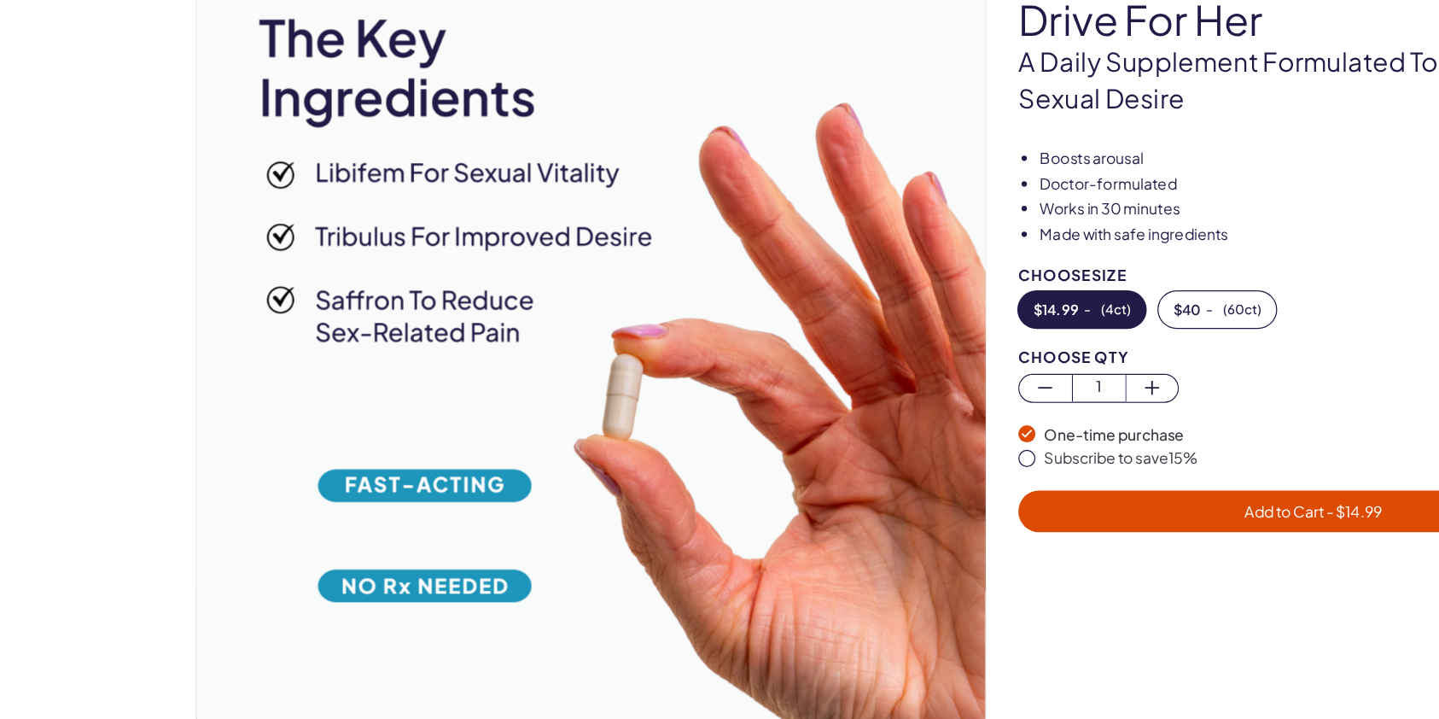
scroll to position [157, 0]
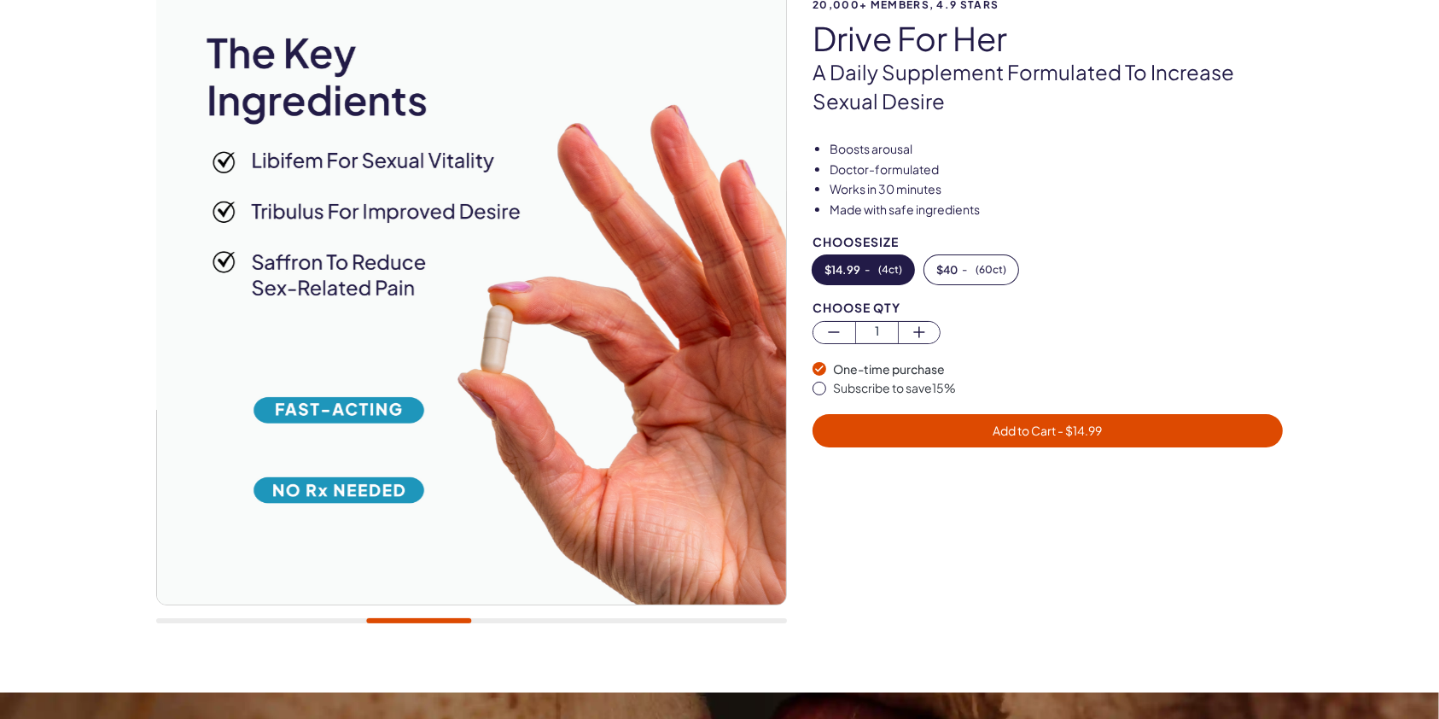
click at [533, 620] on div at bounding box center [471, 620] width 631 height 5
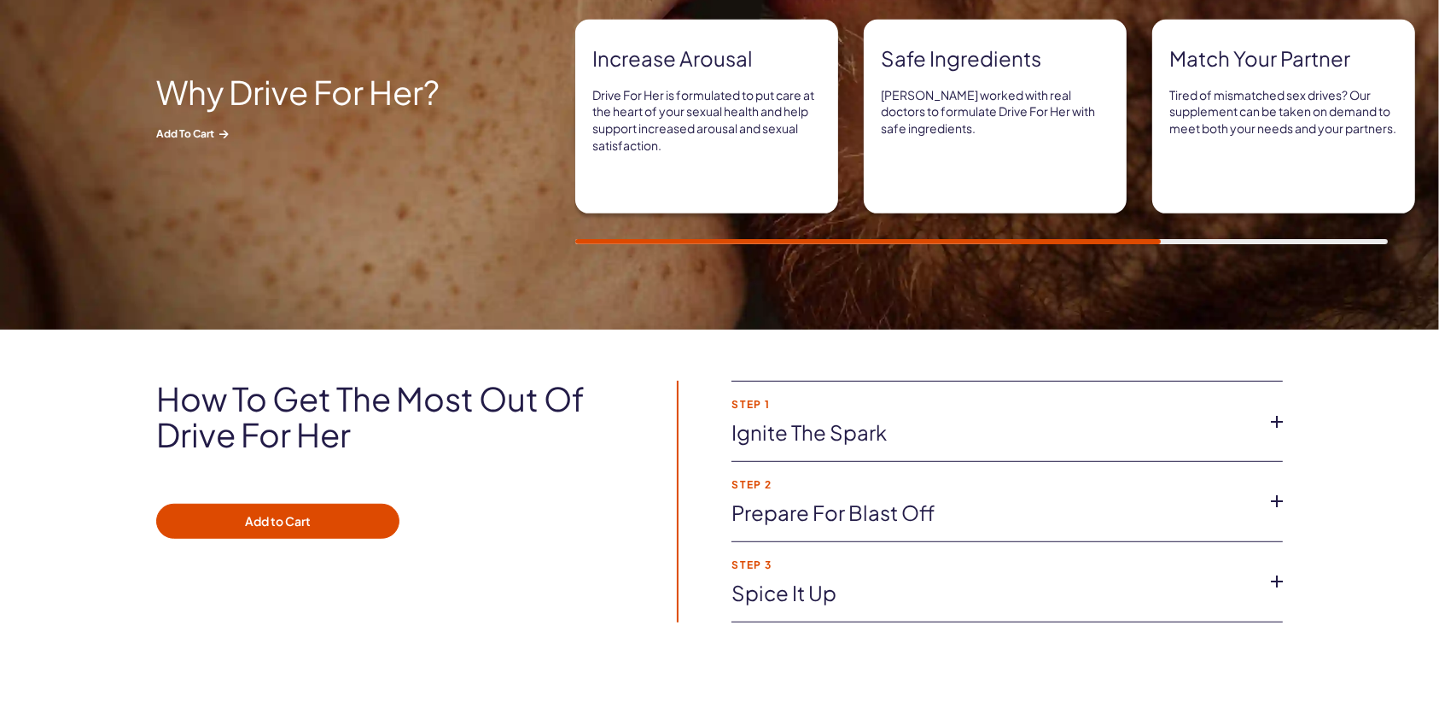
scroll to position [921, 0]
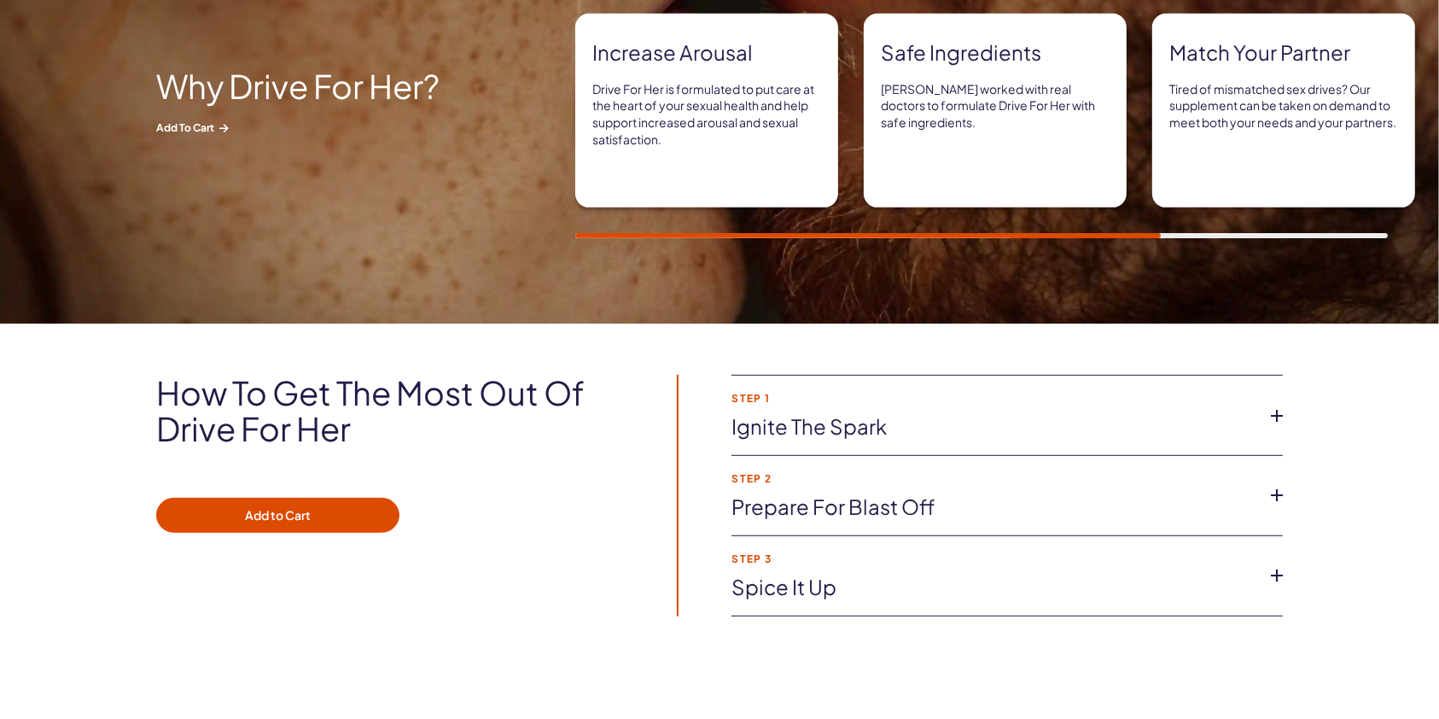
click at [874, 425] on link "Ignite the spark" at bounding box center [993, 426] width 524 height 29
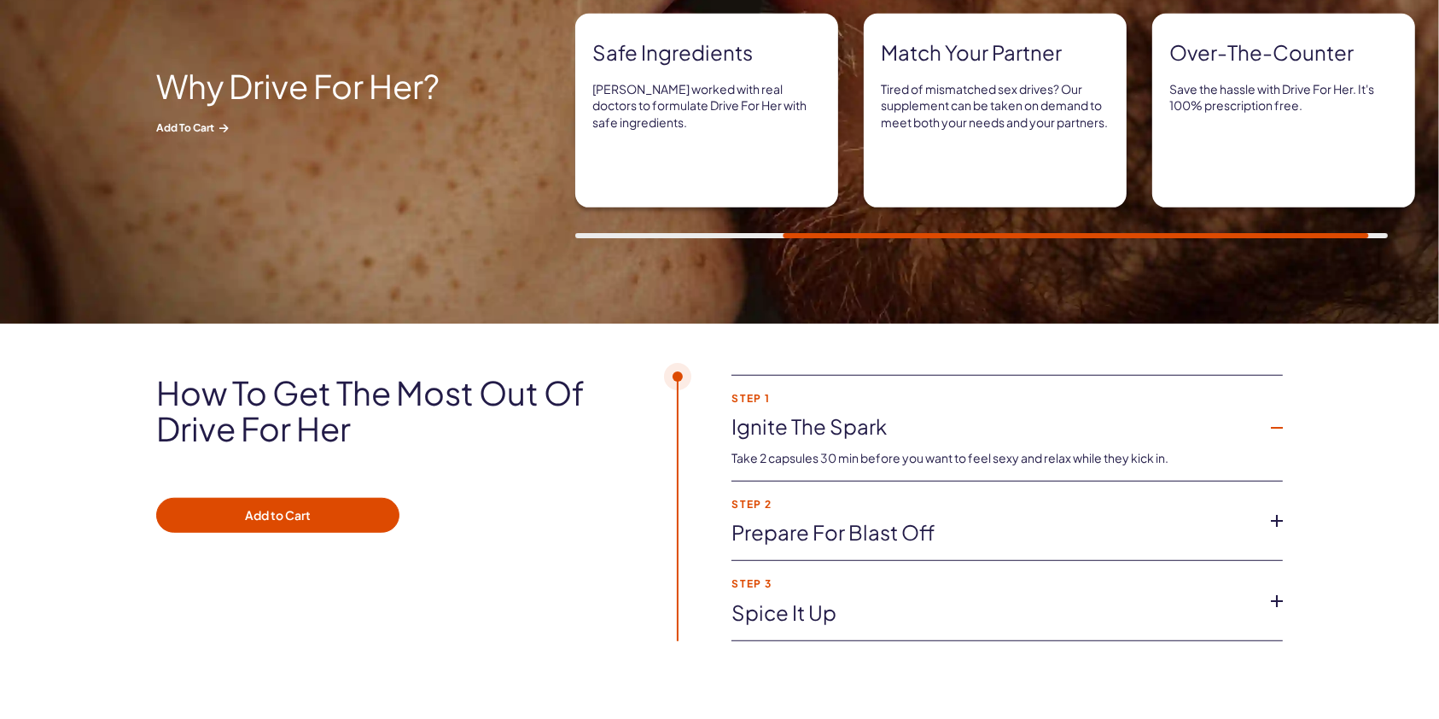
click at [940, 526] on link "Prepare for blast off" at bounding box center [993, 532] width 524 height 29
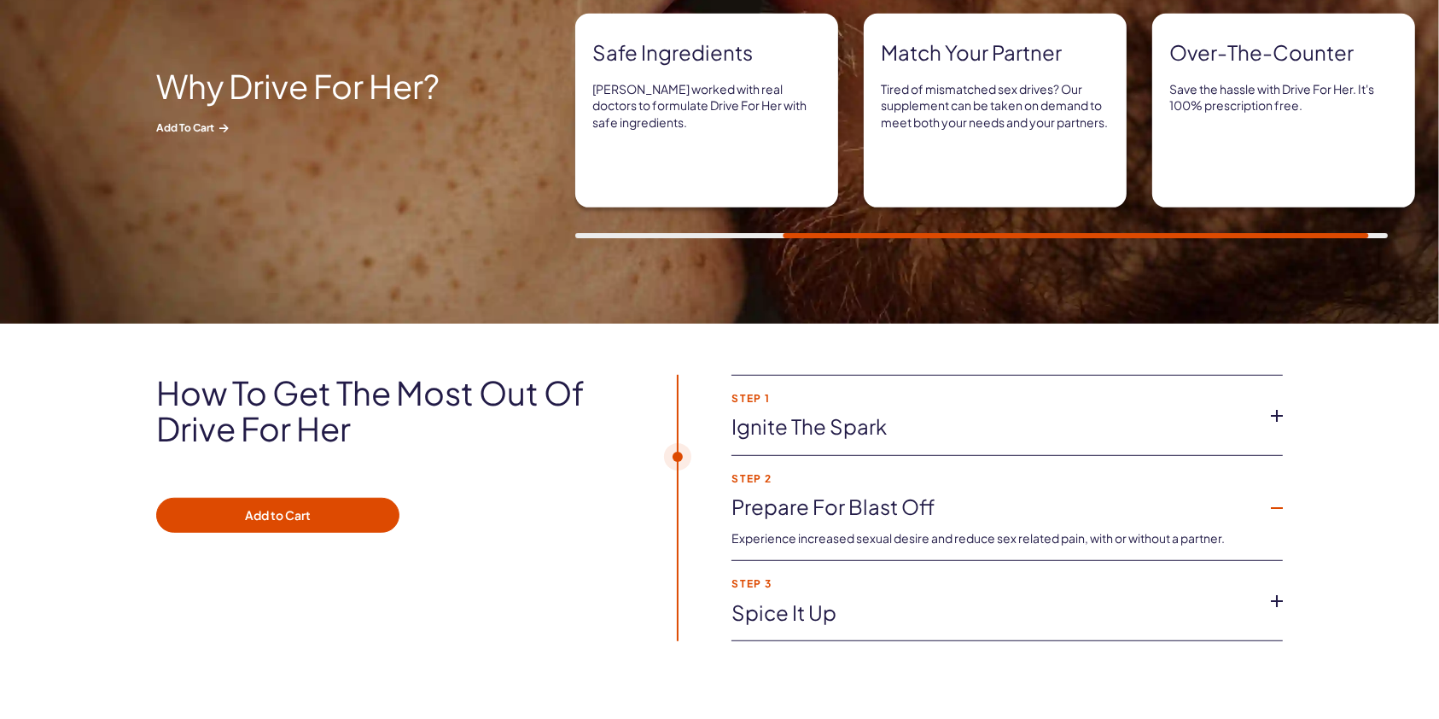
click at [1023, 598] on link "Spice it up" at bounding box center [993, 612] width 524 height 29
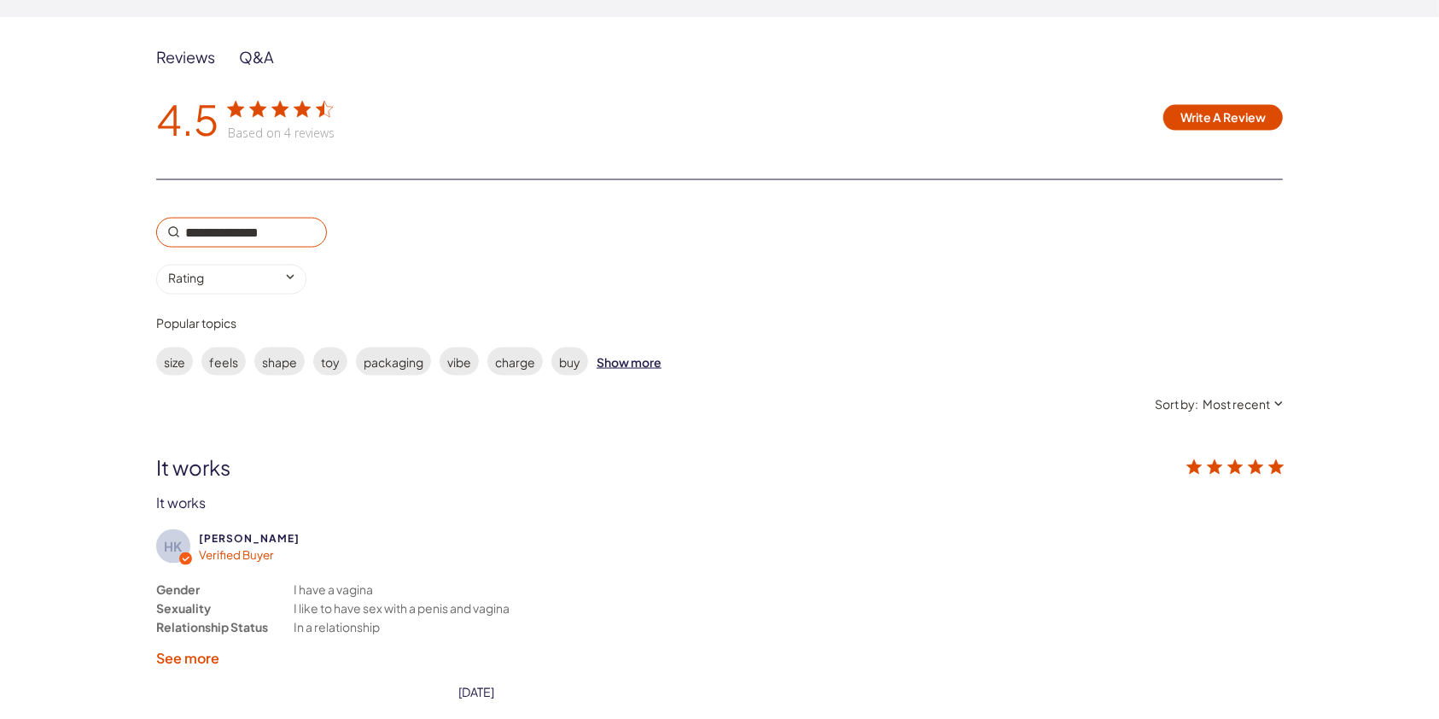
scroll to position [0, 0]
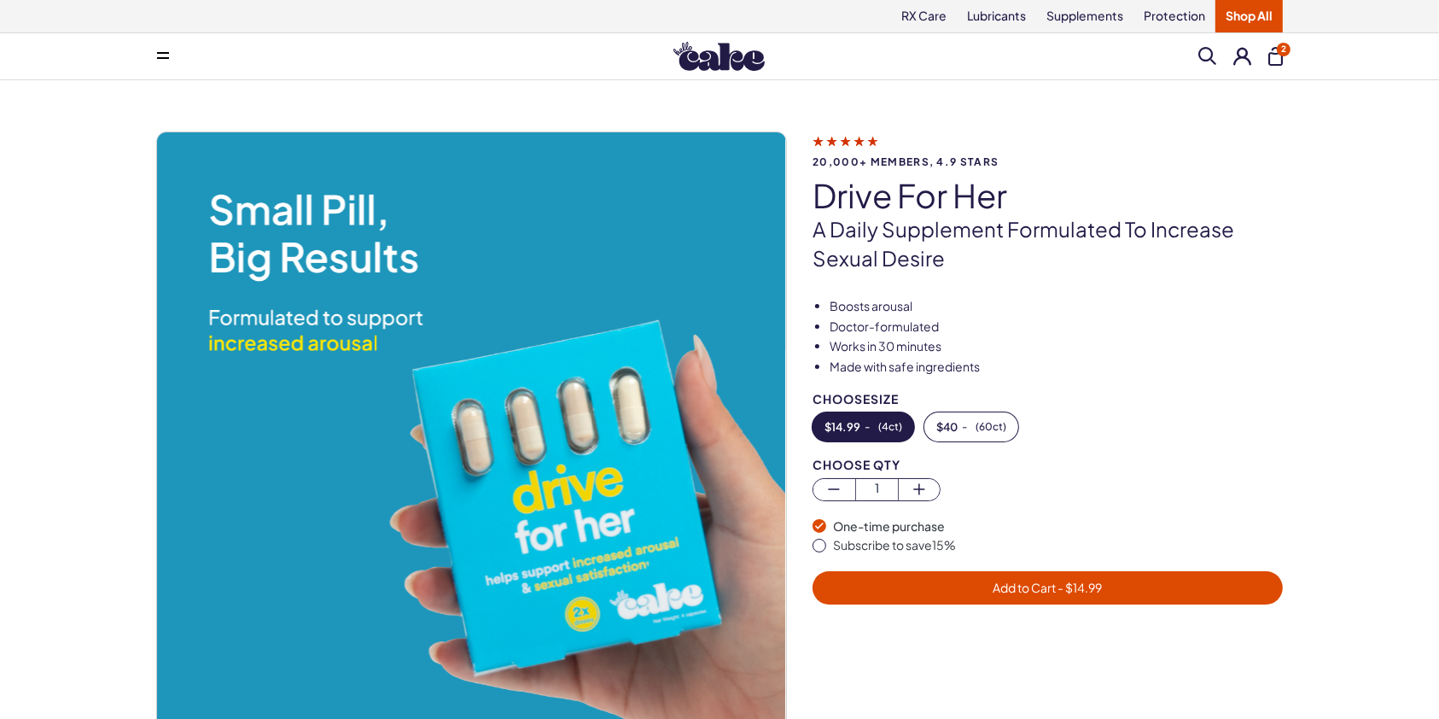
click at [1207, 58] on span at bounding box center [1207, 56] width 18 height 18
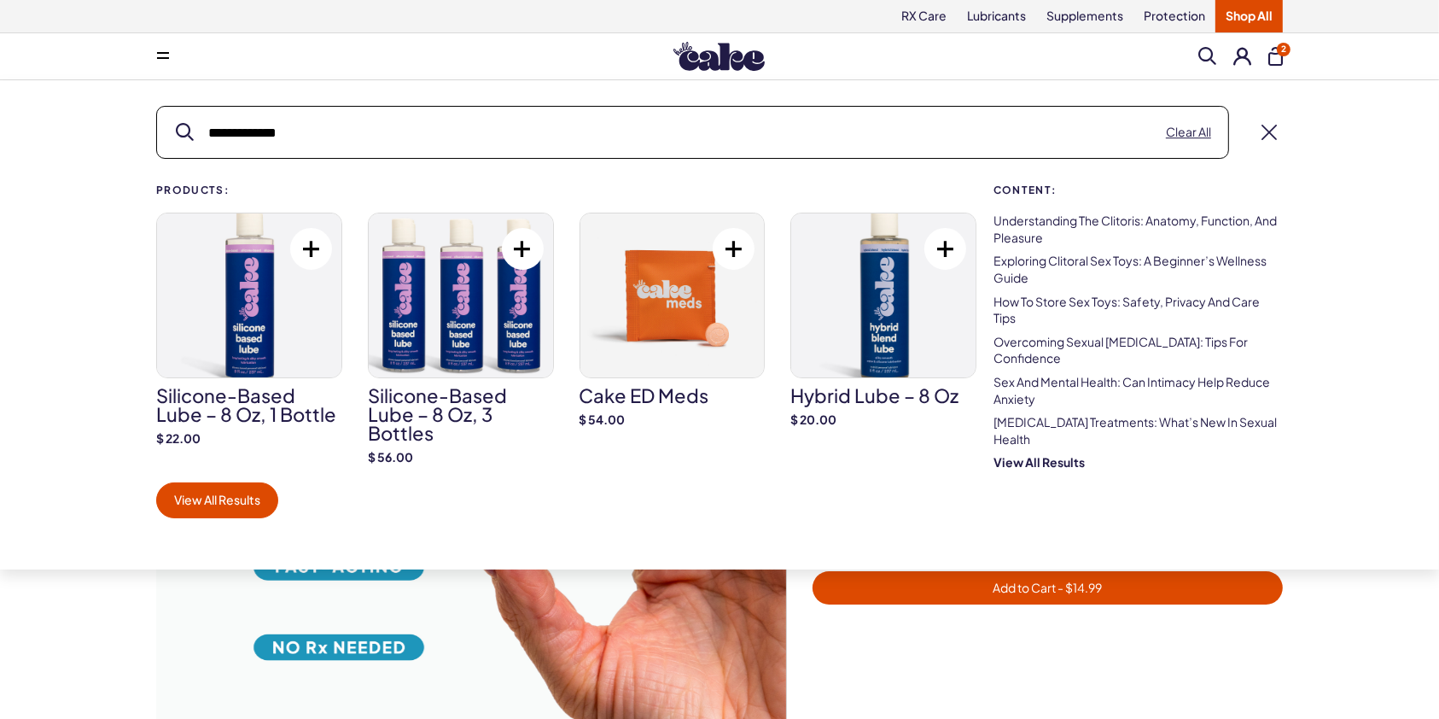
type input "**********"
click at [235, 451] on div "Silicone-Based Lube – 8 oz, 1 bottle $ 22.00" at bounding box center [249, 338] width 186 height 253
click at [260, 495] on link "View All Results" at bounding box center [217, 500] width 122 height 36
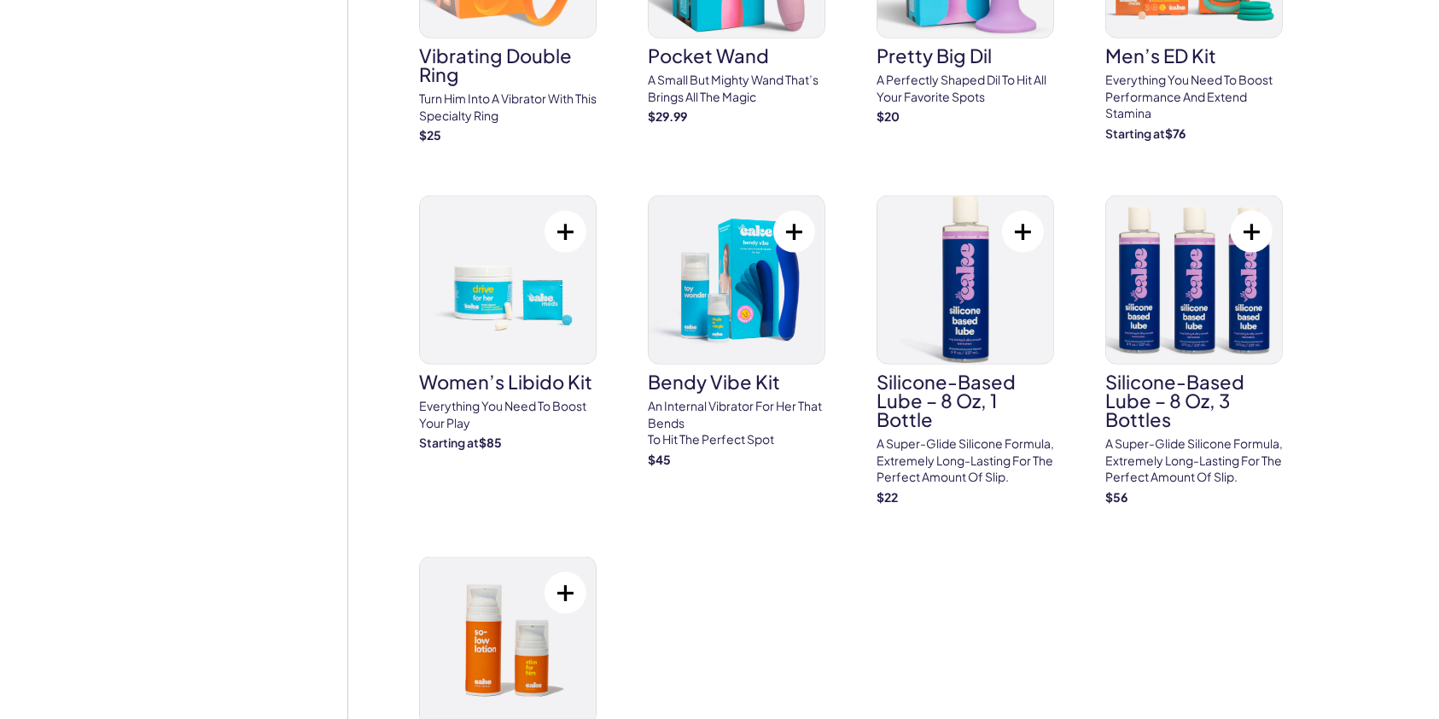
scroll to position [2383, 0]
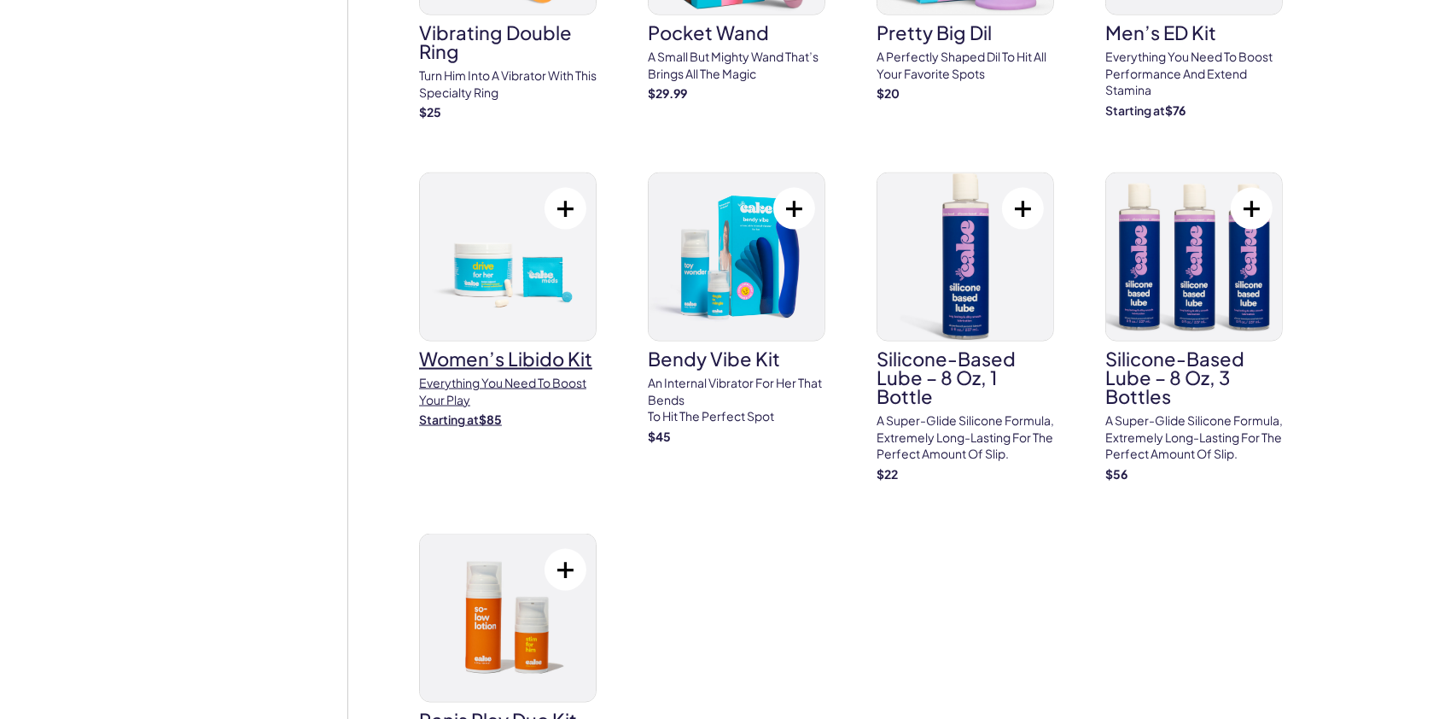
click at [537, 368] on h3 "Women’s Libido Kit" at bounding box center [508, 358] width 178 height 19
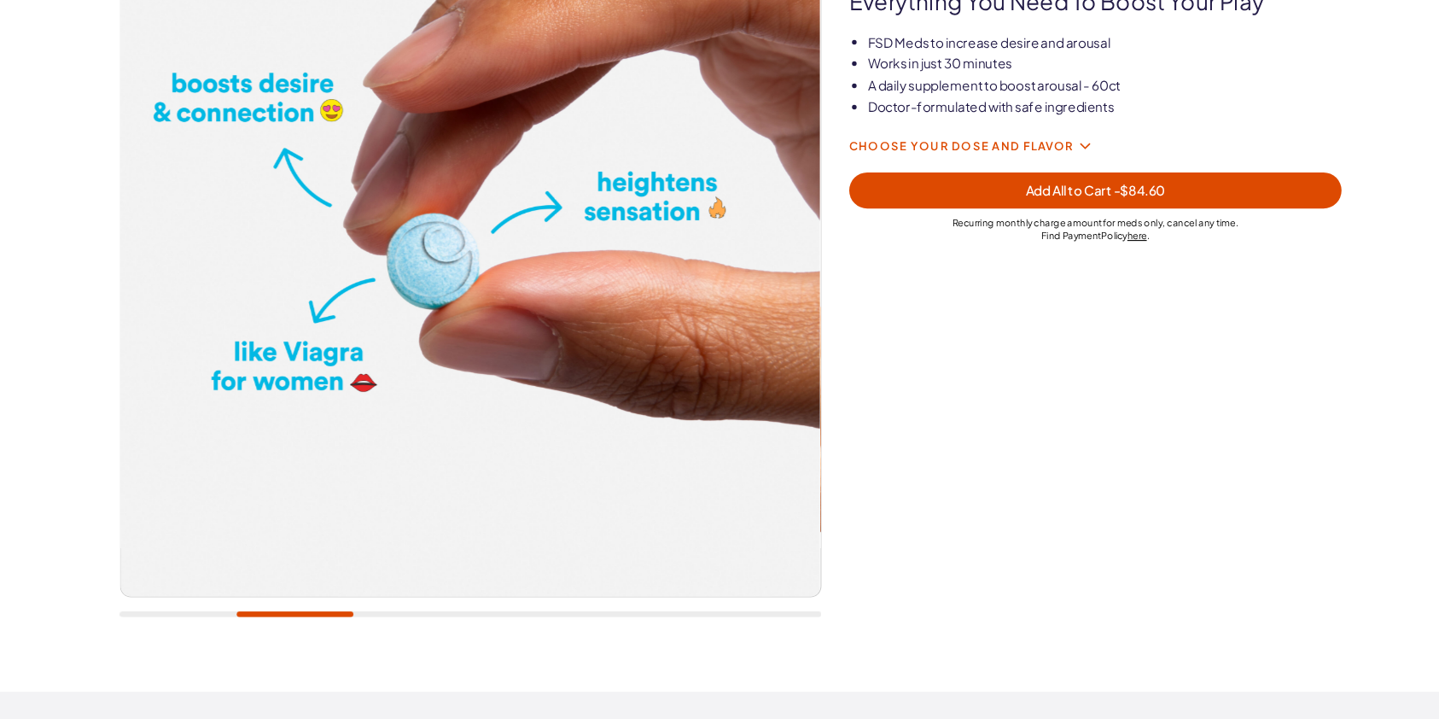
scroll to position [199, 0]
click at [396, 599] on div at bounding box center [479, 274] width 647 height 683
click at [406, 593] on div at bounding box center [479, 594] width 647 height 5
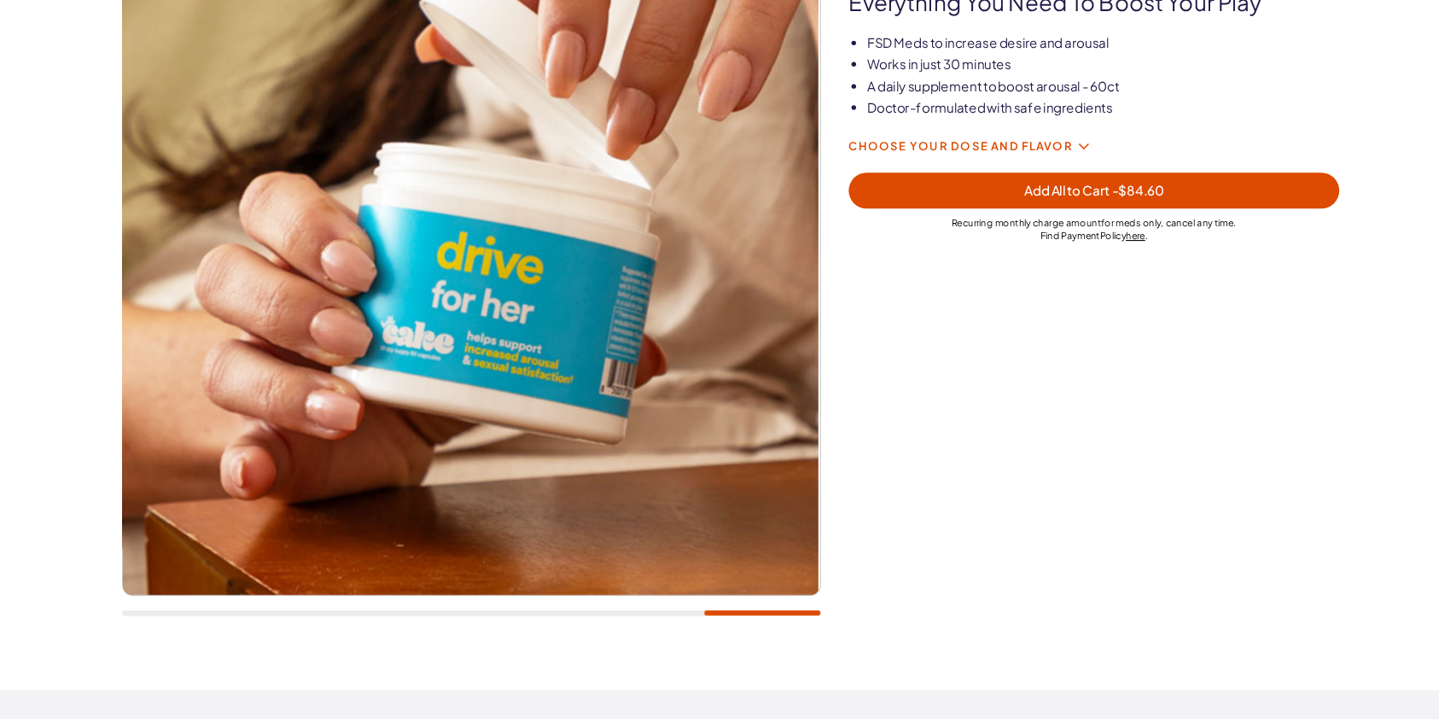
click at [754, 592] on div at bounding box center [750, 594] width 108 height 5
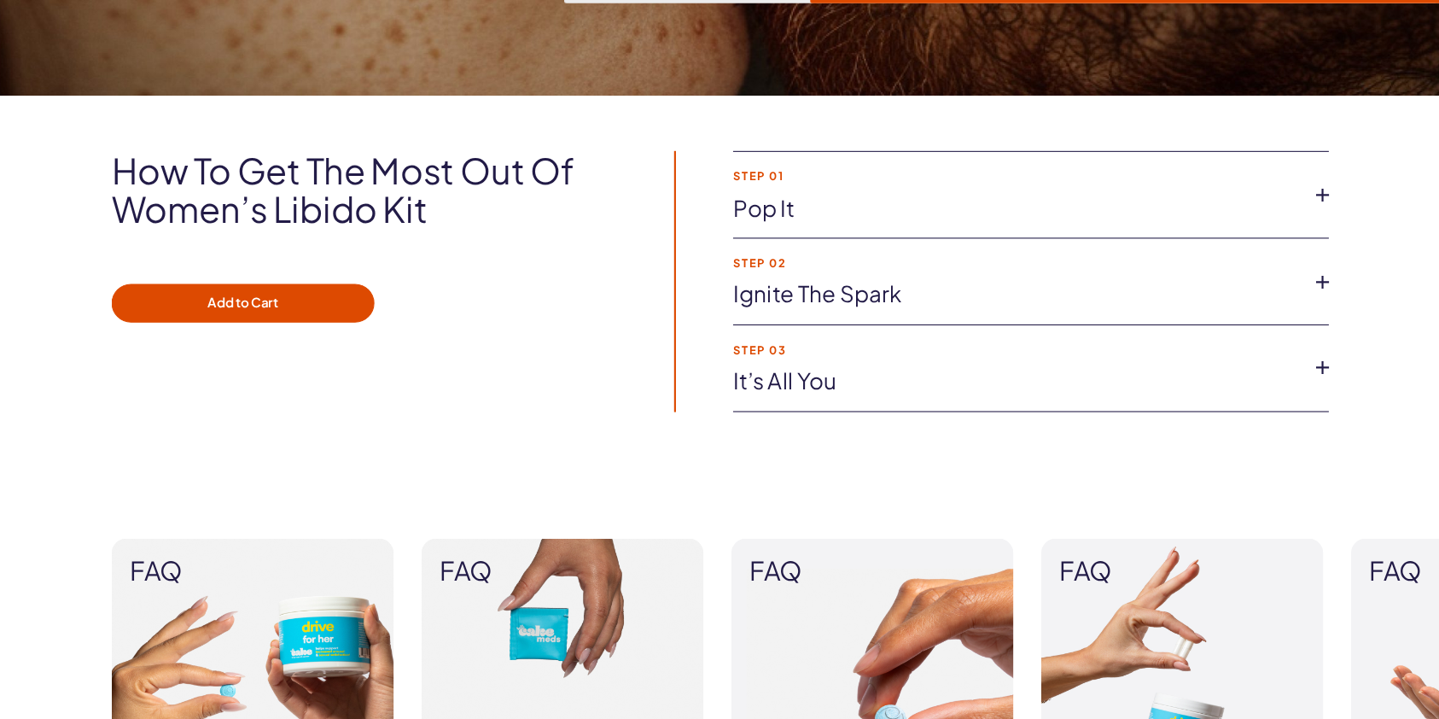
scroll to position [1569, 0]
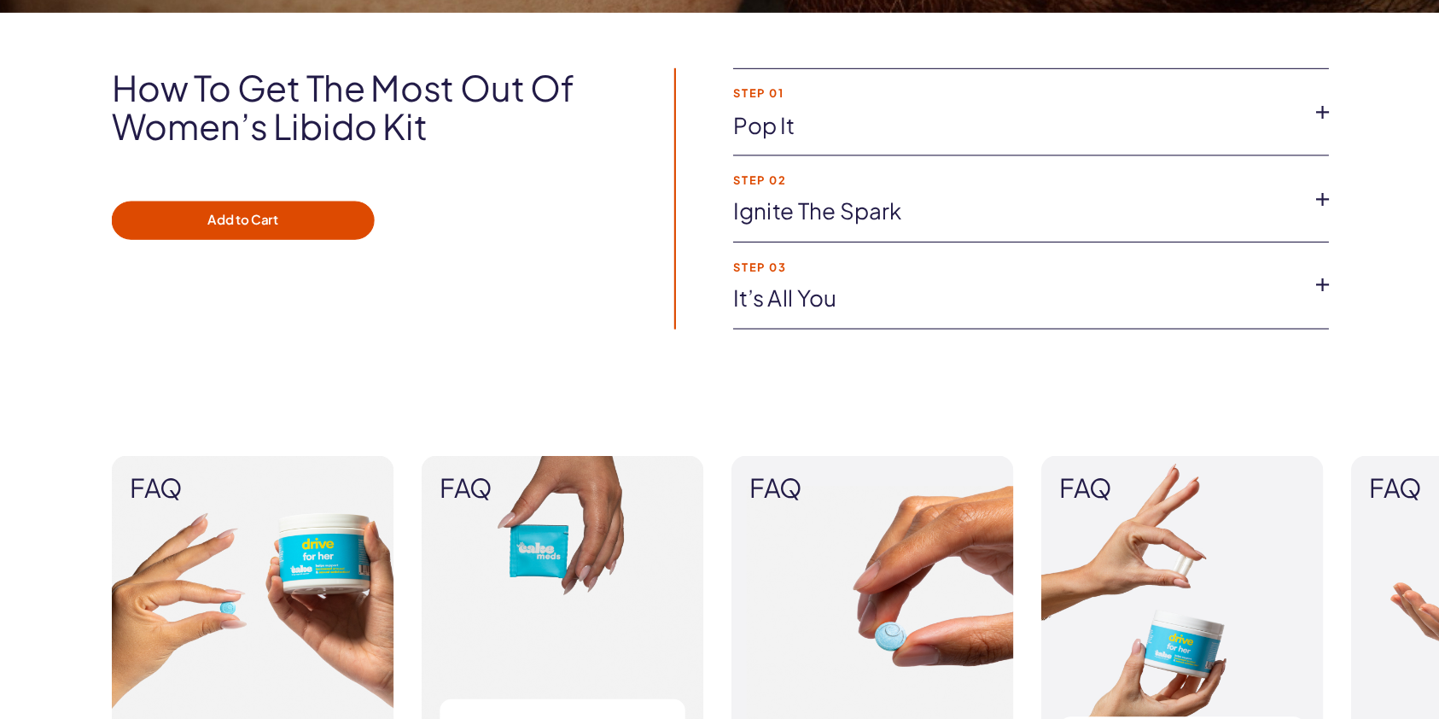
click at [951, 187] on li "Step 01 Pop It Libido Lift is designed to be taken on occasion, as needed. Simp…" at bounding box center [1006, 157] width 551 height 80
click at [952, 243] on link "Ignite the Spark" at bounding box center [993, 248] width 524 height 29
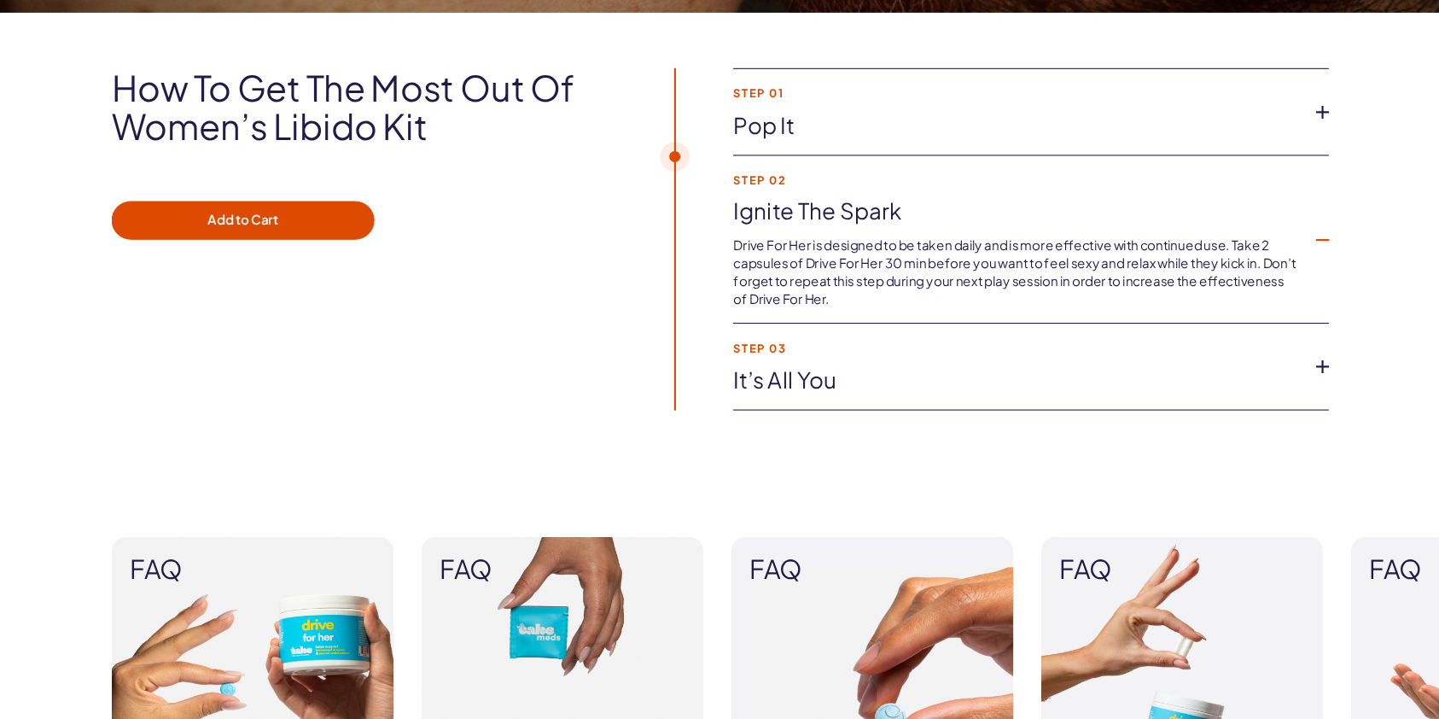
click at [992, 172] on link "Pop It" at bounding box center [993, 168] width 524 height 29
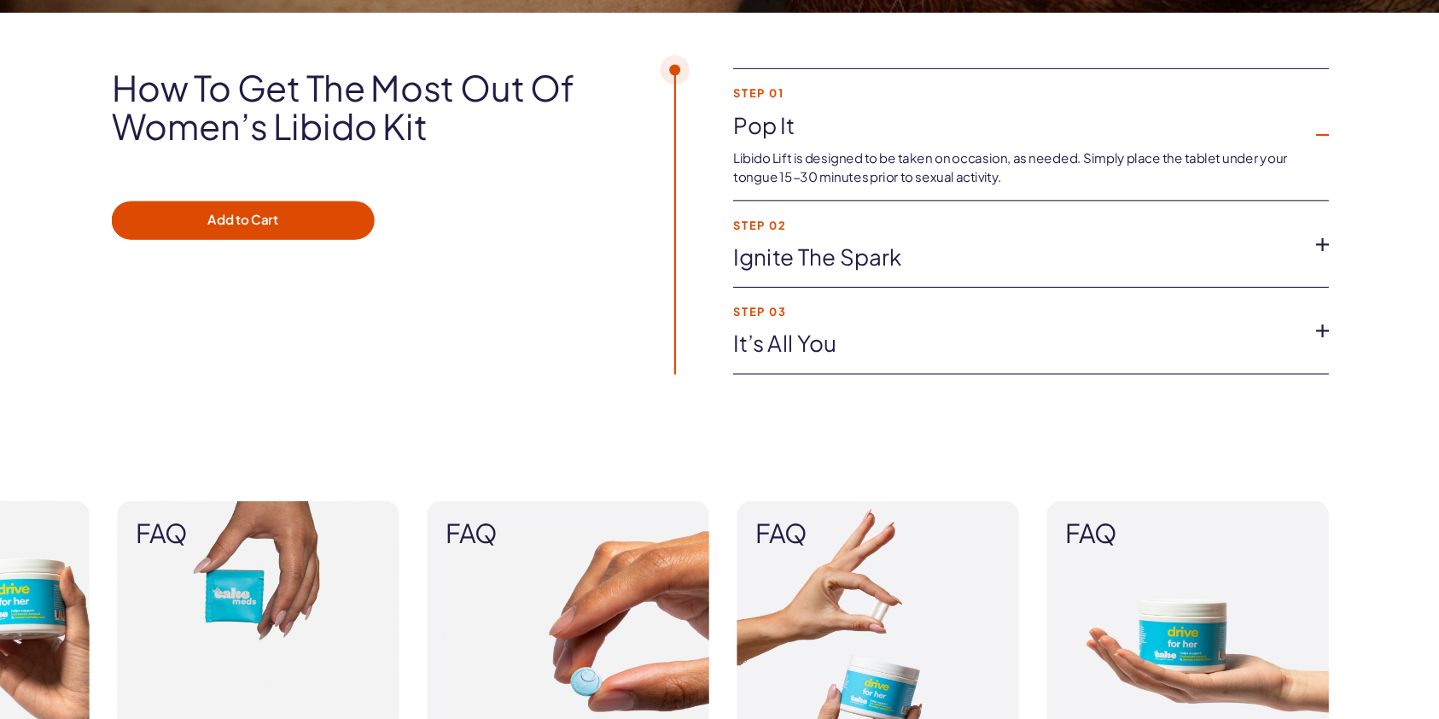
click at [980, 372] on link "It’s all you" at bounding box center [993, 370] width 524 height 29
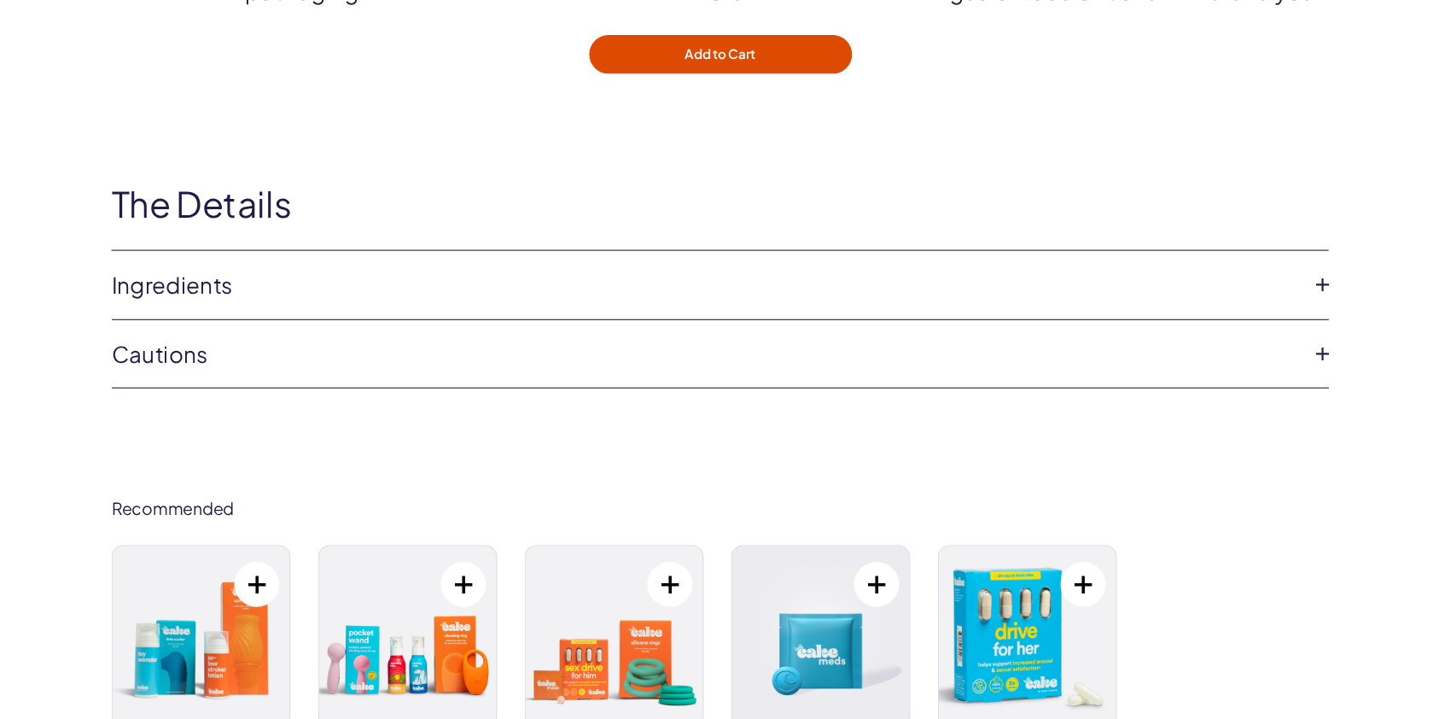
scroll to position [3082, 0]
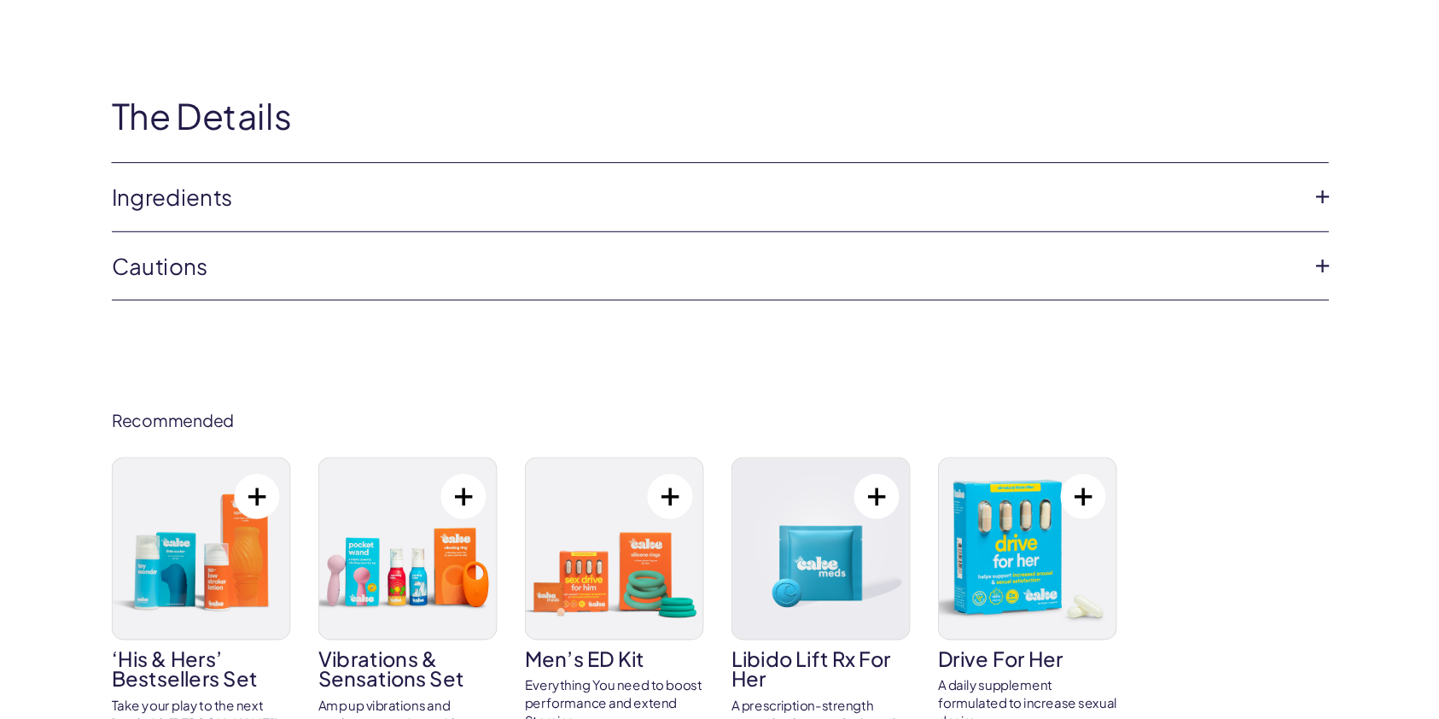
click at [1008, 238] on link "Ingredients" at bounding box center [705, 235] width 1099 height 29
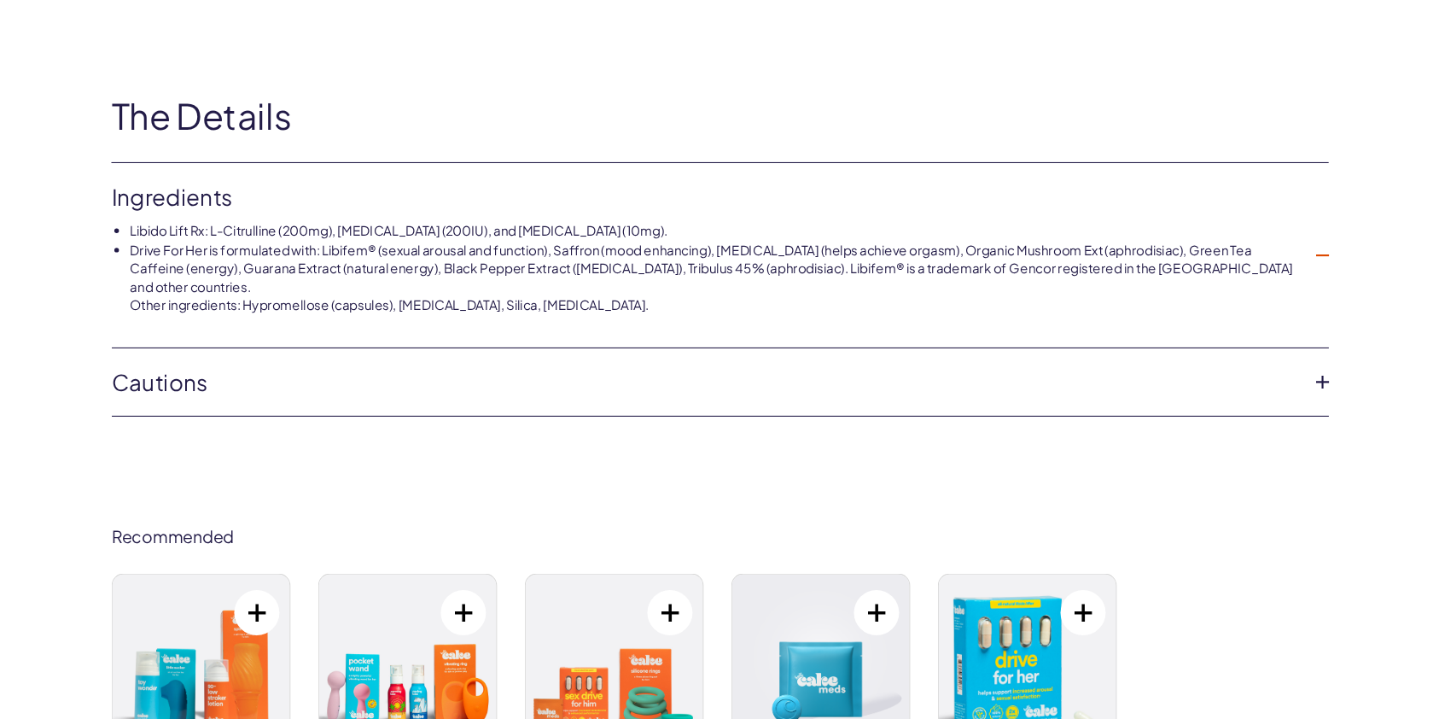
scroll to position [0, 0]
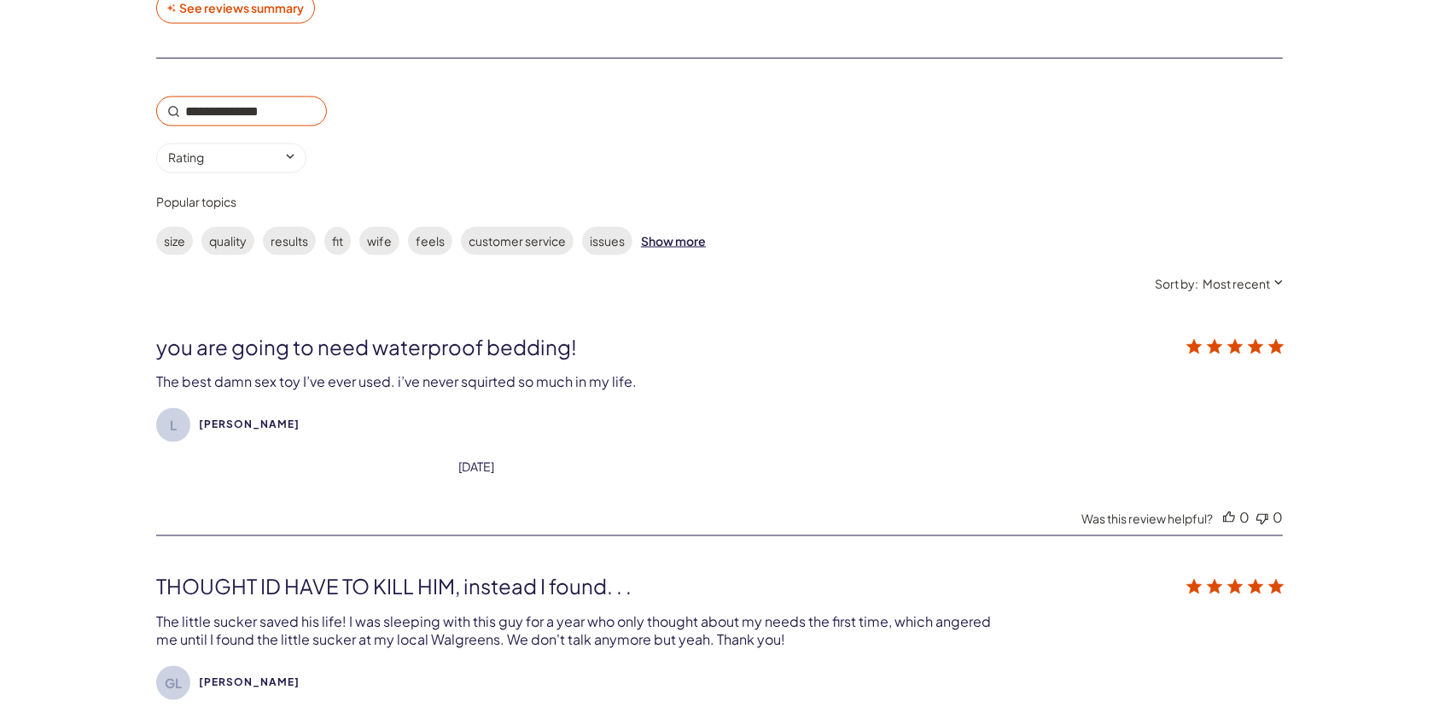
scroll to position [2857, 0]
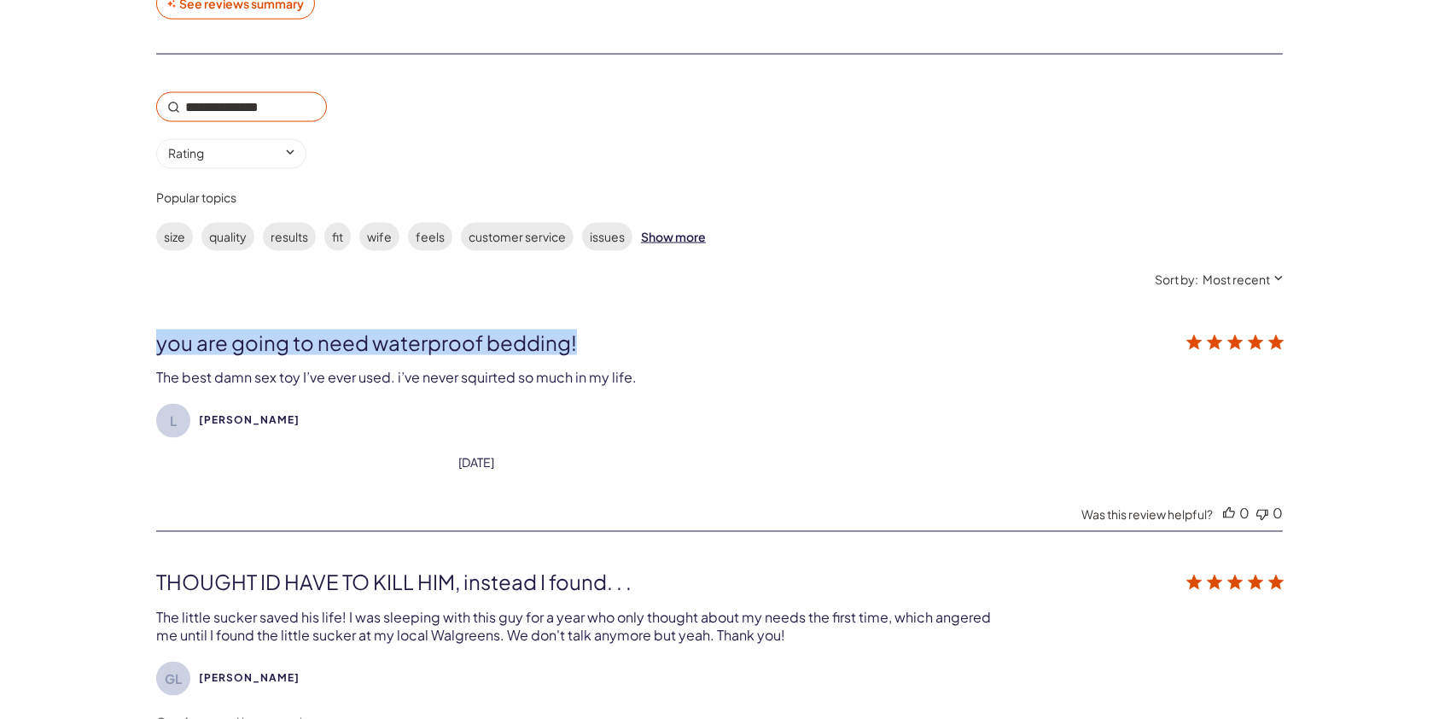
drag, startPoint x: 578, startPoint y: 335, endPoint x: 156, endPoint y: 333, distance: 421.6
click at [156, 333] on div "you are going to need waterproof bedding!" at bounding box center [606, 342] width 901 height 26
copy div "you are going to need waterproof bedding!"
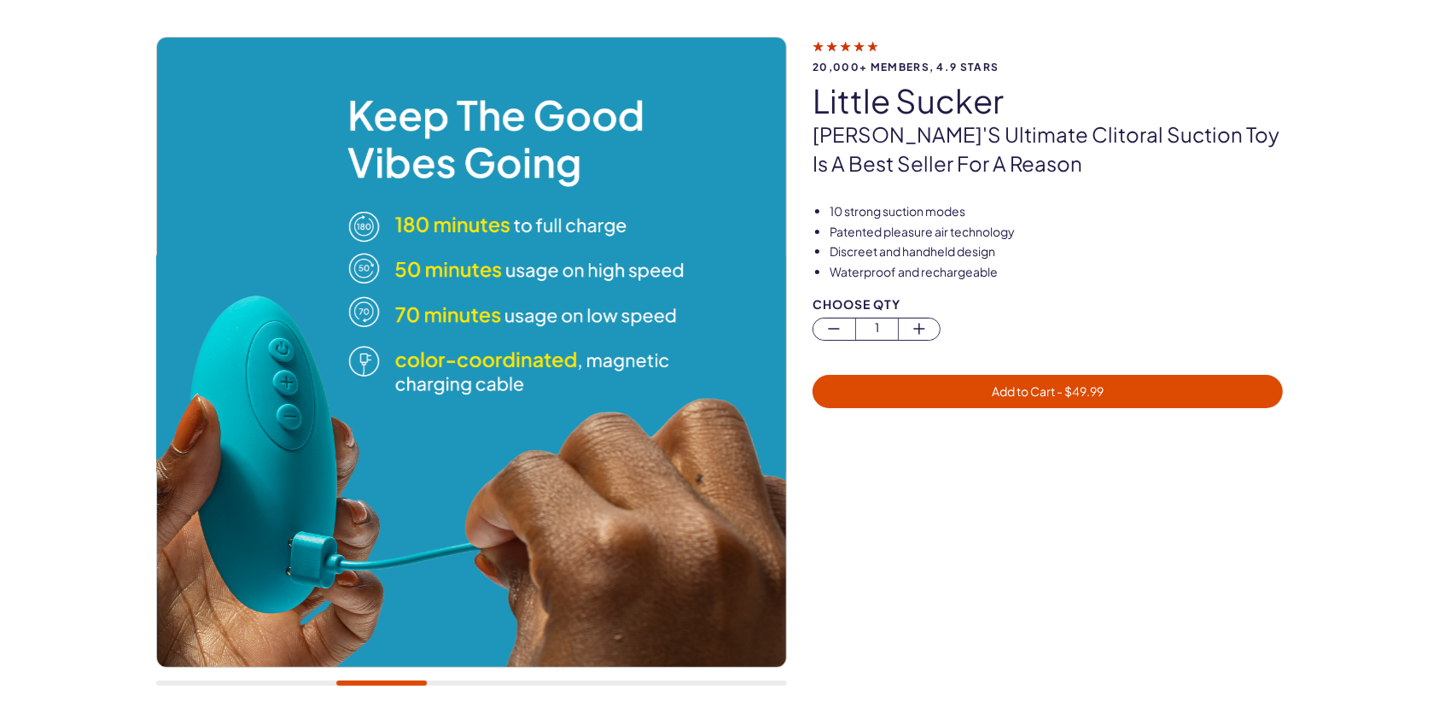
scroll to position [96, 0]
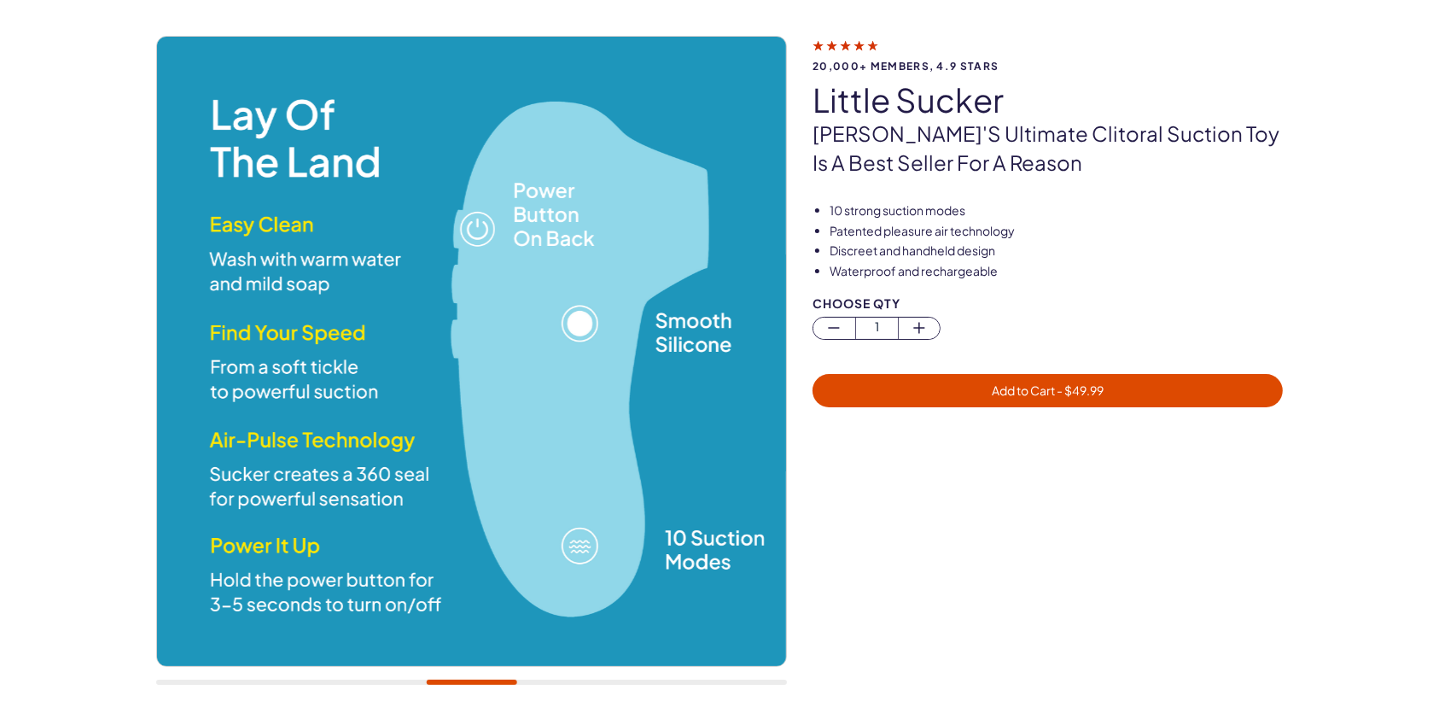
click at [267, 679] on div at bounding box center [471, 681] width 631 height 5
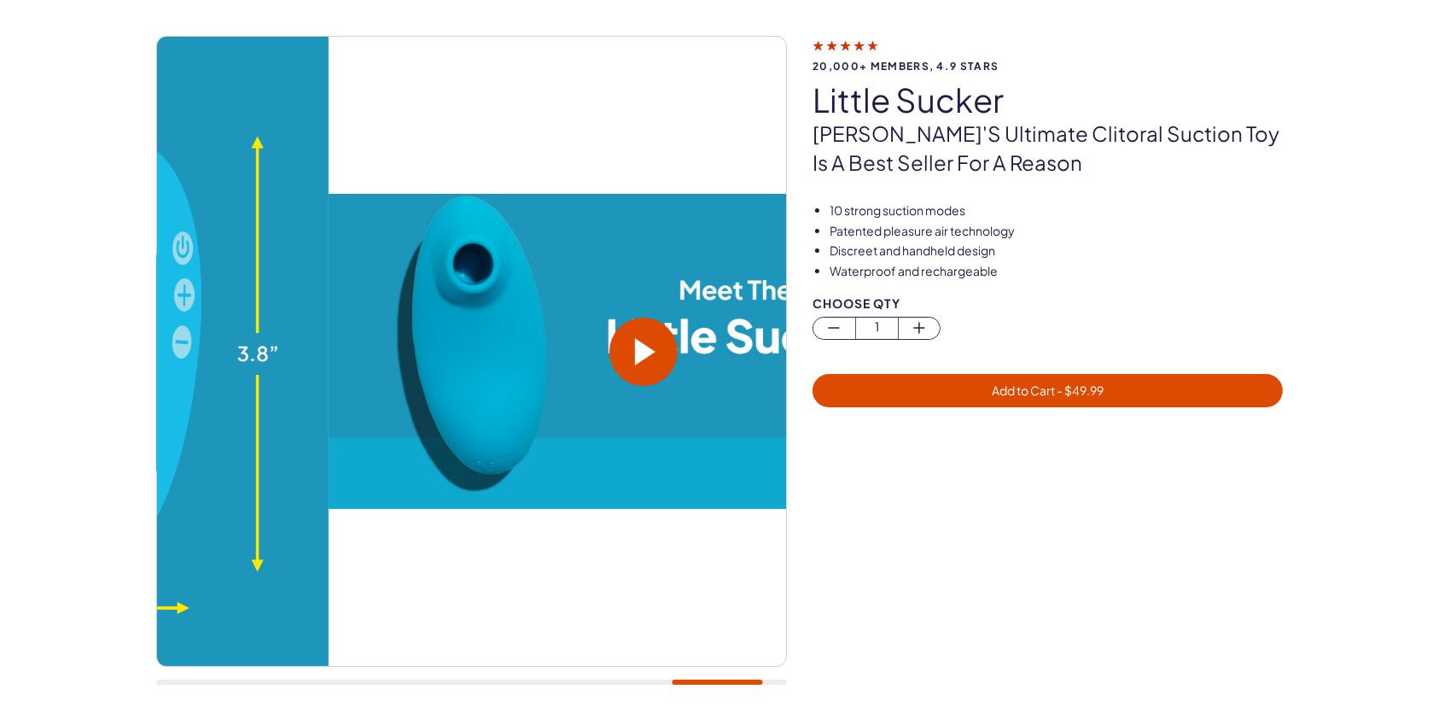
click at [695, 672] on div at bounding box center [471, 369] width 631 height 666
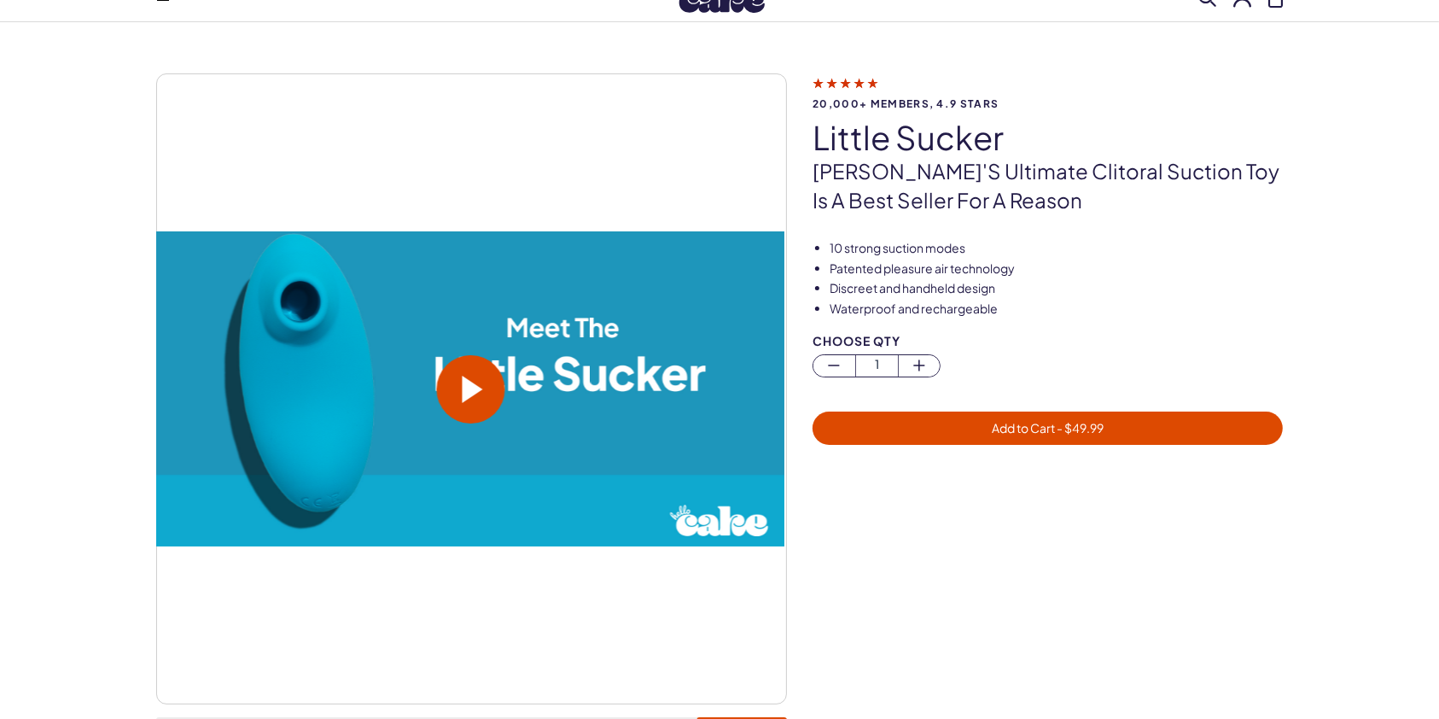
scroll to position [55, 0]
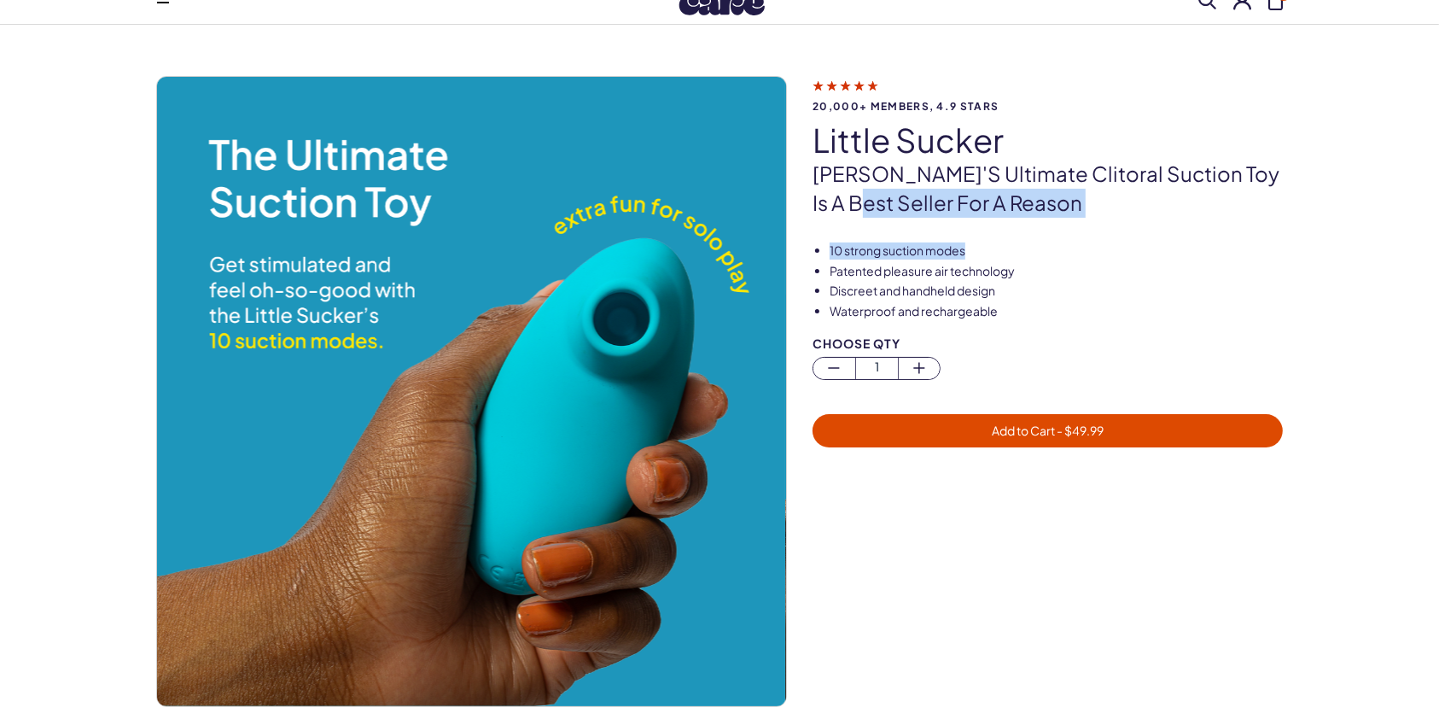
drag, startPoint x: 860, startPoint y: 215, endPoint x: 1001, endPoint y: 242, distance: 143.3
click at [1001, 242] on div "20,000+ members, 4.9 stars little sucker [PERSON_NAME]'s ultimate clitoral suct…" at bounding box center [719, 409] width 1126 height 666
click at [1001, 242] on li "10 strong suction modes" at bounding box center [1055, 250] width 453 height 17
drag, startPoint x: 1003, startPoint y: 246, endPoint x: 949, endPoint y: 218, distance: 60.7
click at [949, 218] on div "20,000+ members, 4.9 stars little sucker [PERSON_NAME]'s ultimate clitoral suct…" at bounding box center [719, 409] width 1126 height 666
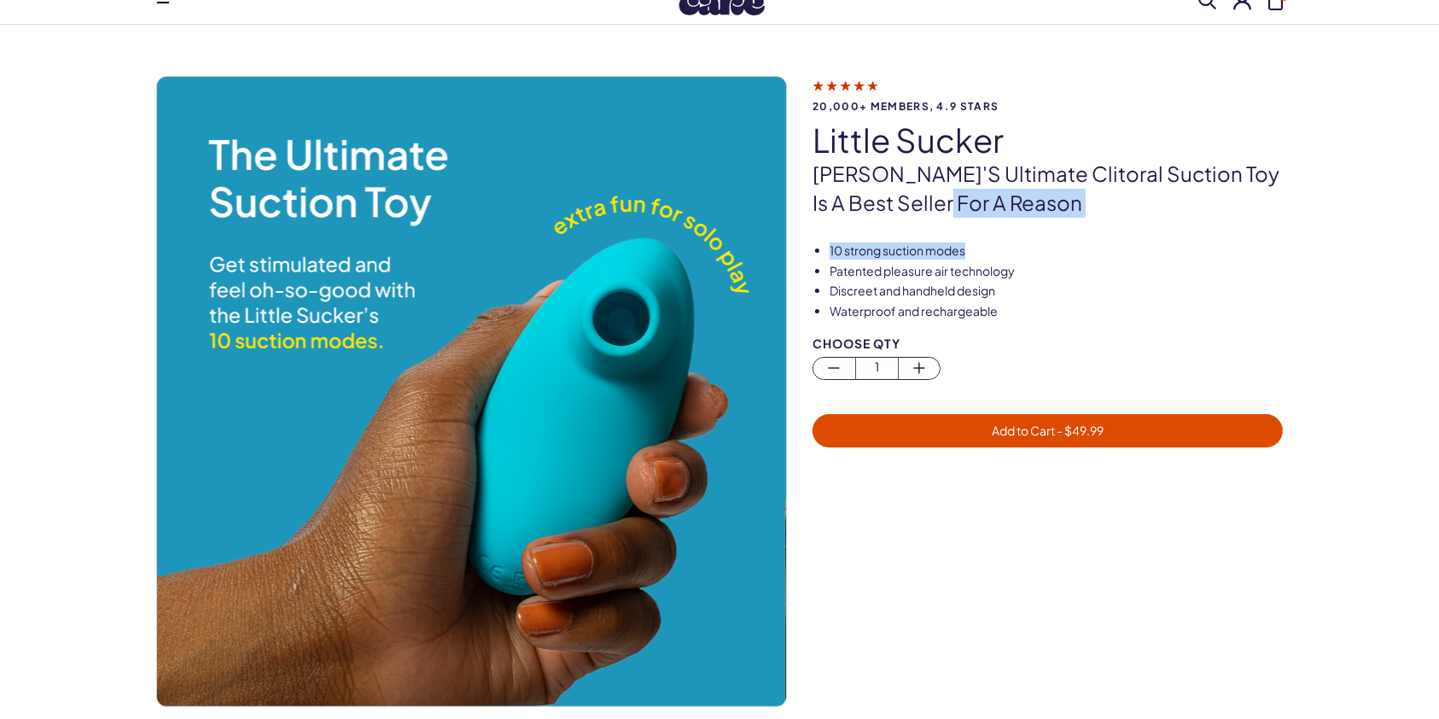
click at [949, 218] on div "20,000+ members, 4.9 stars little sucker [PERSON_NAME]'s ultimate clitoral suct…" at bounding box center [719, 409] width 1126 height 666
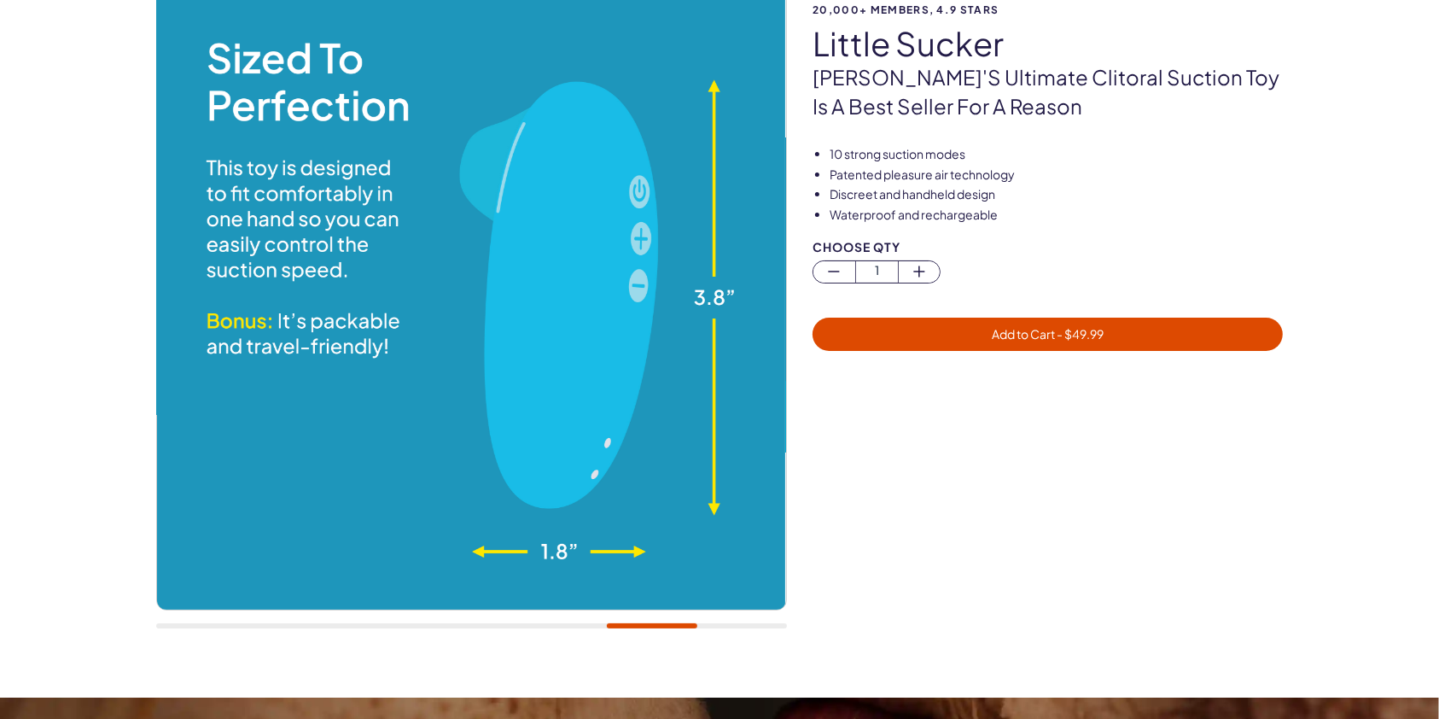
scroll to position [154, 0]
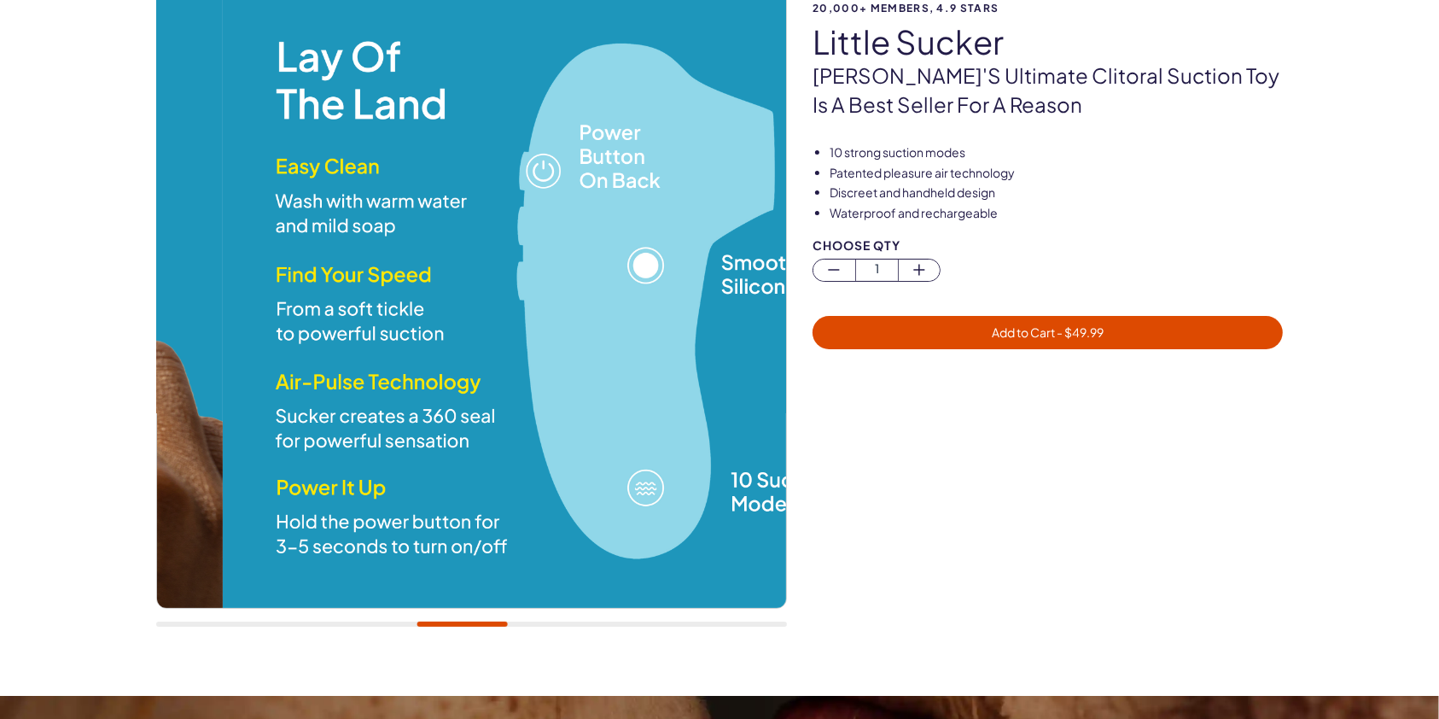
click at [470, 643] on div at bounding box center [471, 311] width 631 height 666
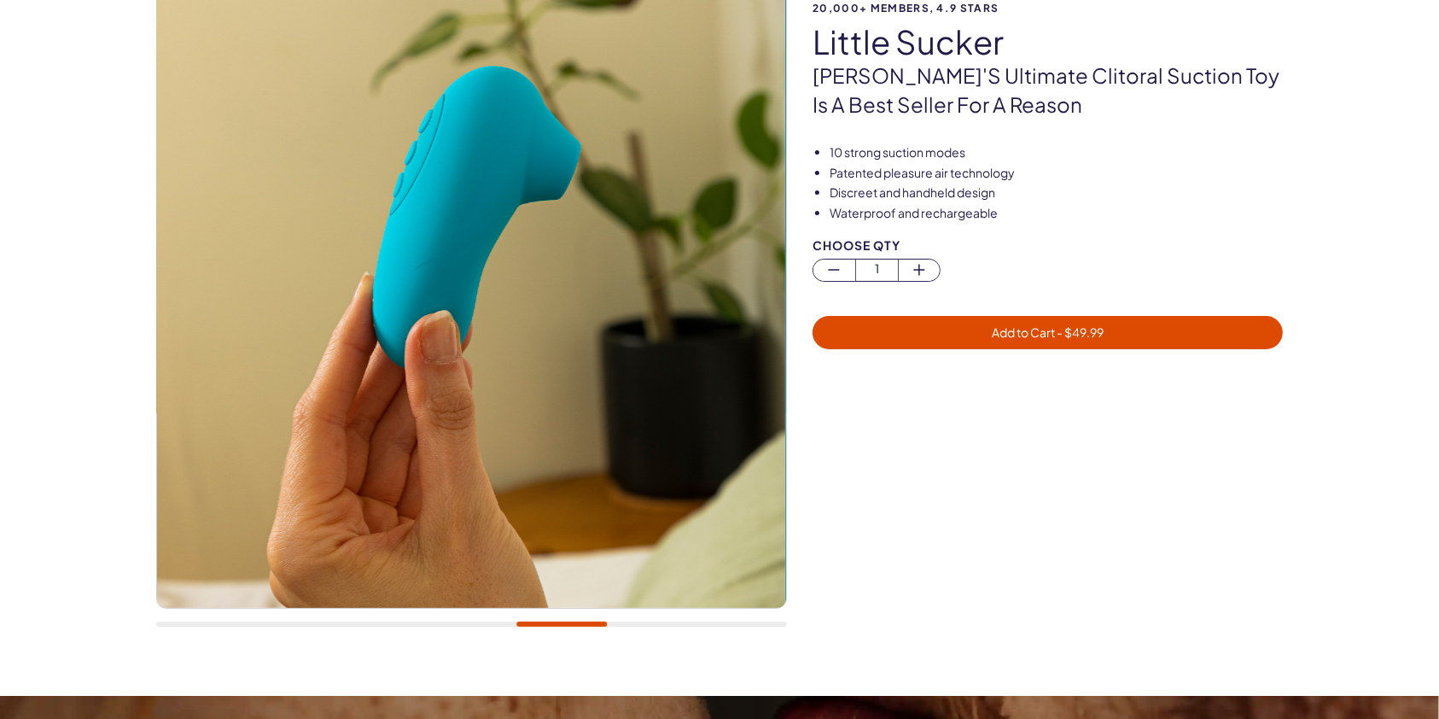
click at [493, 621] on div at bounding box center [471, 623] width 631 height 5
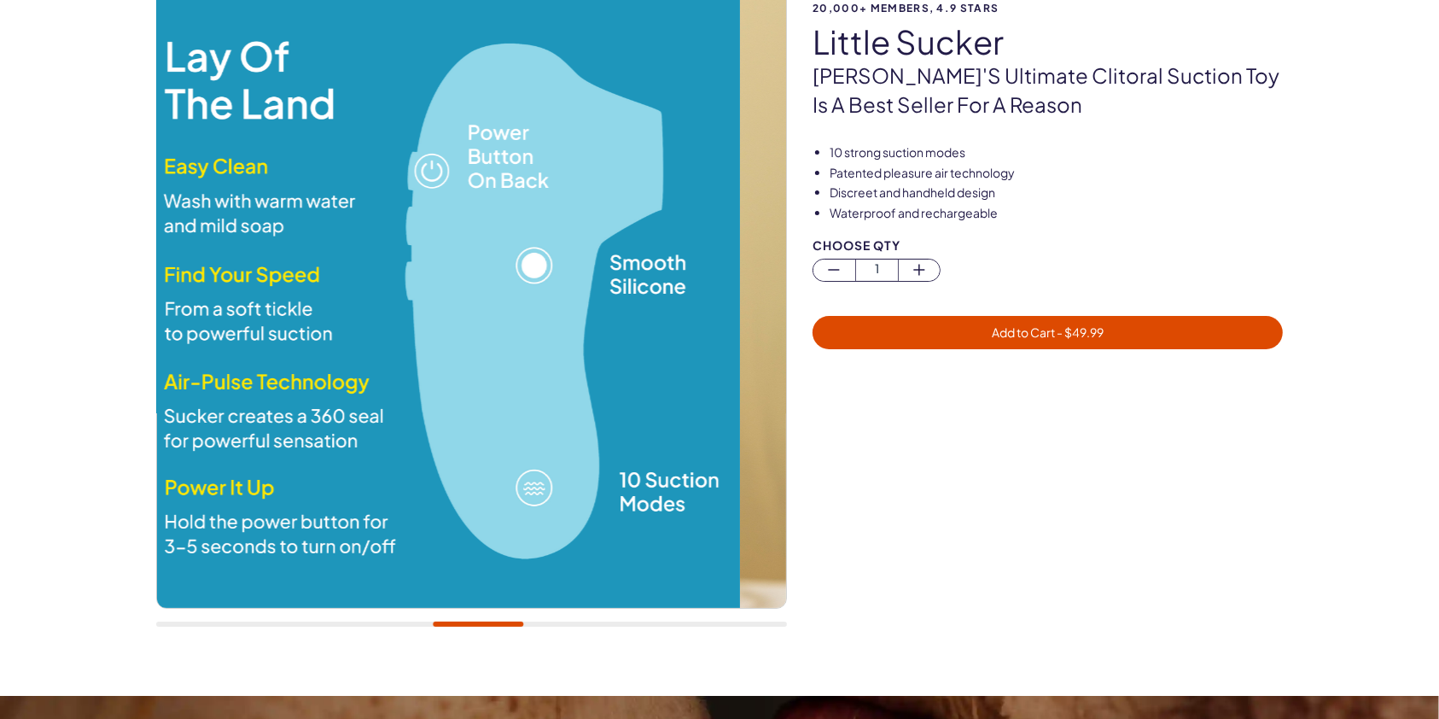
click at [493, 621] on div at bounding box center [478, 623] width 90 height 5
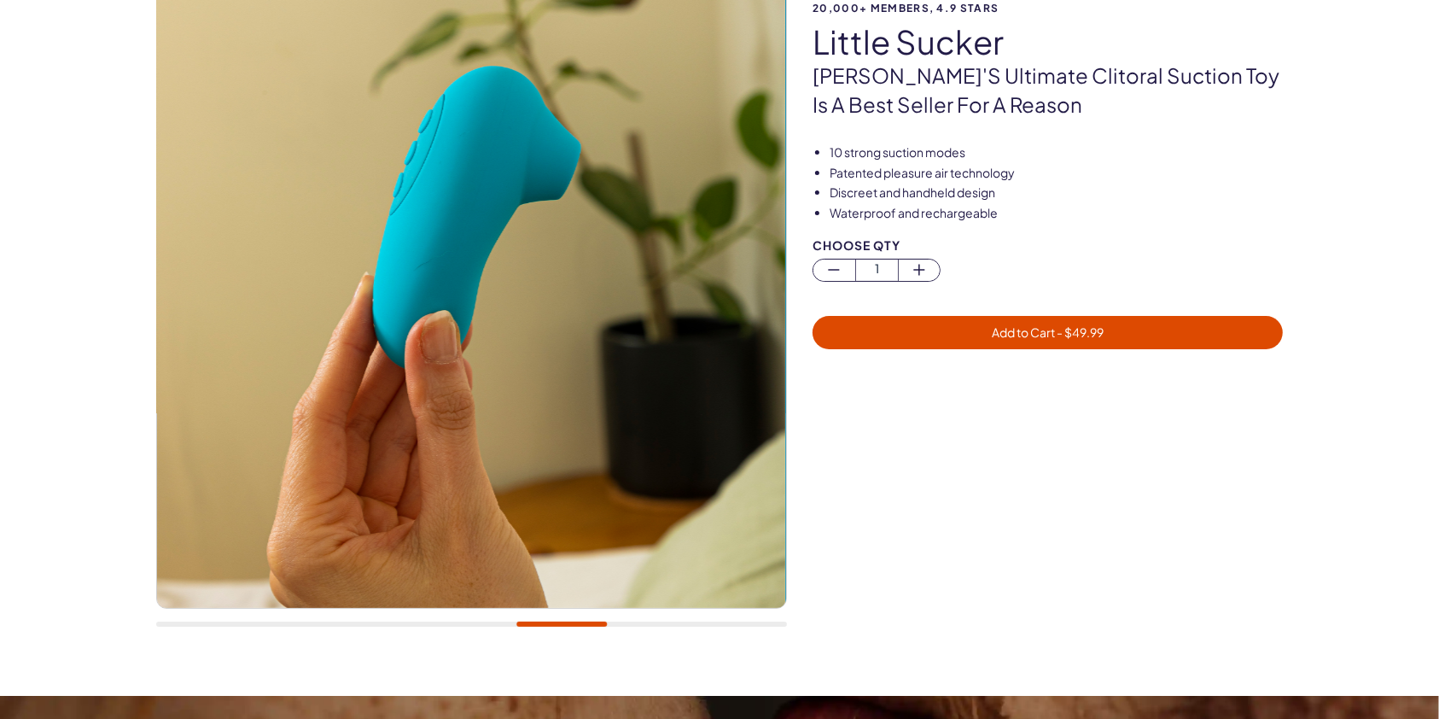
click at [408, 618] on div at bounding box center [471, 311] width 631 height 666
click at [410, 623] on div at bounding box center [471, 623] width 631 height 5
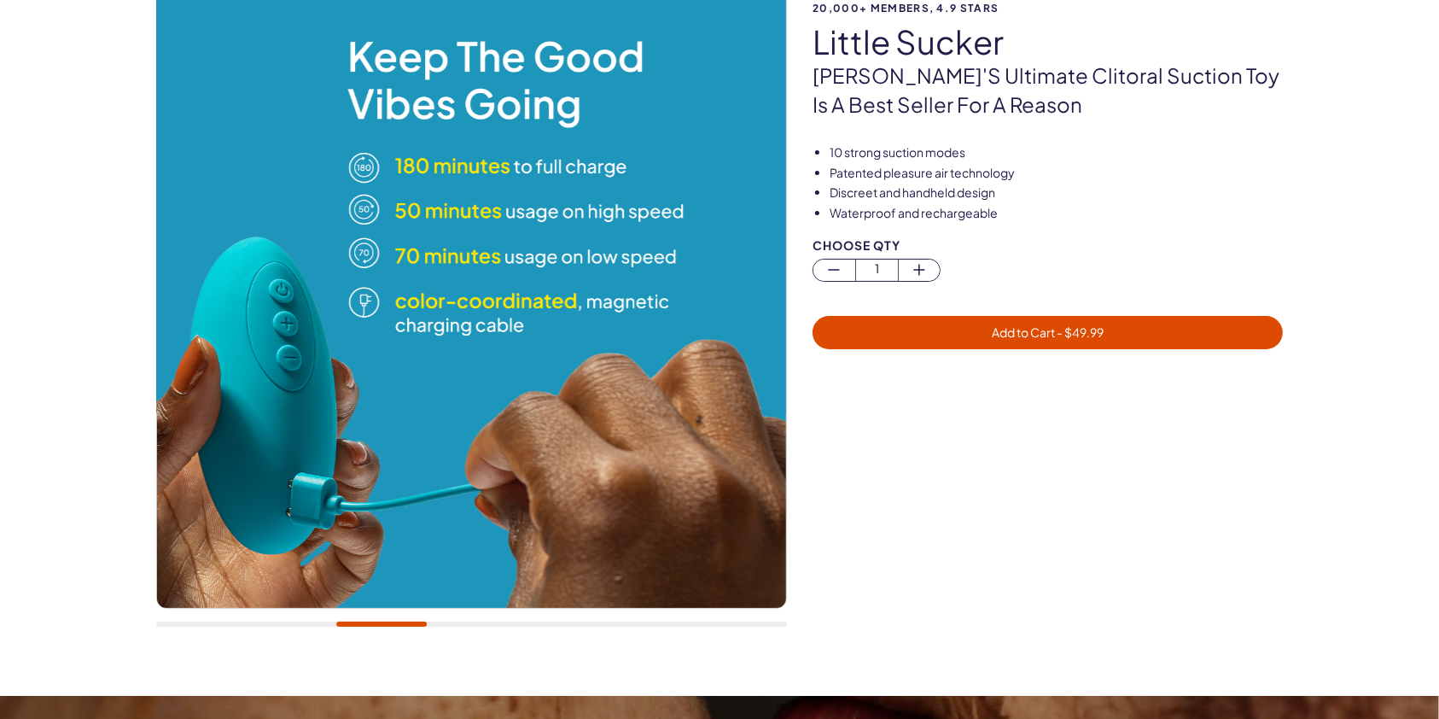
drag, startPoint x: 410, startPoint y: 619, endPoint x: 362, endPoint y: 618, distance: 47.8
click at [362, 618] on div at bounding box center [471, 311] width 631 height 666
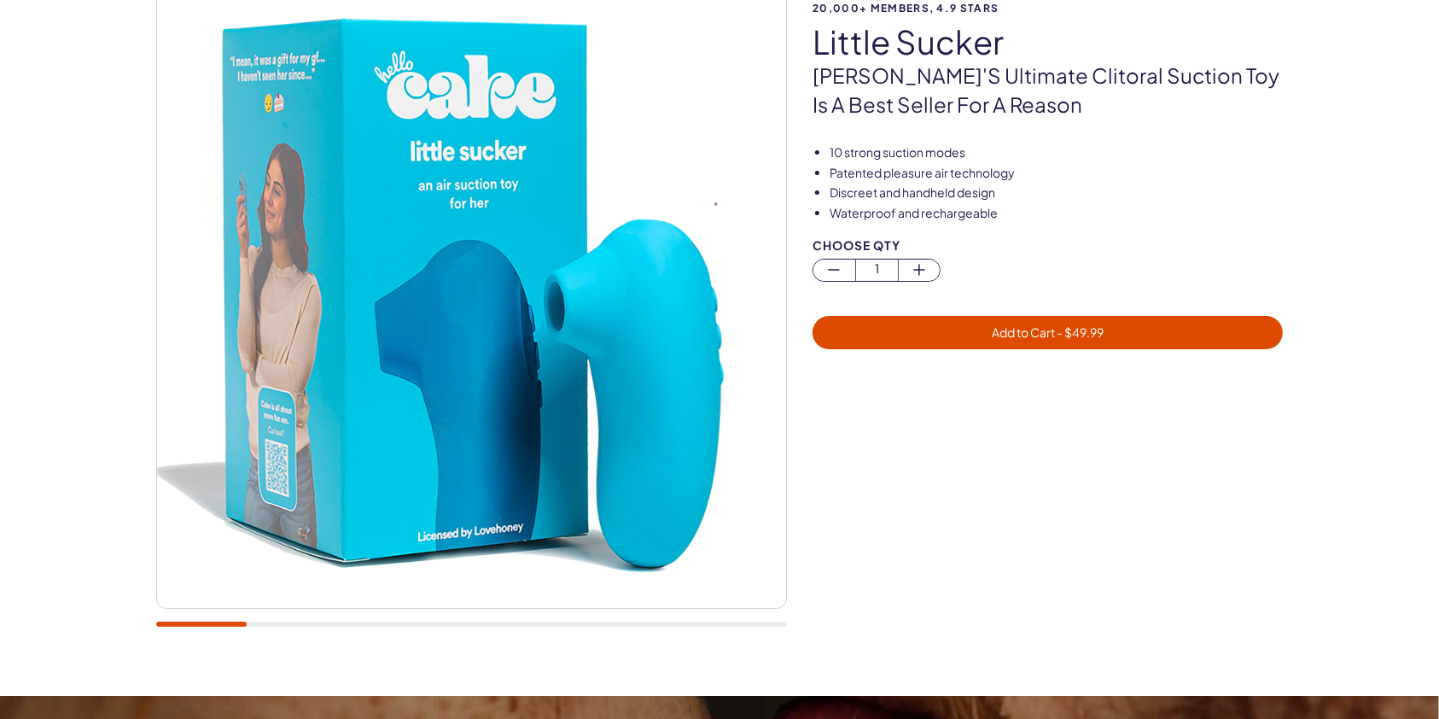
click at [181, 621] on div at bounding box center [201, 623] width 90 height 5
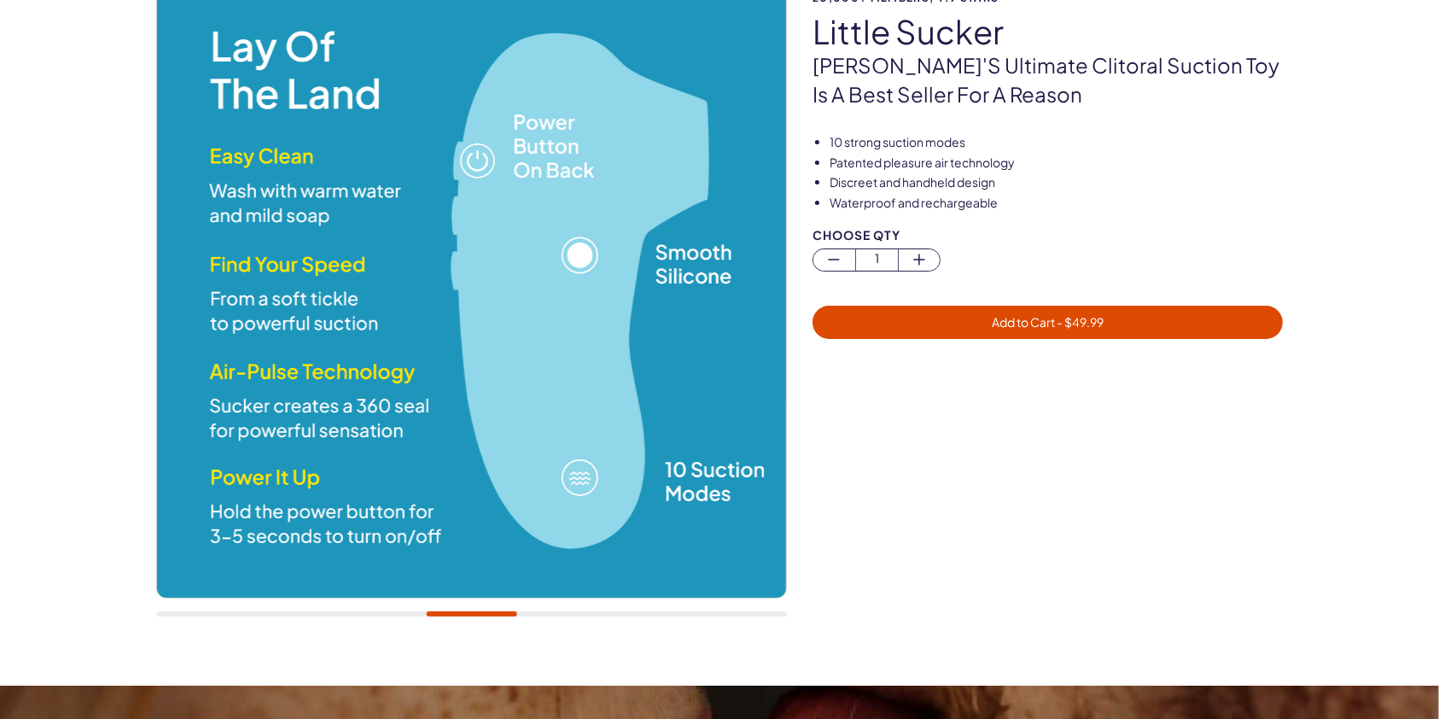
scroll to position [132, 0]
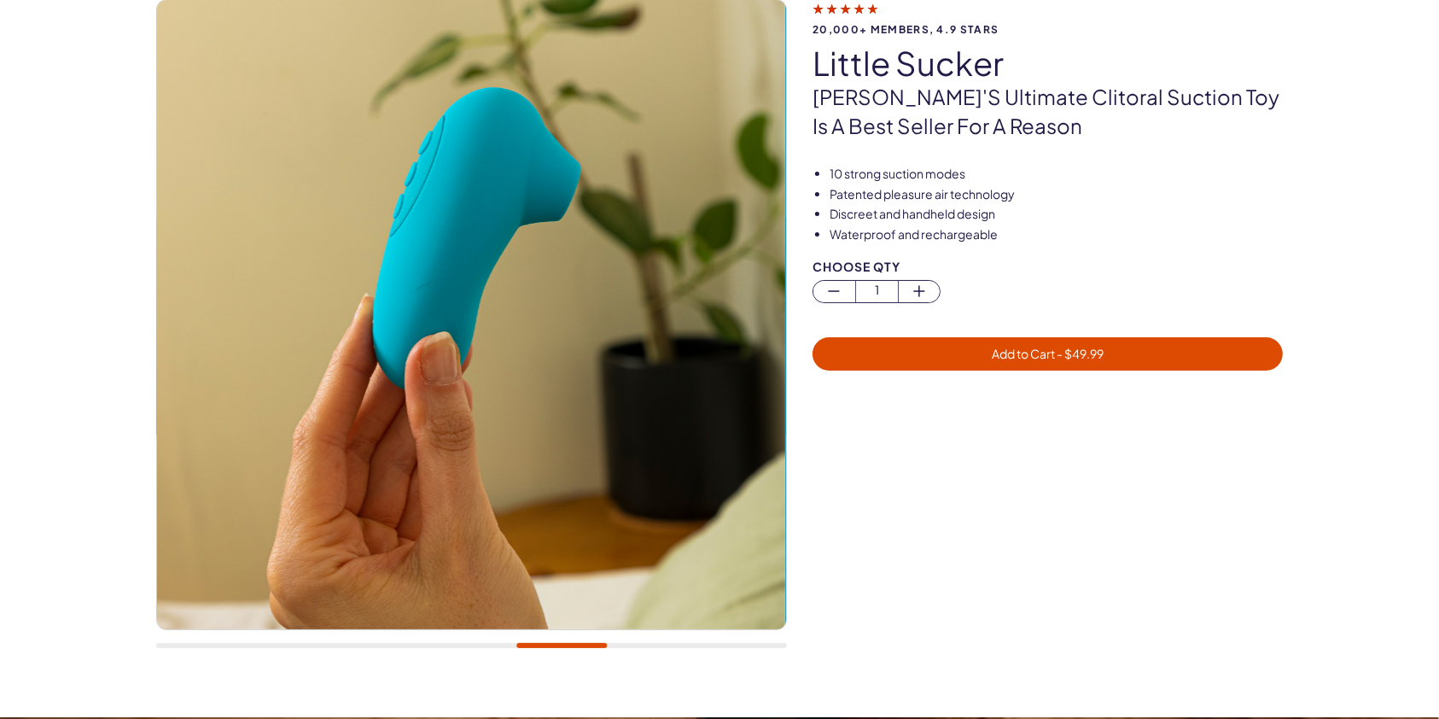
click at [487, 638] on div at bounding box center [471, 332] width 631 height 666
click at [480, 643] on div at bounding box center [471, 645] width 631 height 5
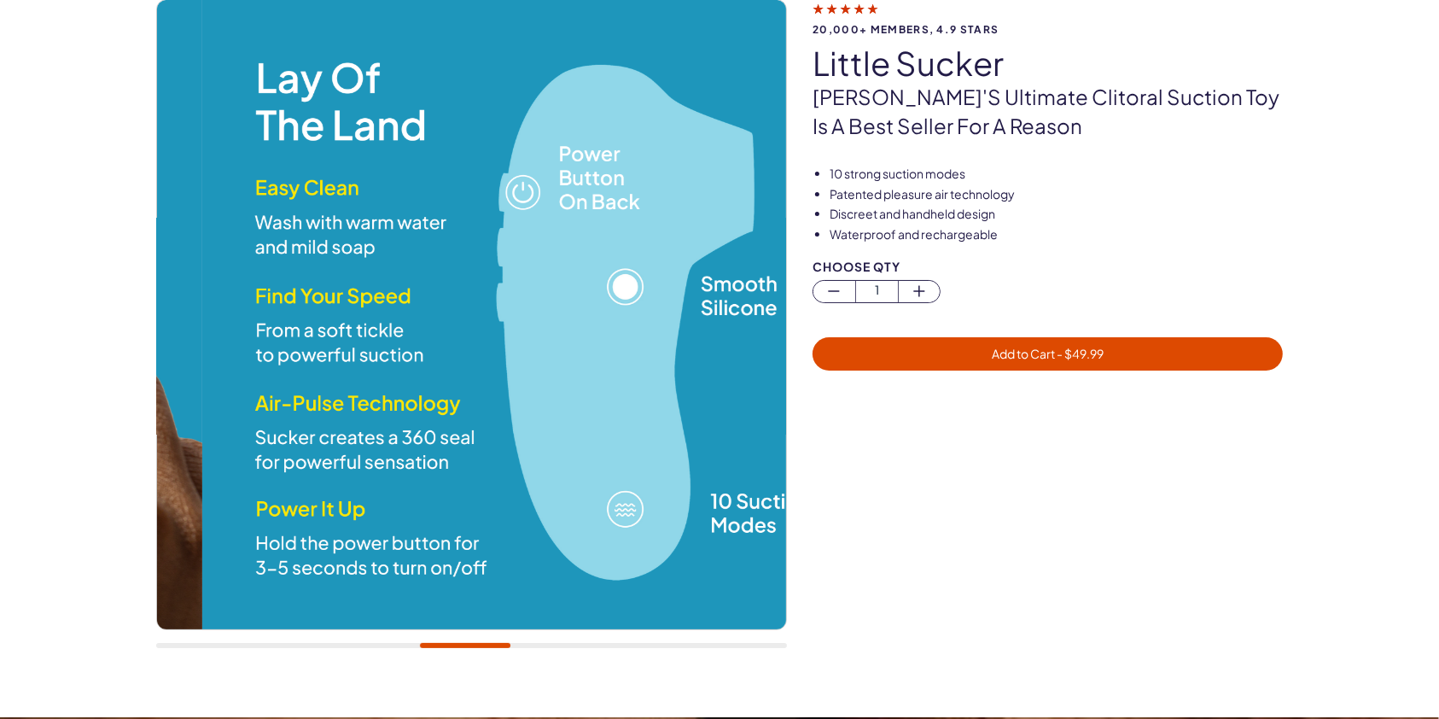
click at [469, 639] on div at bounding box center [471, 332] width 631 height 666
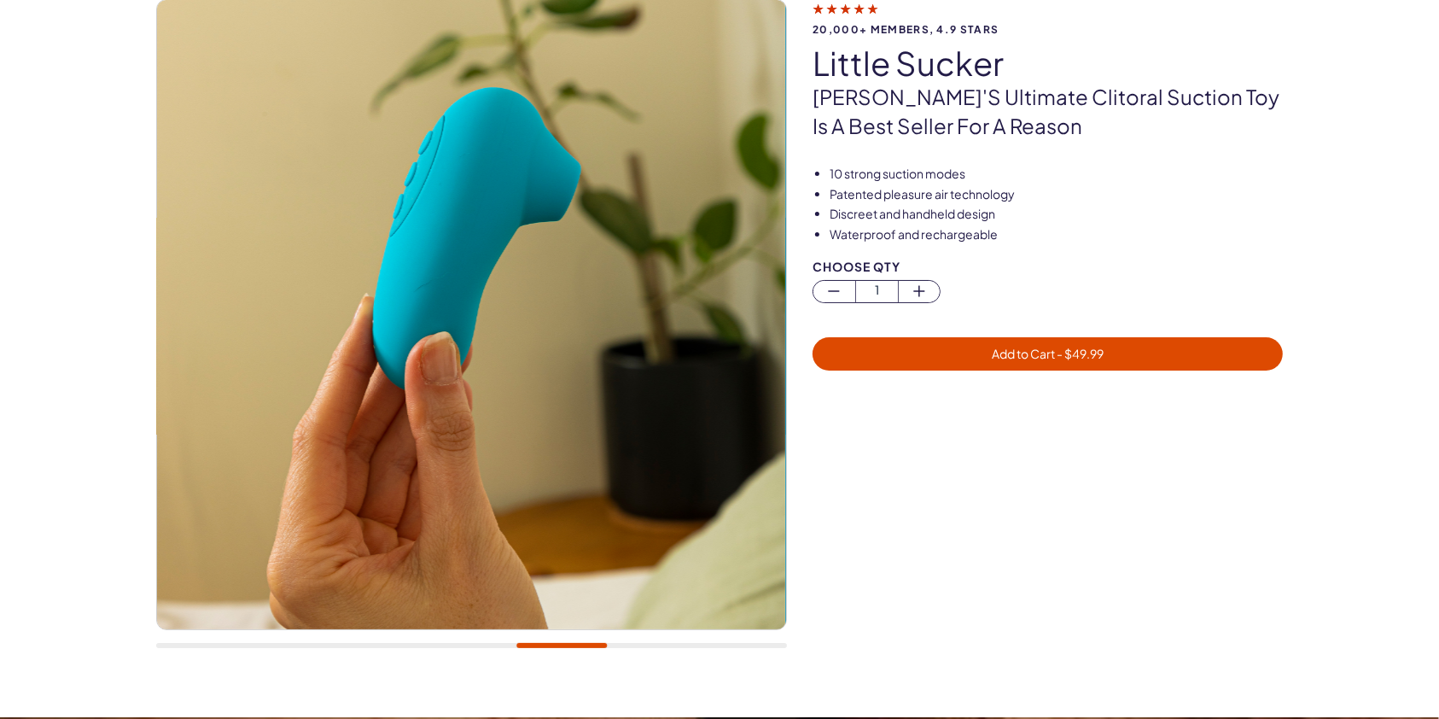
scroll to position [0, 0]
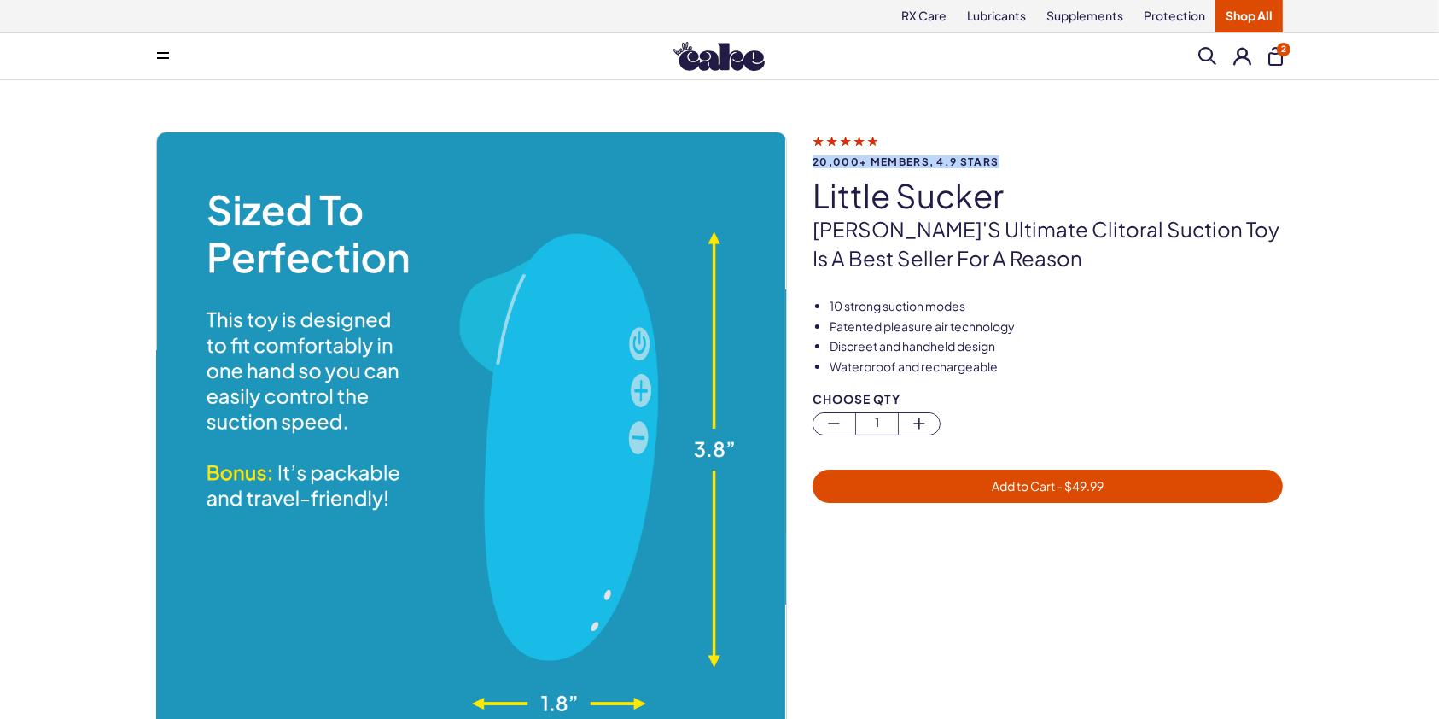
drag, startPoint x: 801, startPoint y: 159, endPoint x: 998, endPoint y: 165, distance: 197.2
click at [998, 165] on div "20,000+ members, 4.9 stars little sucker Cake's ultimate clitoral suction toy i…" at bounding box center [719, 464] width 1126 height 666
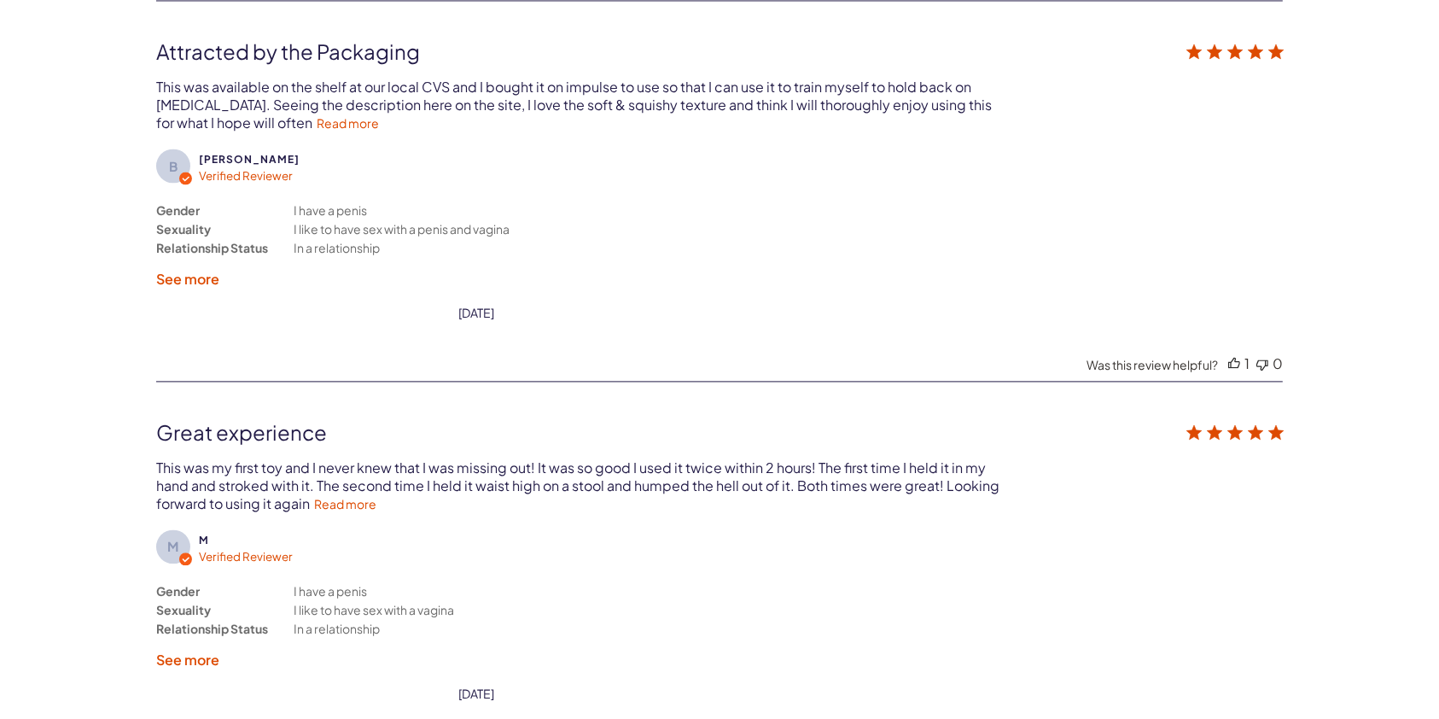
scroll to position [3598, 0]
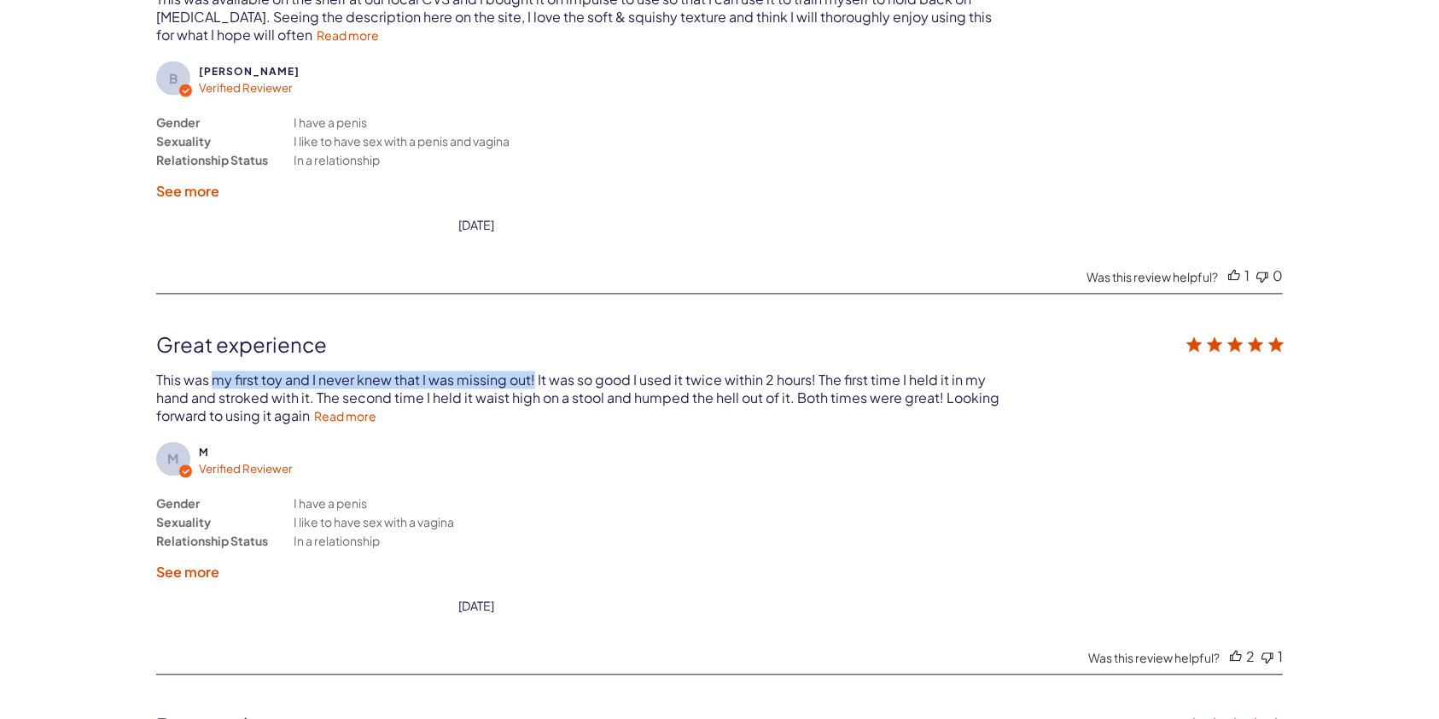
drag, startPoint x: 212, startPoint y: 375, endPoint x: 530, endPoint y: 367, distance: 317.6
click at [530, 370] on div "This was my first toy and I never knew that I was missing out! It was so good I…" at bounding box center [579, 397] width 846 height 54
copy div "my first toy and I never knew that I was missing out!"
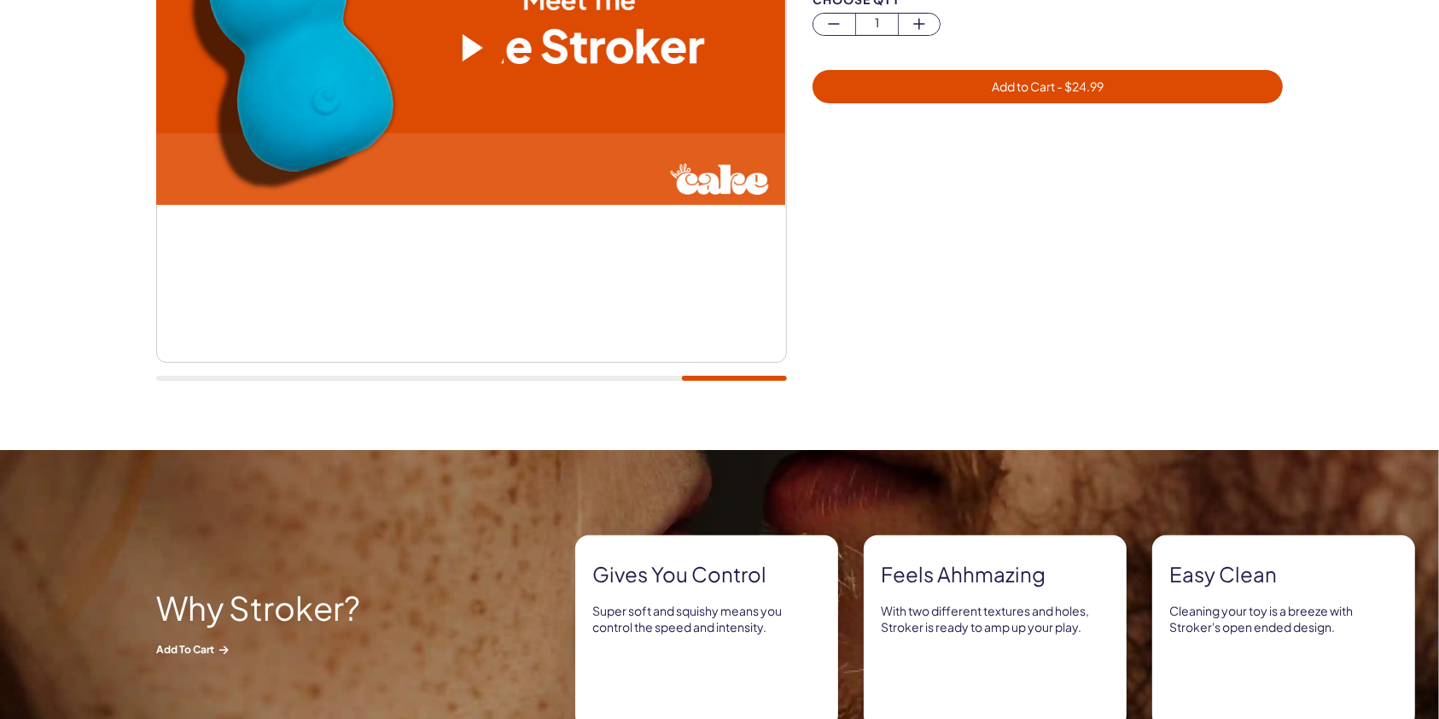
scroll to position [0, 0]
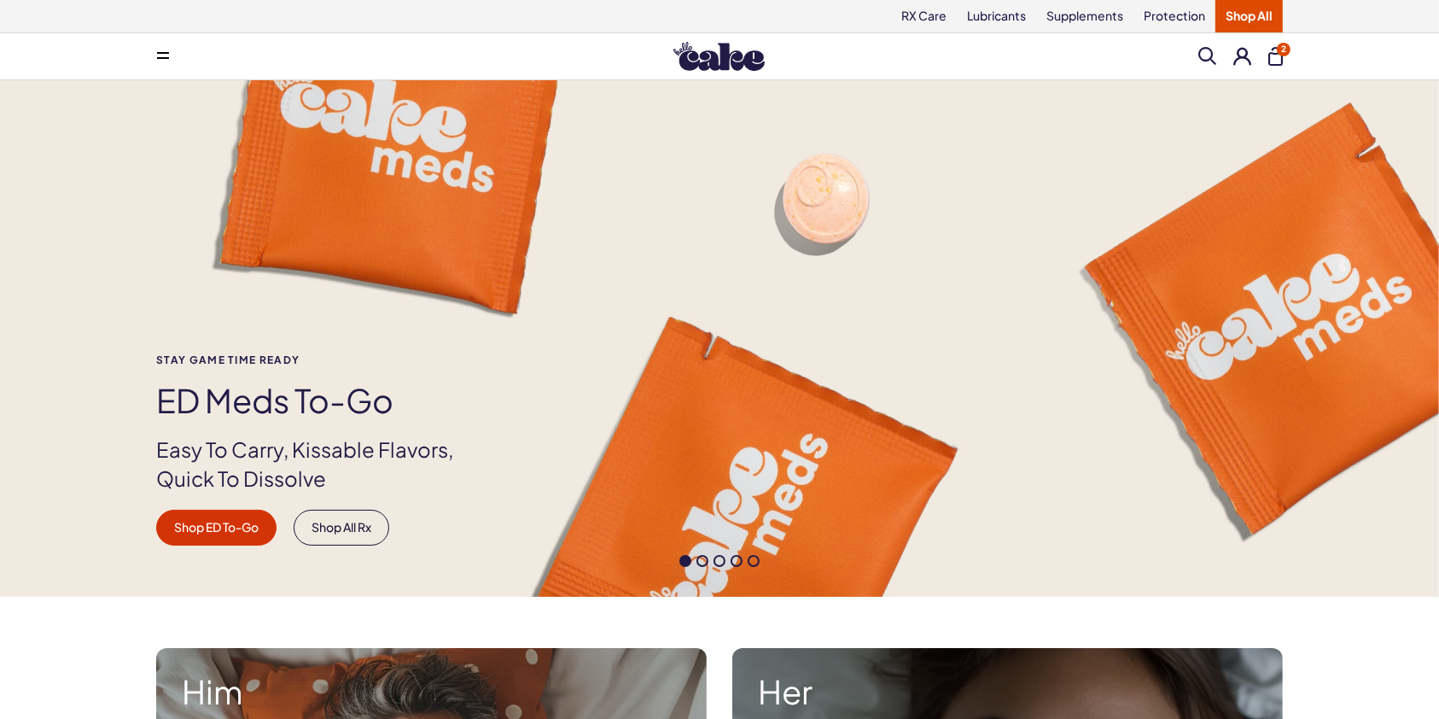
click at [1248, 18] on link "Shop All" at bounding box center [1248, 16] width 67 height 32
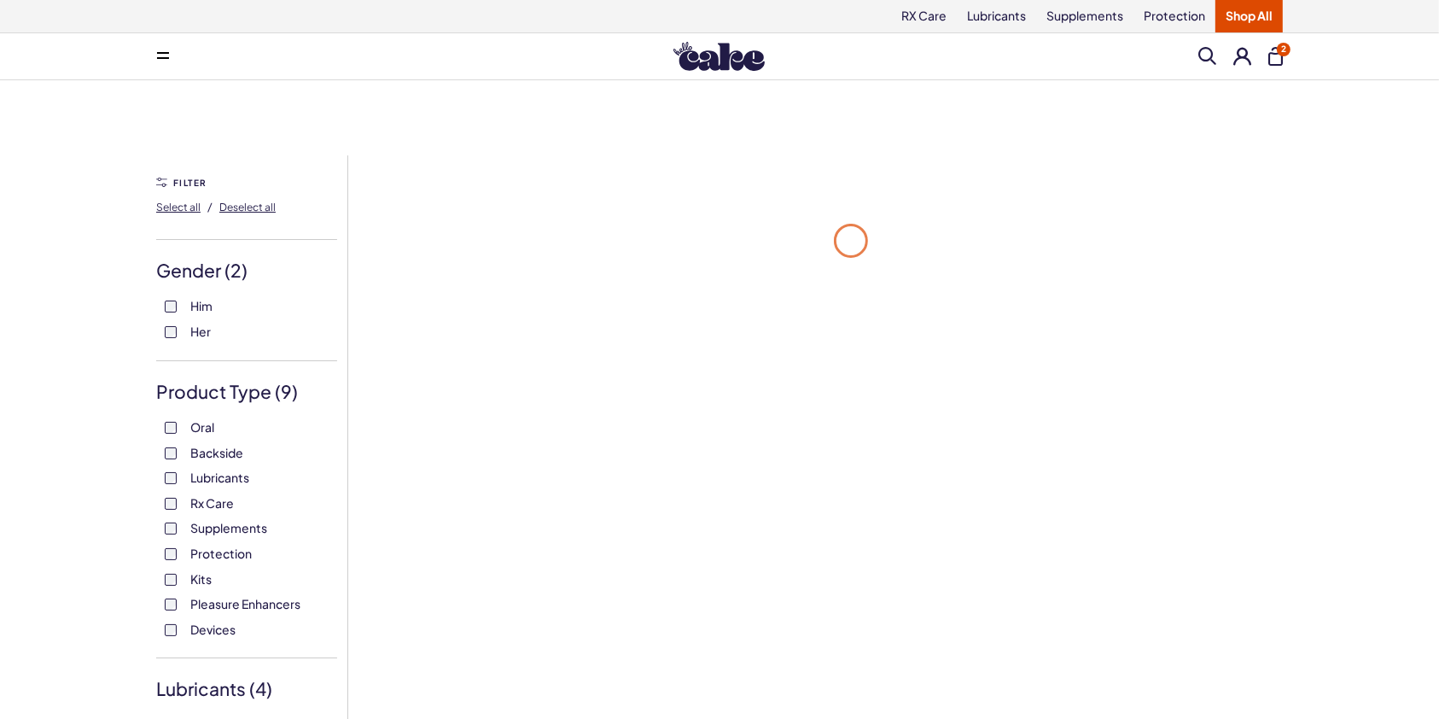
click at [740, 65] on img at bounding box center [718, 56] width 91 height 29
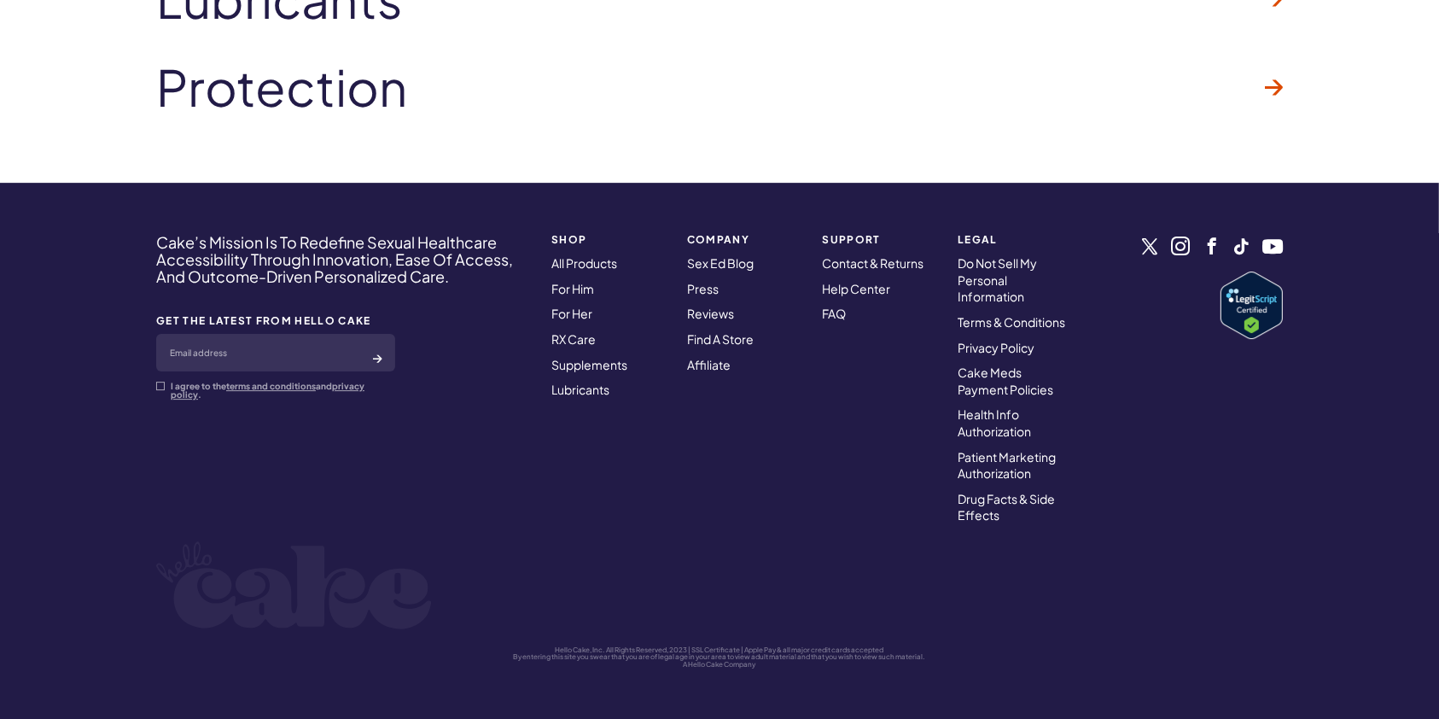
click at [712, 262] on link "Sex Ed Blog" at bounding box center [720, 262] width 67 height 15
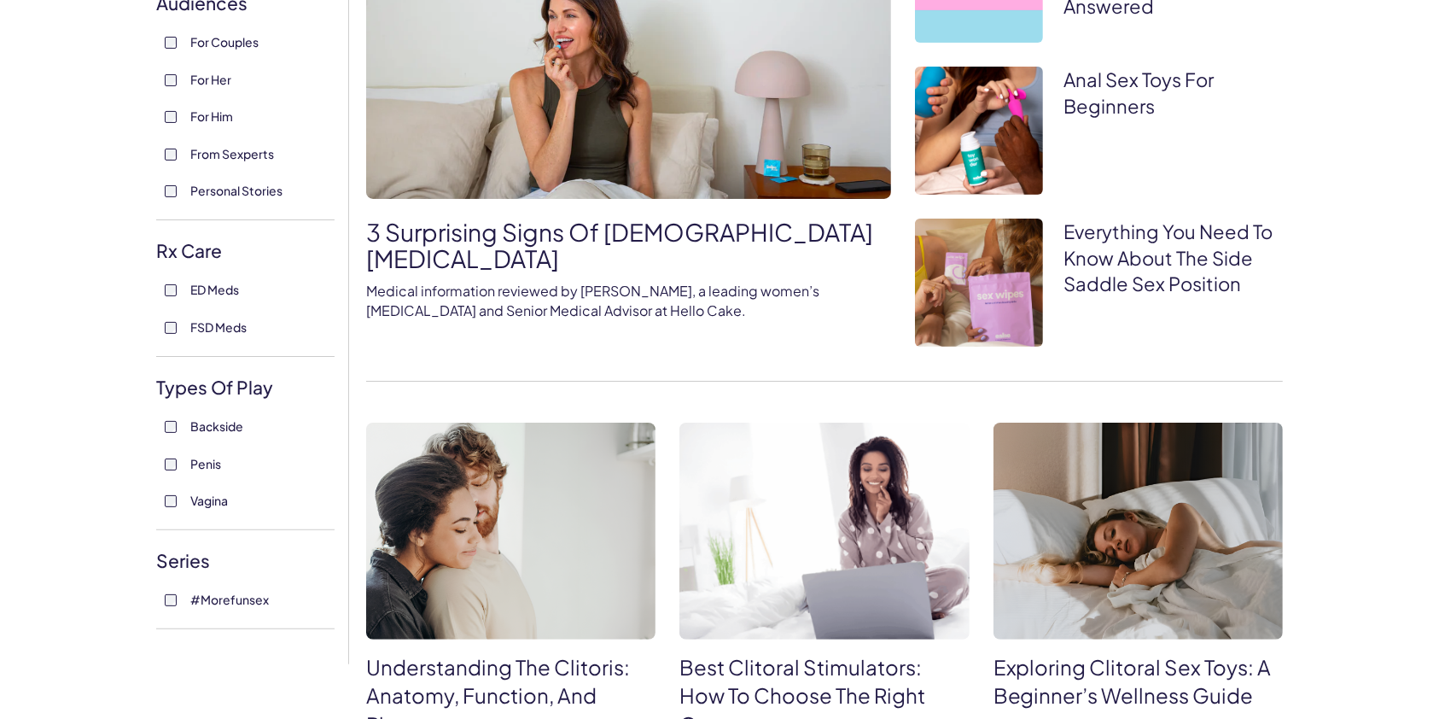
scroll to position [304, 0]
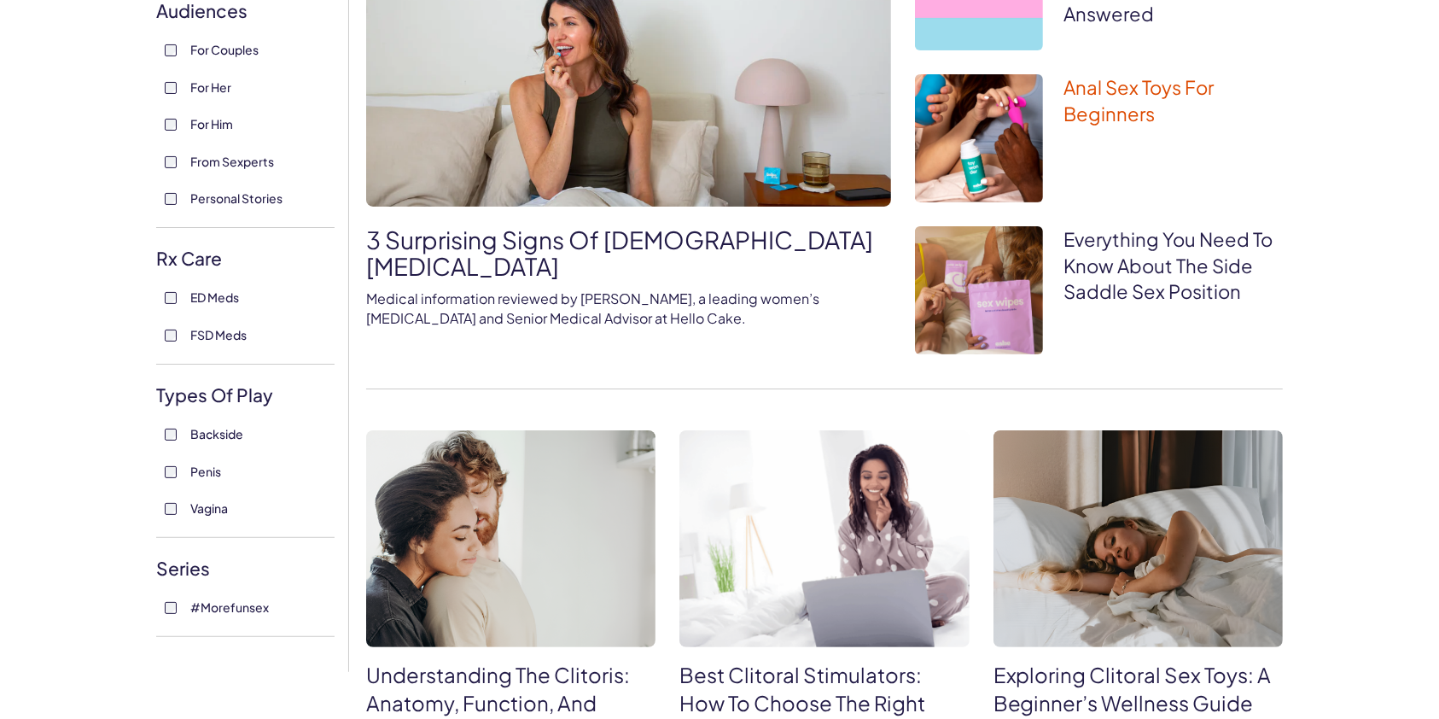
click at [1099, 111] on link "Anal Sex Toys for Beginners" at bounding box center [1138, 100] width 150 height 50
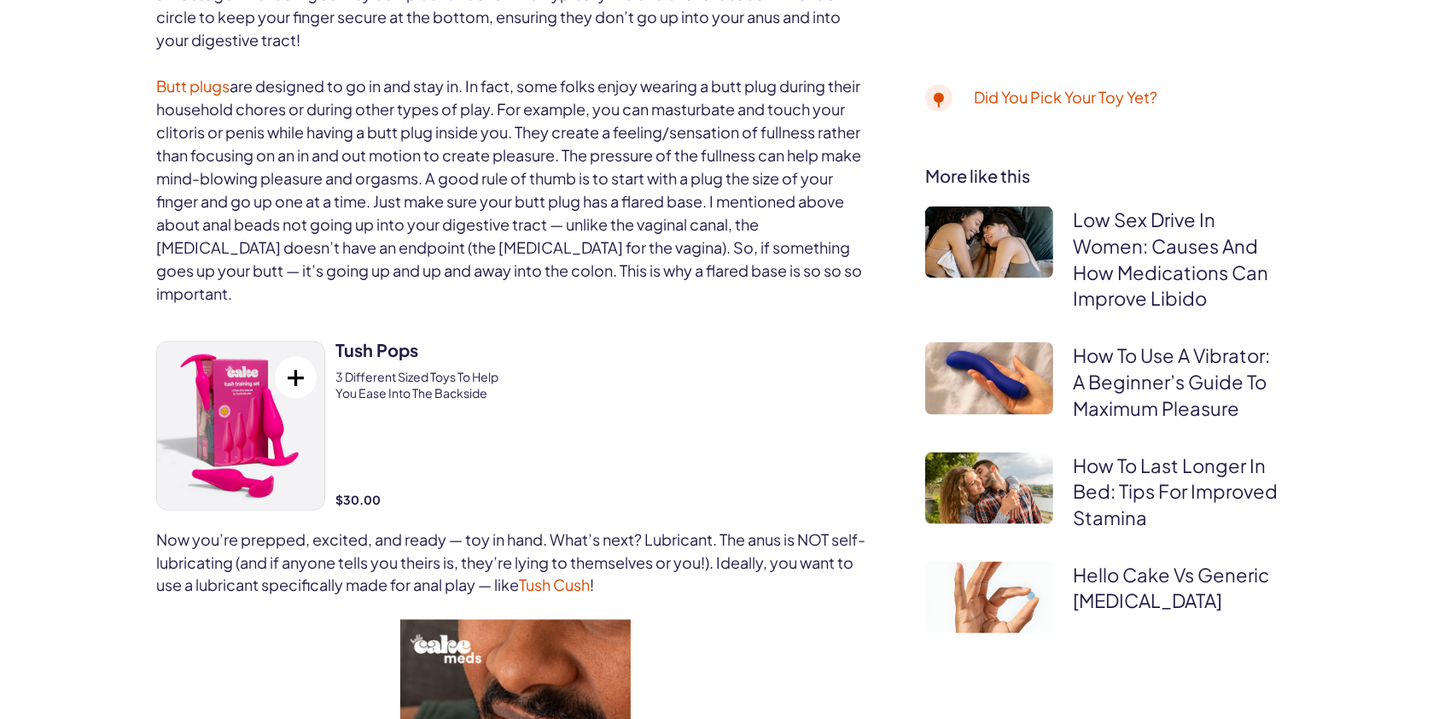
scroll to position [2634, 0]
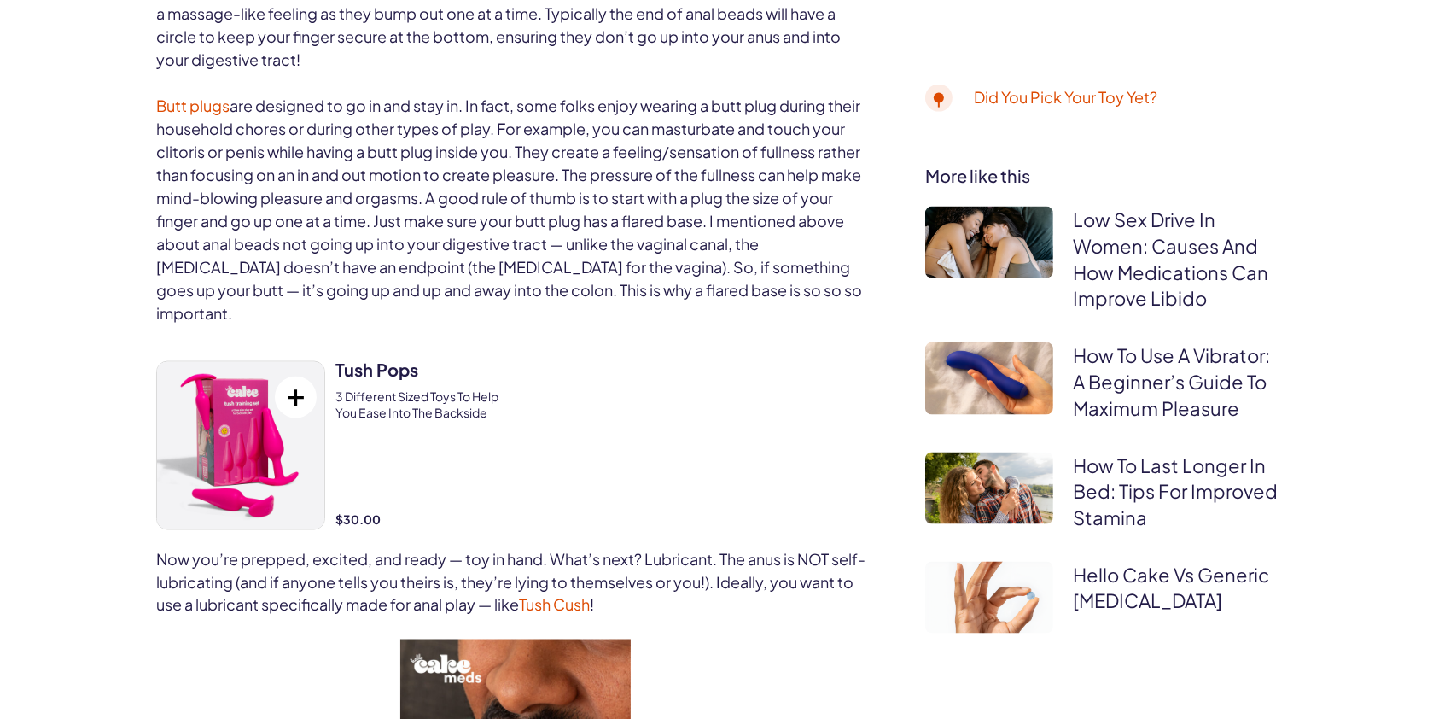
drag, startPoint x: 1455, startPoint y: 74, endPoint x: 1455, endPoint y: 375, distance: 300.4
click at [1438, 375] on html "**********" at bounding box center [719, 385] width 1439 height 6038
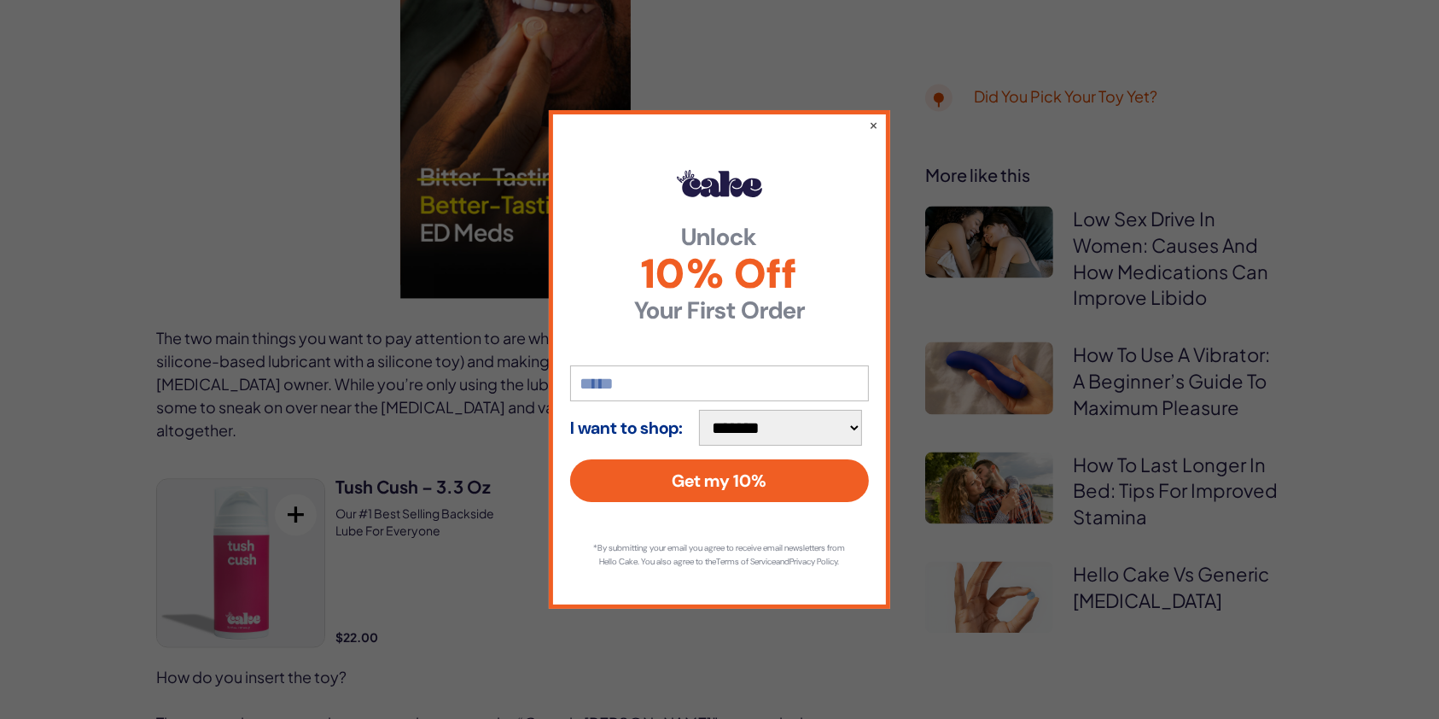
scroll to position [3386, 0]
click at [868, 119] on div "**********" at bounding box center [719, 359] width 341 height 498
click at [875, 114] on button "×" at bounding box center [873, 124] width 11 height 20
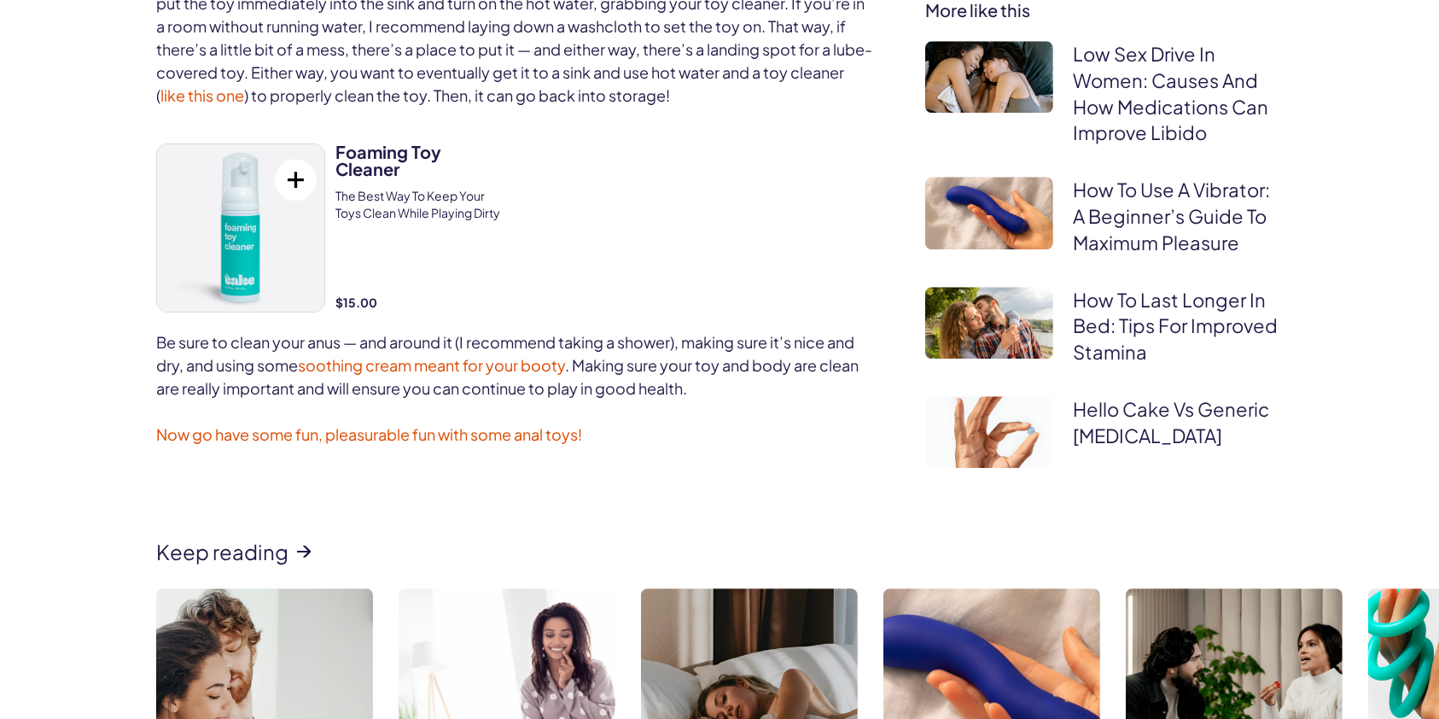
scroll to position [4474, 0]
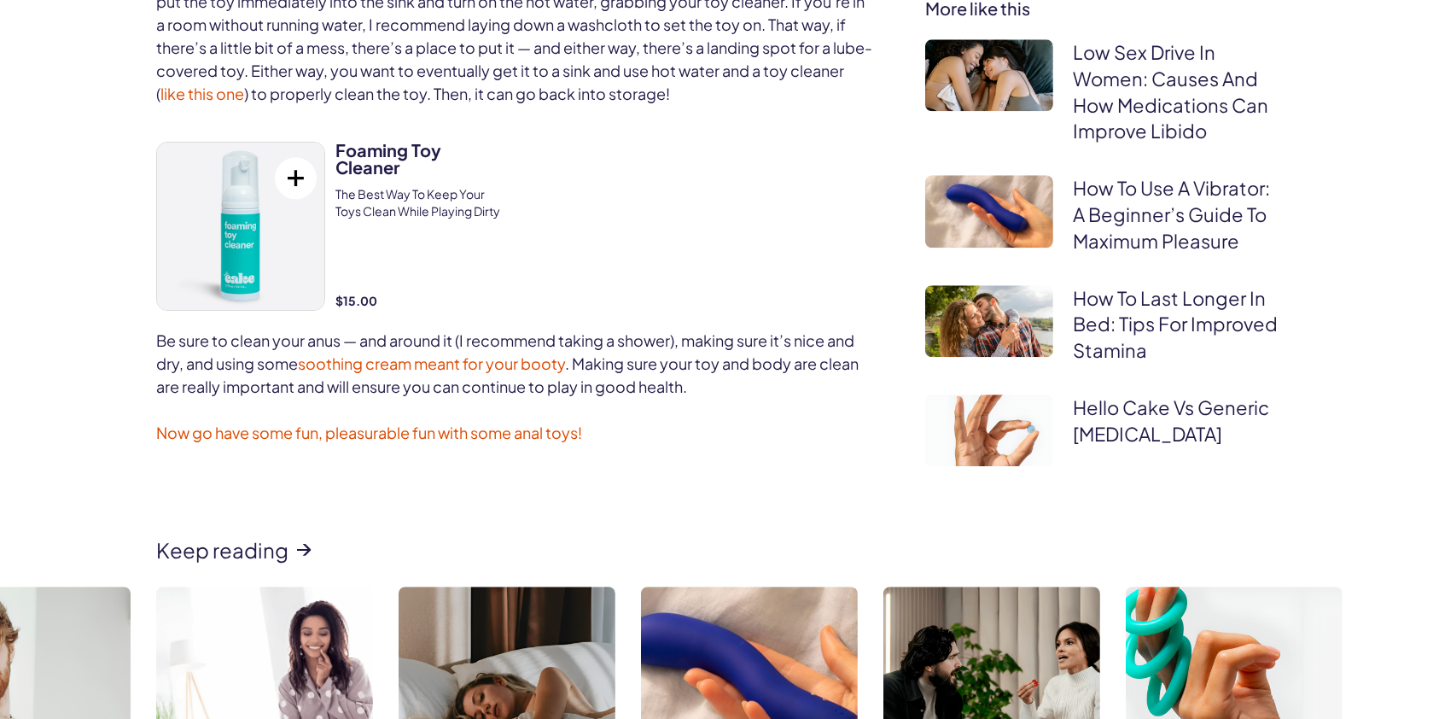
click at [719, 178] on div at bounding box center [696, 228] width 356 height 173
click at [799, 421] on p "Now go have some fun, pleasurable fun with some anal toys!" at bounding box center [515, 432] width 718 height 23
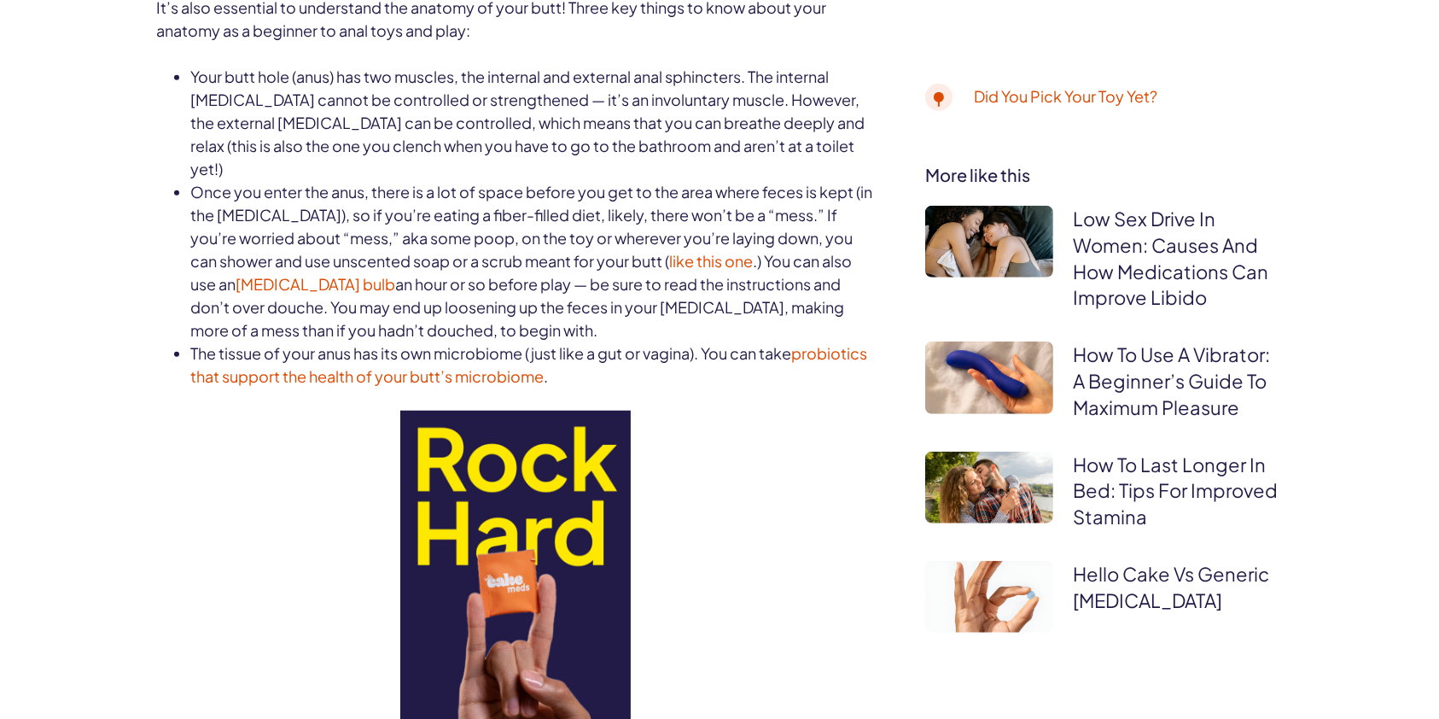
scroll to position [0, 0]
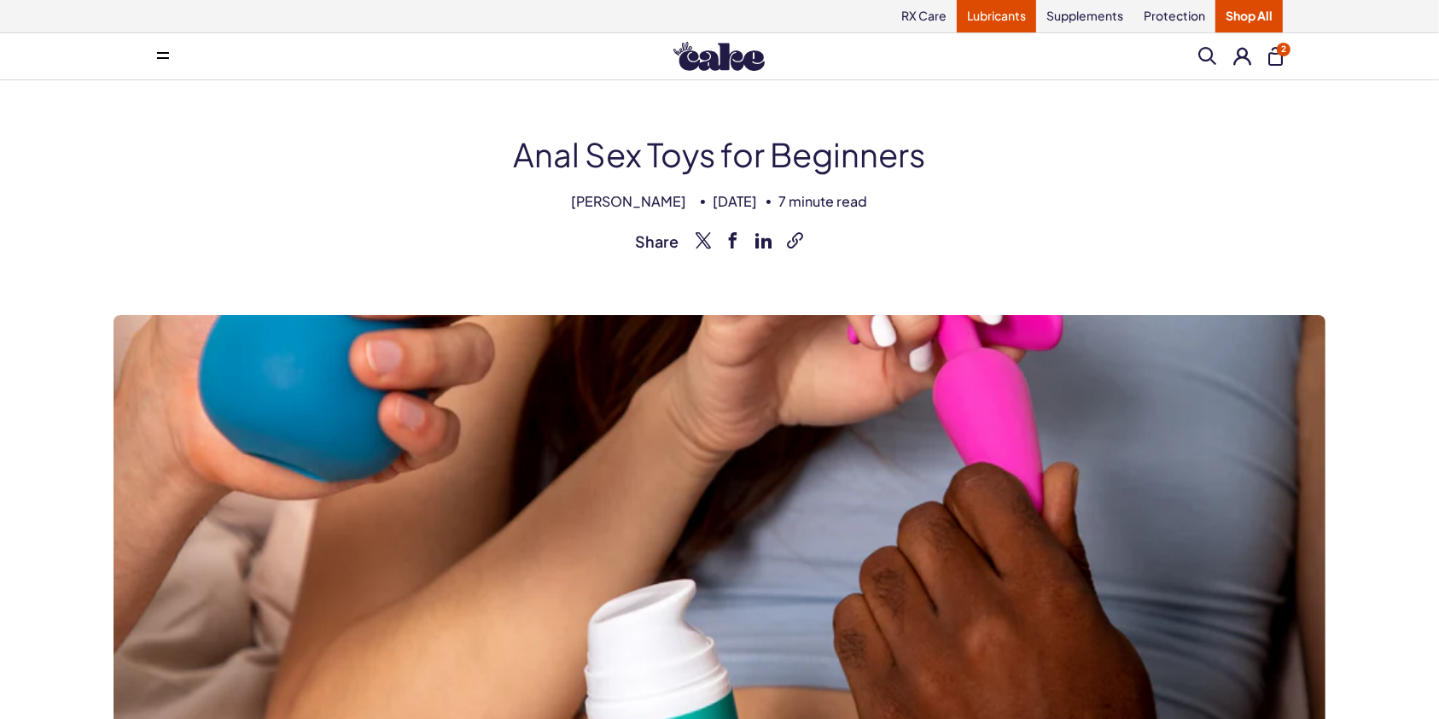
click at [990, 3] on link "Lubricants" at bounding box center [996, 16] width 79 height 32
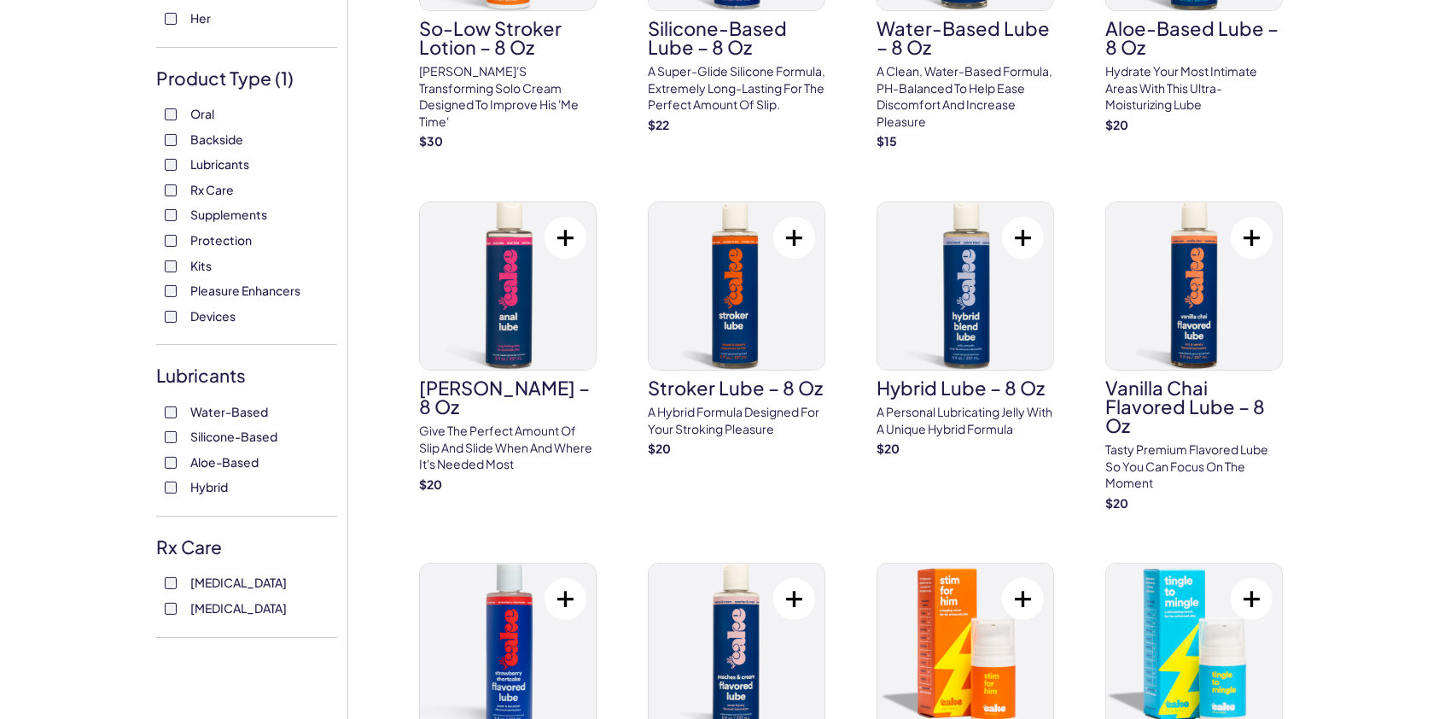
scroll to position [308, 0]
